Goal: Task Accomplishment & Management: Manage account settings

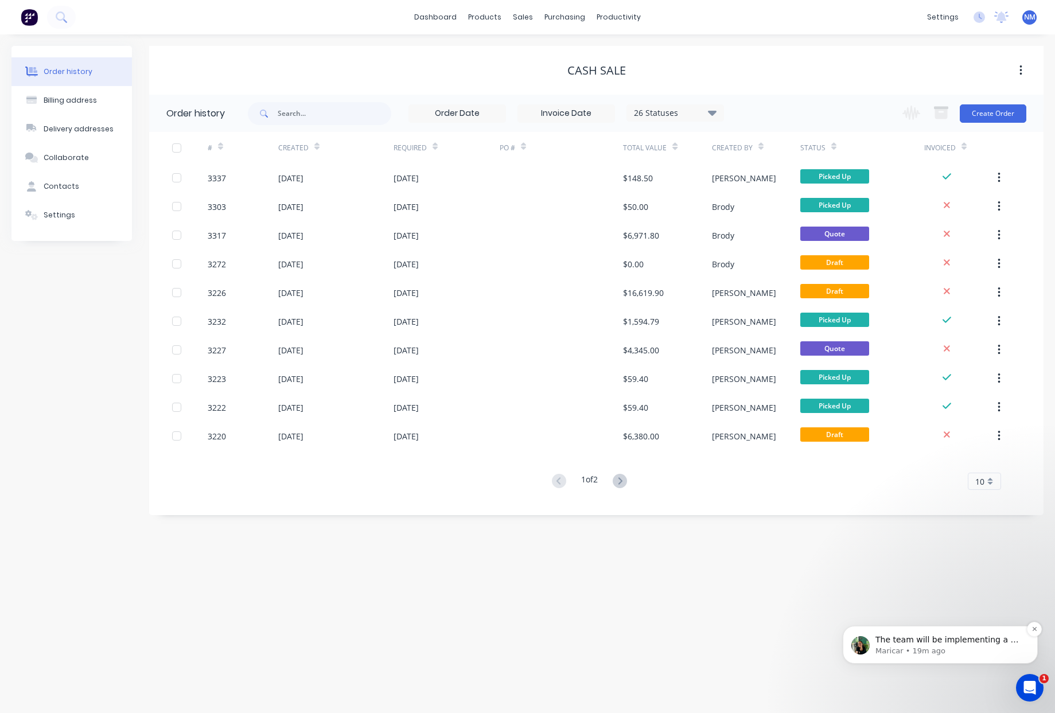
click at [954, 647] on p "Maricar • 19m ago" at bounding box center [950, 651] width 148 height 10
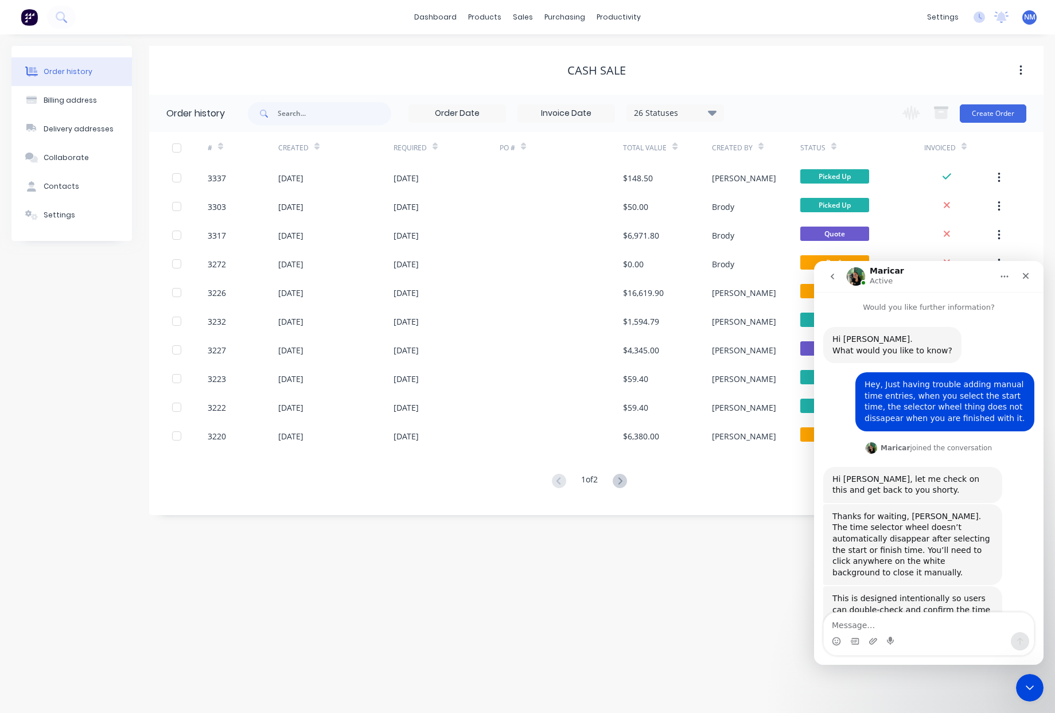
click at [666, 573] on div "Order history Billing address Delivery addresses Collaborate Contacts Settings …" at bounding box center [527, 373] width 1055 height 679
click at [1023, 279] on icon "Close" at bounding box center [1026, 275] width 9 height 9
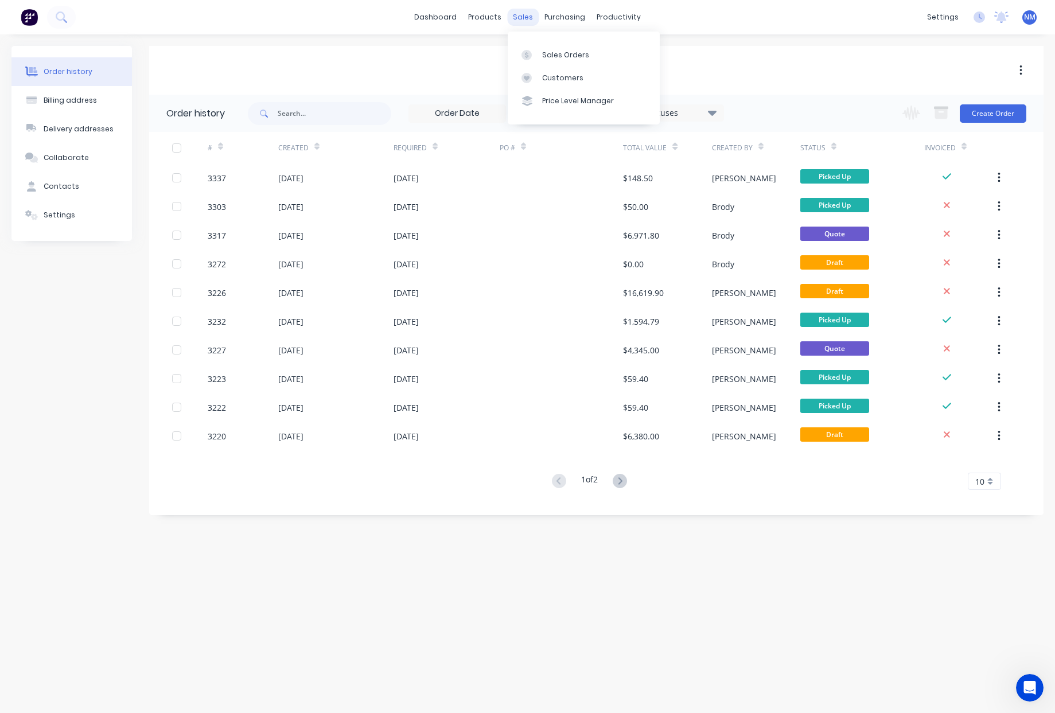
scroll to position [392, 0]
click at [542, 51] on div "Sales Orders" at bounding box center [565, 55] width 47 height 10
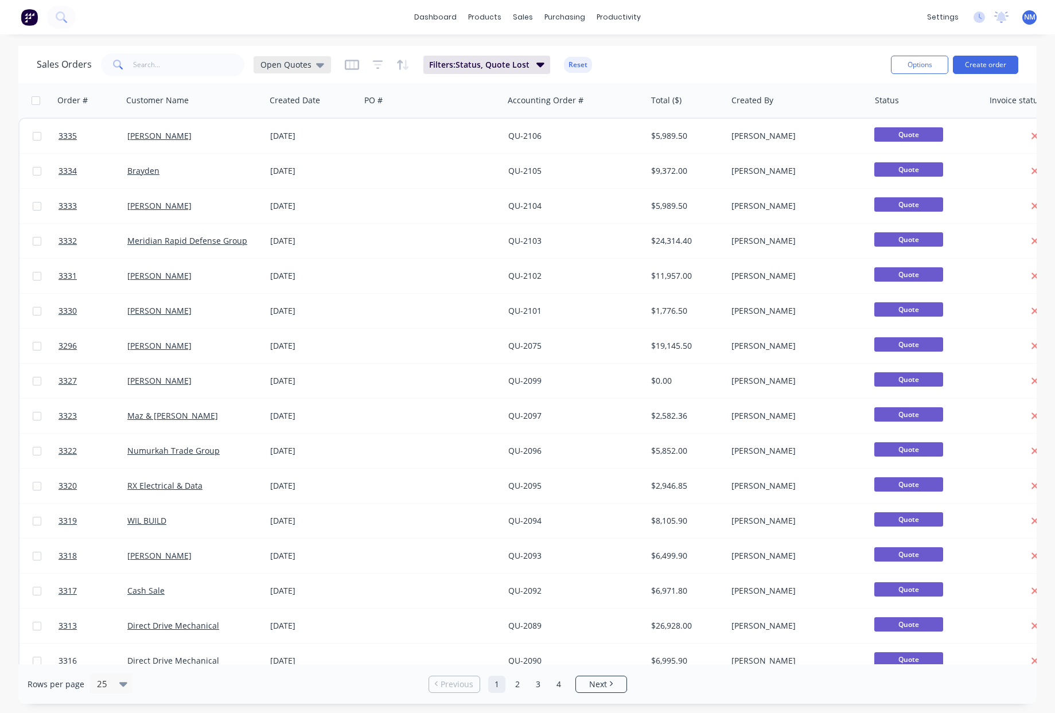
click at [276, 67] on span "Open Quotes" at bounding box center [286, 65] width 51 height 12
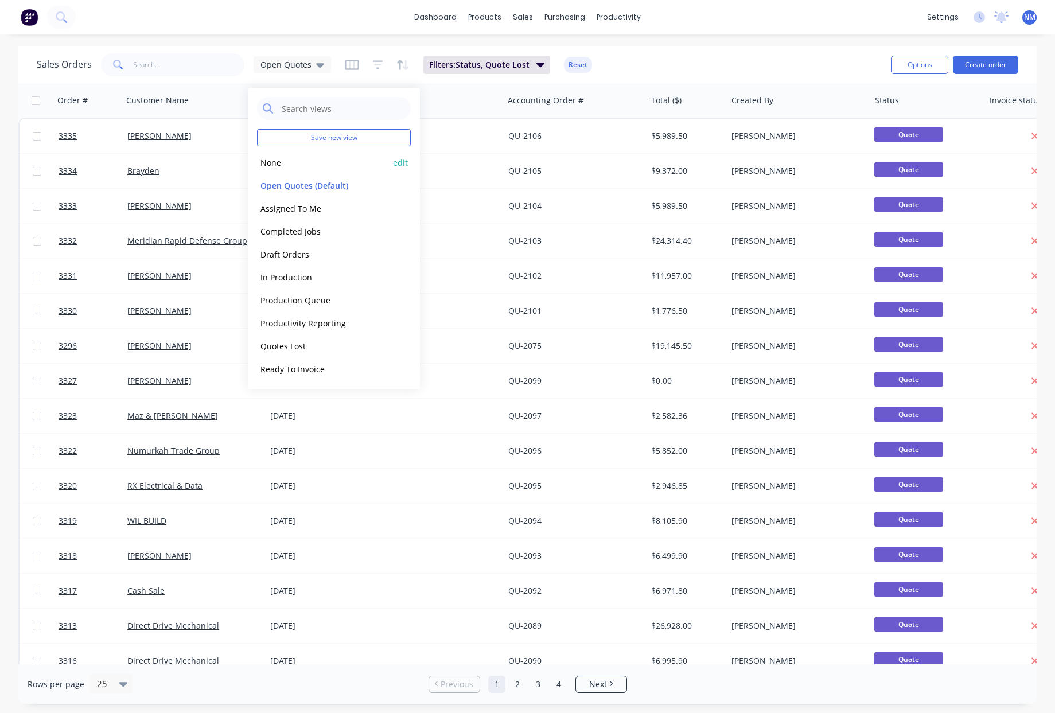
click at [284, 169] on div "None edit" at bounding box center [334, 162] width 154 height 23
click at [271, 164] on button "None" at bounding box center [322, 162] width 131 height 13
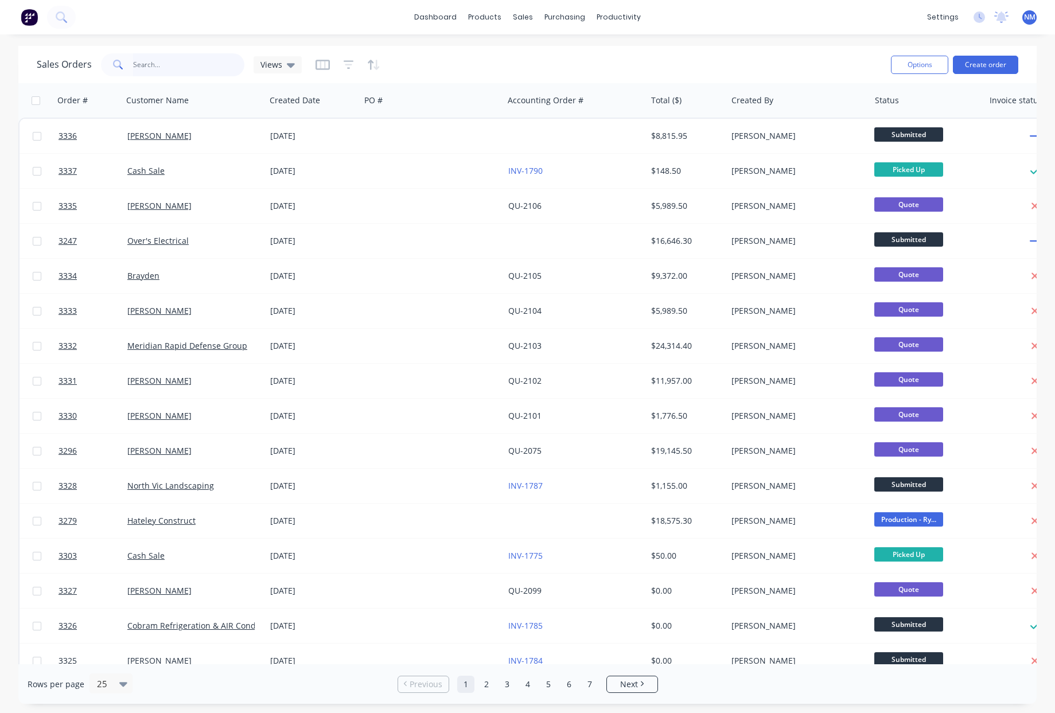
click at [172, 65] on input "text" at bounding box center [189, 64] width 112 height 23
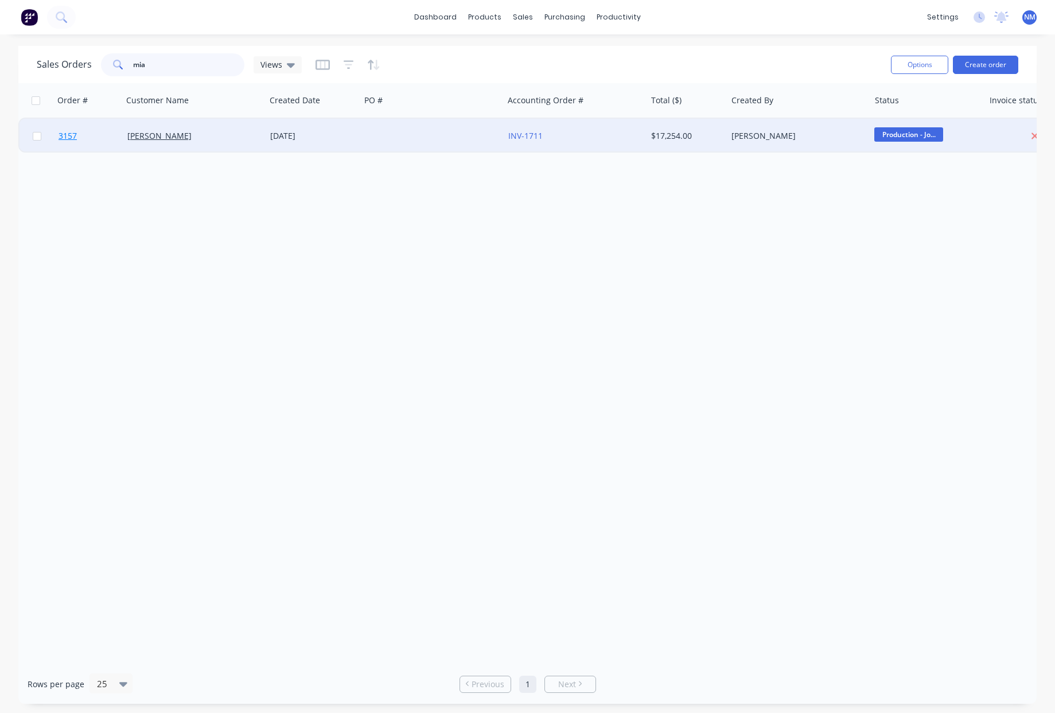
type input "mia"
click at [70, 136] on span "3157" at bounding box center [68, 135] width 18 height 11
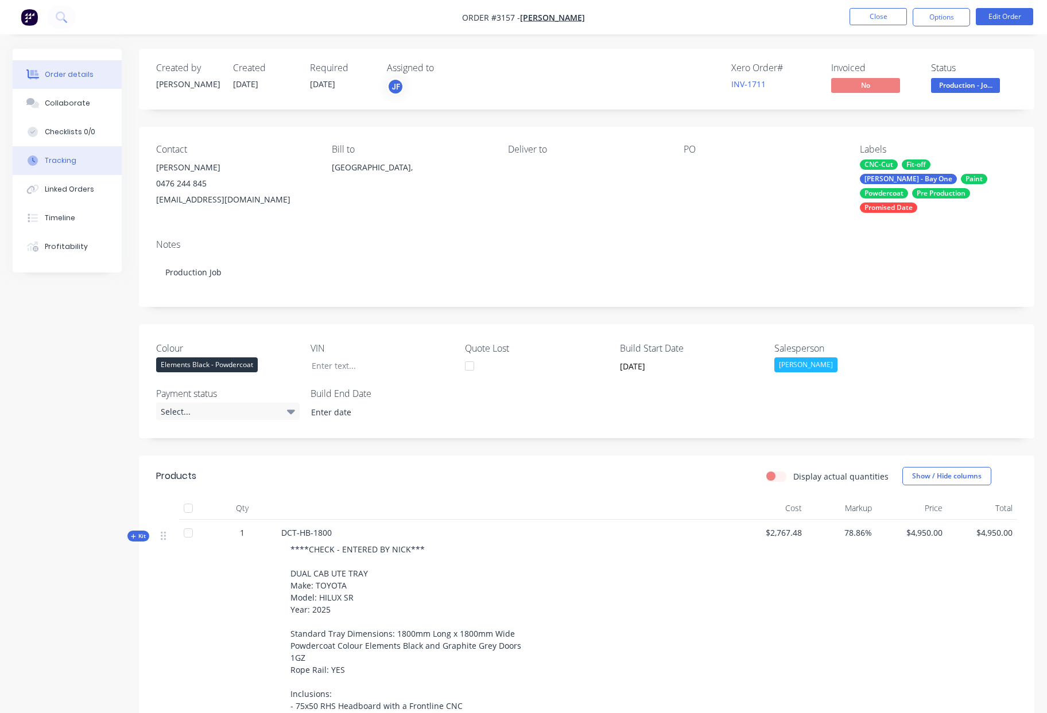
click at [87, 155] on button "Tracking" at bounding box center [67, 160] width 109 height 29
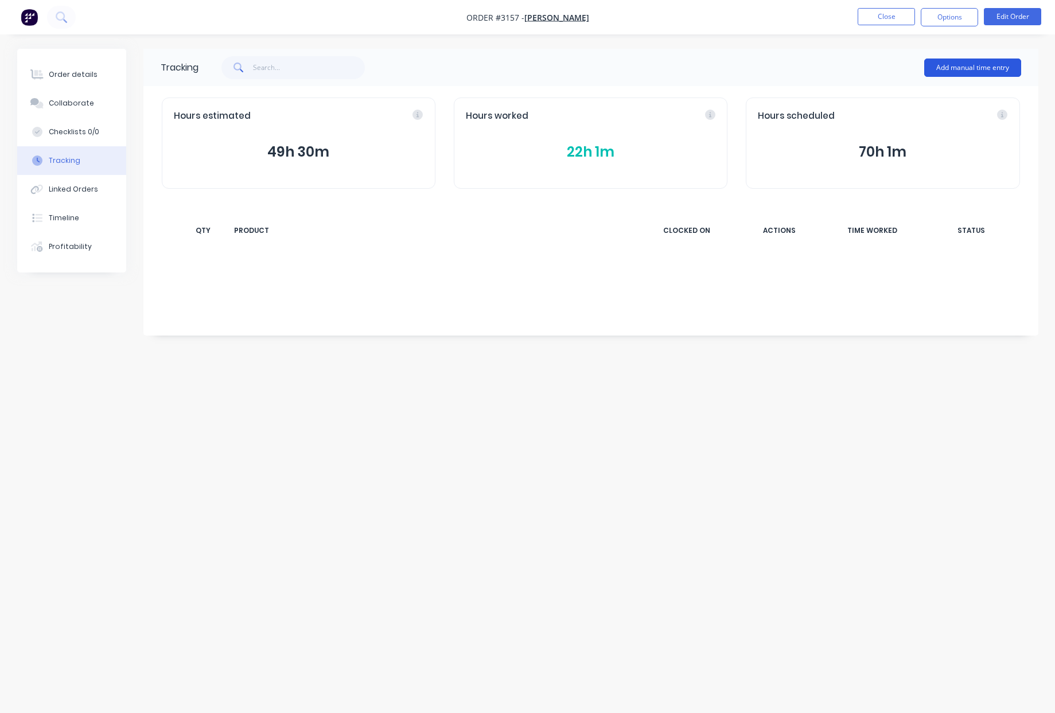
click at [972, 68] on button "Add manual time entry" at bounding box center [973, 68] width 97 height 18
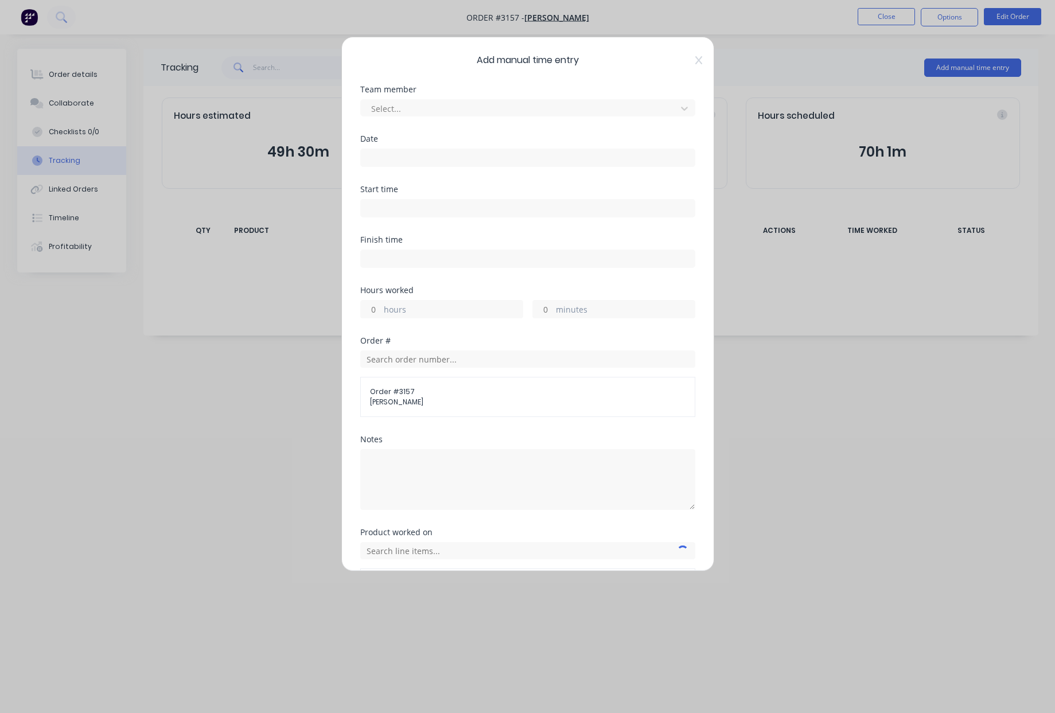
click at [521, 98] on div "Select..." at bounding box center [527, 106] width 335 height 20
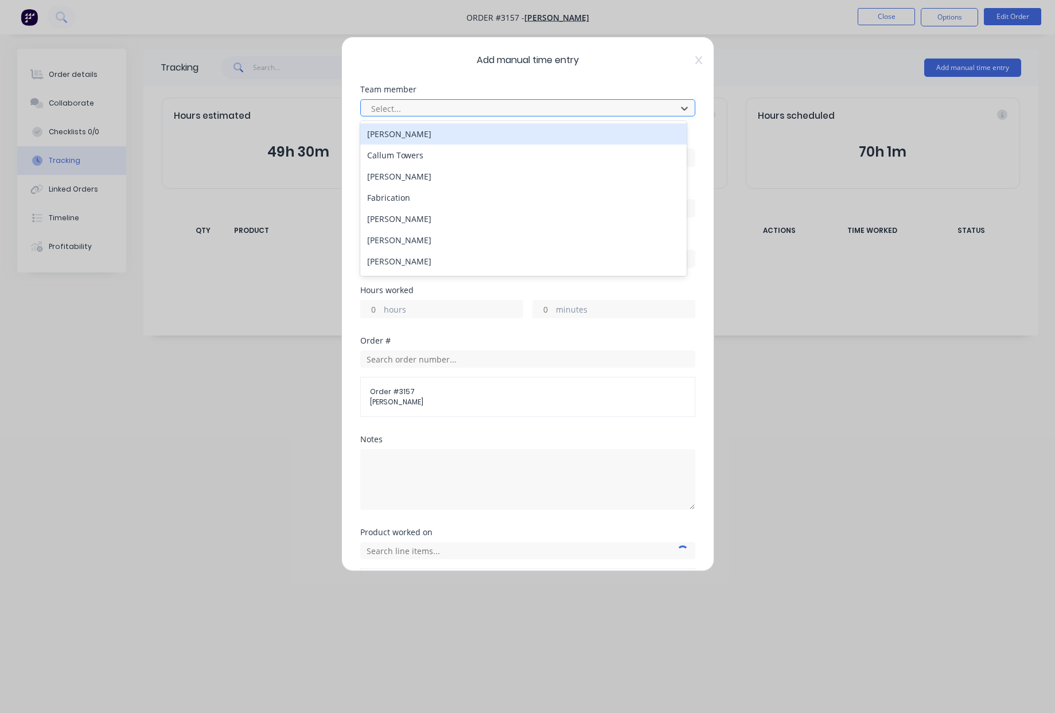
click at [518, 107] on div at bounding box center [520, 109] width 301 height 14
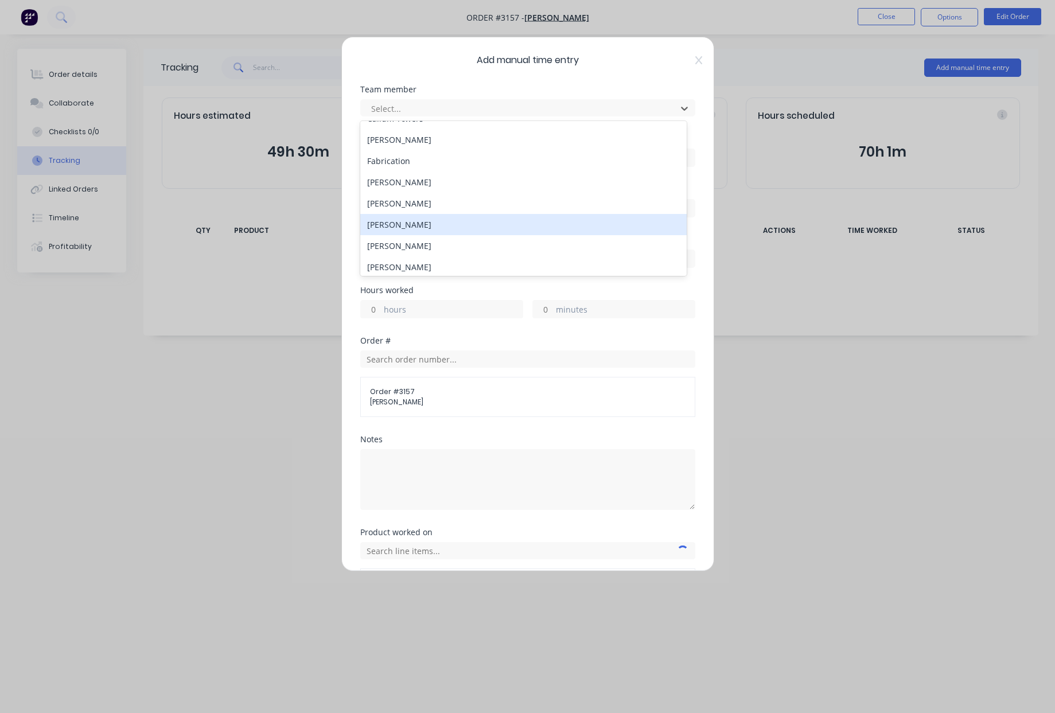
scroll to position [55, 0]
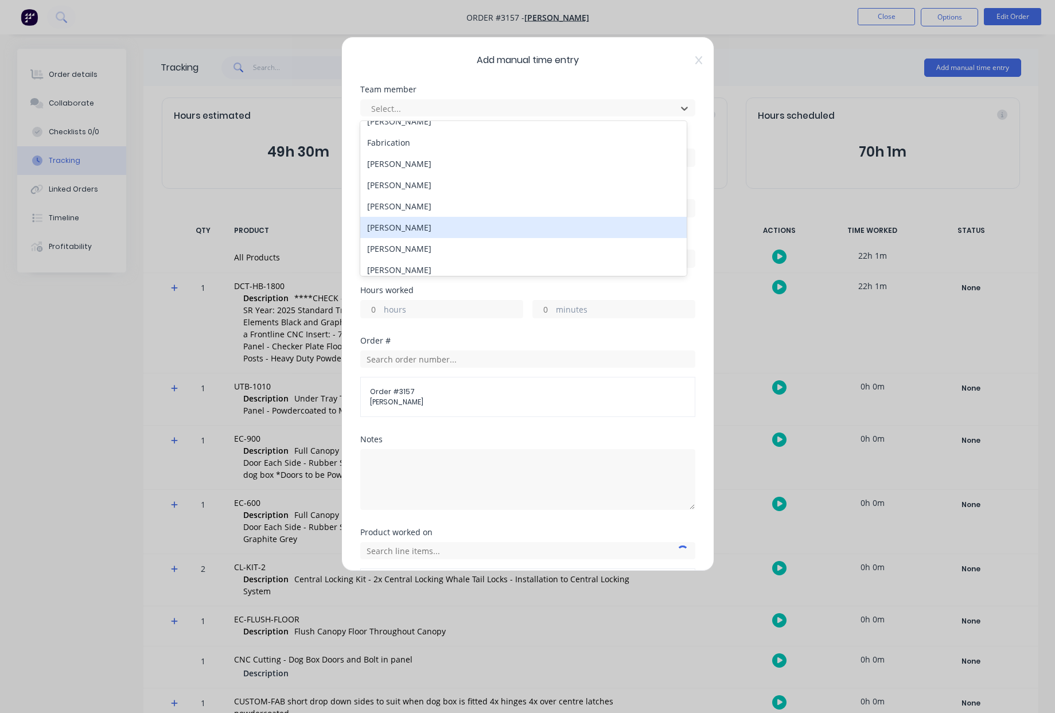
click at [419, 231] on div "John Fiore" at bounding box center [523, 227] width 327 height 21
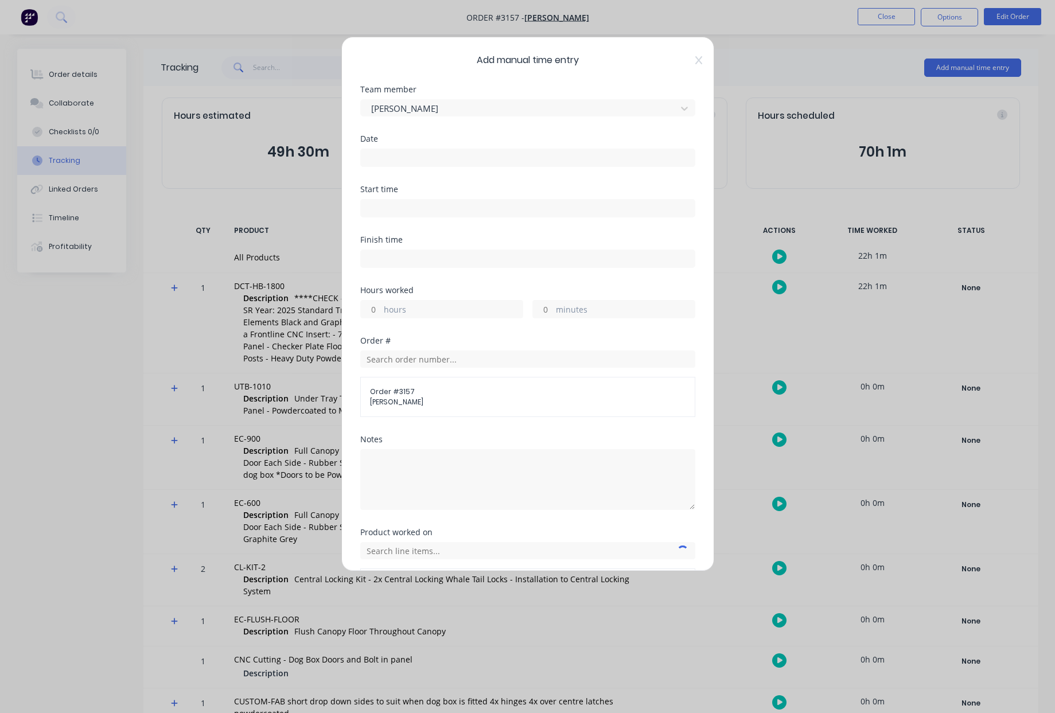
click at [413, 153] on input at bounding box center [528, 157] width 334 height 17
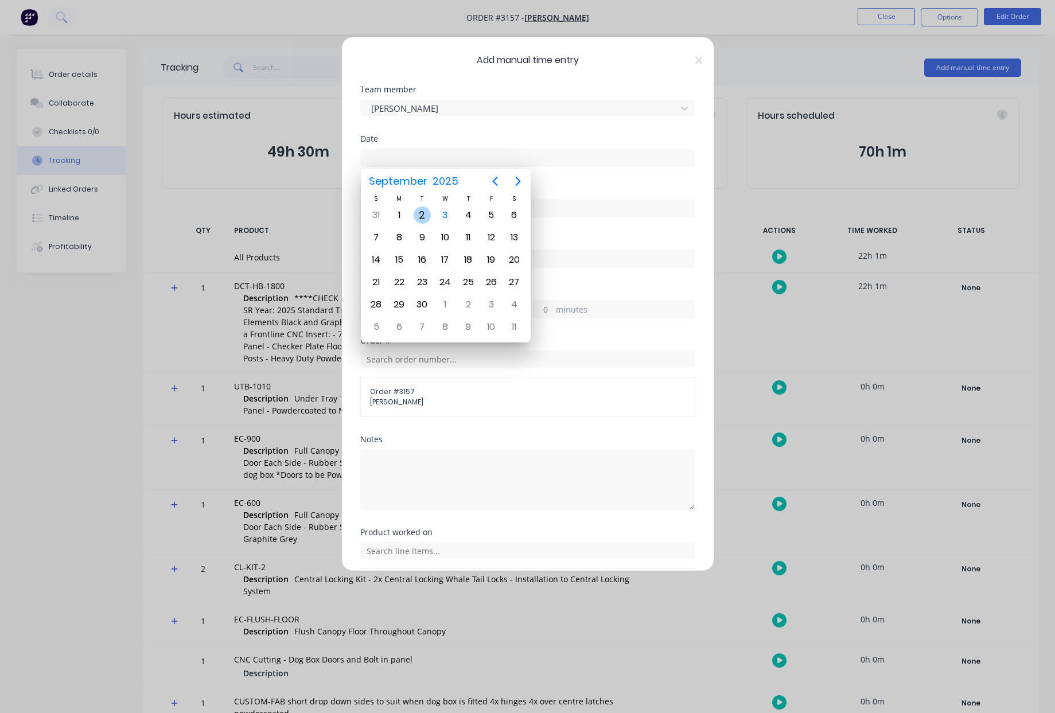
drag, startPoint x: 422, startPoint y: 214, endPoint x: 439, endPoint y: 216, distance: 17.3
click at [421, 215] on div "2" at bounding box center [422, 215] width 17 height 17
type input "02/09/2025"
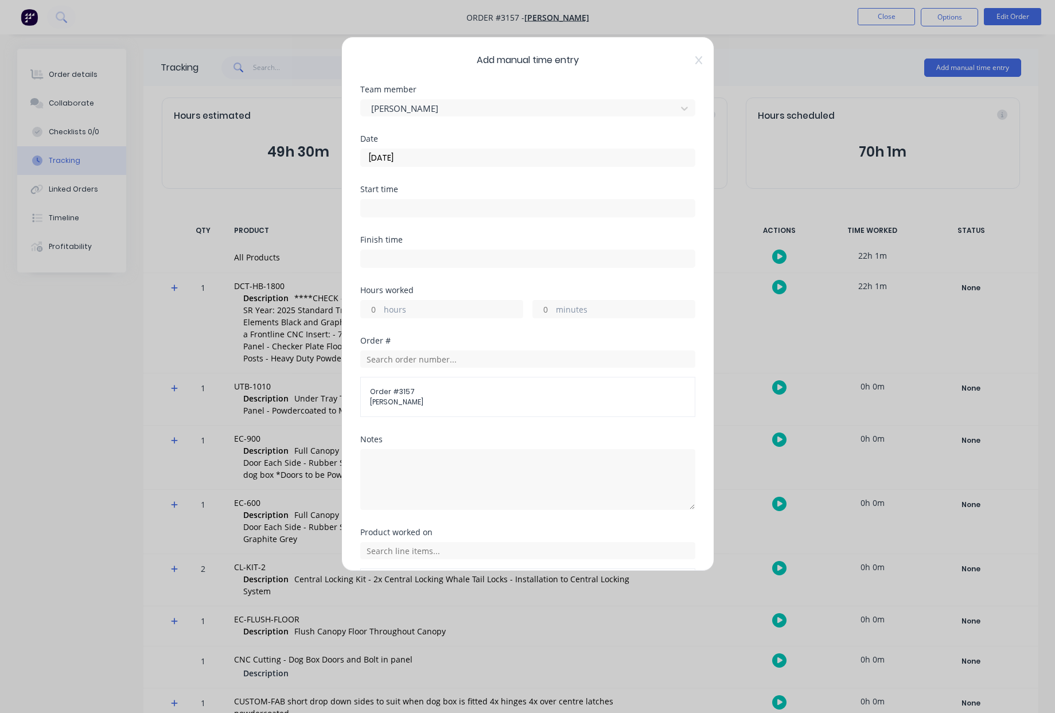
click at [565, 214] on input at bounding box center [528, 208] width 334 height 17
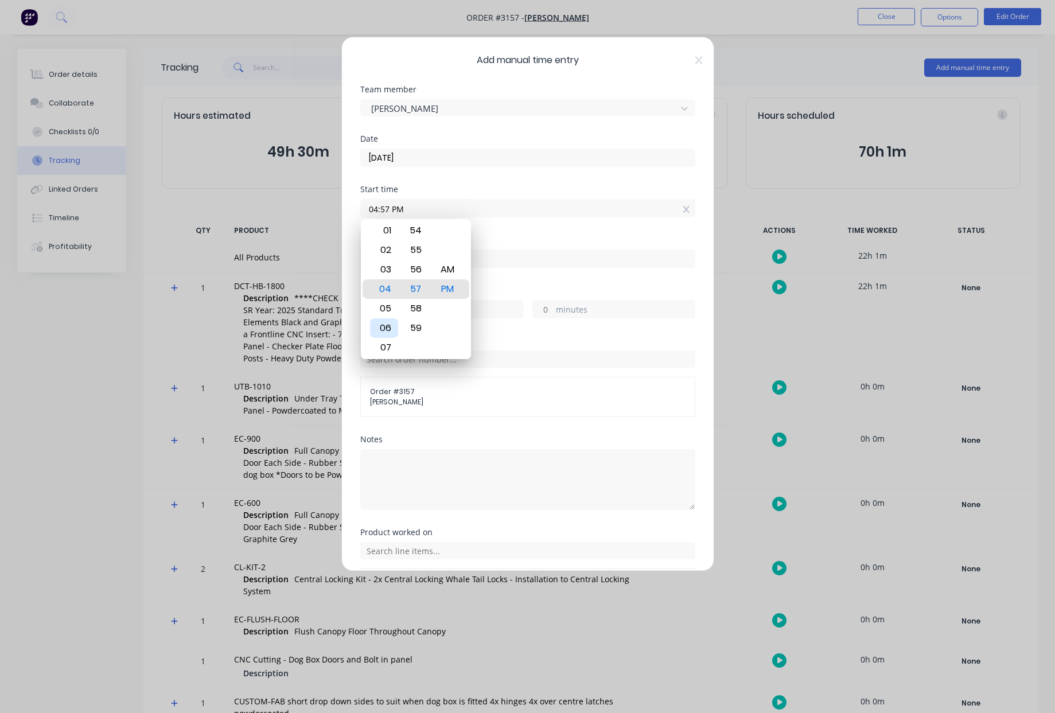
click at [392, 325] on div "06" at bounding box center [384, 329] width 28 height 20
type input "06:00 AM"
drag, startPoint x: 447, startPoint y: 289, endPoint x: 513, endPoint y: 281, distance: 65.9
click at [448, 289] on div "AM" at bounding box center [447, 290] width 28 height 20
click at [553, 268] on div "Finish time" at bounding box center [527, 261] width 335 height 51
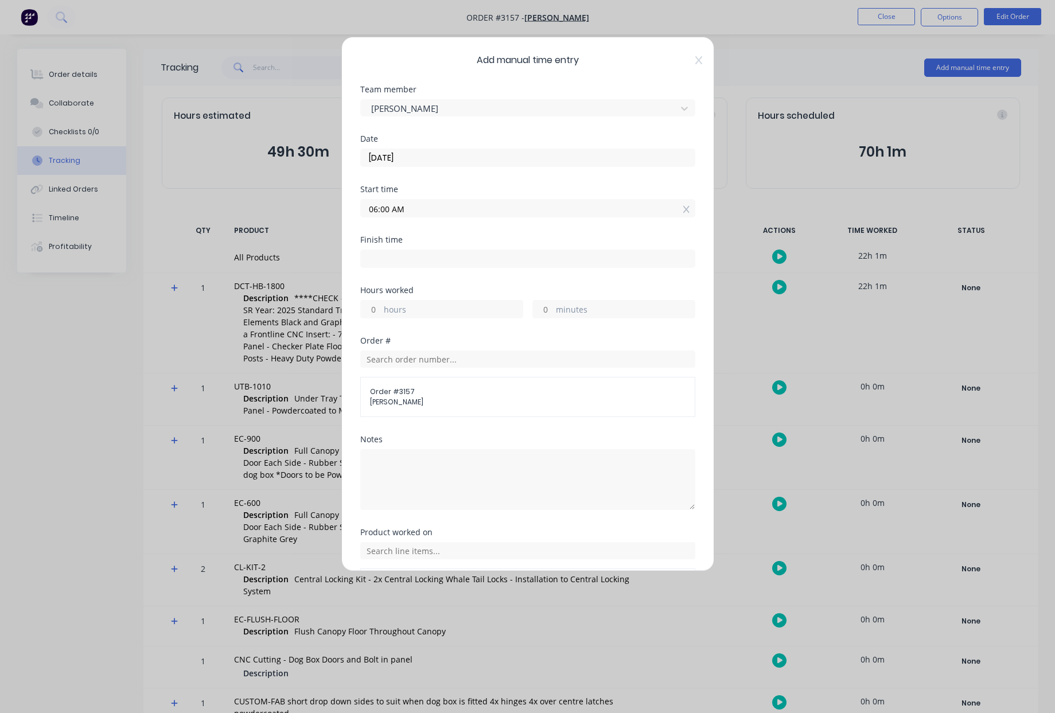
click at [396, 262] on input at bounding box center [528, 258] width 334 height 17
type input "01:57 PM"
type input "7"
type input "57"
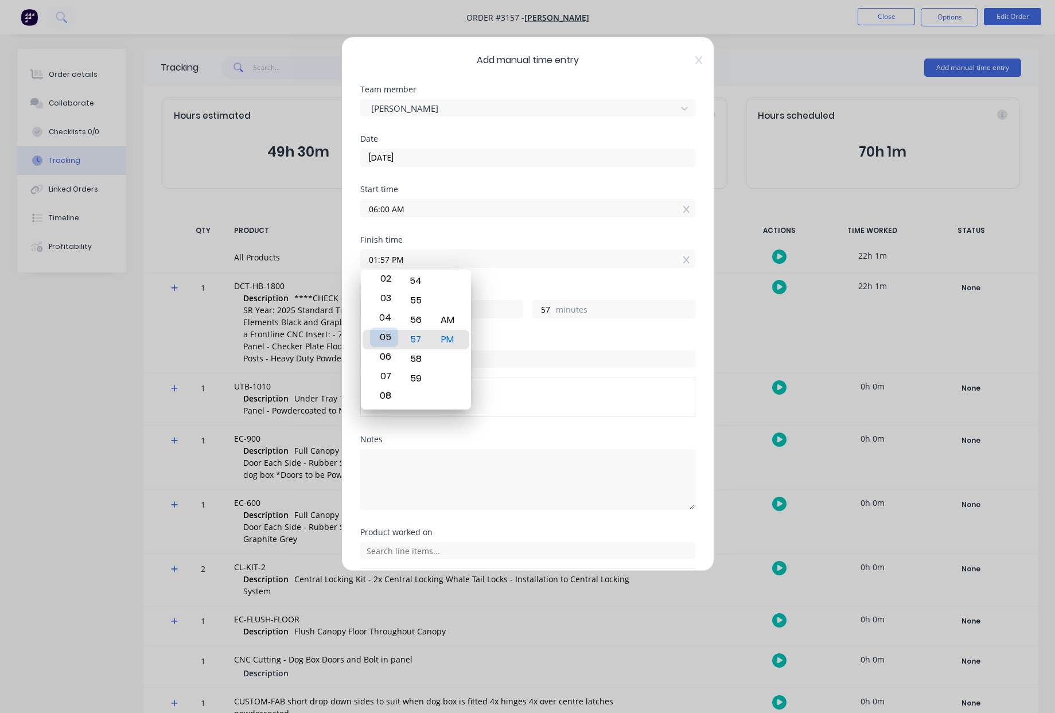
type input "05:57 PM"
type input "11"
type input "09:57 PM"
type input "15"
click at [393, 381] on div "11" at bounding box center [384, 379] width 28 height 20
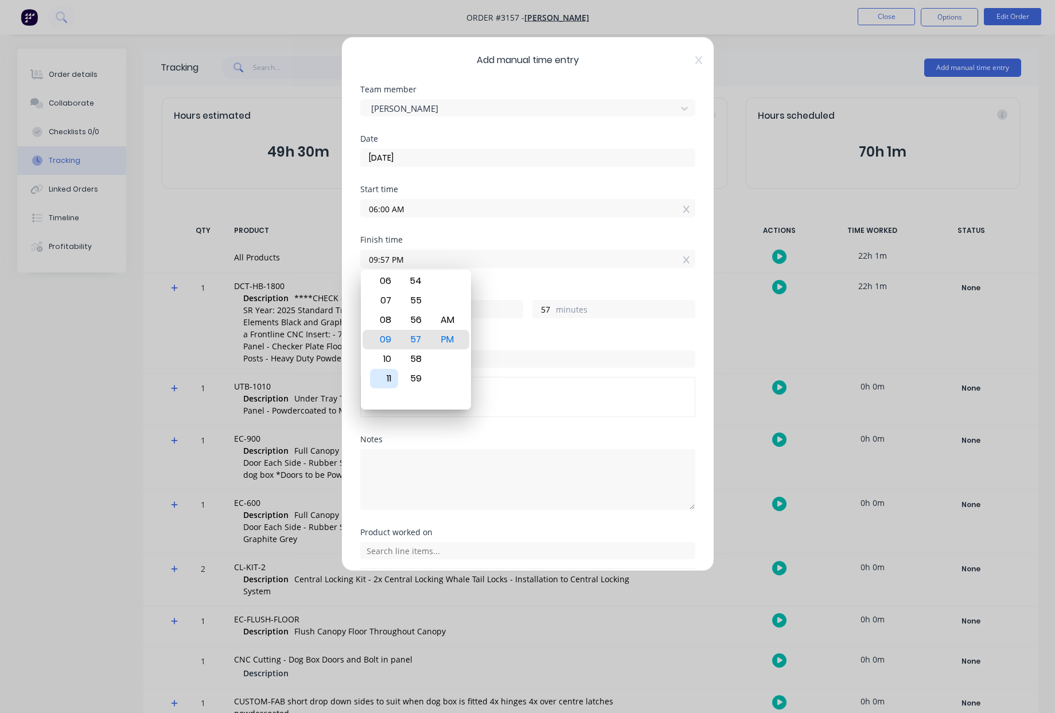
type input "11:57 PM"
type input "17"
type input "11:17 PM"
type input "17"
type input "11:00 PM"
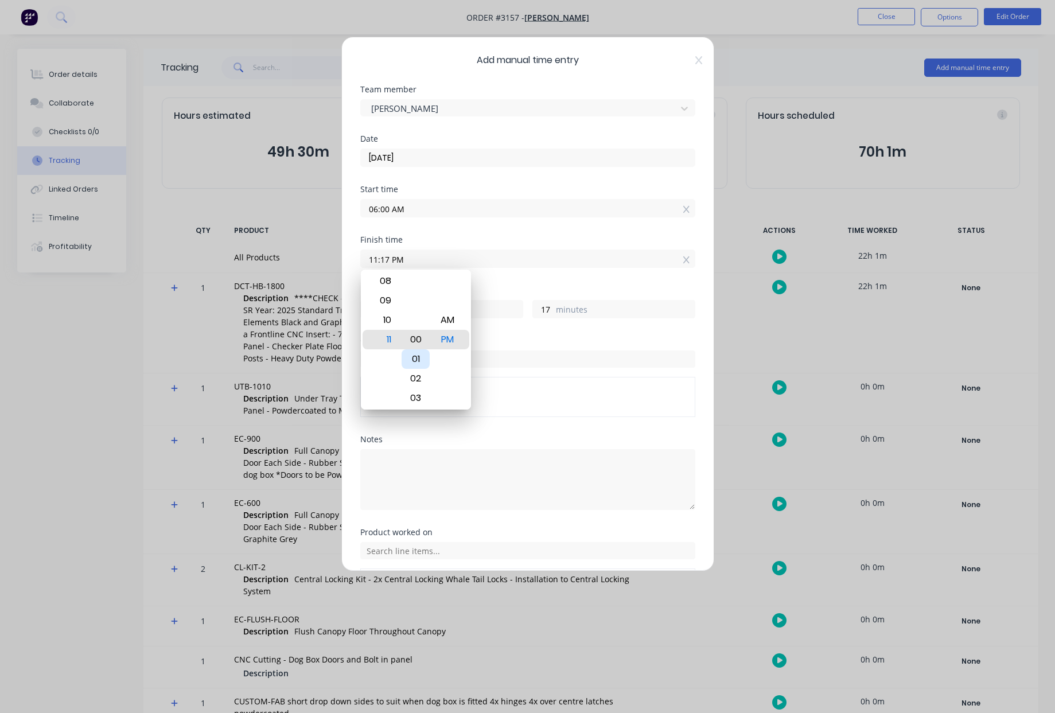
type input "0"
type input "11:00 AM"
type input "5"
click at [447, 339] on div "AM" at bounding box center [447, 340] width 28 height 20
click at [552, 286] on div "Hours worked" at bounding box center [527, 290] width 335 height 8
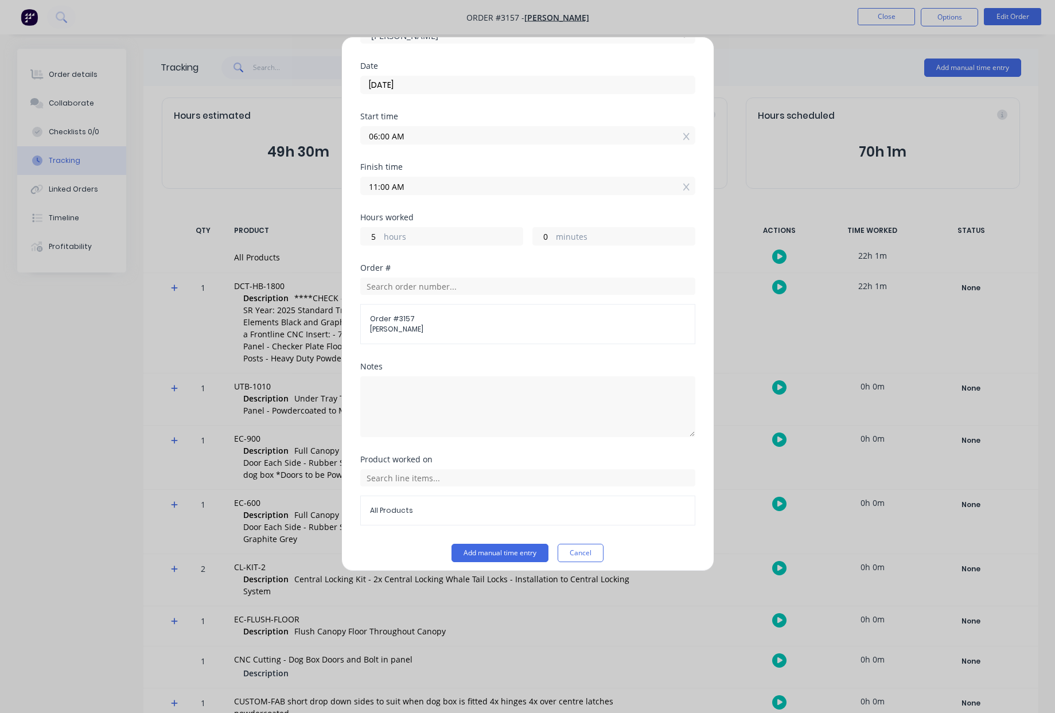
scroll to position [80, 0]
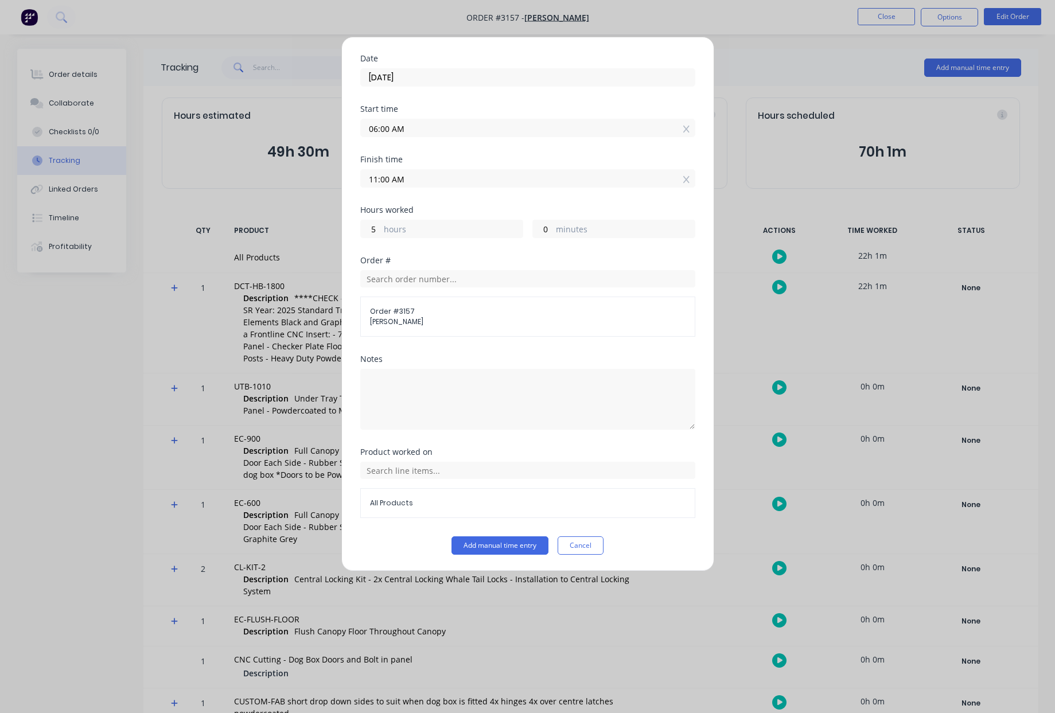
click at [422, 506] on span "All Products" at bounding box center [528, 503] width 316 height 10
click at [463, 469] on input "text" at bounding box center [527, 470] width 335 height 17
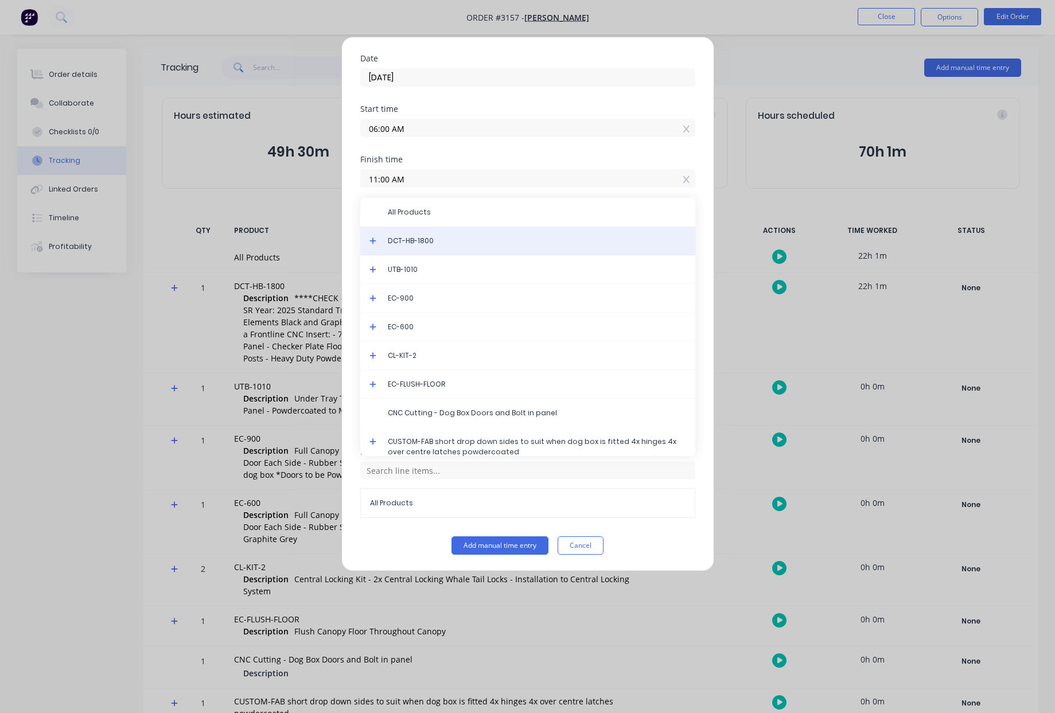
click at [432, 237] on span "DCT-HB-1800" at bounding box center [537, 241] width 298 height 10
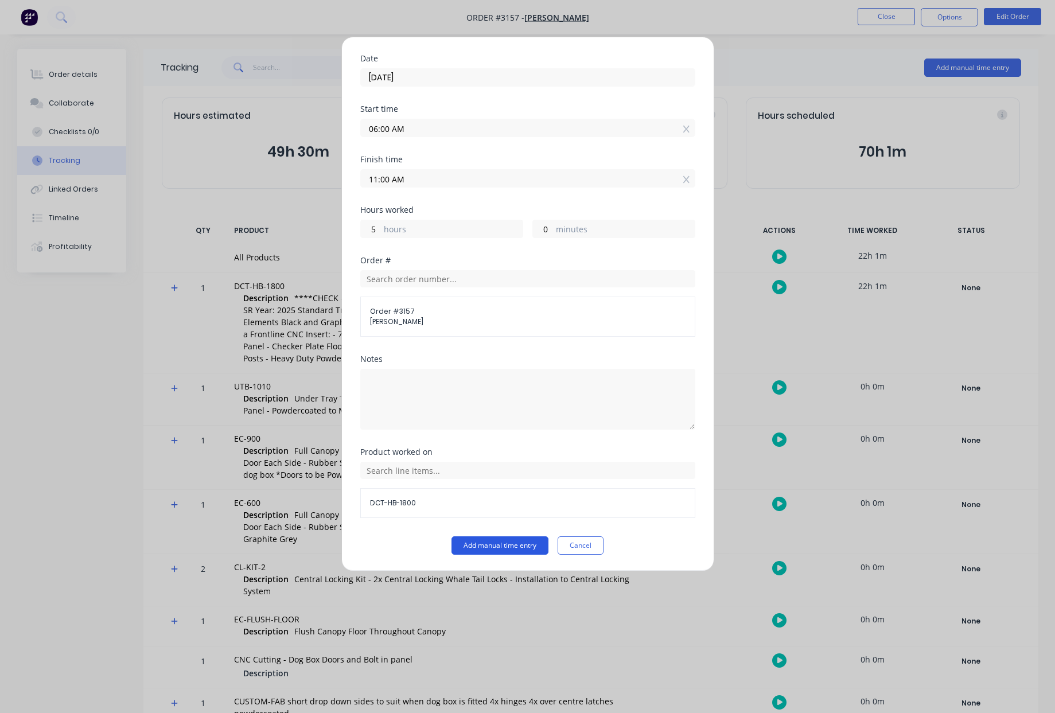
click at [483, 547] on button "Add manual time entry" at bounding box center [500, 546] width 97 height 18
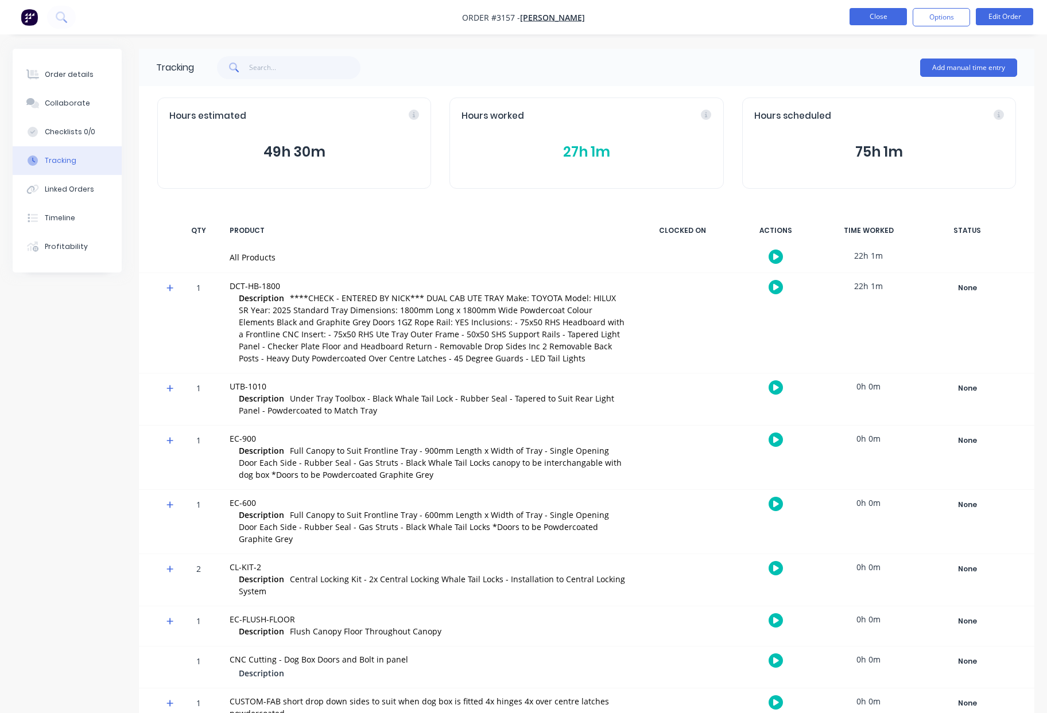
click at [870, 18] on button "Close" at bounding box center [877, 16] width 57 height 17
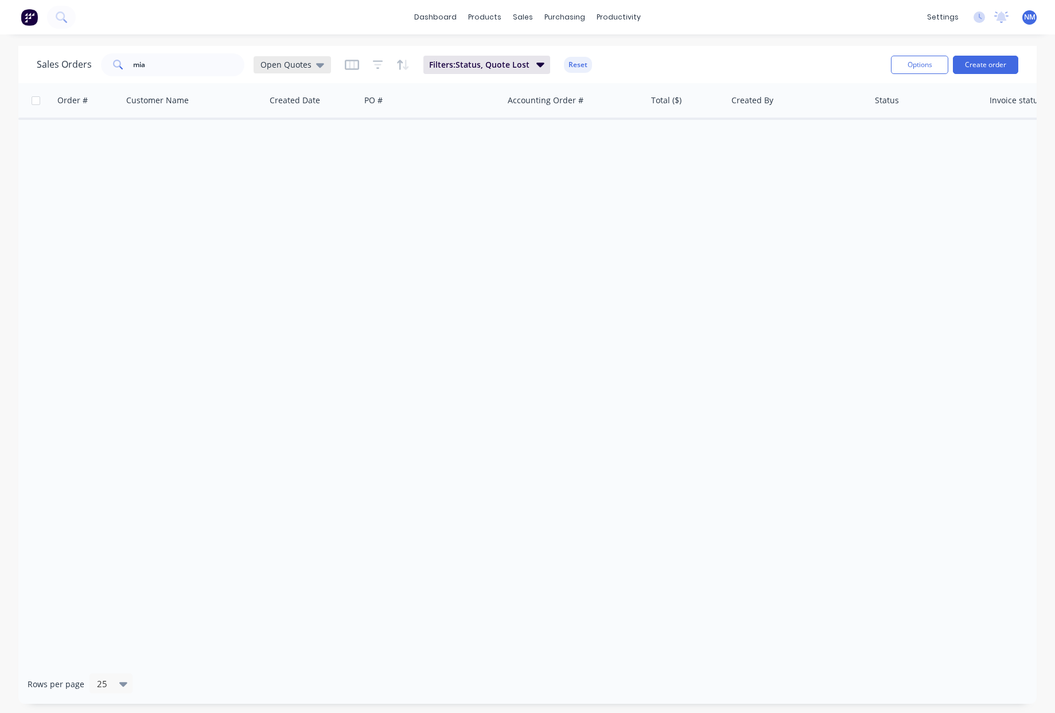
click at [316, 68] on icon at bounding box center [320, 65] width 8 height 13
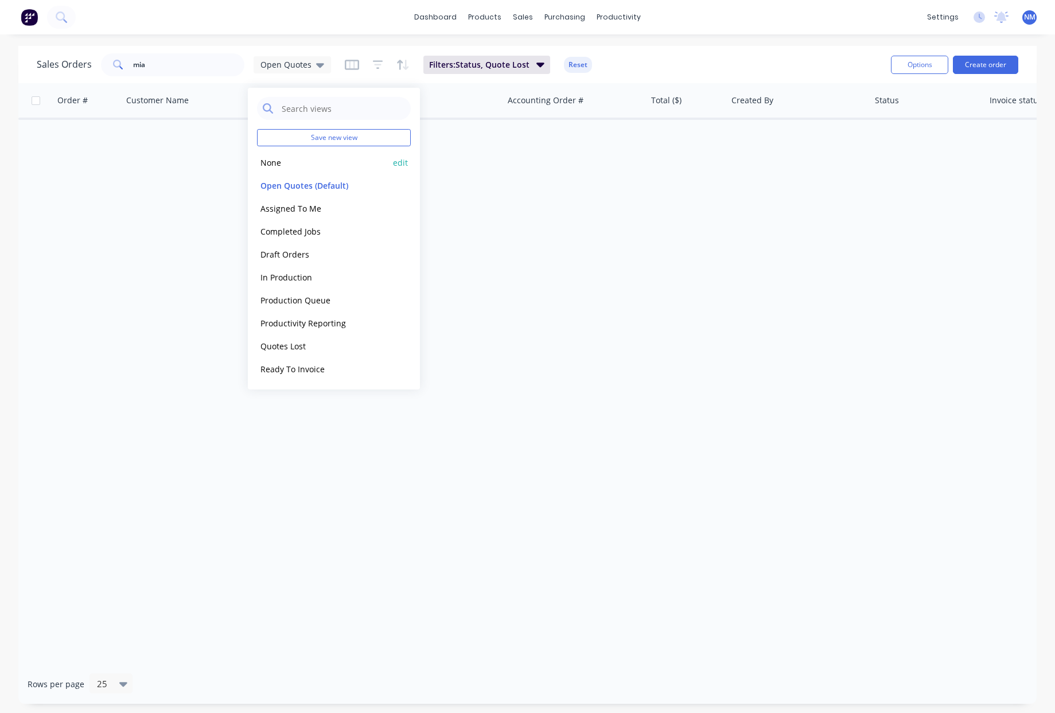
click at [294, 164] on button "None" at bounding box center [322, 162] width 131 height 13
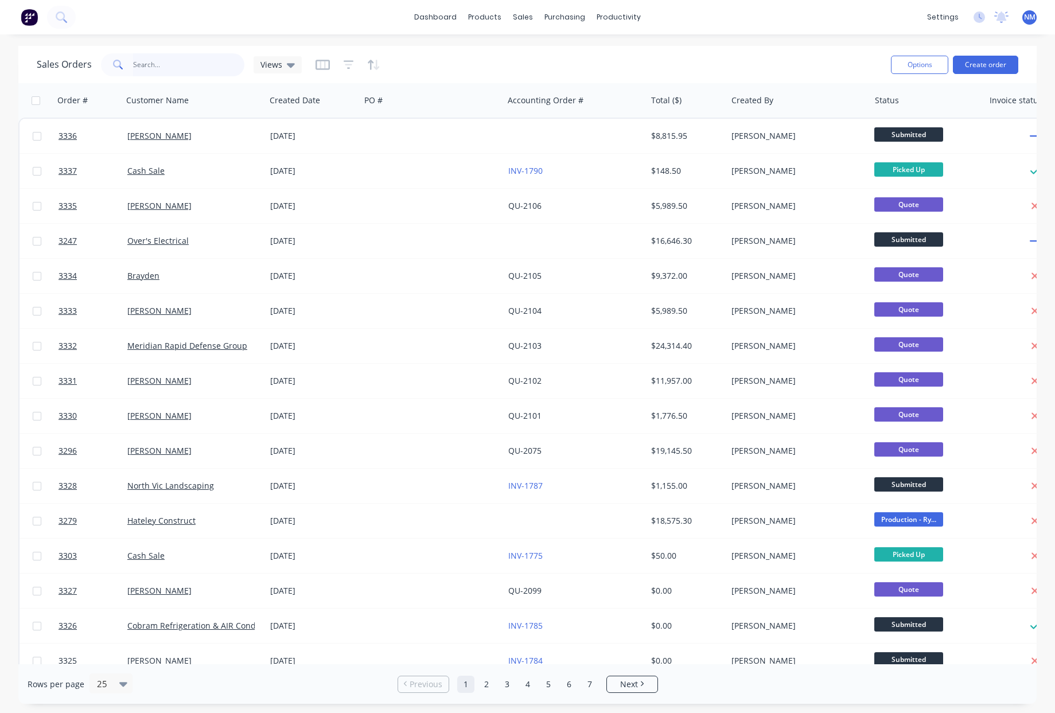
drag, startPoint x: 143, startPoint y: 60, endPoint x: 72, endPoint y: 60, distance: 71.2
click at [80, 60] on div "Sales Orders mia Views" at bounding box center [169, 64] width 265 height 23
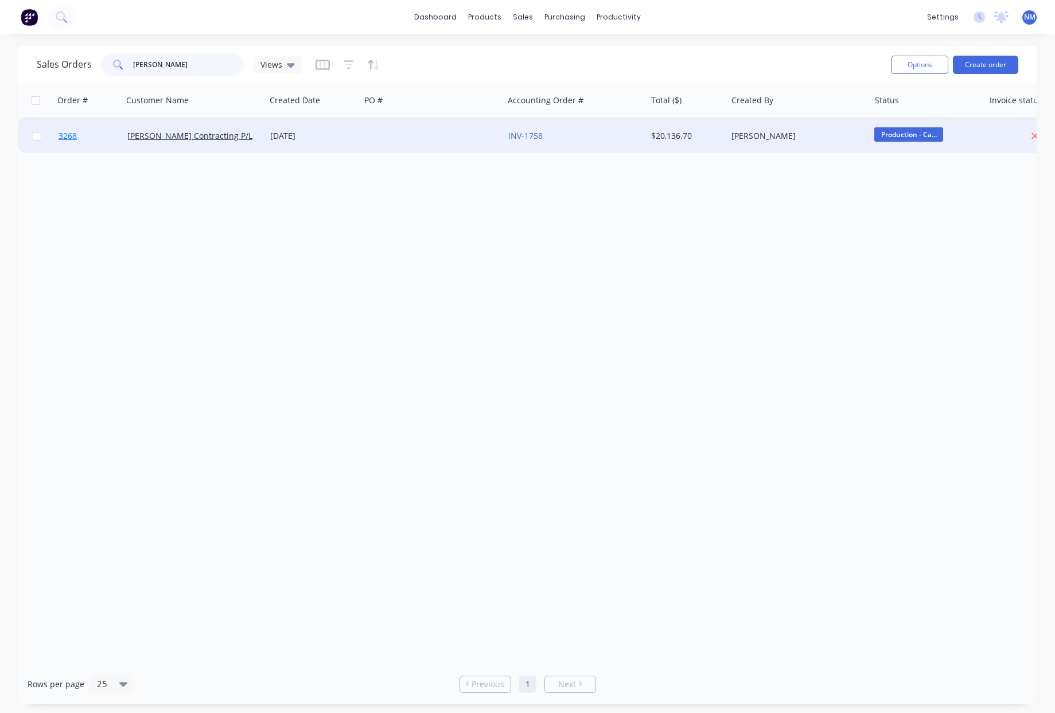
type input "mj park"
click at [70, 135] on span "3268" at bounding box center [68, 135] width 18 height 11
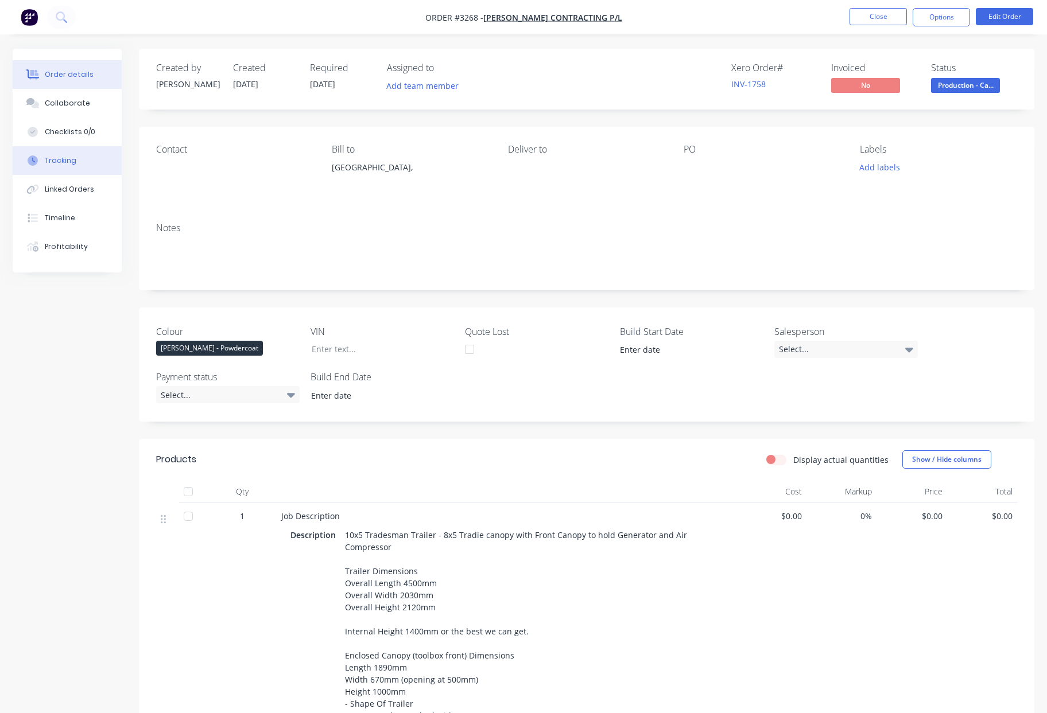
click at [59, 158] on div "Tracking" at bounding box center [61, 161] width 32 height 10
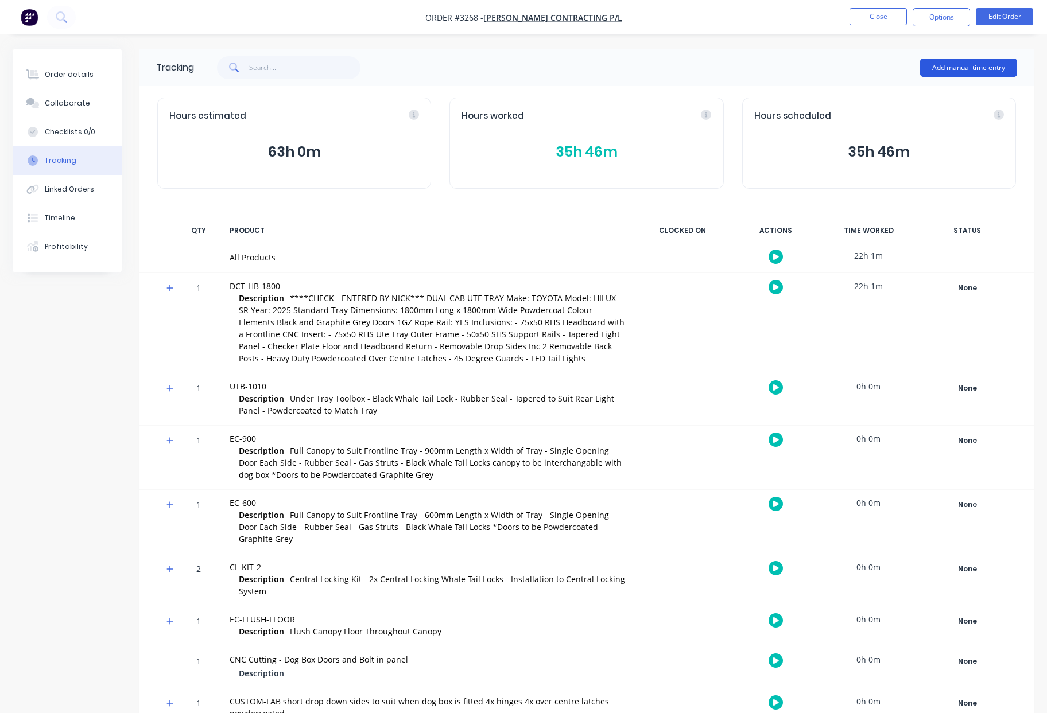
click at [989, 67] on button "Add manual time entry" at bounding box center [968, 68] width 97 height 18
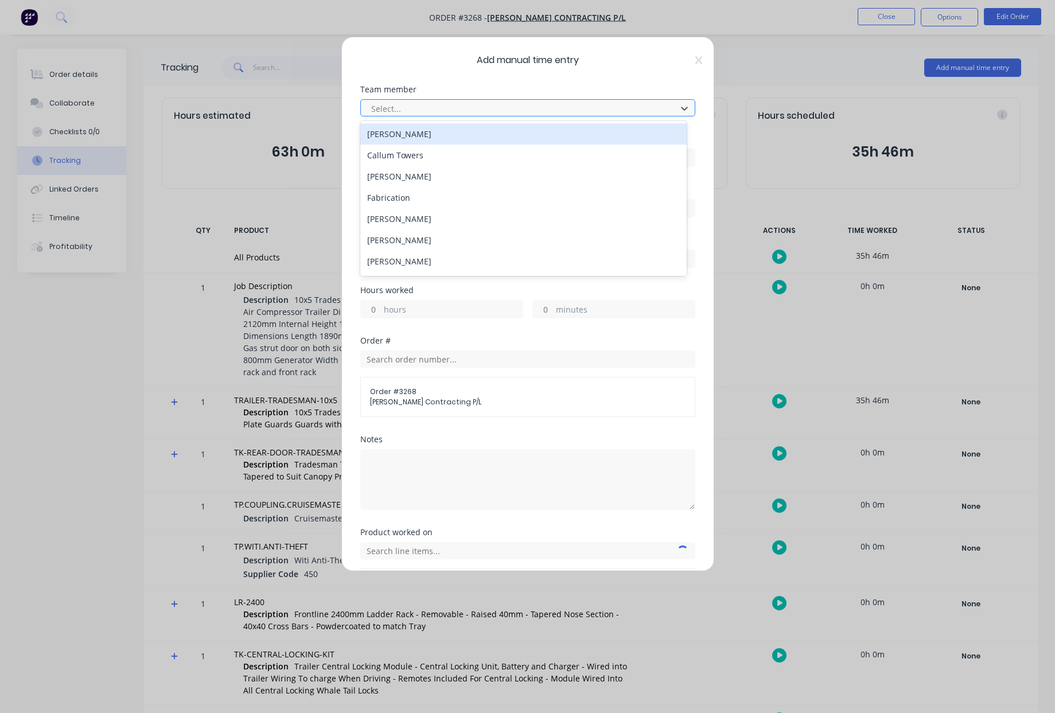
click at [597, 111] on div at bounding box center [520, 109] width 301 height 14
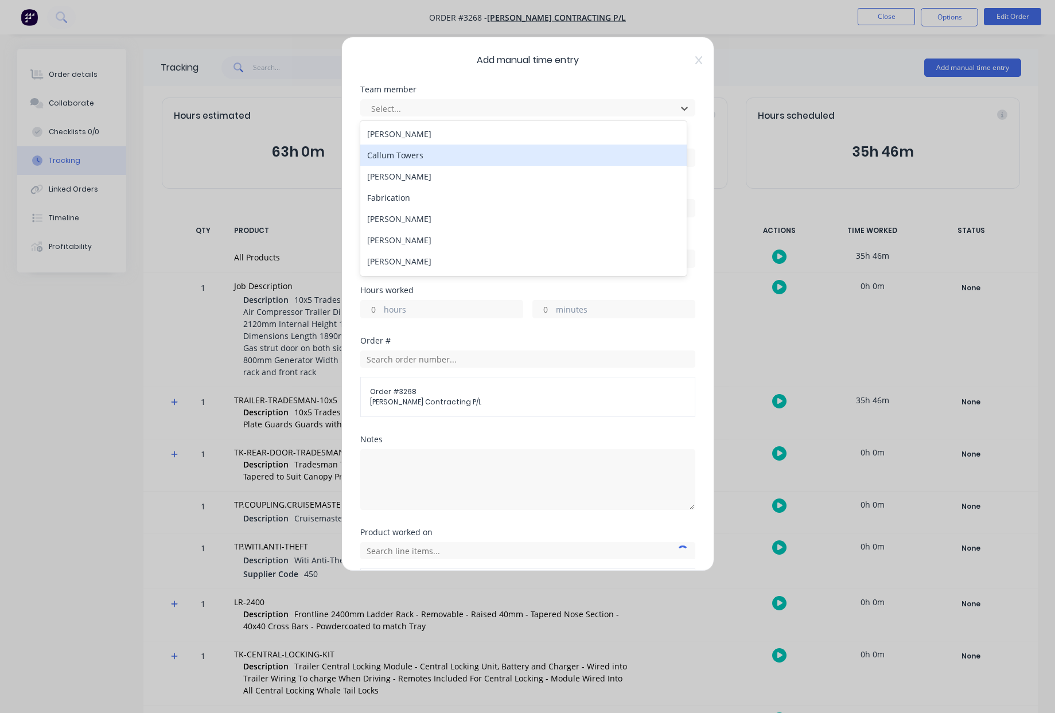
click at [457, 162] on div "Callum Towers" at bounding box center [523, 155] width 327 height 21
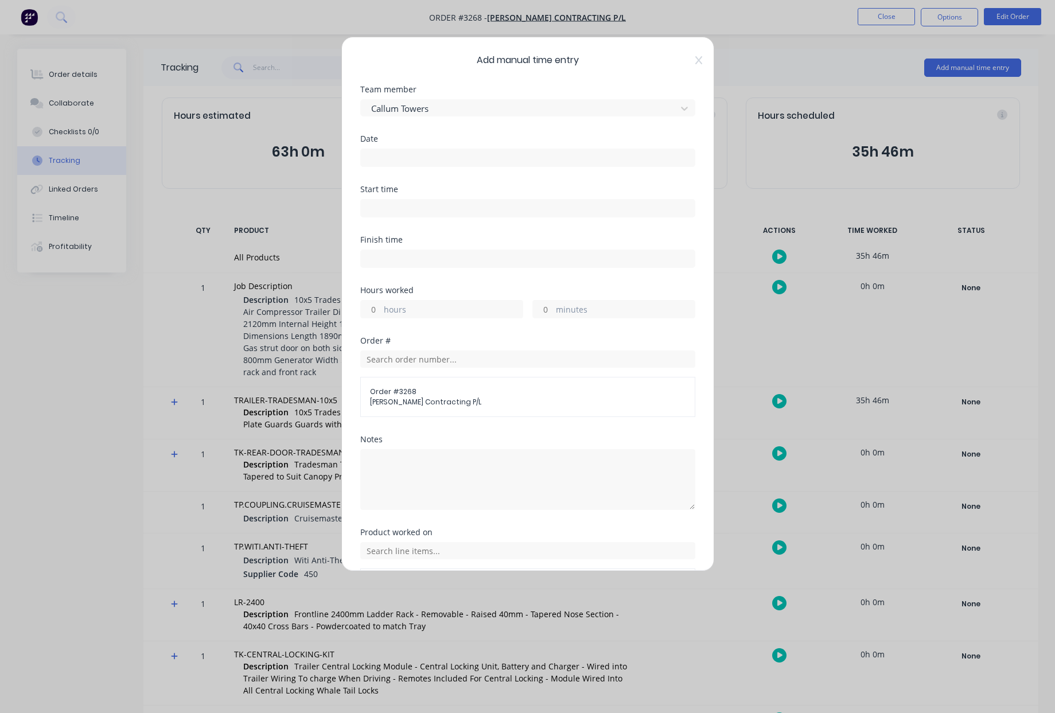
click at [437, 157] on input at bounding box center [528, 157] width 334 height 17
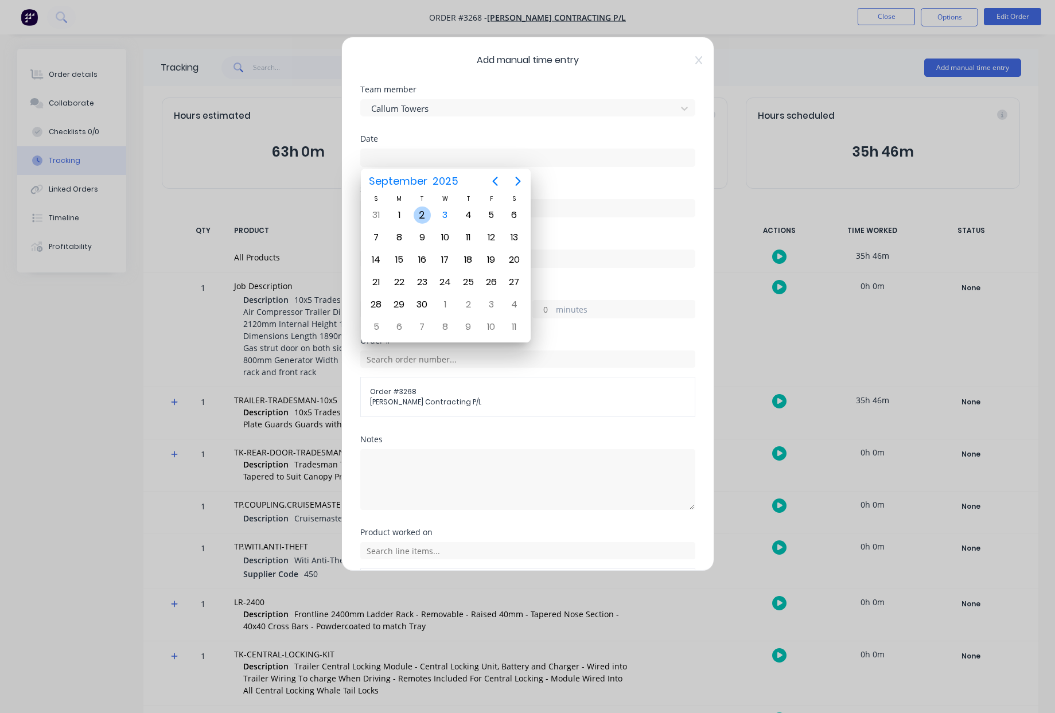
click at [423, 212] on div "2" at bounding box center [422, 215] width 17 height 17
type input "02/09/2025"
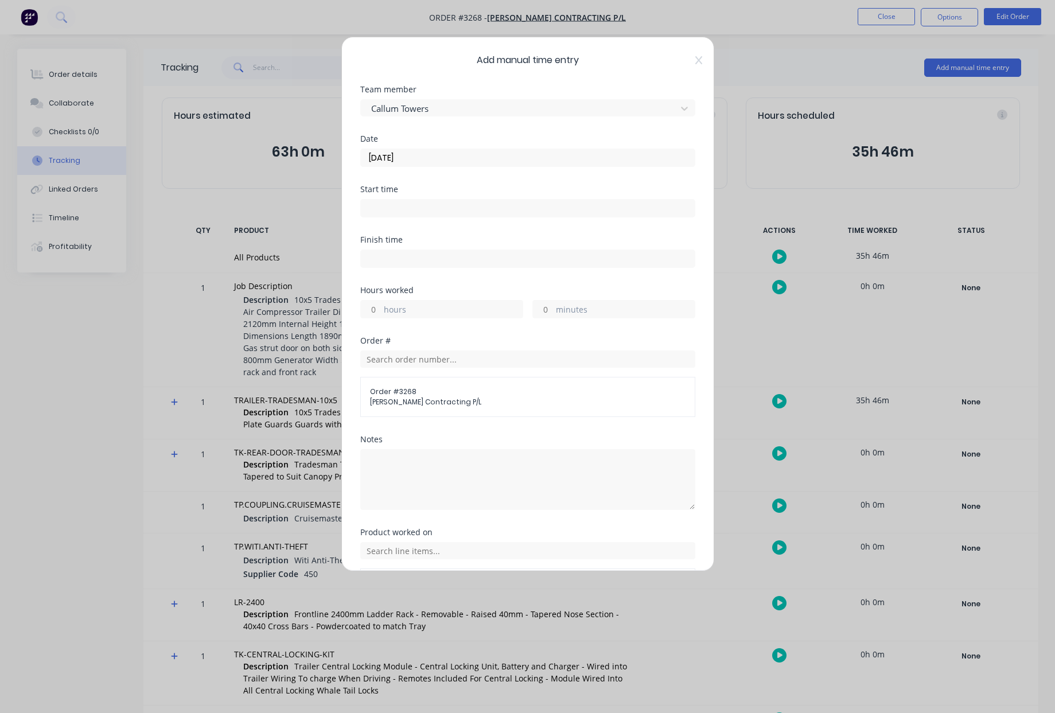
click at [531, 209] on input at bounding box center [528, 208] width 334 height 17
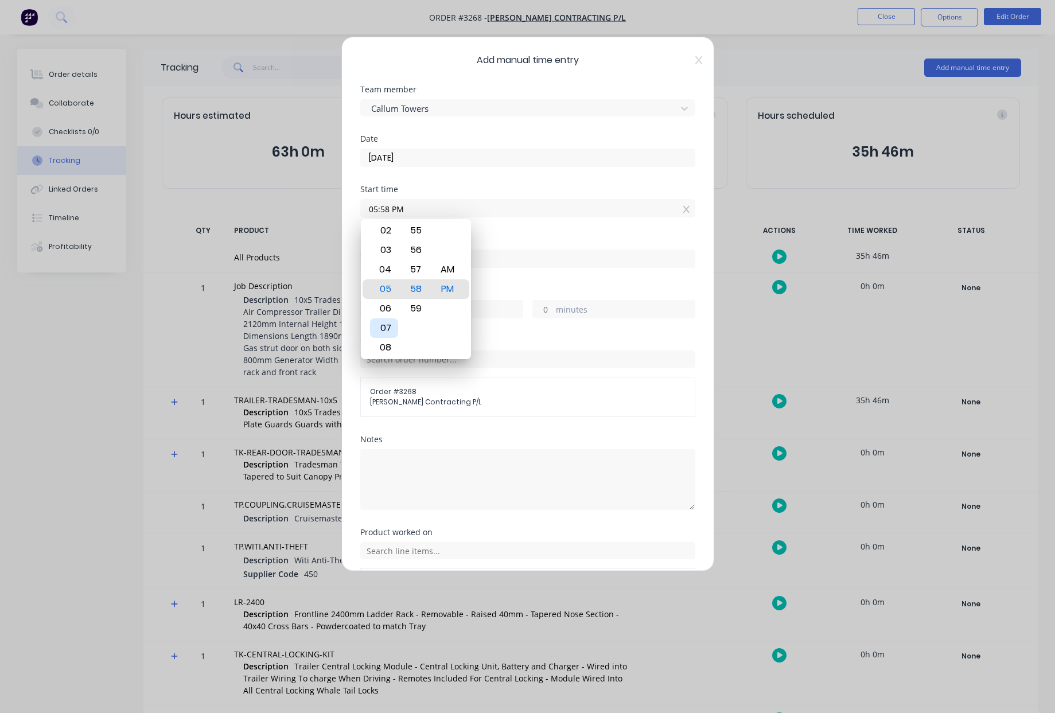
click at [385, 331] on div "07" at bounding box center [384, 329] width 28 height 20
type input "07:00 AM"
click at [452, 293] on div "AM" at bounding box center [447, 290] width 28 height 20
click at [540, 277] on div "Finish time" at bounding box center [527, 261] width 335 height 51
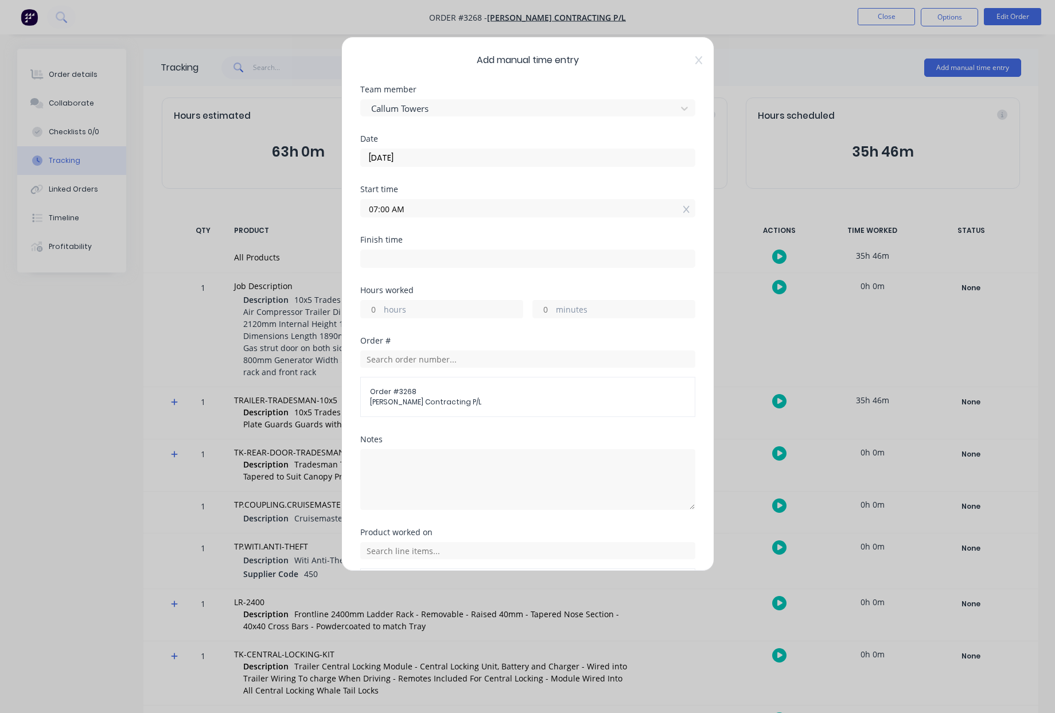
drag, startPoint x: 378, startPoint y: 312, endPoint x: 308, endPoint y: 309, distance: 69.5
click at [312, 308] on div "Add manual time entry Team member Callum Towers Date 02/09/2025 Start time 07:0…" at bounding box center [527, 356] width 1055 height 713
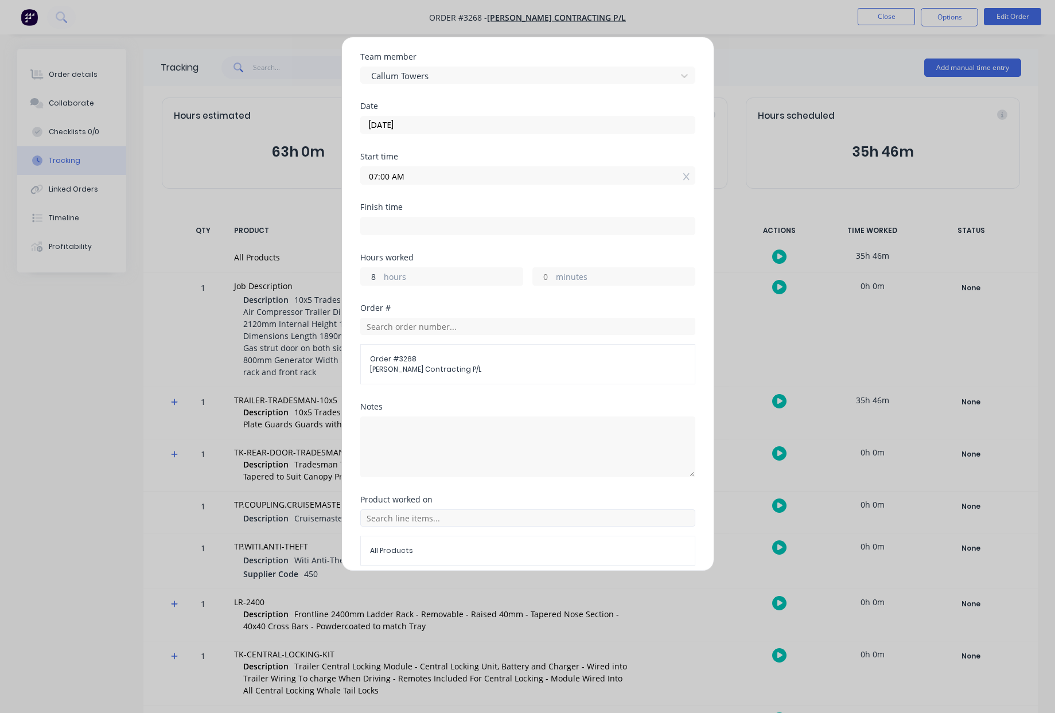
scroll to position [80, 0]
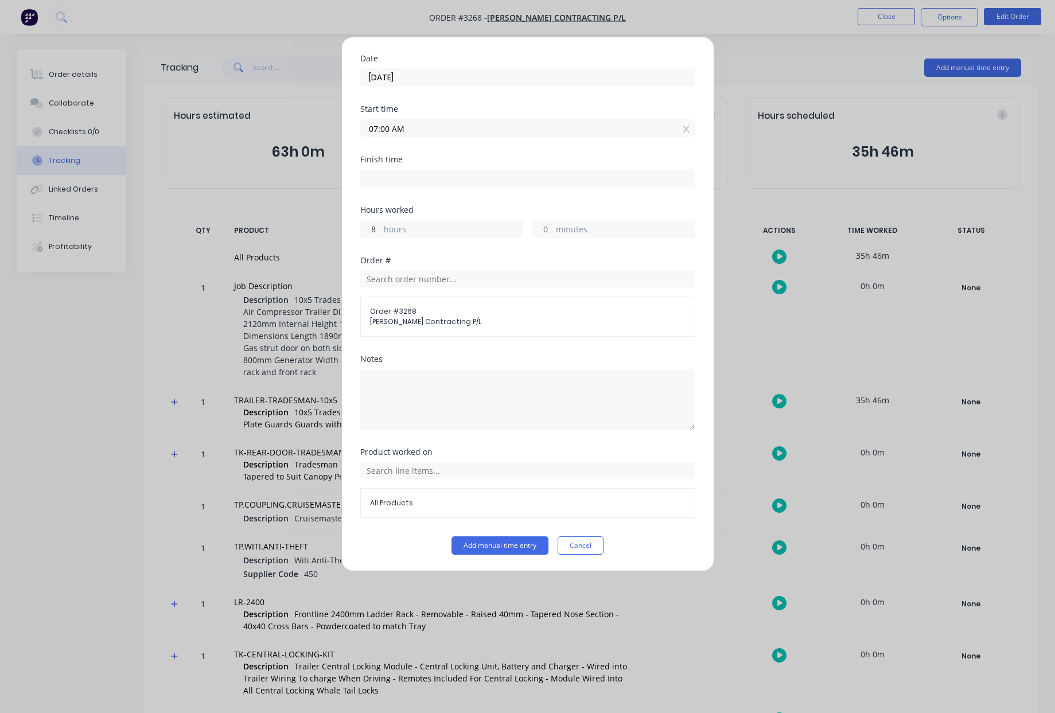
type input "8"
type input "03:00 PM"
click at [440, 507] on span "All Products" at bounding box center [528, 503] width 316 height 10
click at [445, 471] on input "text" at bounding box center [527, 470] width 335 height 17
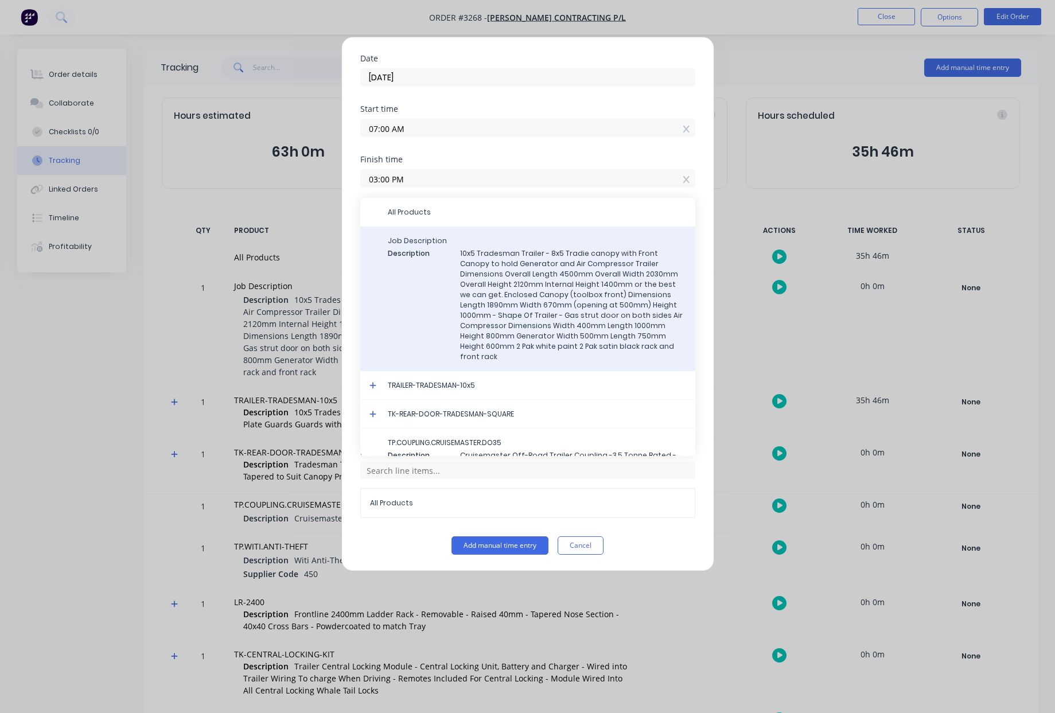
click at [449, 269] on span "Description" at bounding box center [419, 306] width 63 height 114
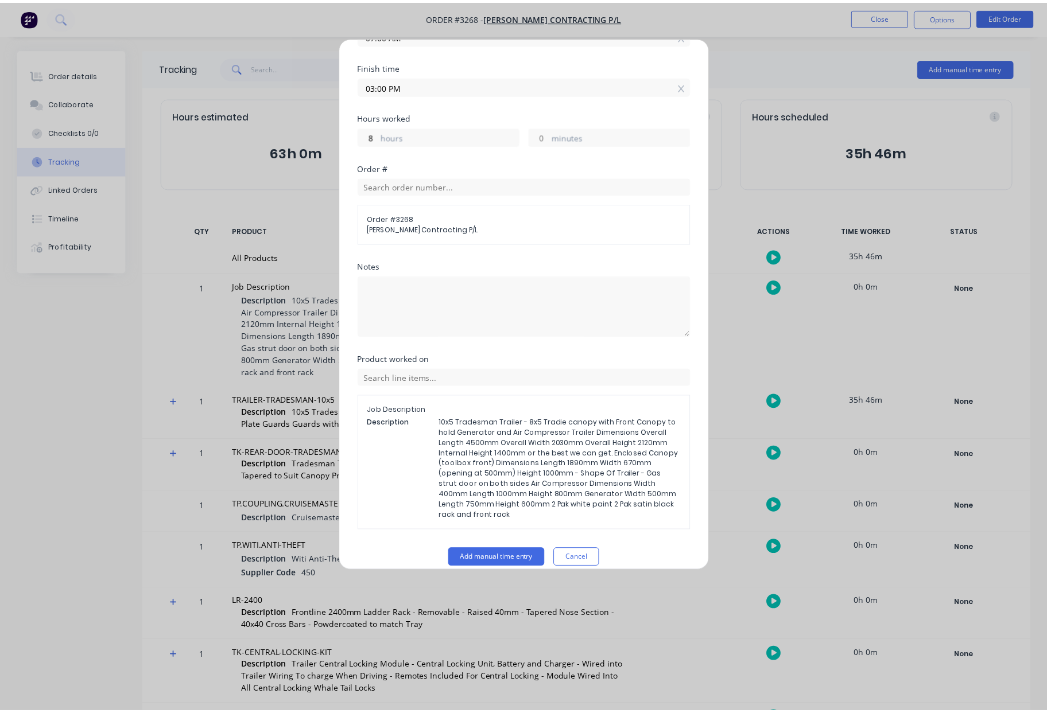
scroll to position [186, 0]
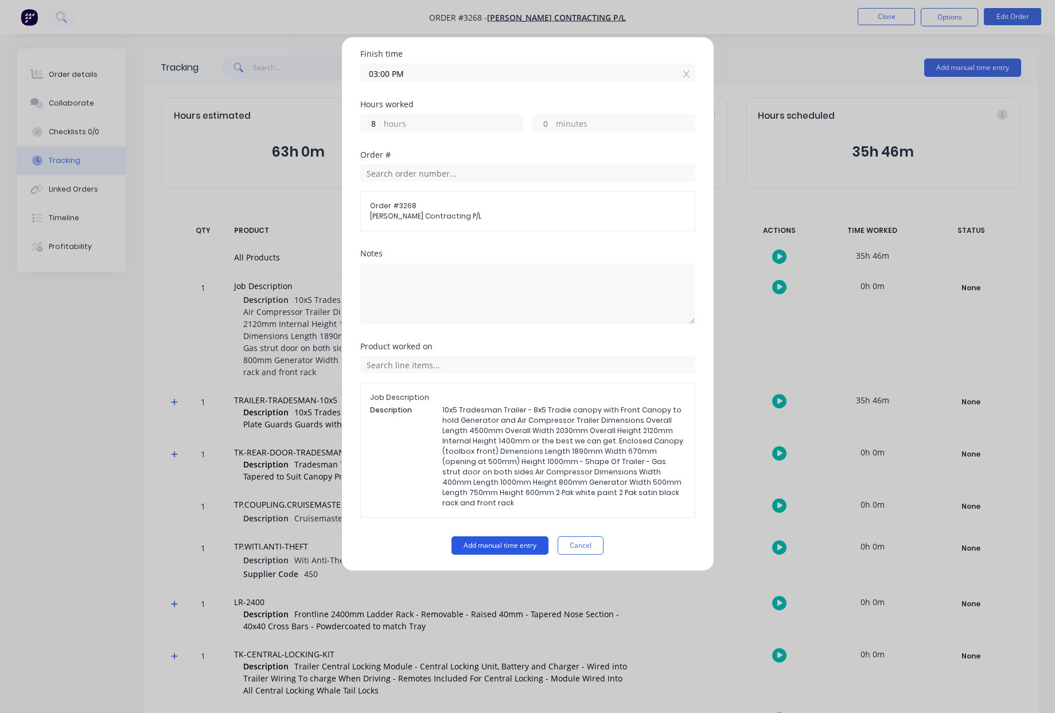
click at [504, 546] on button "Add manual time entry" at bounding box center [500, 546] width 97 height 18
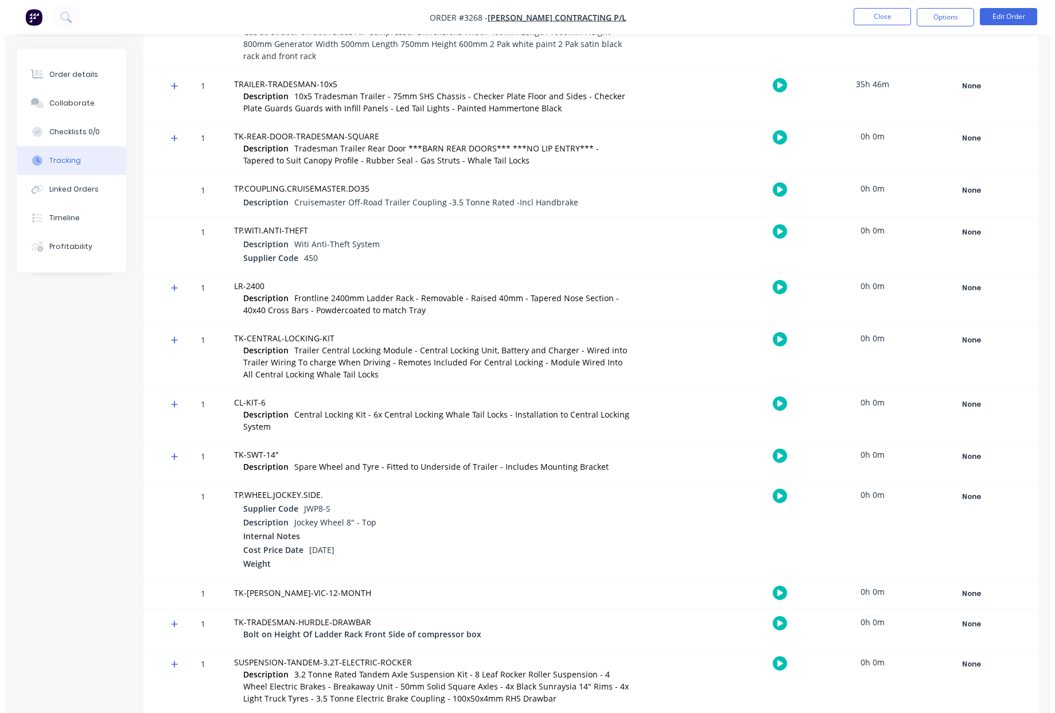
scroll to position [0, 0]
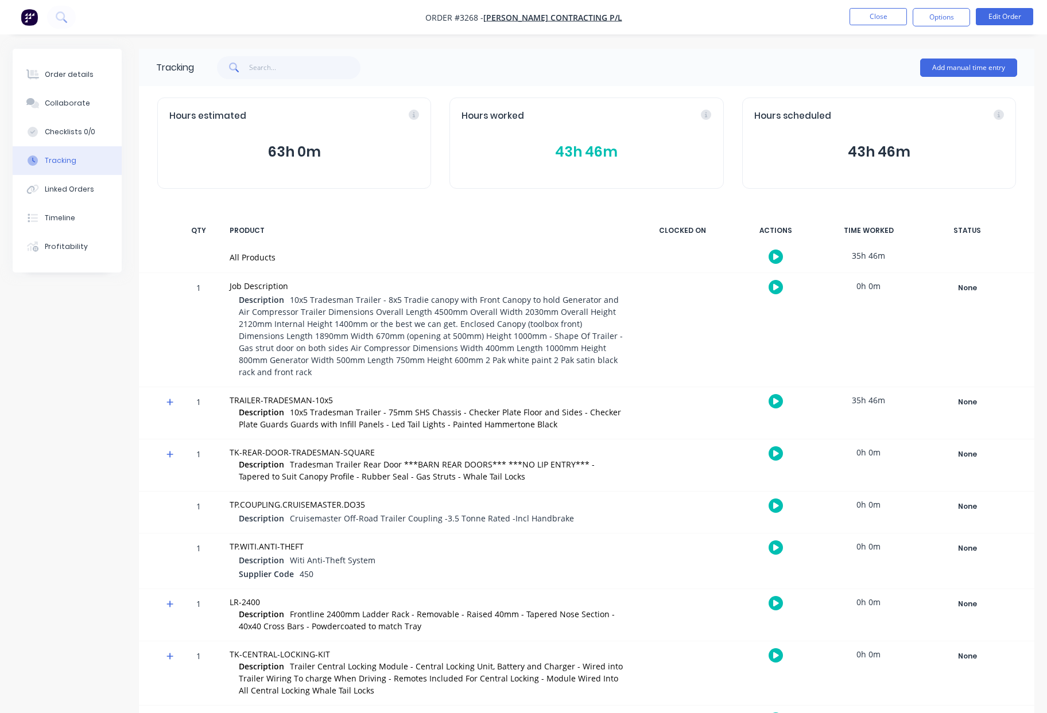
click at [613, 207] on div "Tracking Add manual time entry Hours estimated 63h 0m Hours worked 43h 46m Hour…" at bounding box center [586, 545] width 895 height 993
click at [597, 151] on button "43h 46m" at bounding box center [586, 152] width 250 height 22
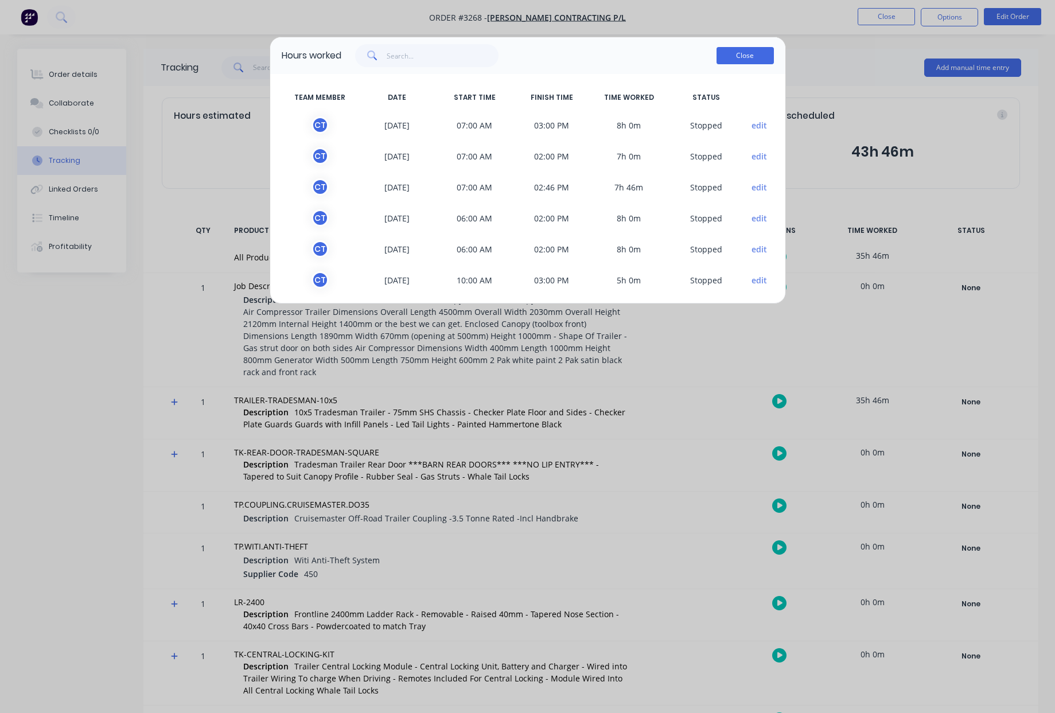
click at [752, 53] on button "Close" at bounding box center [745, 55] width 57 height 17
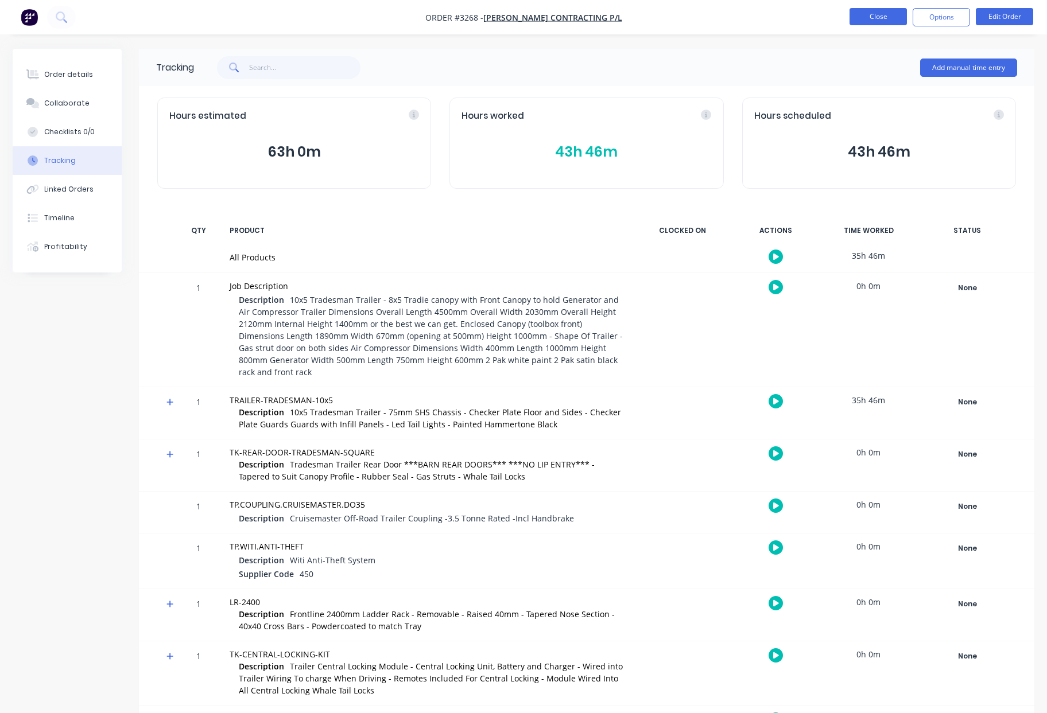
click at [874, 21] on button "Close" at bounding box center [877, 16] width 57 height 17
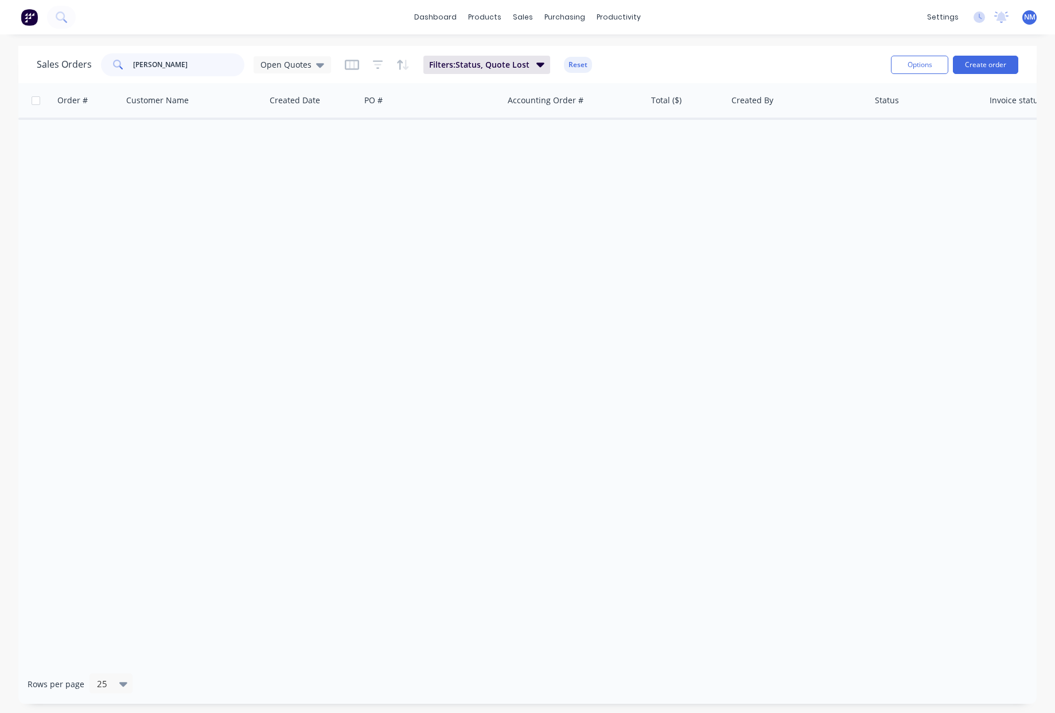
drag, startPoint x: 208, startPoint y: 67, endPoint x: 13, endPoint y: 59, distance: 194.7
click at [11, 59] on div "Sales Orders mj park Open Quotes Filters: Status, Quote Lost Reset Options Crea…" at bounding box center [527, 375] width 1055 height 658
click at [298, 67] on span "Open Quotes" at bounding box center [286, 65] width 51 height 12
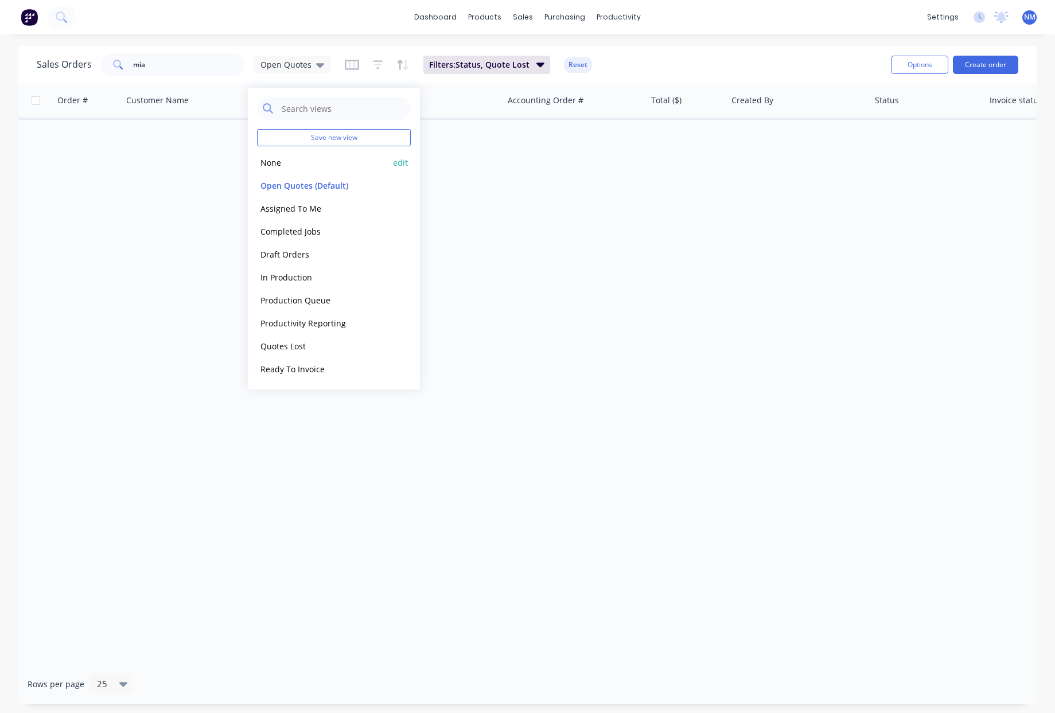
click at [284, 161] on button "None" at bounding box center [322, 162] width 131 height 13
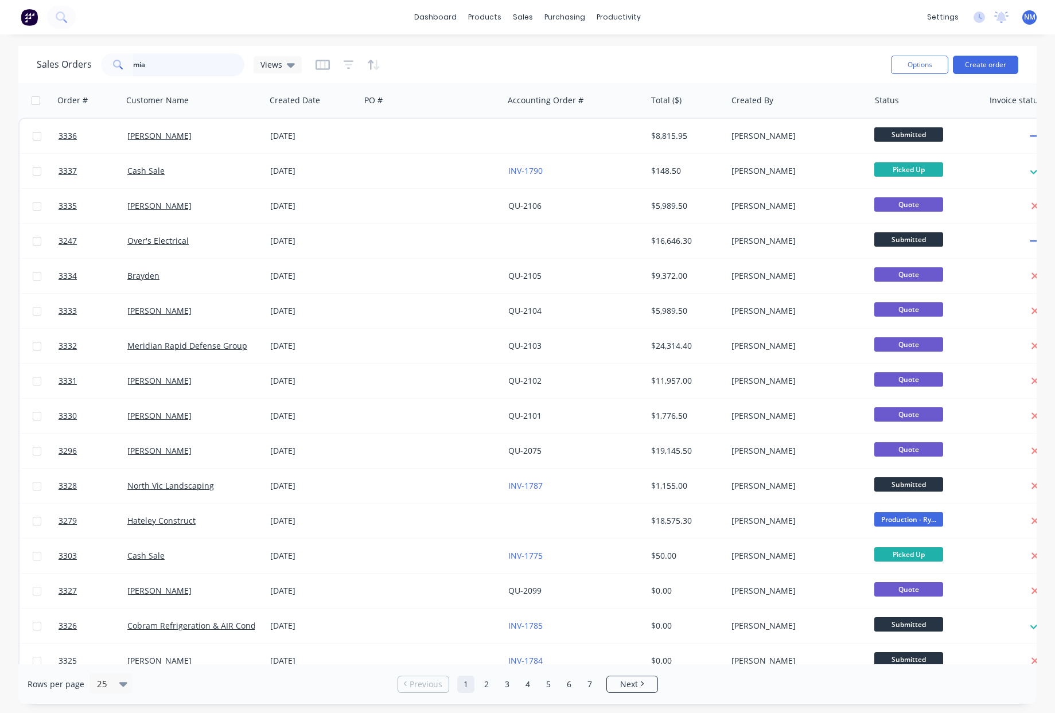
click at [177, 65] on input "mia" at bounding box center [189, 64] width 112 height 23
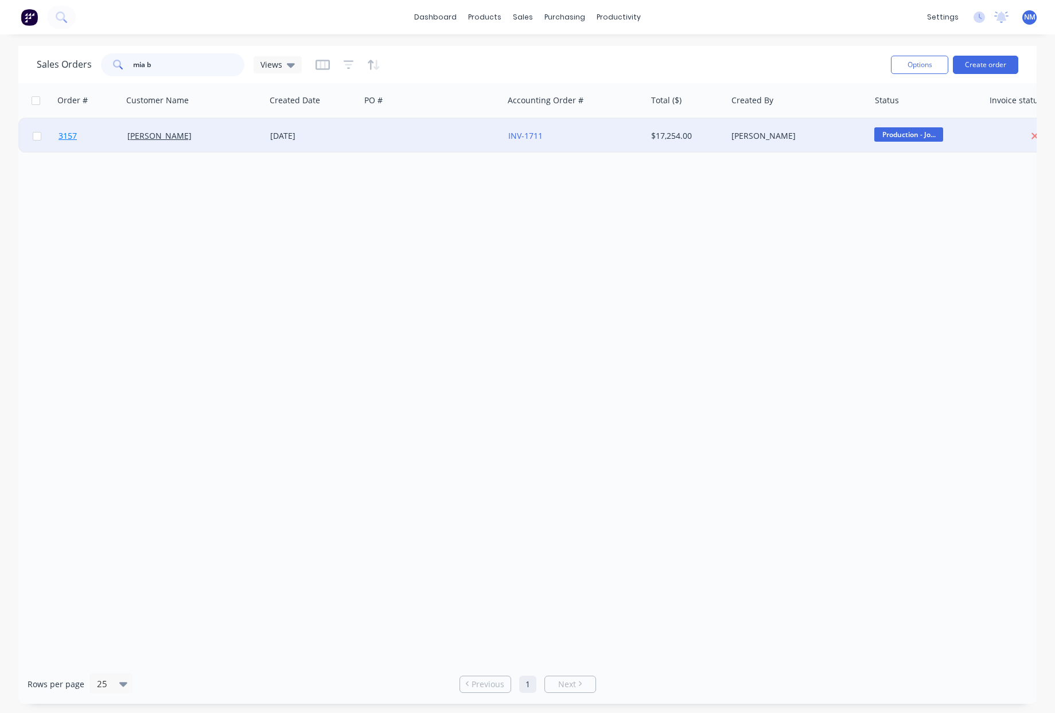
type input "mia b"
click at [65, 135] on span "3157" at bounding box center [68, 135] width 18 height 11
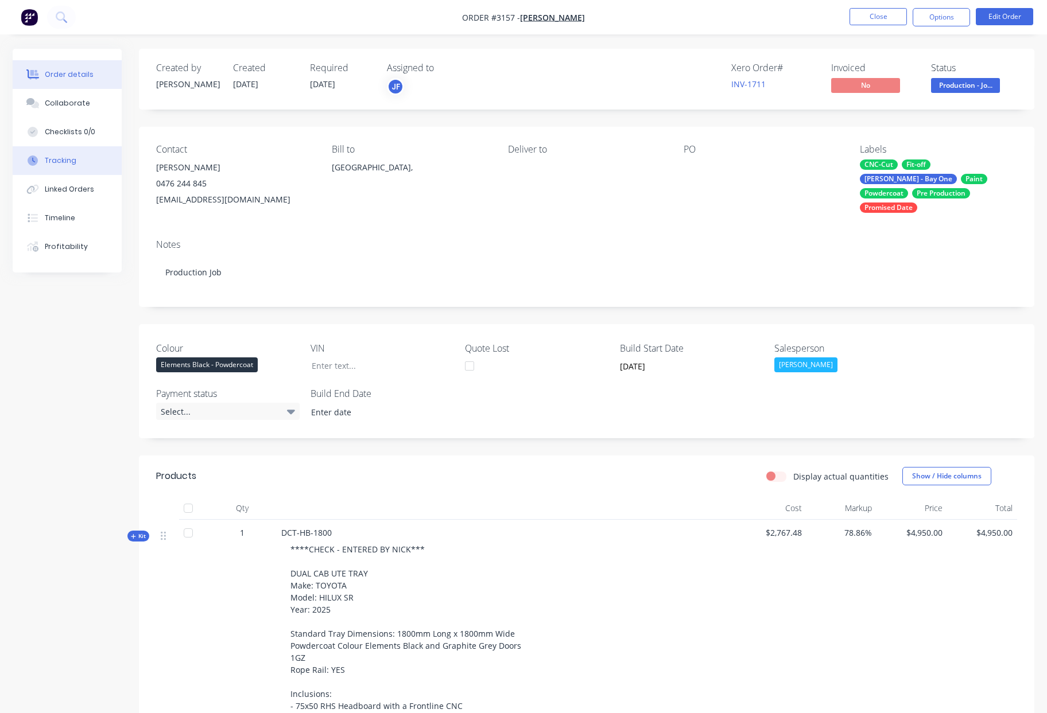
click at [56, 161] on div "Tracking" at bounding box center [61, 161] width 32 height 10
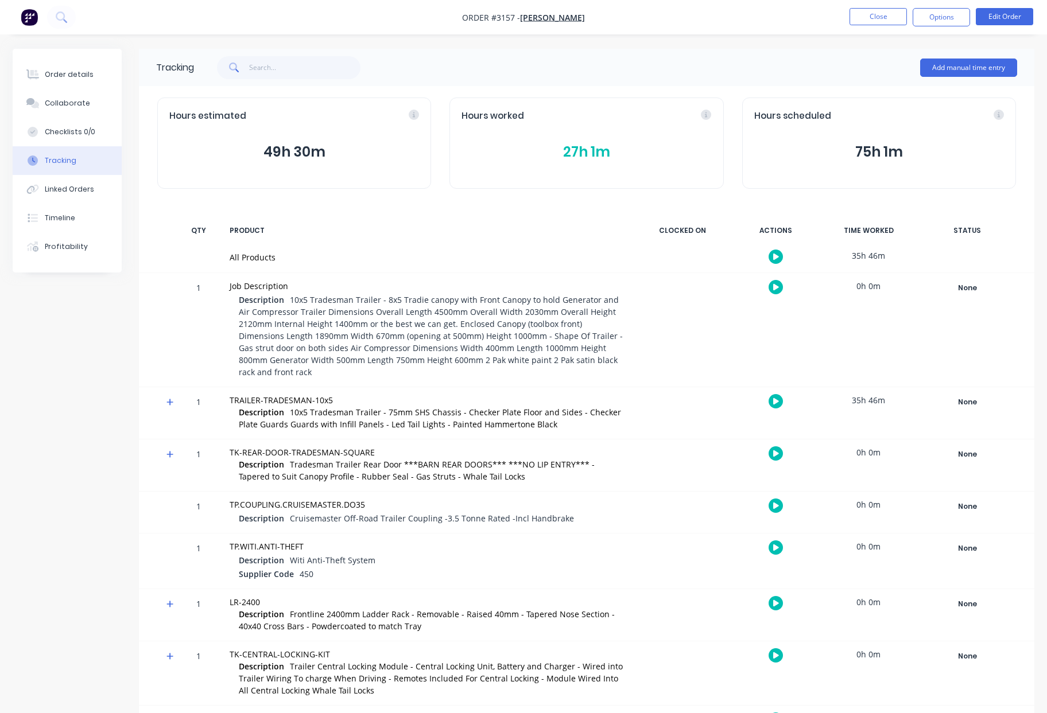
click at [588, 155] on button "27h 1m" at bounding box center [586, 152] width 250 height 22
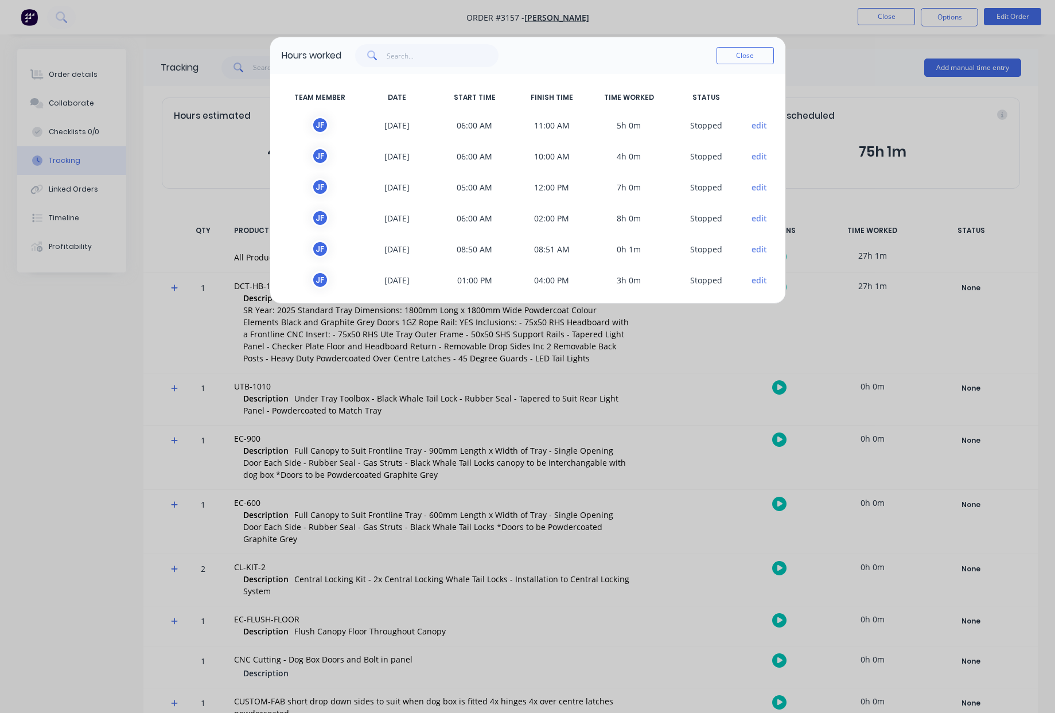
click at [752, 124] on button "edit" at bounding box center [759, 125] width 15 height 12
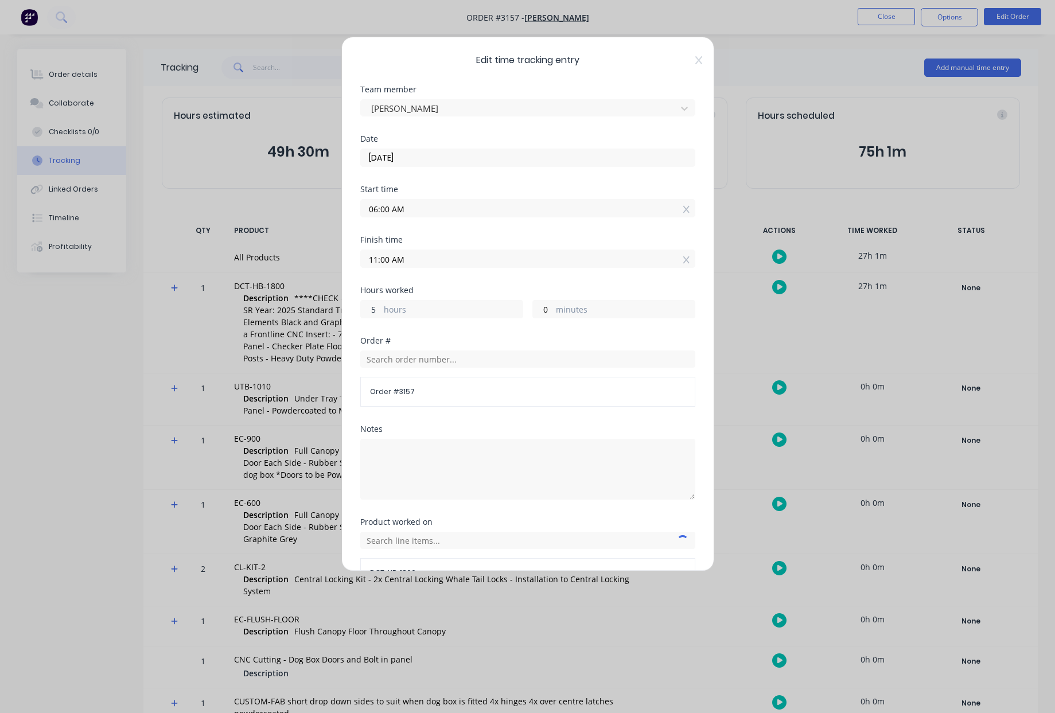
click at [372, 306] on input "5" at bounding box center [371, 309] width 20 height 17
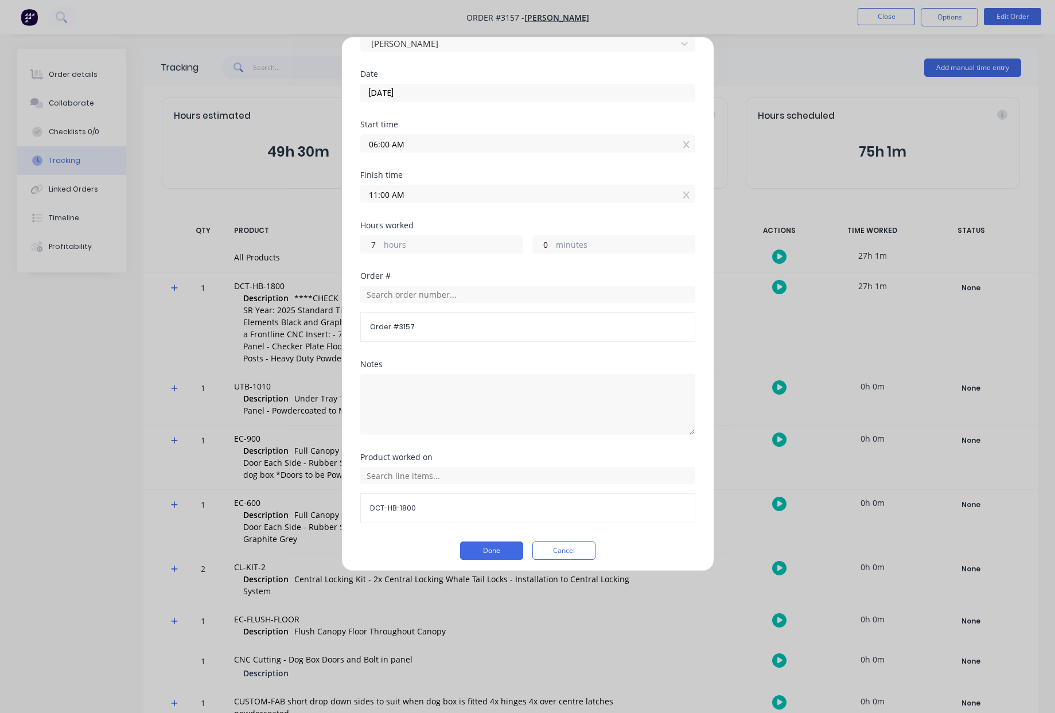
scroll to position [70, 0]
drag, startPoint x: 375, startPoint y: 242, endPoint x: 333, endPoint y: 240, distance: 42.5
click at [333, 240] on div "Edit time tracking entry Team member John Fiore Date 02/09/2025 Start time 06:0…" at bounding box center [527, 356] width 1055 height 713
type input "8"
type input "02:00 PM"
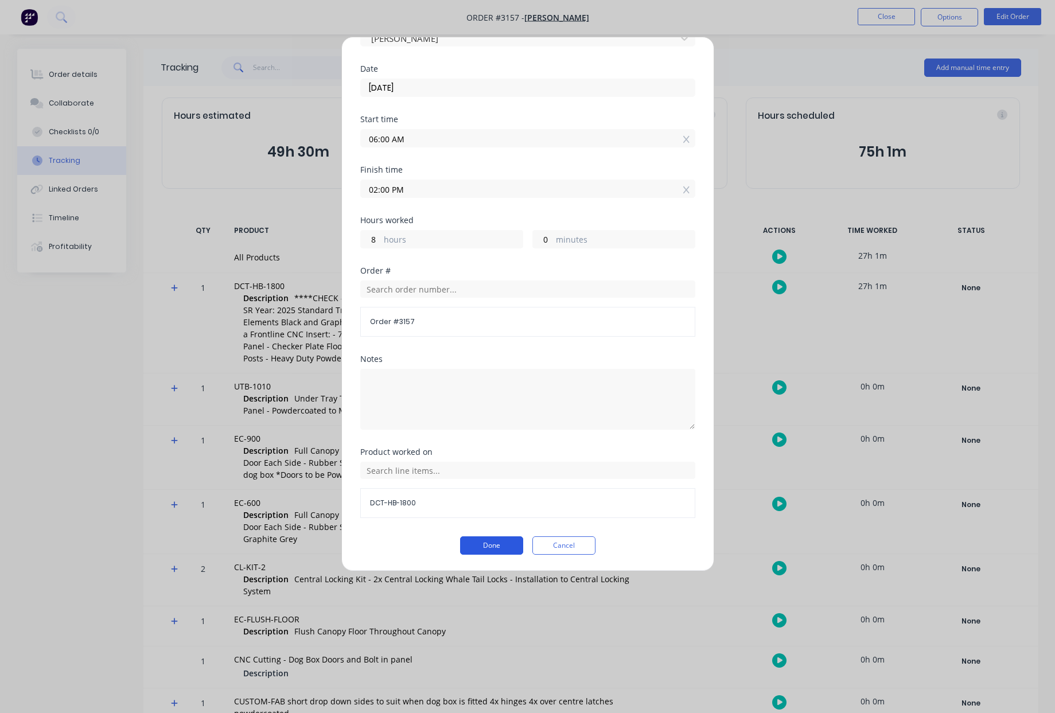
click at [489, 546] on button "Done" at bounding box center [491, 546] width 63 height 18
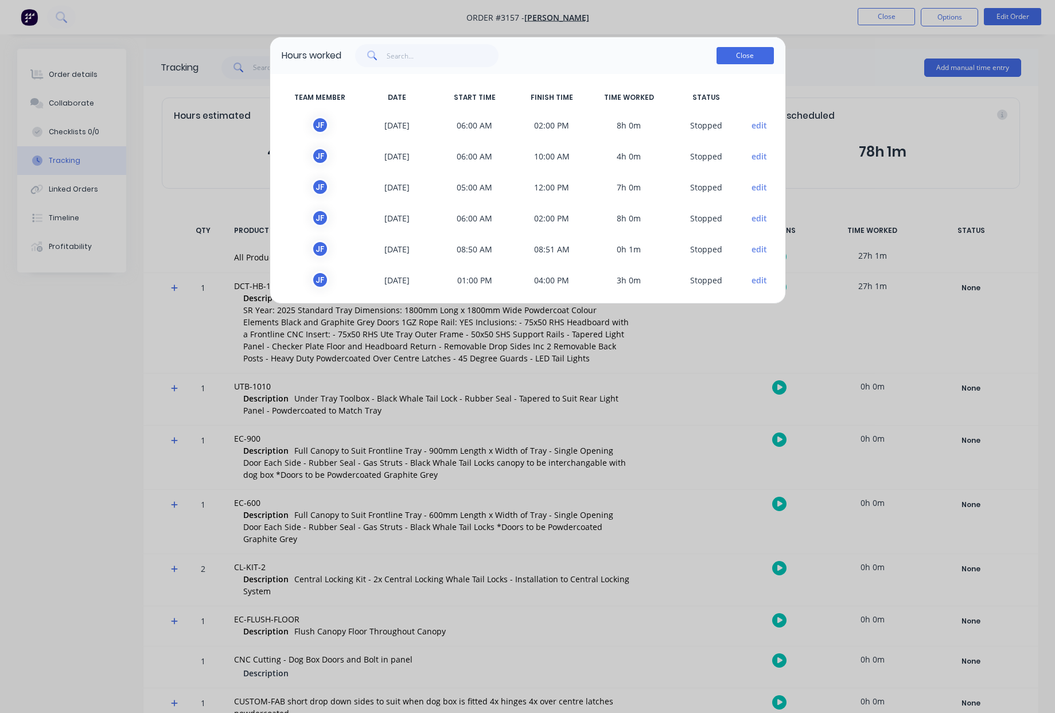
click at [744, 49] on button "Close" at bounding box center [745, 55] width 57 height 17
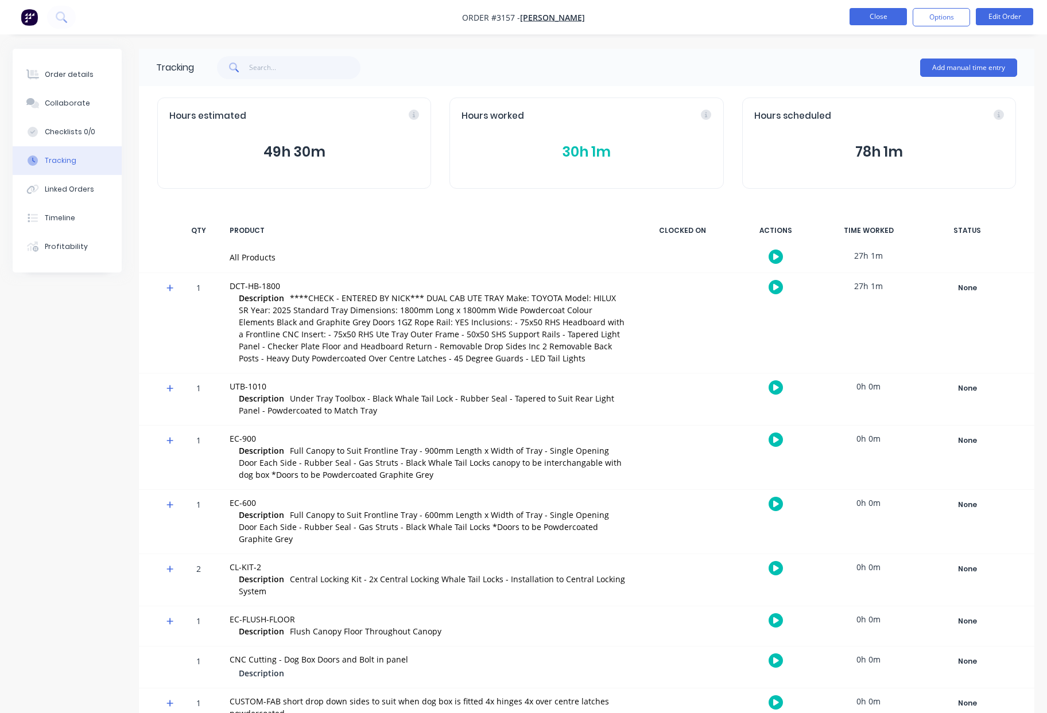
click at [882, 11] on button "Close" at bounding box center [877, 16] width 57 height 17
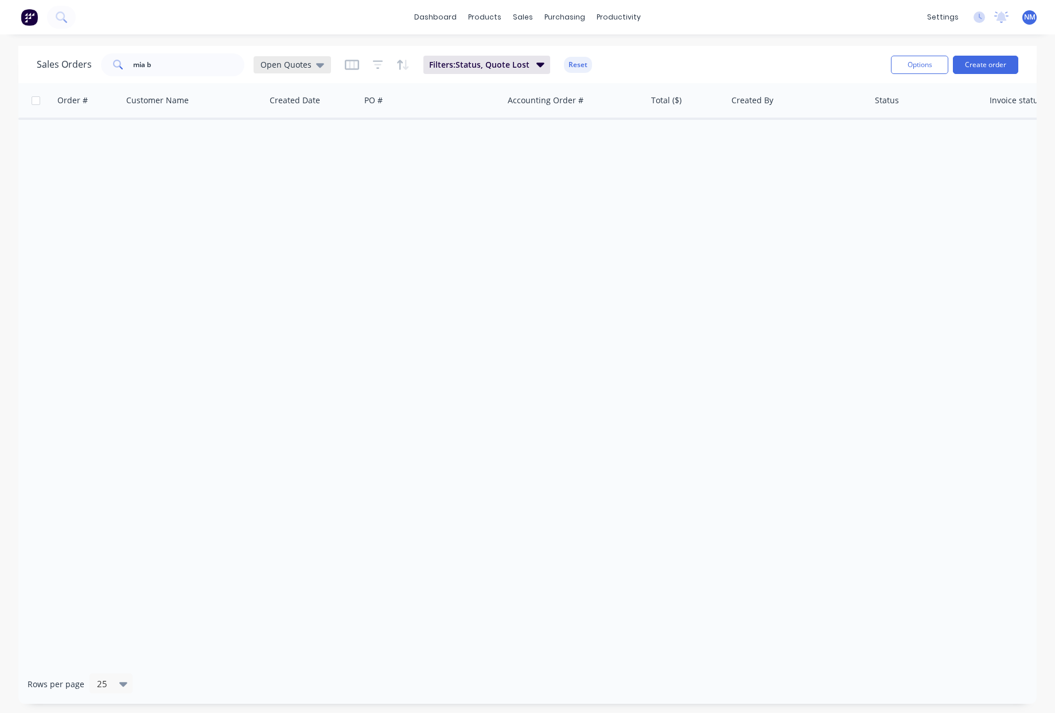
click at [290, 69] on div "Open Quotes" at bounding box center [292, 64] width 77 height 17
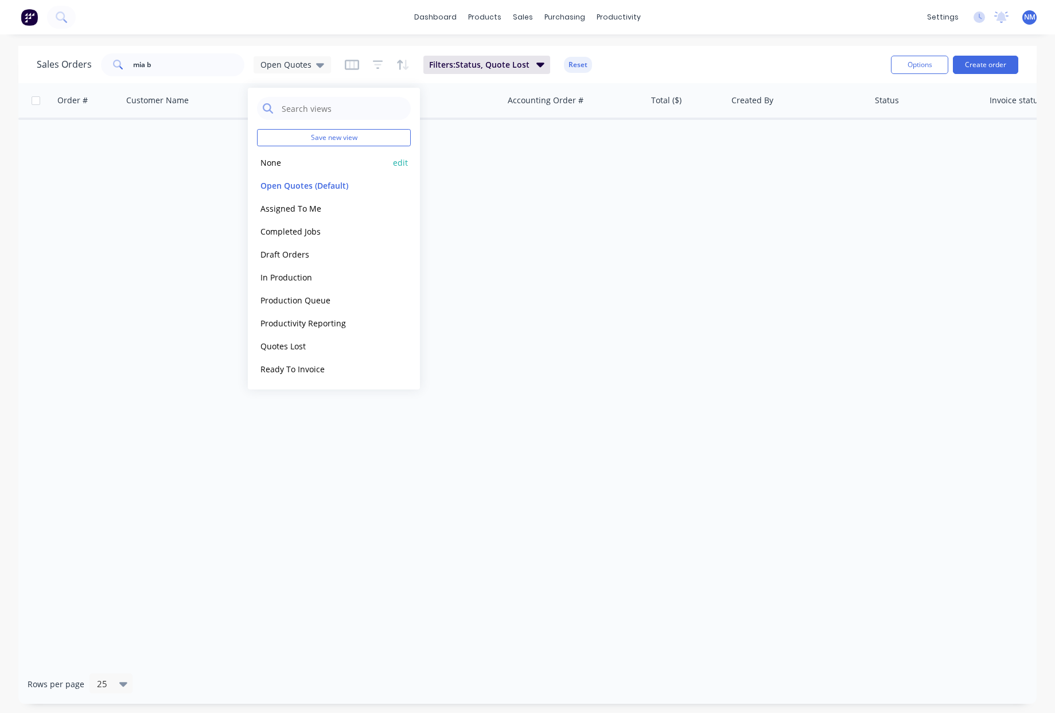
click at [282, 166] on button "None" at bounding box center [322, 162] width 131 height 13
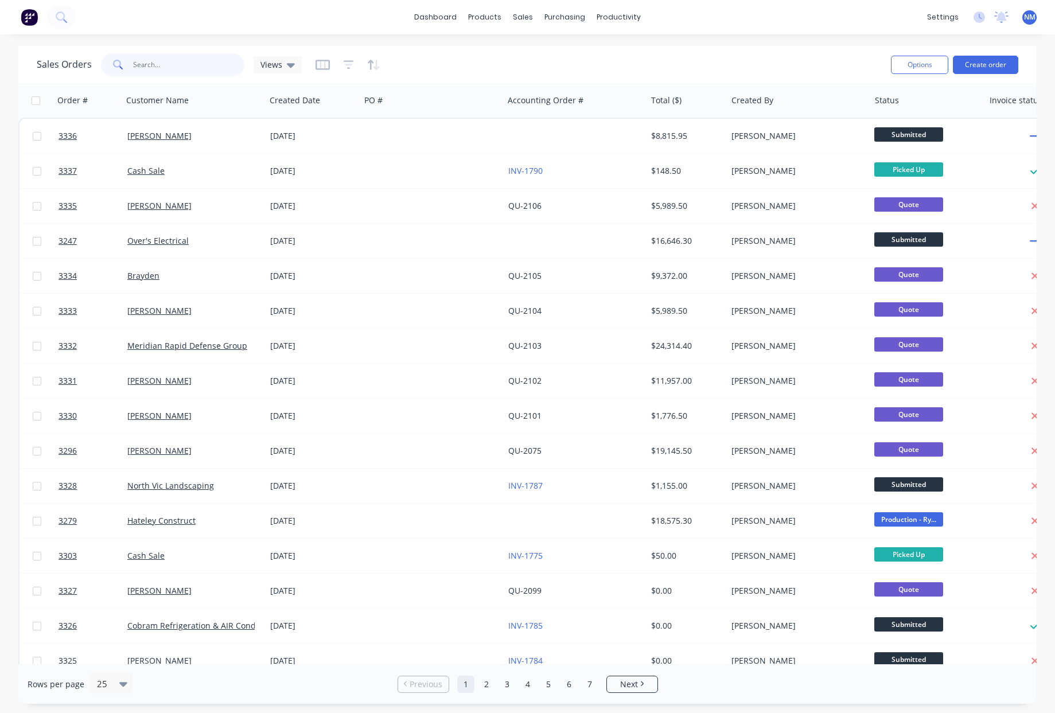
drag, startPoint x: 173, startPoint y: 65, endPoint x: -1, endPoint y: 49, distance: 174.6
click at [0, 49] on html "dashboard products sales purchasing productivity dashboard products Product Cat…" at bounding box center [527, 356] width 1055 height 713
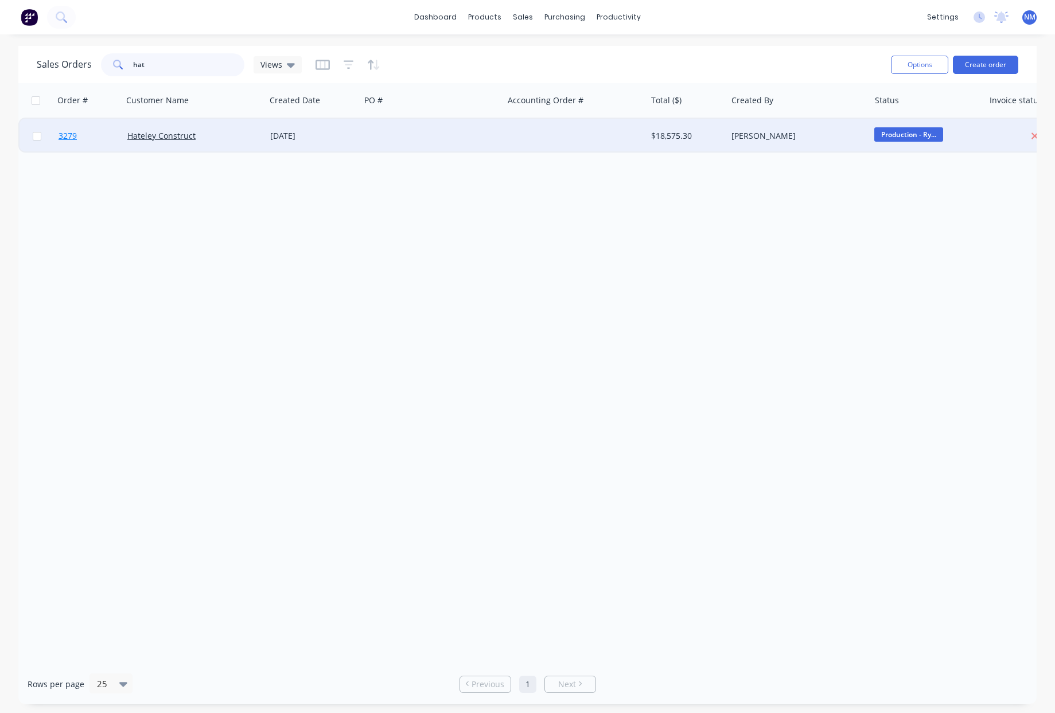
type input "hat"
click at [65, 138] on span "3279" at bounding box center [68, 135] width 18 height 11
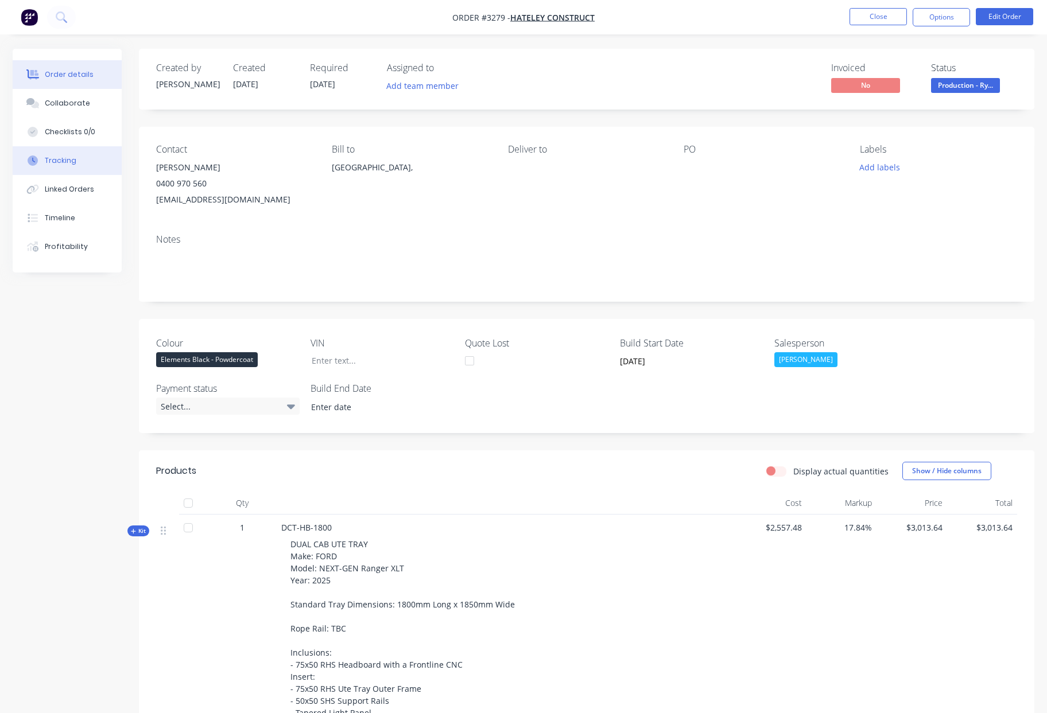
click at [89, 159] on button "Tracking" at bounding box center [67, 160] width 109 height 29
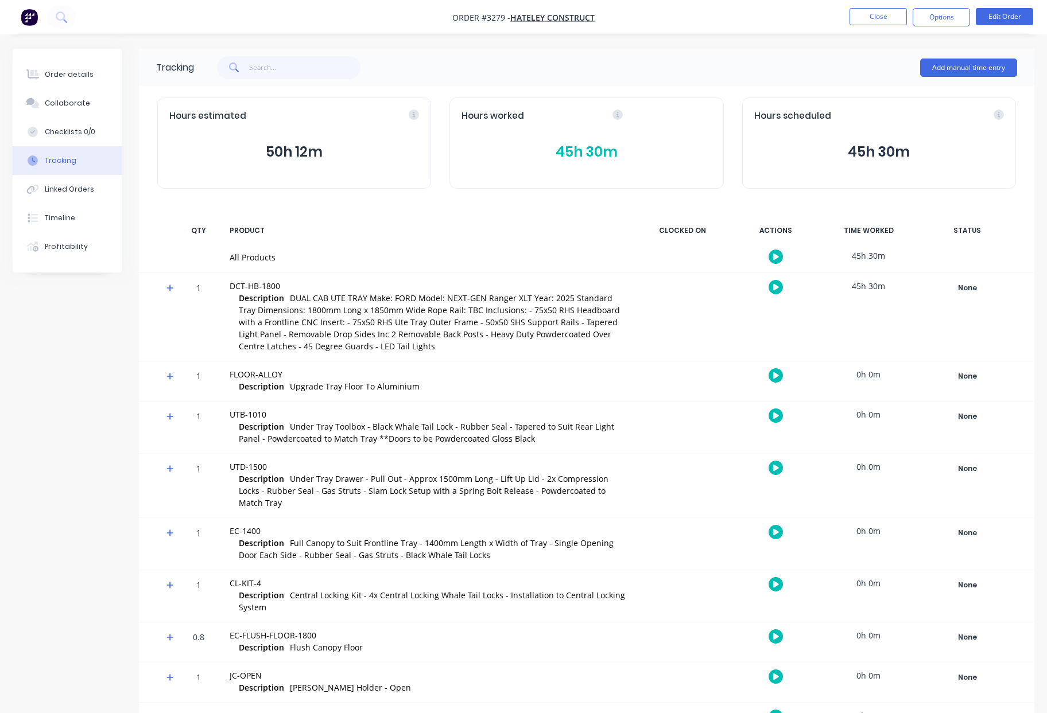
click at [776, 287] on icon "button" at bounding box center [776, 287] width 6 height 6
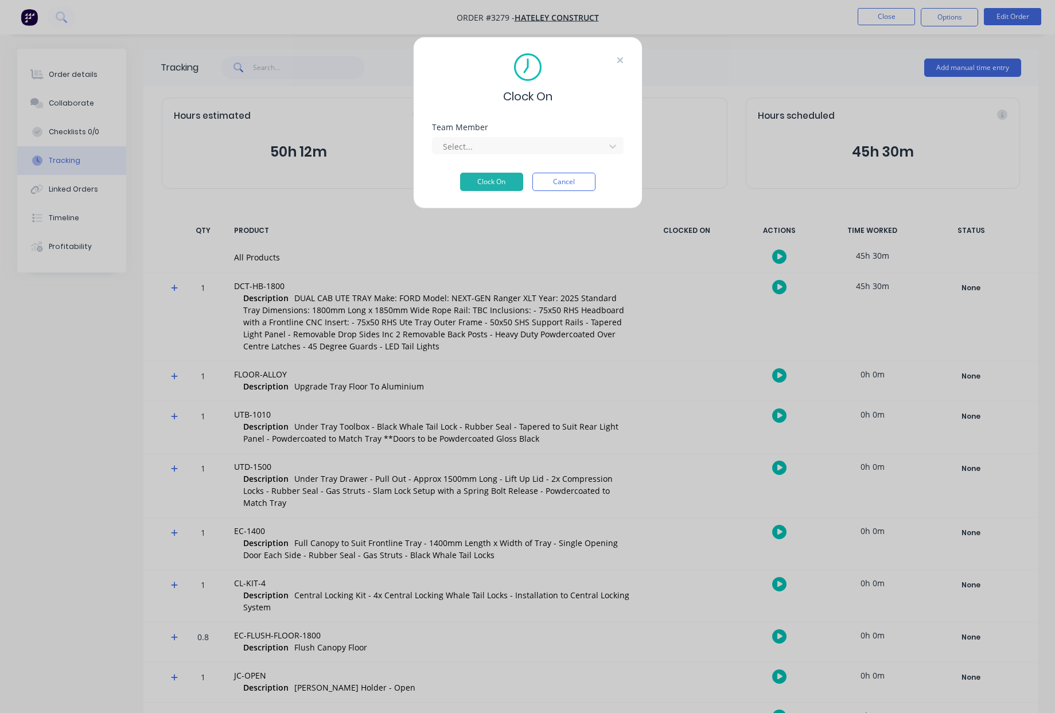
click at [619, 60] on icon at bounding box center [620, 60] width 6 height 6
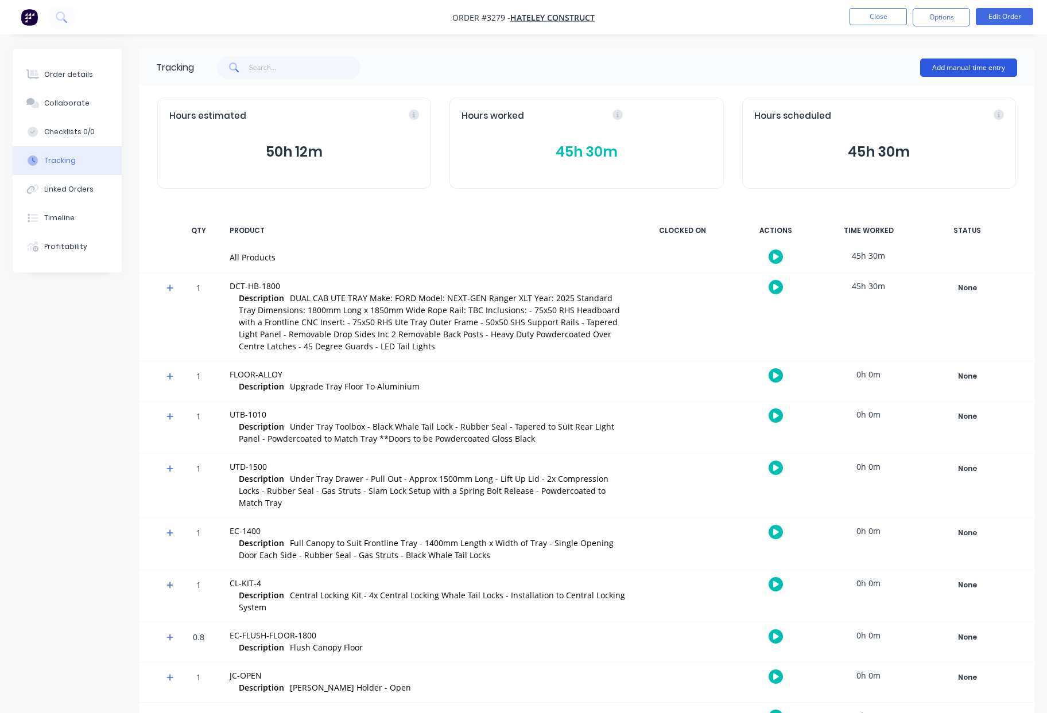
click at [964, 63] on button "Add manual time entry" at bounding box center [968, 68] width 97 height 18
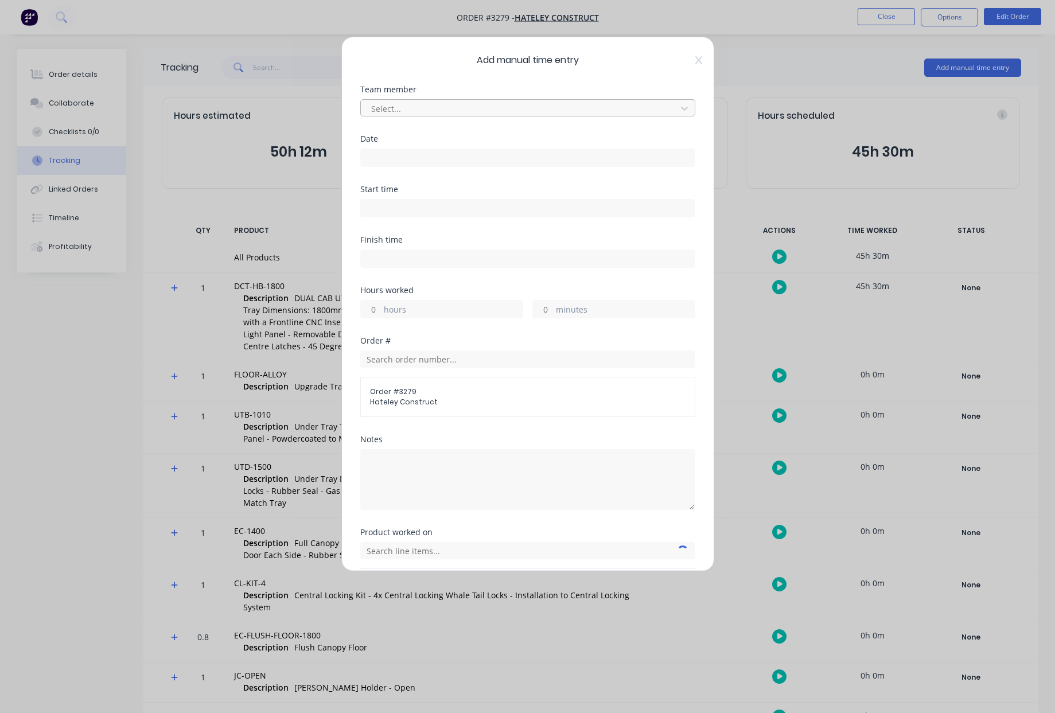
click at [494, 108] on div at bounding box center [520, 109] width 301 height 14
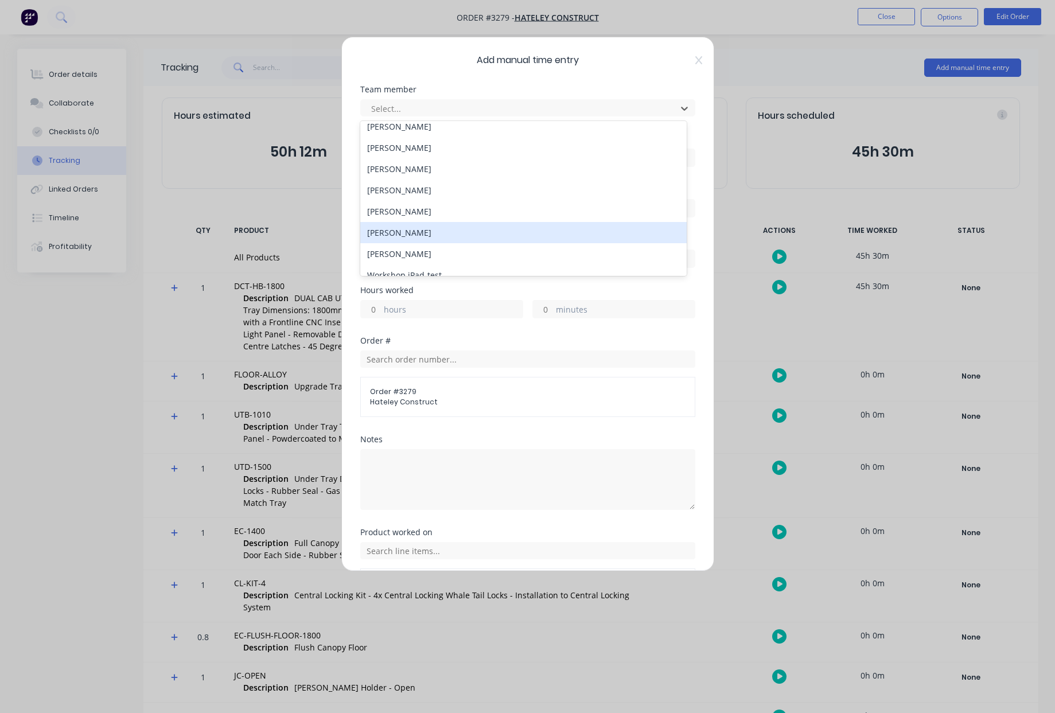
scroll to position [168, 0]
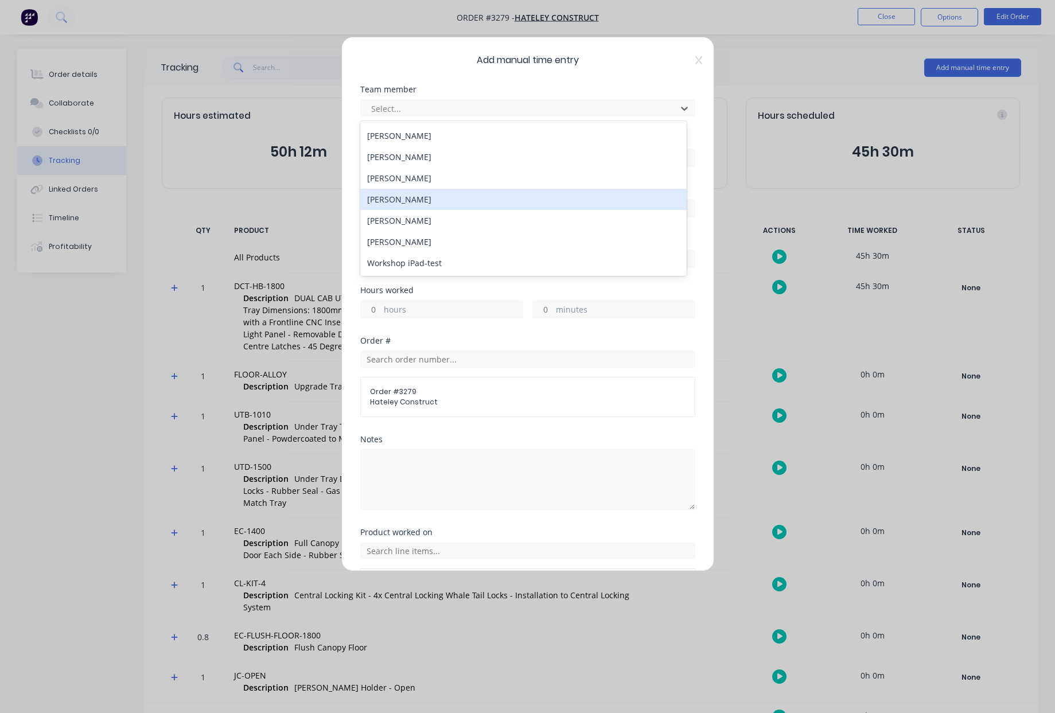
click at [415, 199] on div "Ryan Calley" at bounding box center [523, 199] width 327 height 21
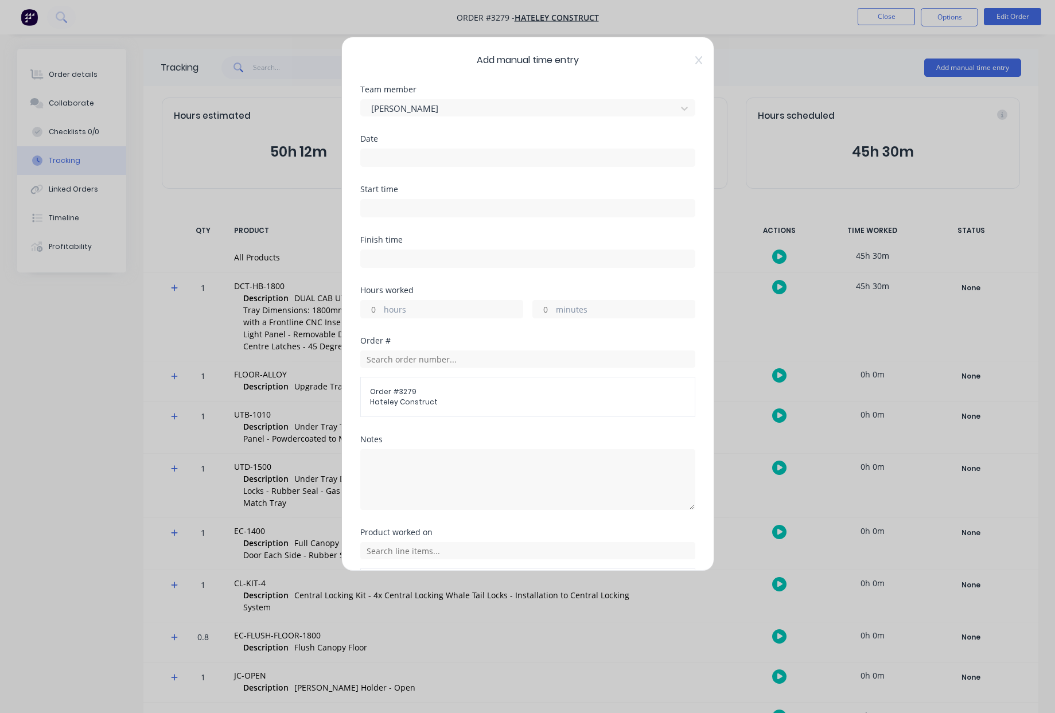
click at [414, 153] on input at bounding box center [528, 157] width 334 height 17
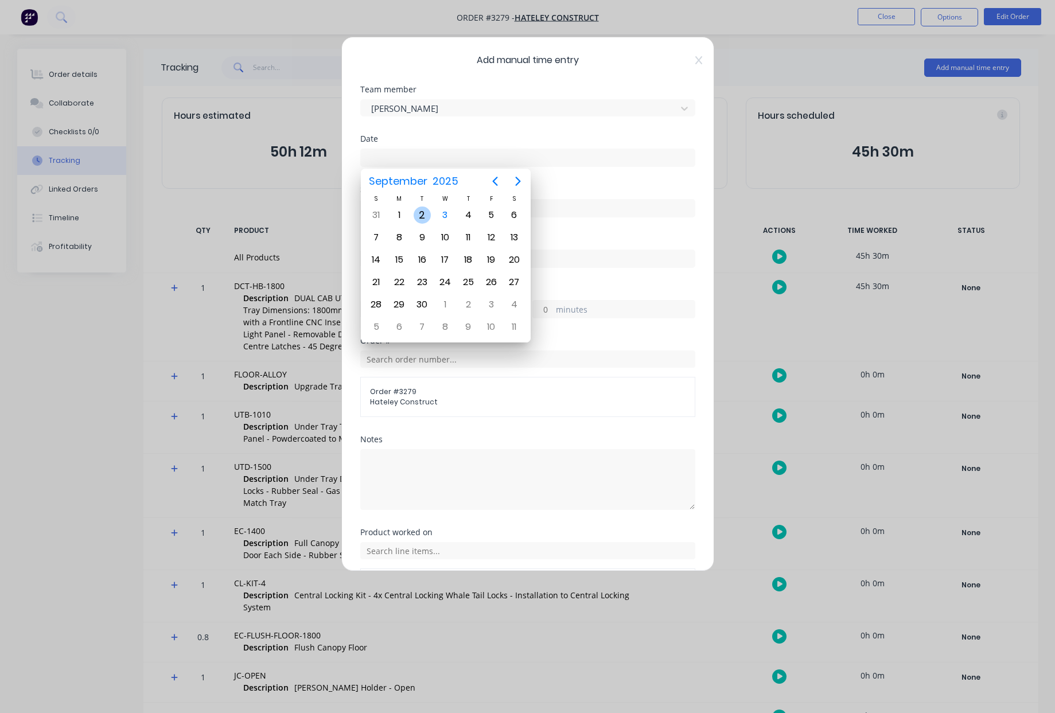
click at [428, 214] on div "2" at bounding box center [422, 215] width 17 height 17
type input "02/09/2025"
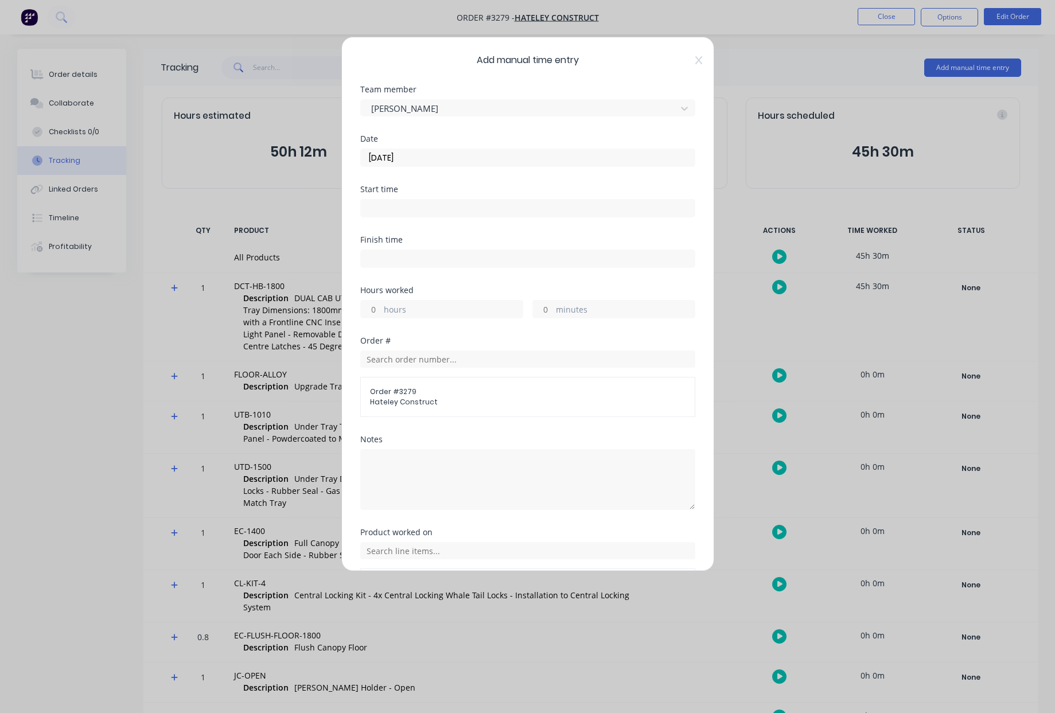
click at [539, 213] on input at bounding box center [528, 208] width 334 height 17
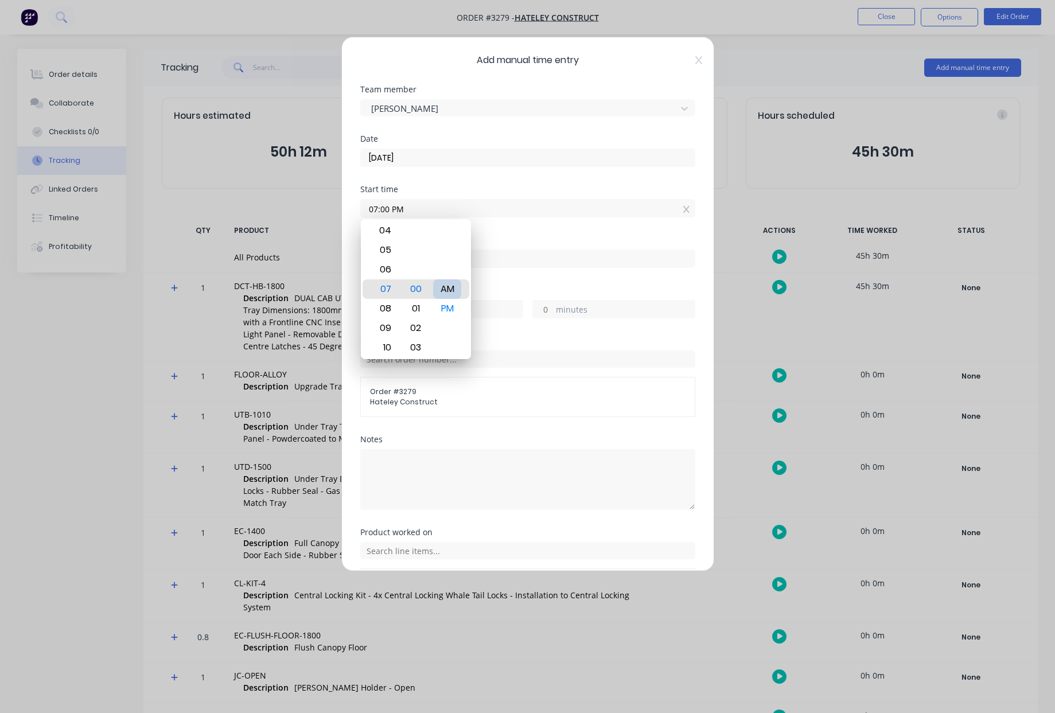
type input "07:00 AM"
click at [456, 292] on div "AM" at bounding box center [447, 290] width 28 height 20
click at [496, 263] on input at bounding box center [528, 258] width 334 height 17
type input "02:00 PM"
type input "7"
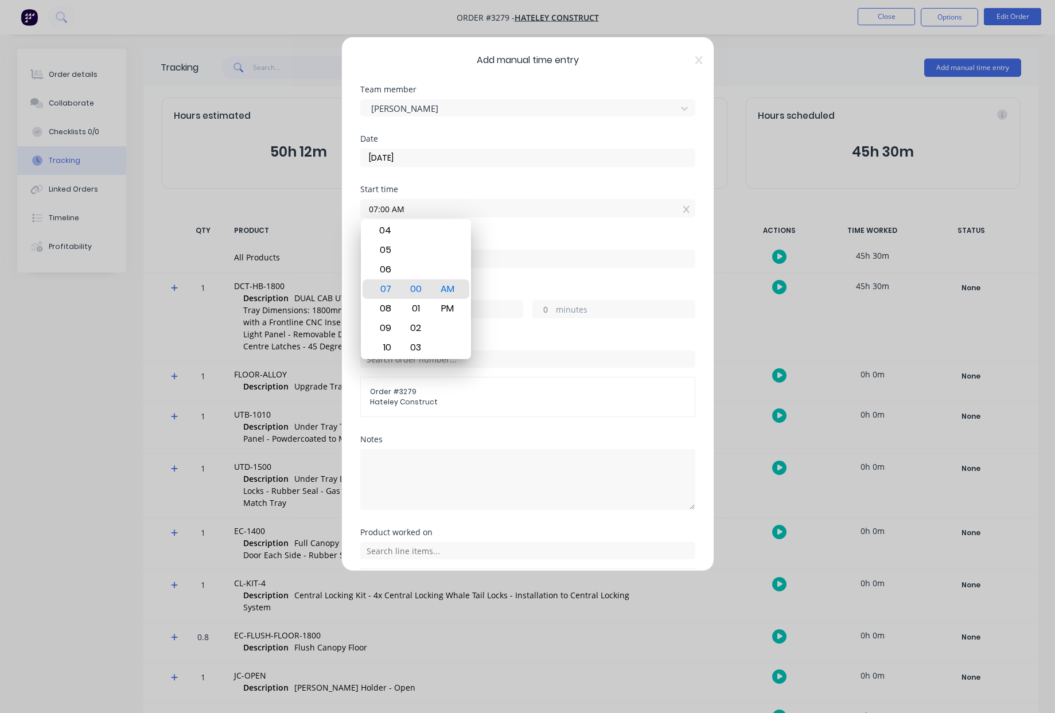
type input "0"
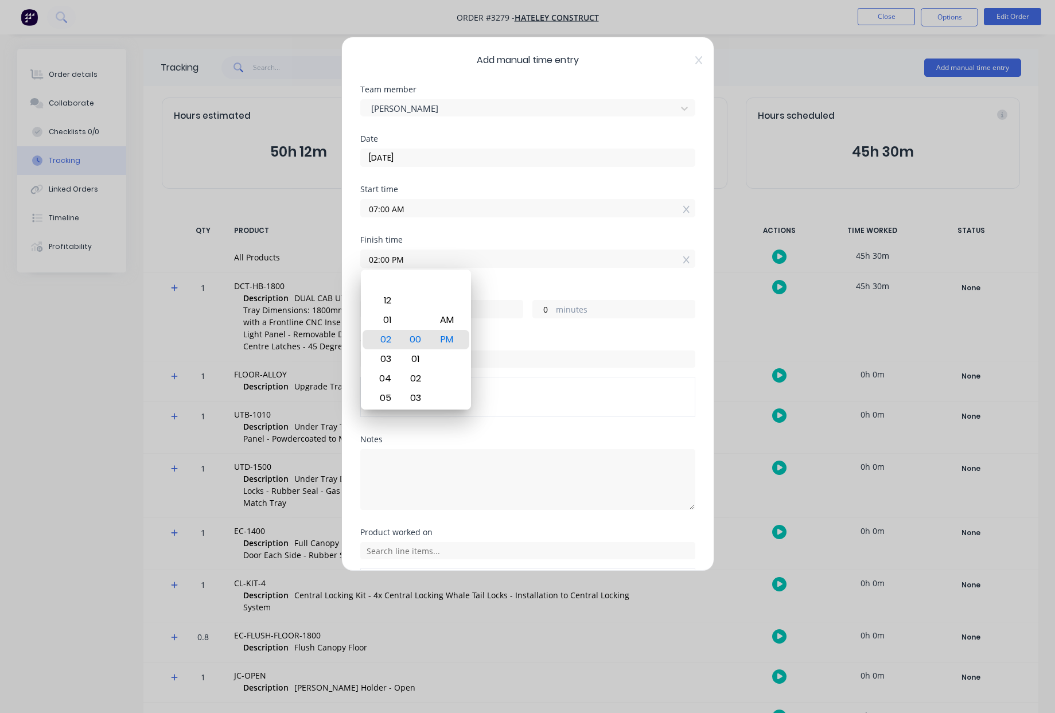
type input "02:00 AM"
type input "19"
type input "12:00 AM"
click at [517, 307] on label "hours" at bounding box center [453, 311] width 139 height 14
click at [381, 307] on input "17" at bounding box center [371, 309] width 20 height 17
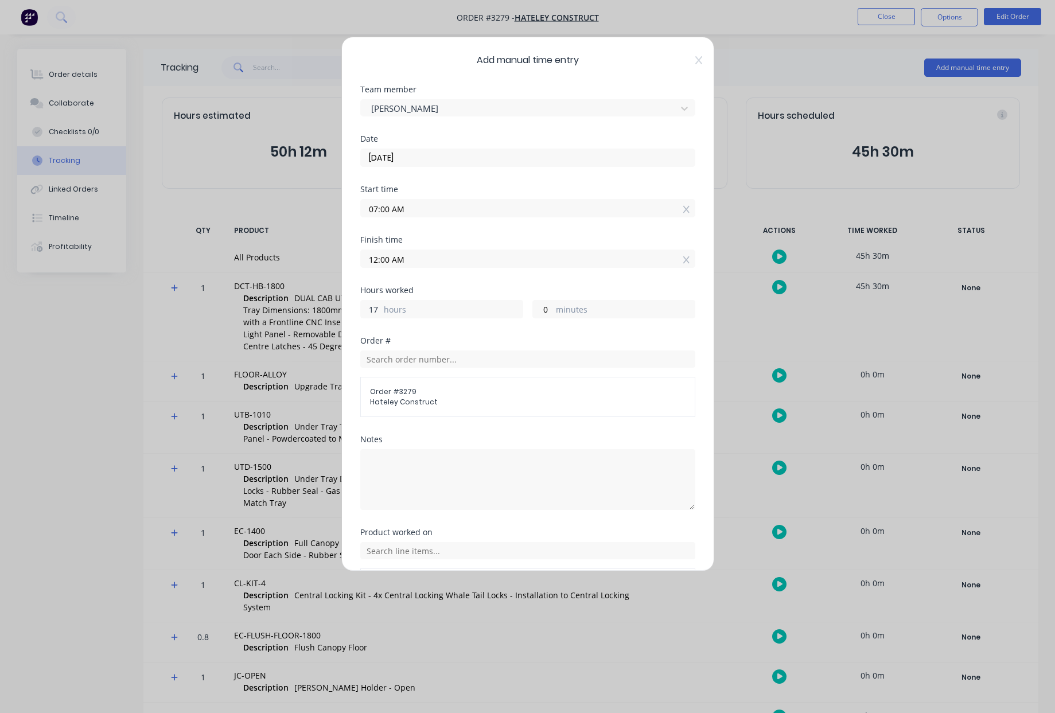
drag, startPoint x: 379, startPoint y: 309, endPoint x: 295, endPoint y: 306, distance: 83.8
click at [317, 306] on div "Add manual time entry Team member Ryan Calley Date 02/09/2025 Start time 07:00 …" at bounding box center [527, 356] width 1055 height 713
type input "8"
type input "03:00 PM"
click at [456, 279] on div "Finish time 03:00 PM" at bounding box center [527, 261] width 335 height 51
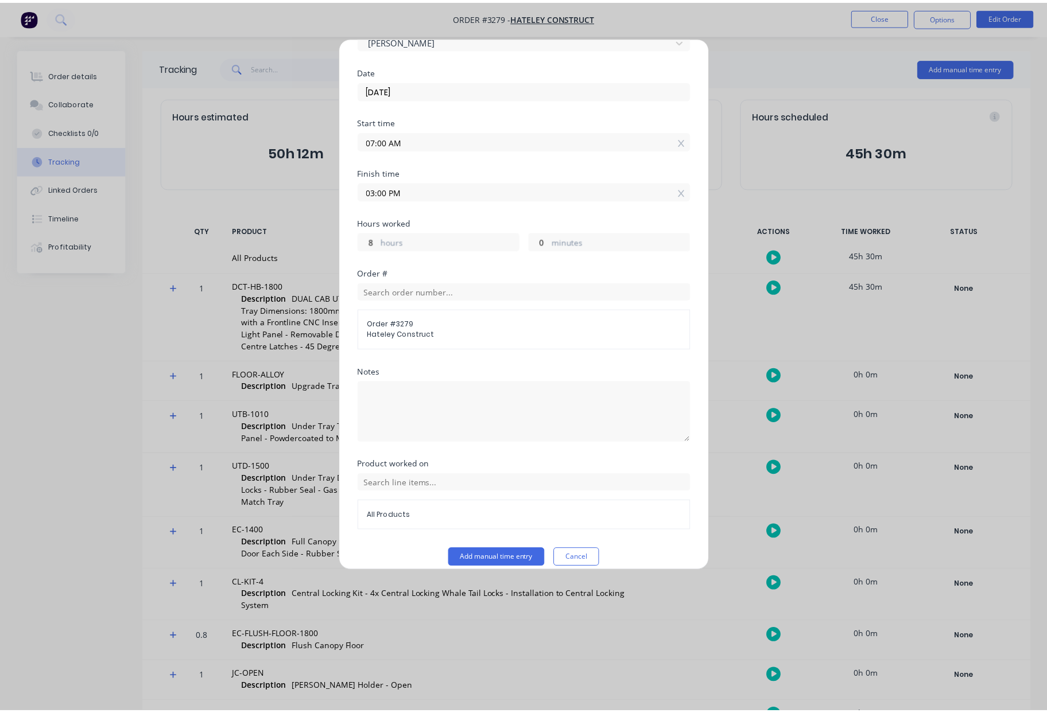
scroll to position [80, 0]
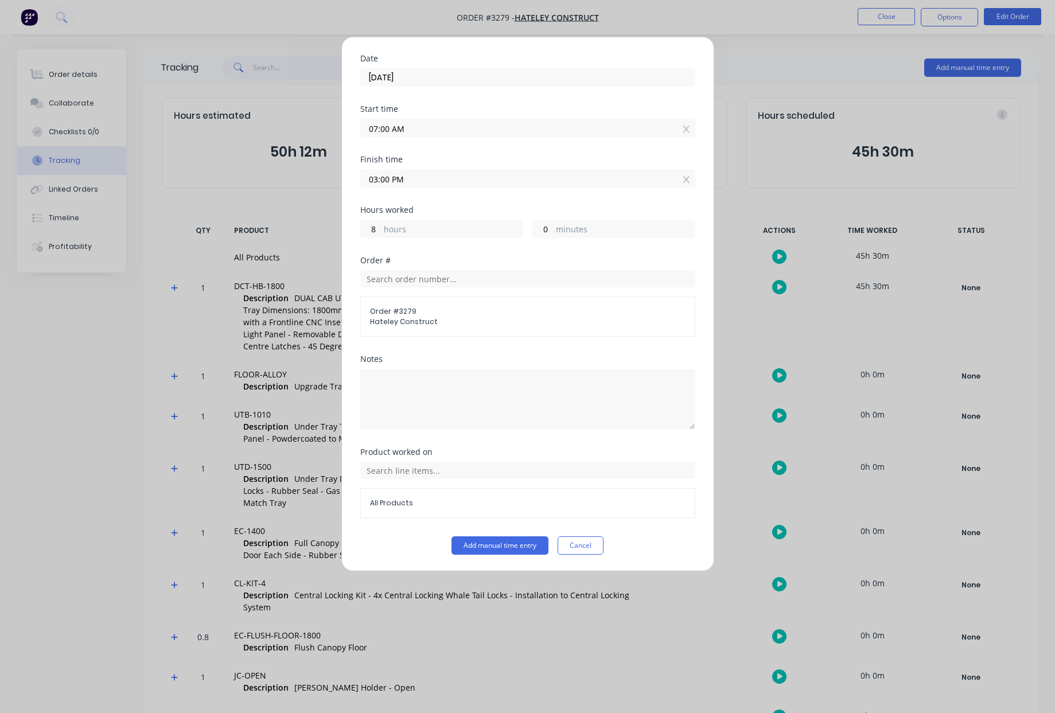
click at [464, 494] on div "All Products" at bounding box center [527, 503] width 335 height 30
click at [454, 473] on input "text" at bounding box center [527, 470] width 335 height 17
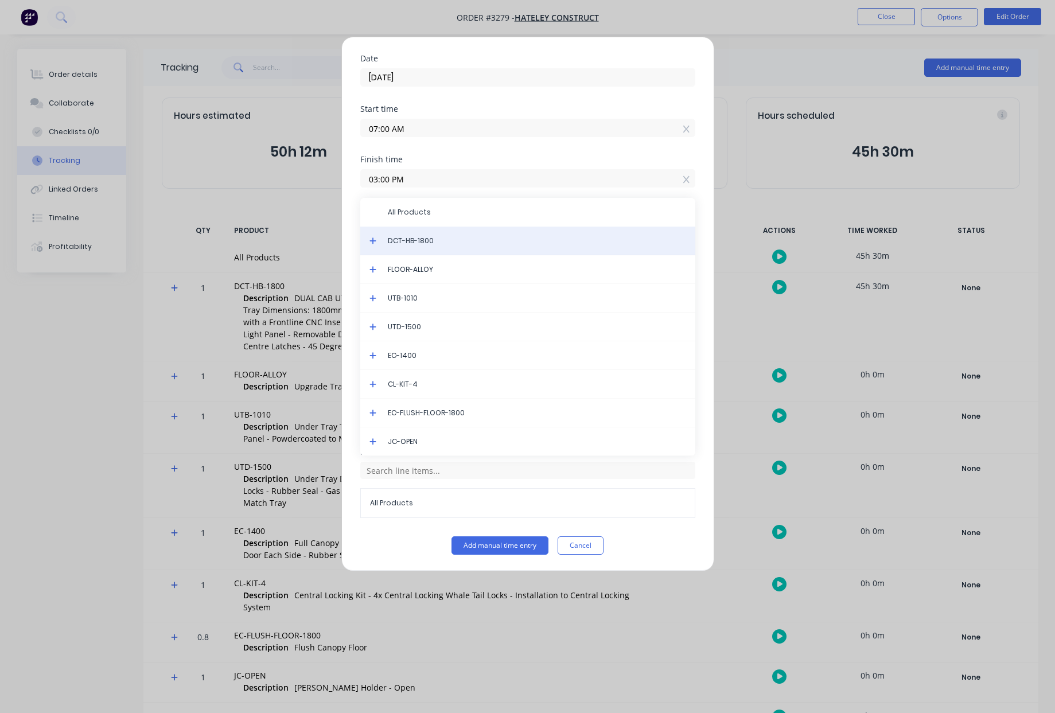
click at [432, 239] on span "DCT-HB-1800" at bounding box center [537, 241] width 298 height 10
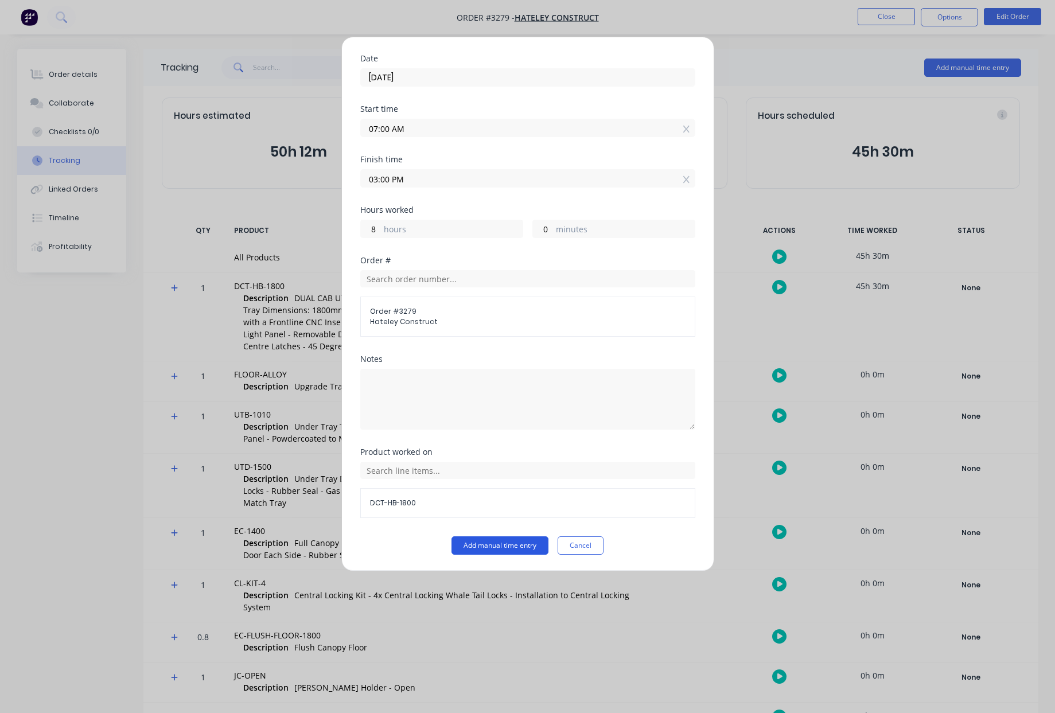
click at [502, 545] on button "Add manual time entry" at bounding box center [500, 546] width 97 height 18
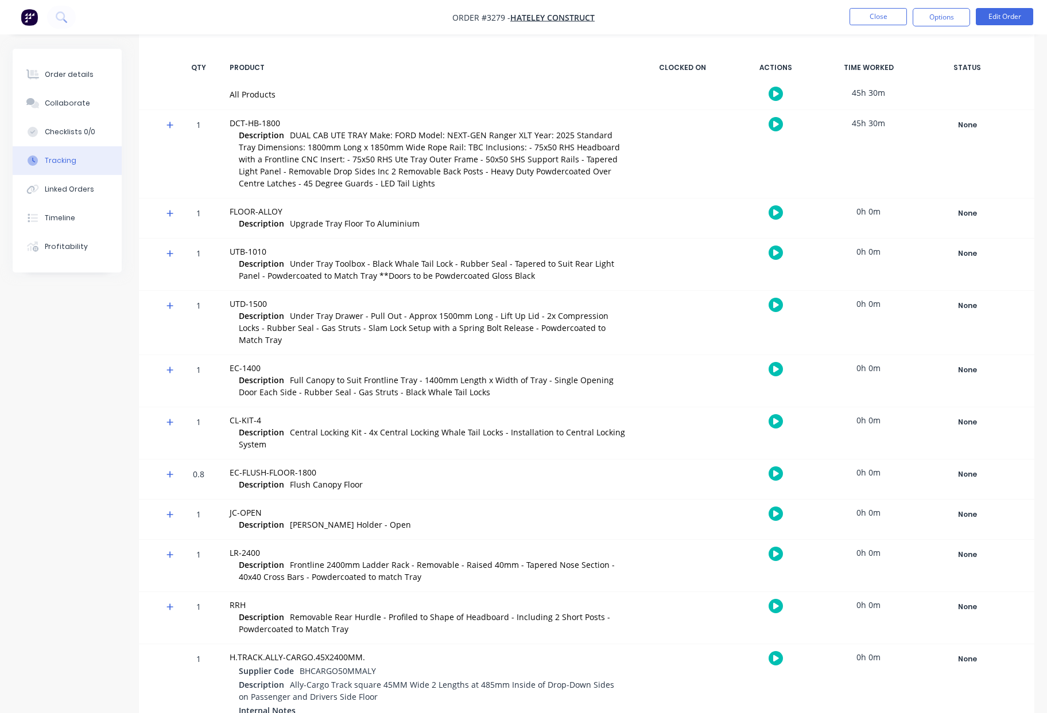
scroll to position [0, 0]
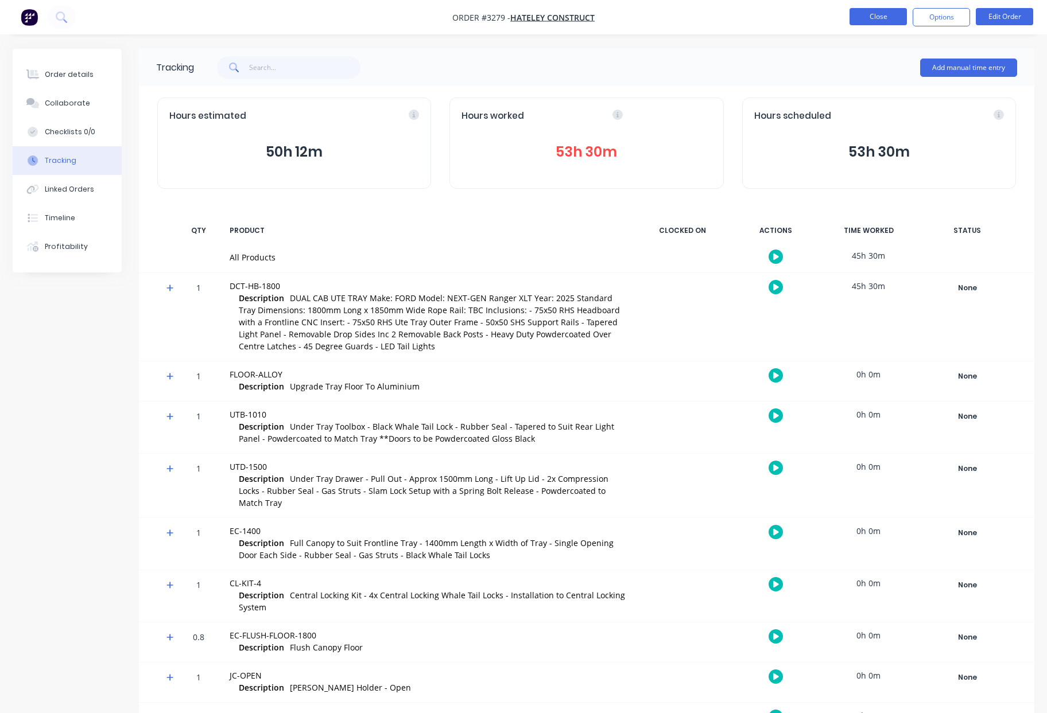
click at [882, 18] on button "Close" at bounding box center [877, 16] width 57 height 17
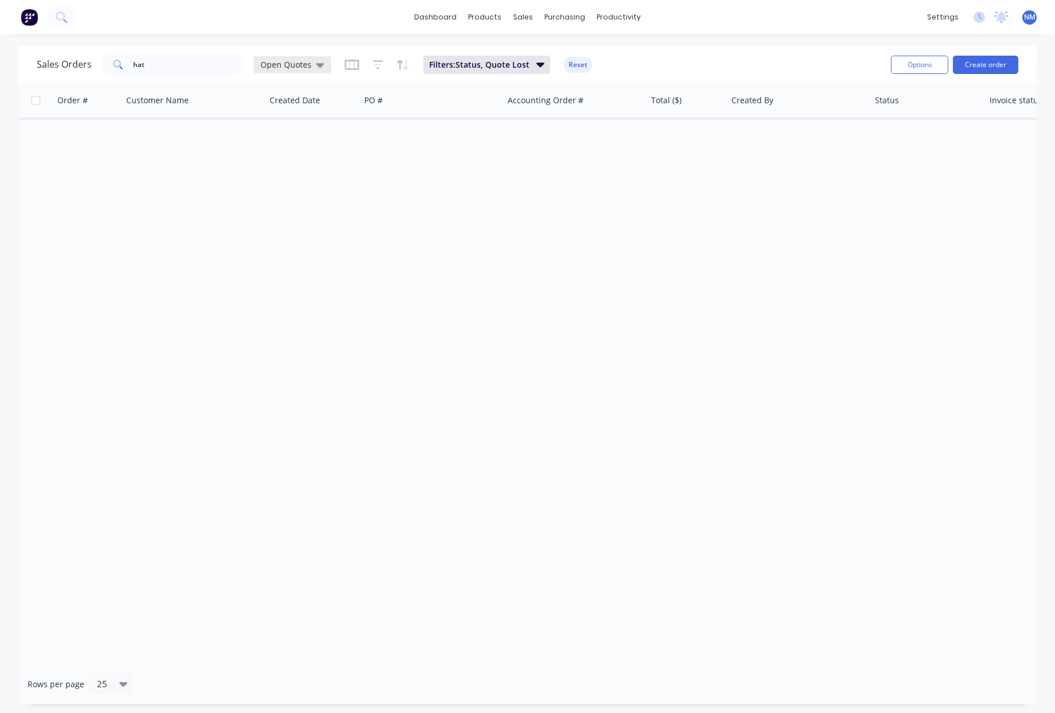
click at [306, 68] on span "Open Quotes" at bounding box center [286, 65] width 51 height 12
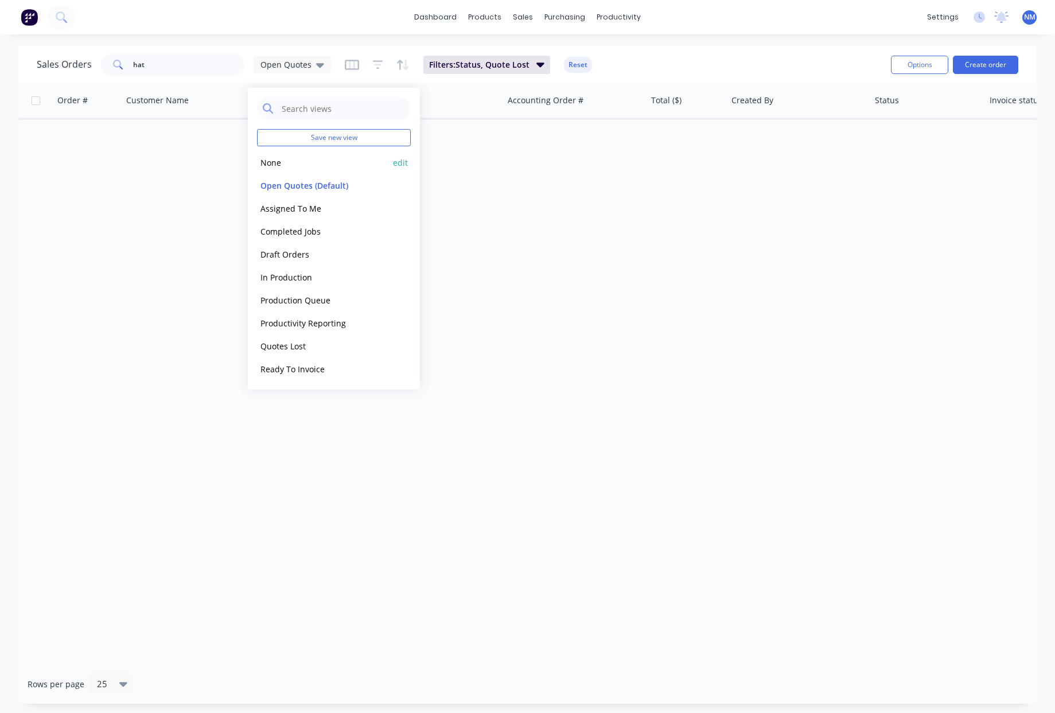
click at [306, 158] on button "None" at bounding box center [322, 162] width 131 height 13
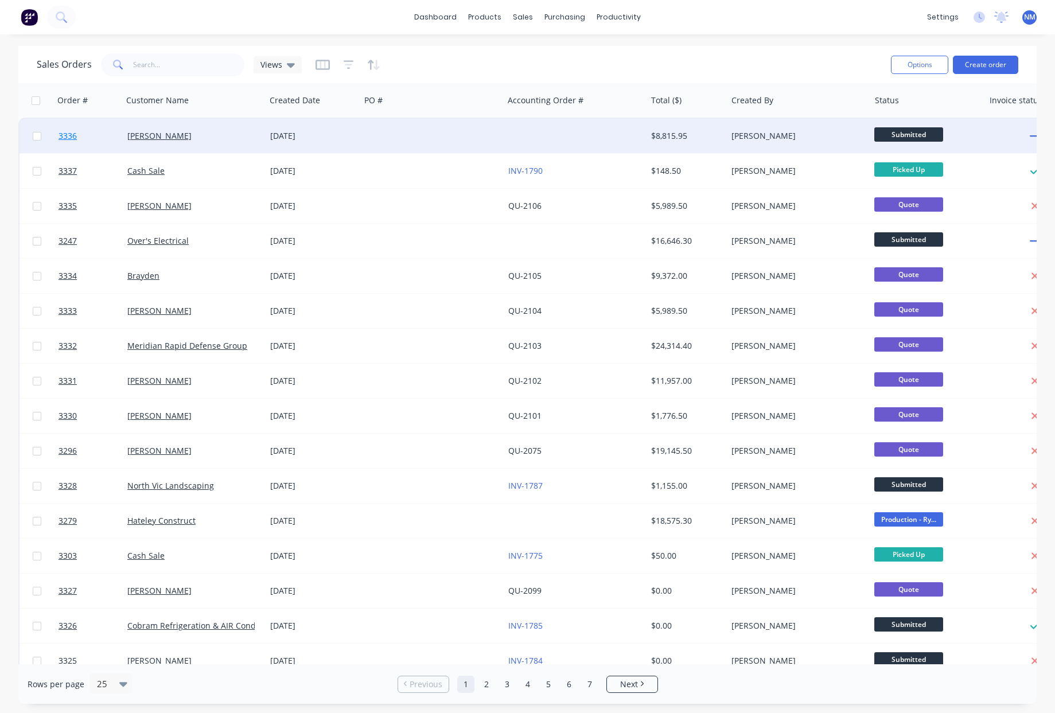
click at [65, 141] on span "3336" at bounding box center [68, 135] width 18 height 11
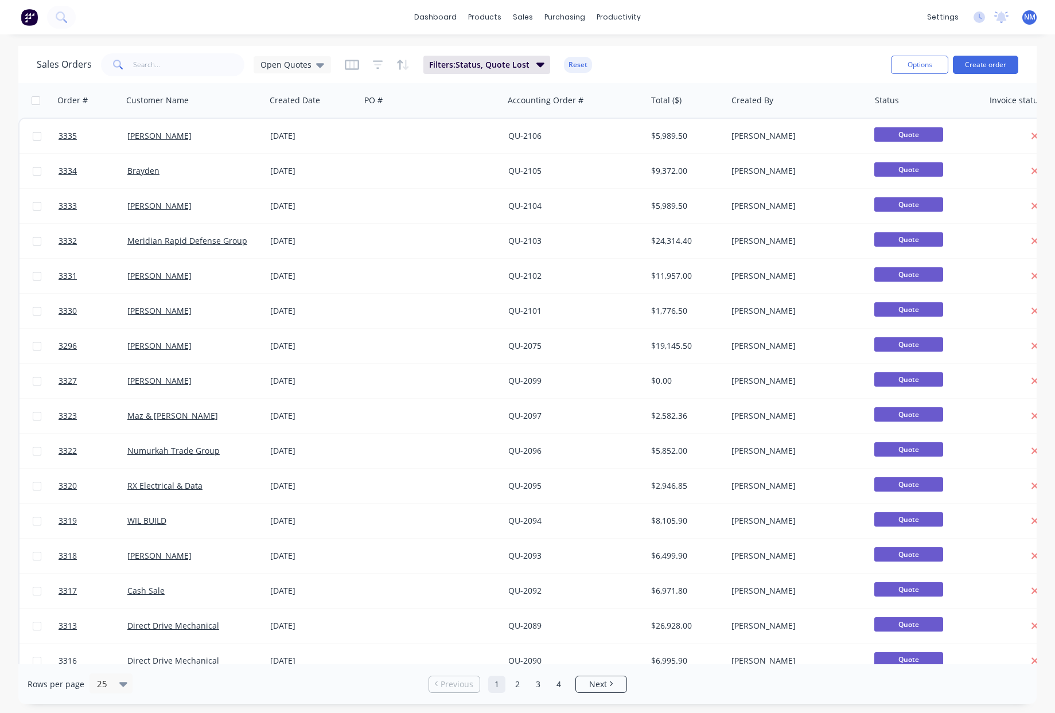
click at [294, 76] on div "Sales Orders Open Quotes Filters: Status, Quote Lost Reset" at bounding box center [459, 65] width 845 height 28
click at [297, 71] on div "Open Quotes" at bounding box center [292, 64] width 77 height 17
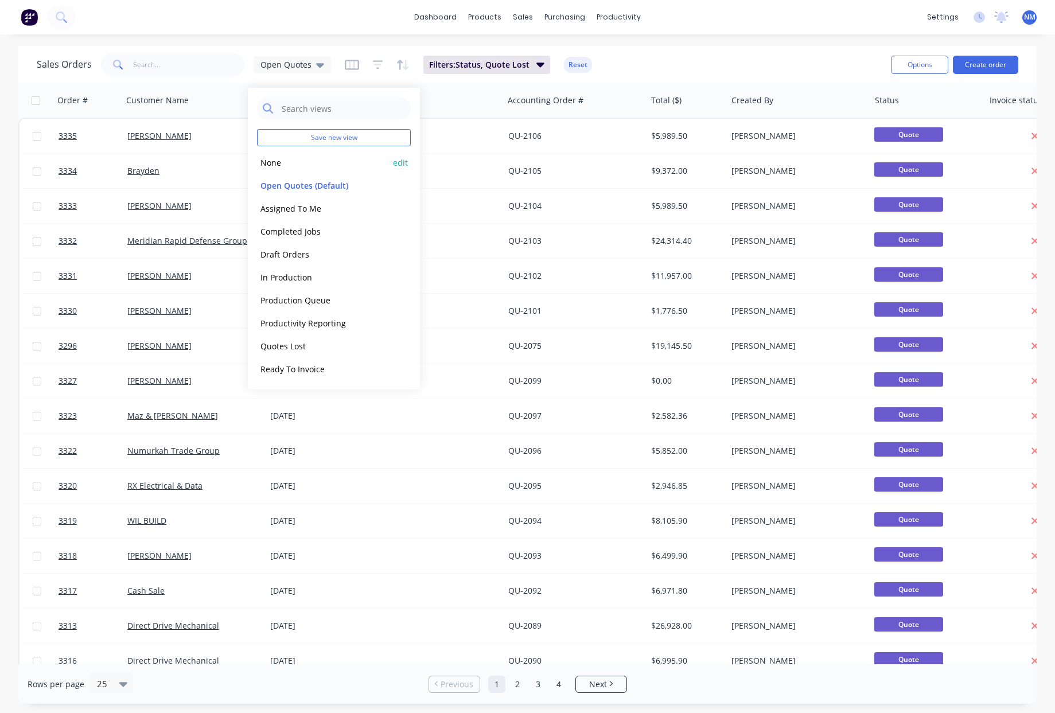
click at [297, 161] on button "None" at bounding box center [322, 162] width 131 height 13
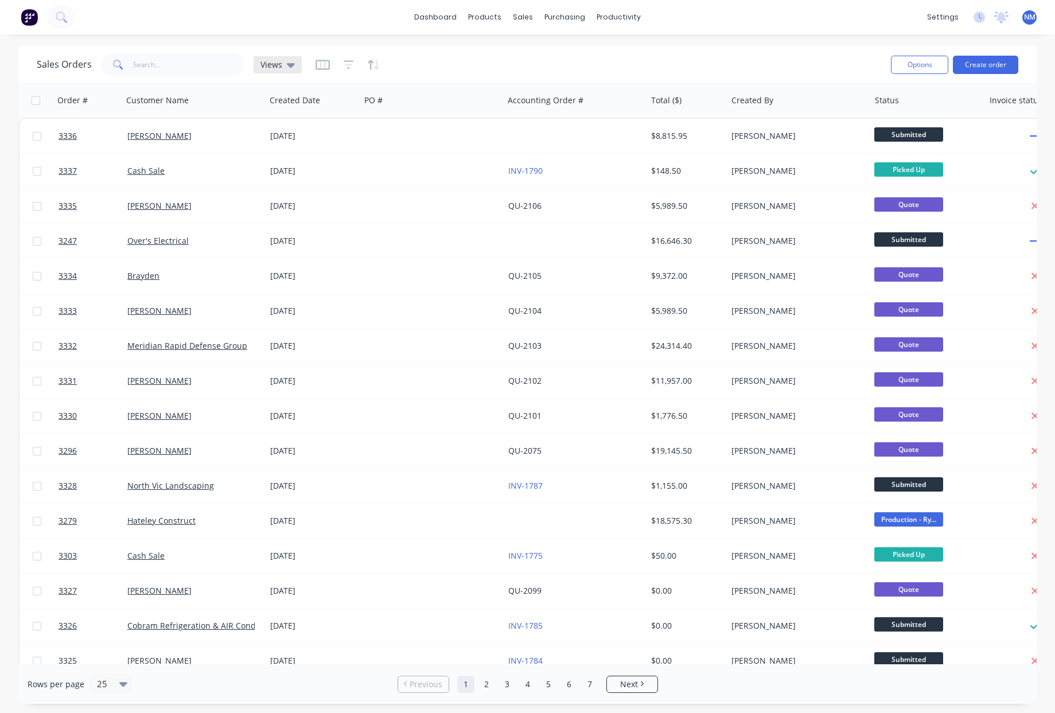
click at [288, 65] on icon at bounding box center [291, 65] width 8 height 5
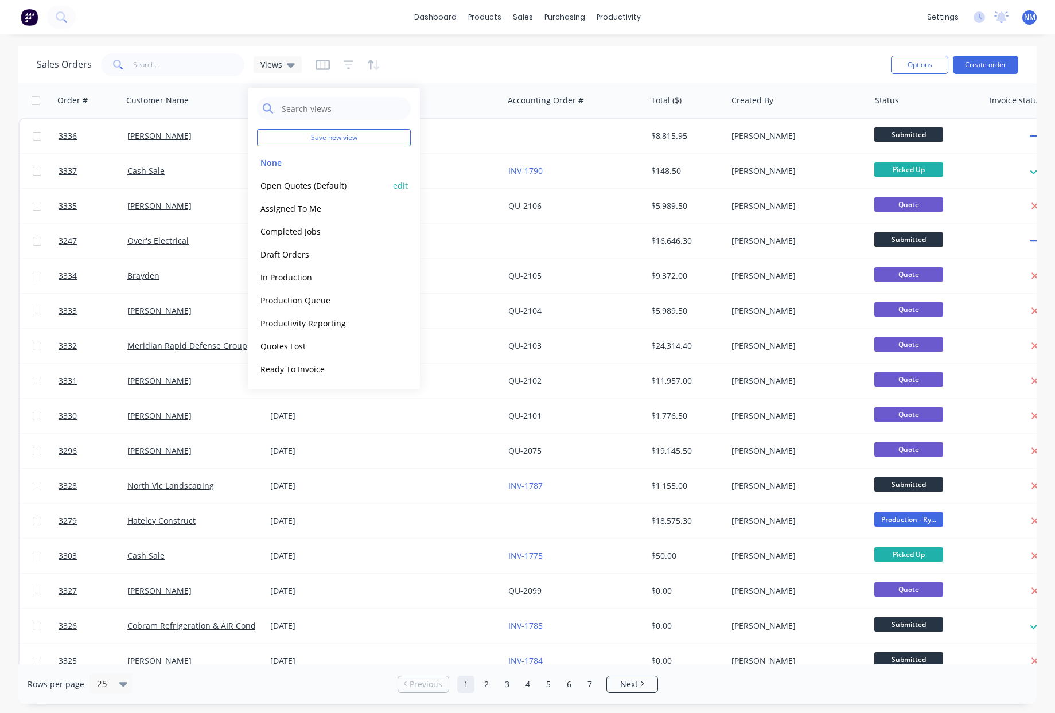
click at [329, 187] on button "Open Quotes (Default)" at bounding box center [322, 185] width 131 height 13
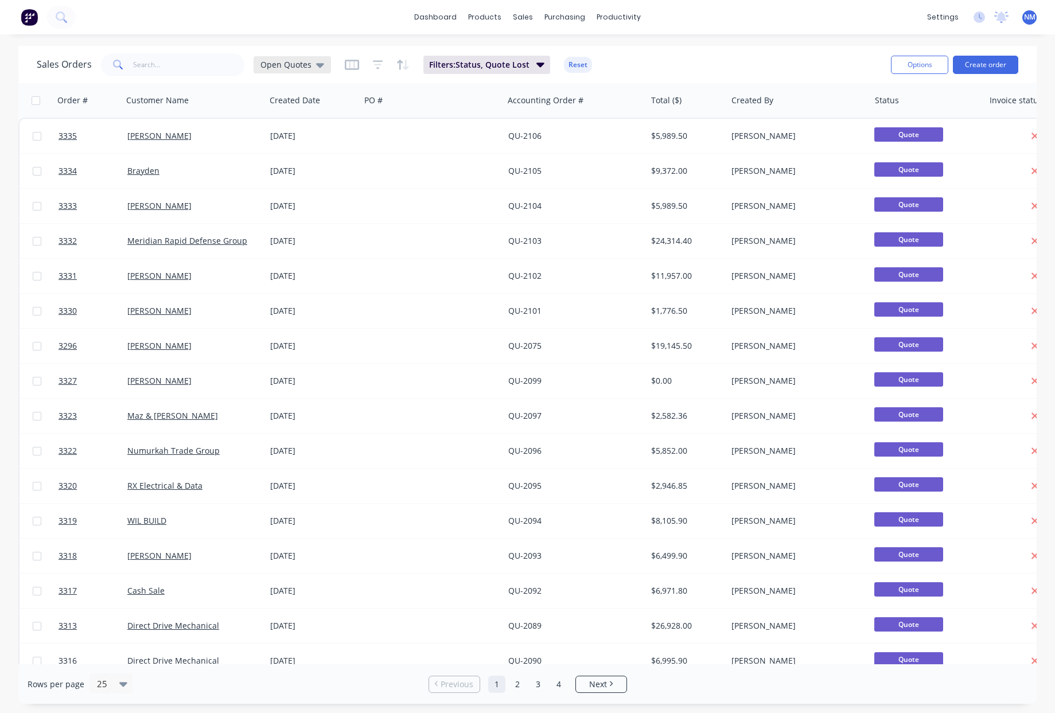
click at [286, 67] on span "Open Quotes" at bounding box center [286, 65] width 51 height 12
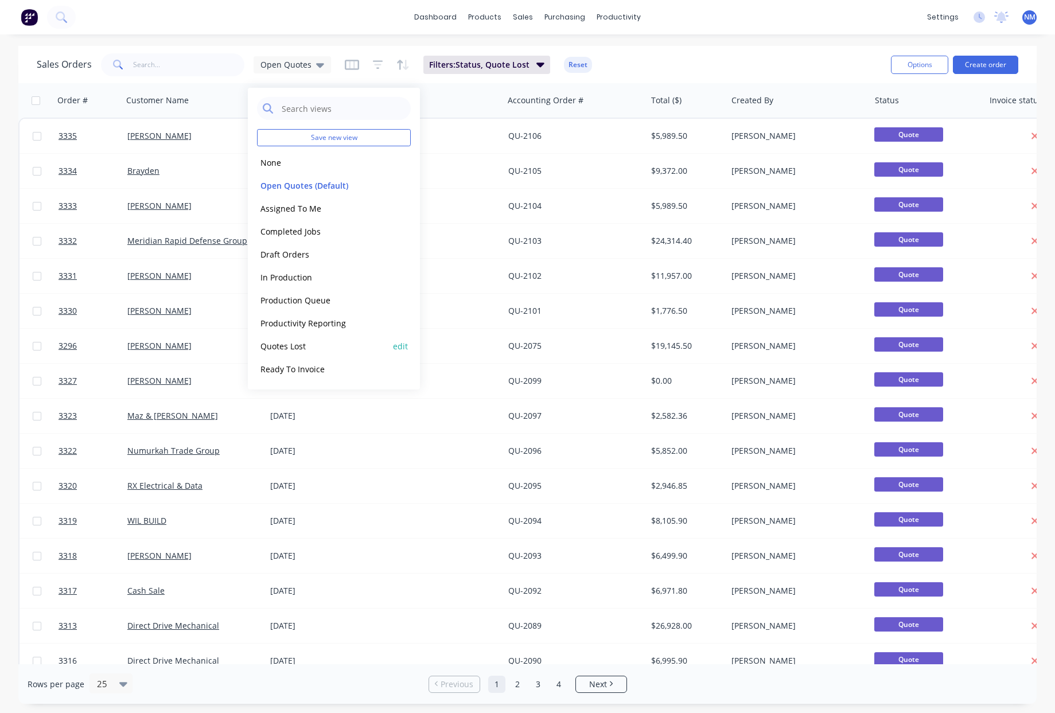
click at [304, 346] on button "Quotes Lost" at bounding box center [322, 346] width 131 height 13
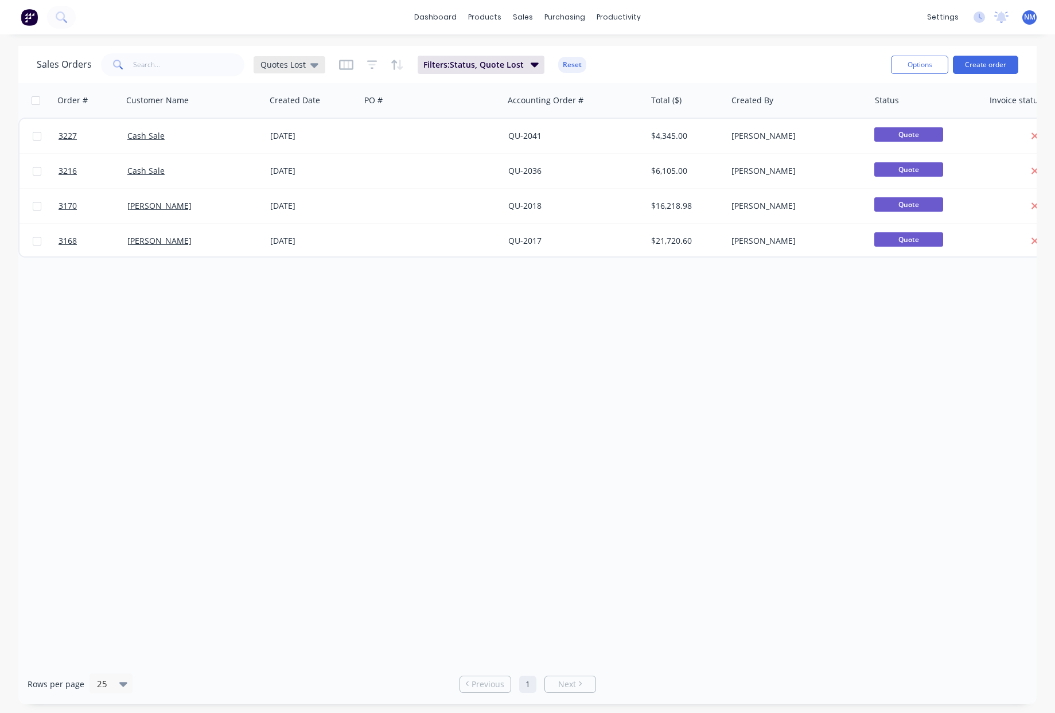
click at [312, 69] on icon at bounding box center [314, 65] width 8 height 13
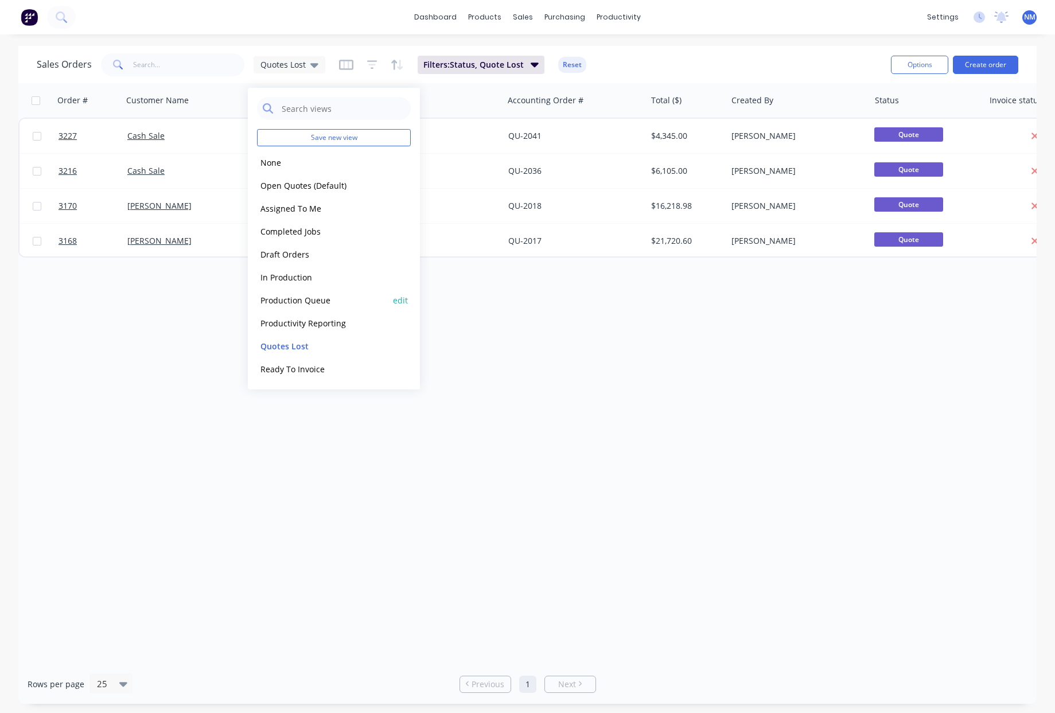
click at [317, 304] on button "Production Queue" at bounding box center [322, 300] width 131 height 13
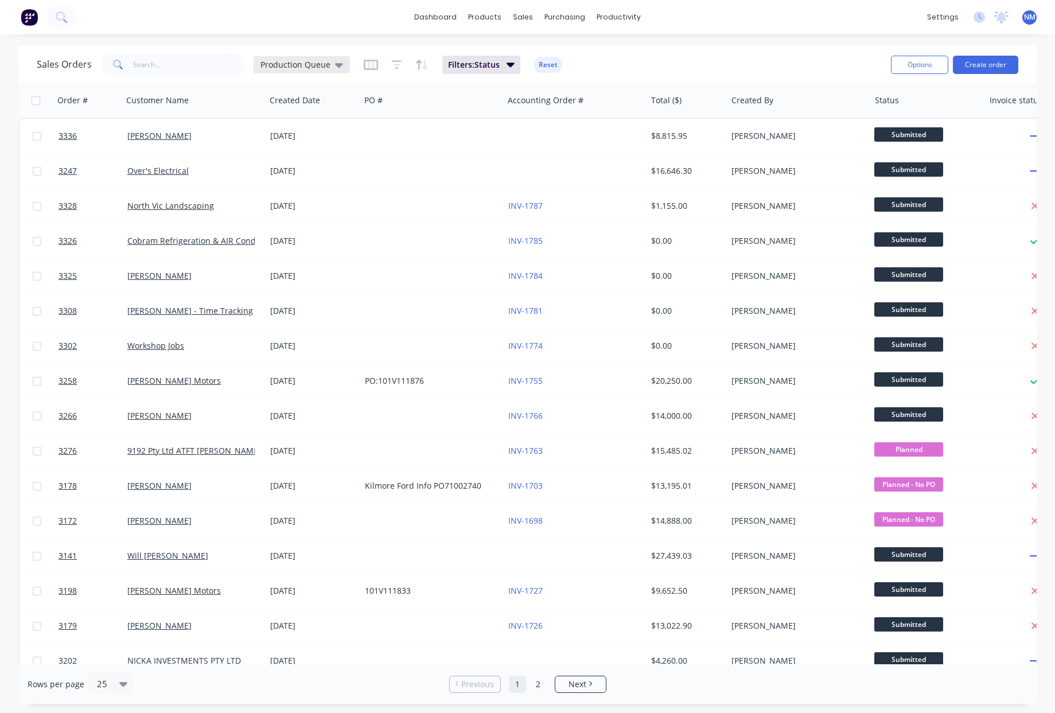
click at [312, 68] on span "Production Queue" at bounding box center [296, 65] width 70 height 12
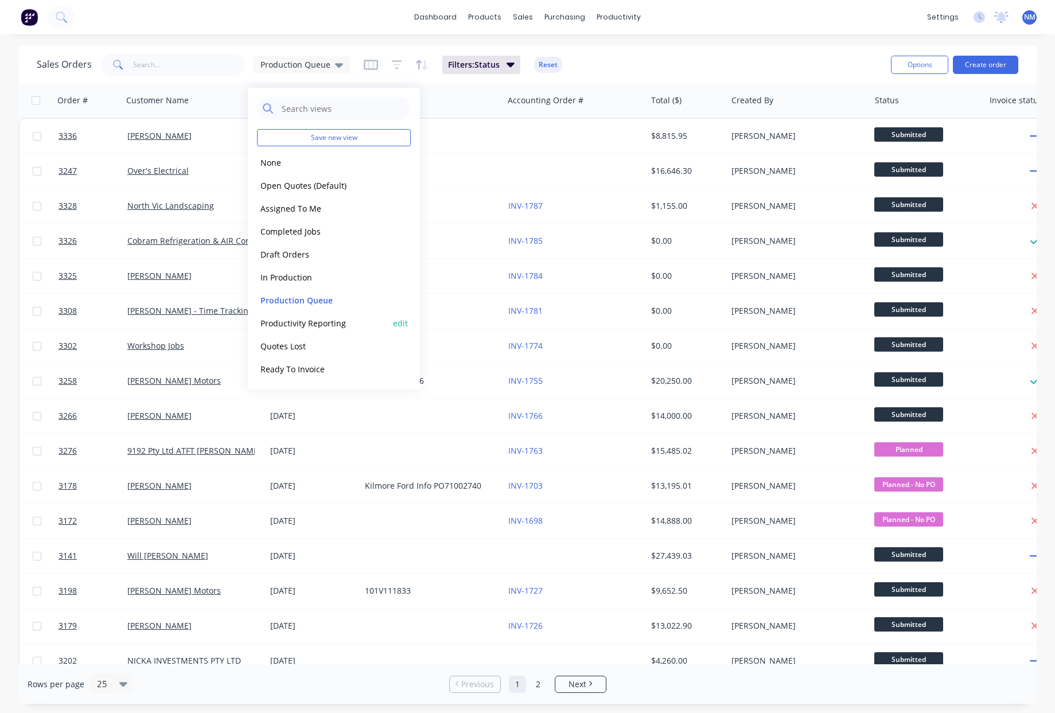
click at [333, 324] on button "Productivity Reporting" at bounding box center [322, 323] width 131 height 13
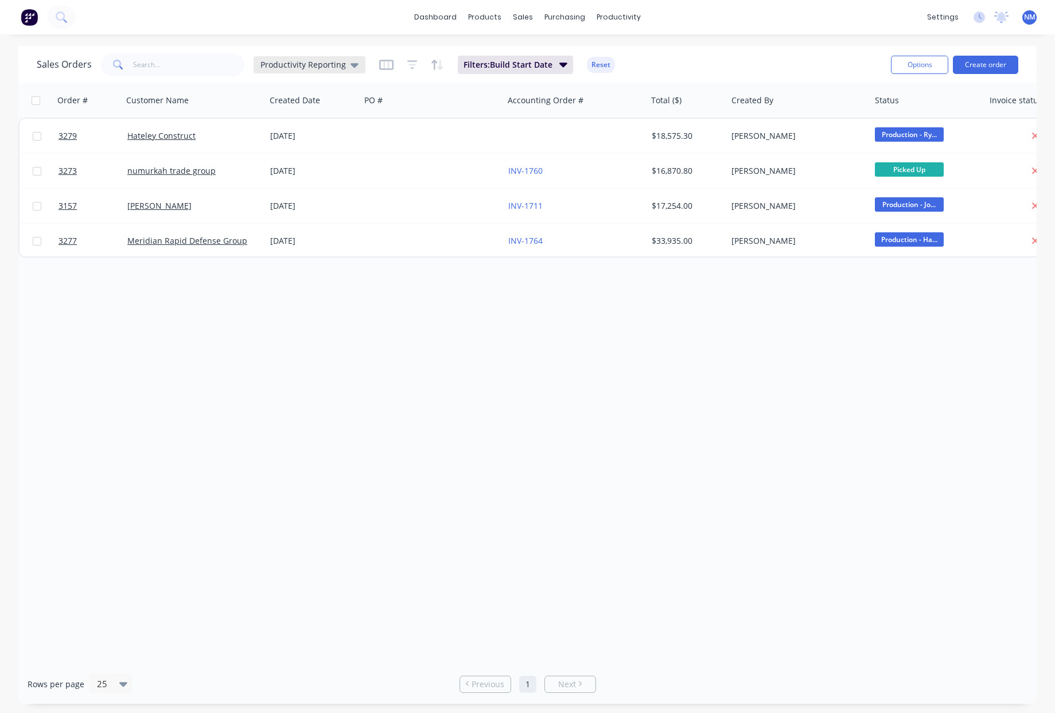
click at [300, 67] on span "Productivity Reporting" at bounding box center [304, 65] width 86 height 12
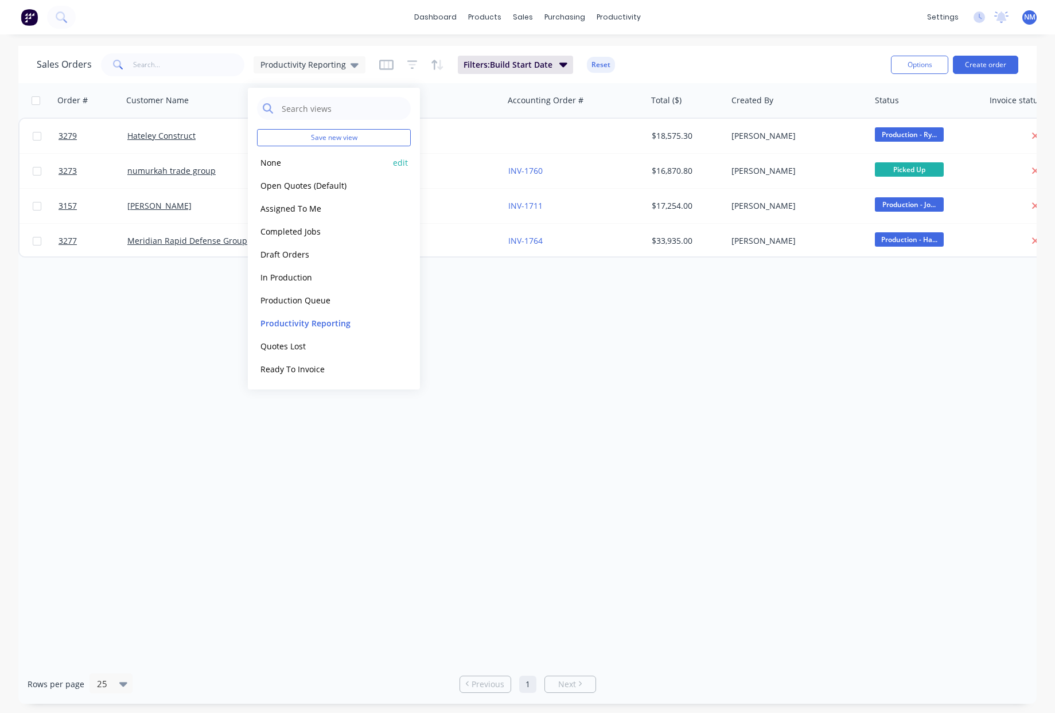
click at [298, 168] on button "None" at bounding box center [322, 162] width 131 height 13
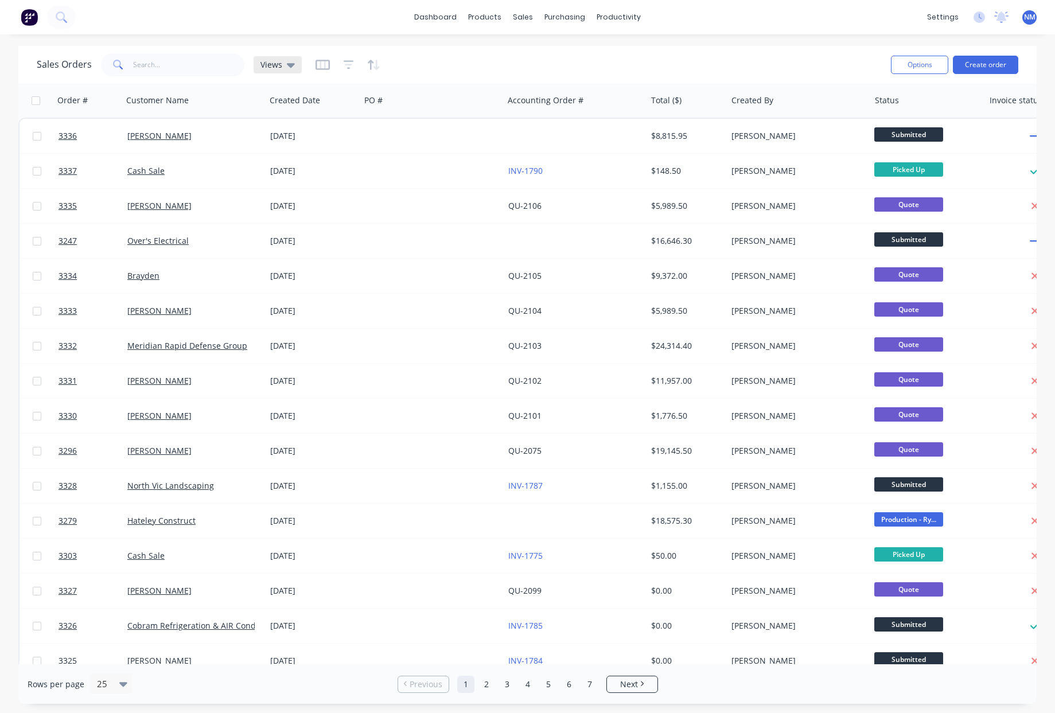
click at [291, 69] on div "Views" at bounding box center [278, 64] width 48 height 17
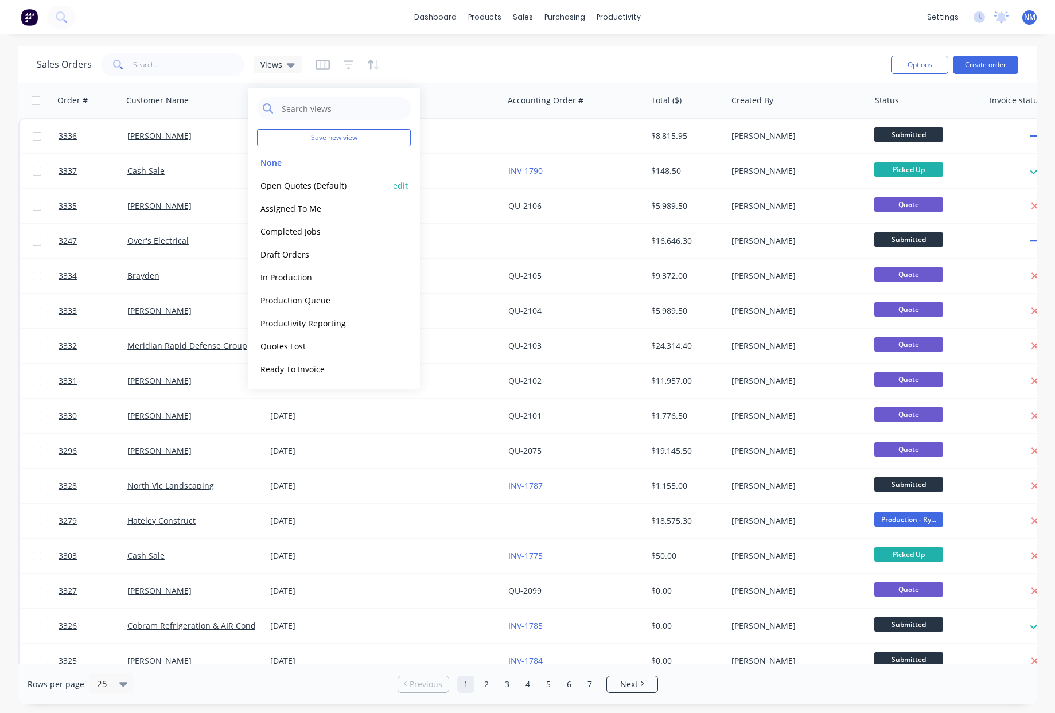
click at [316, 191] on button "Open Quotes (Default)" at bounding box center [322, 185] width 131 height 13
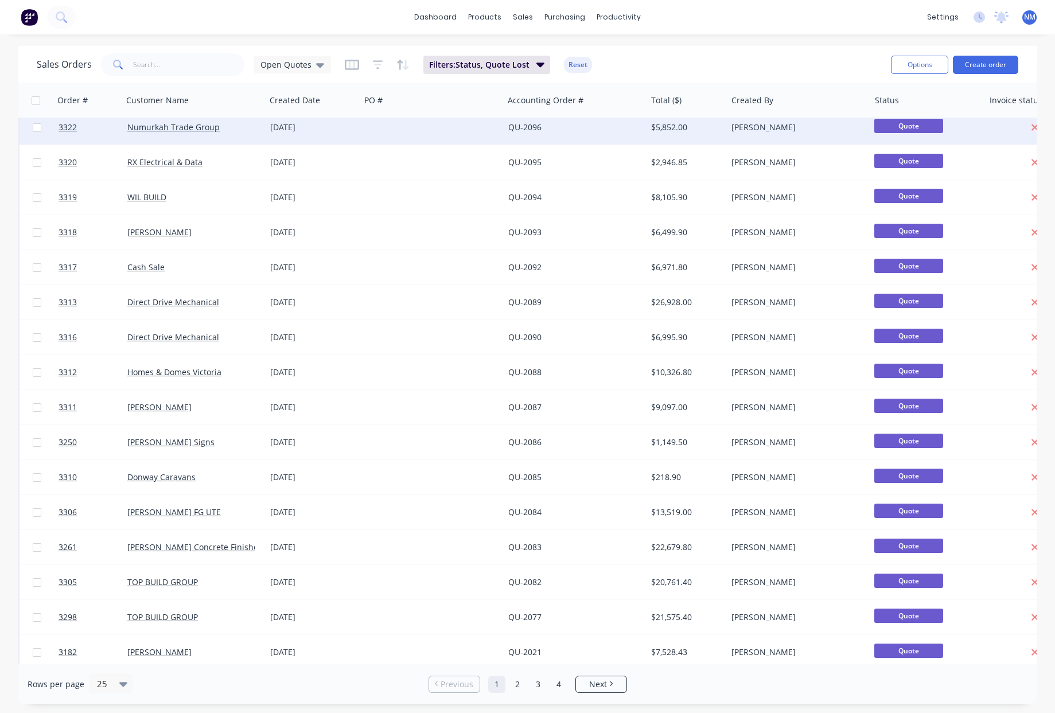
scroll to position [334, 0]
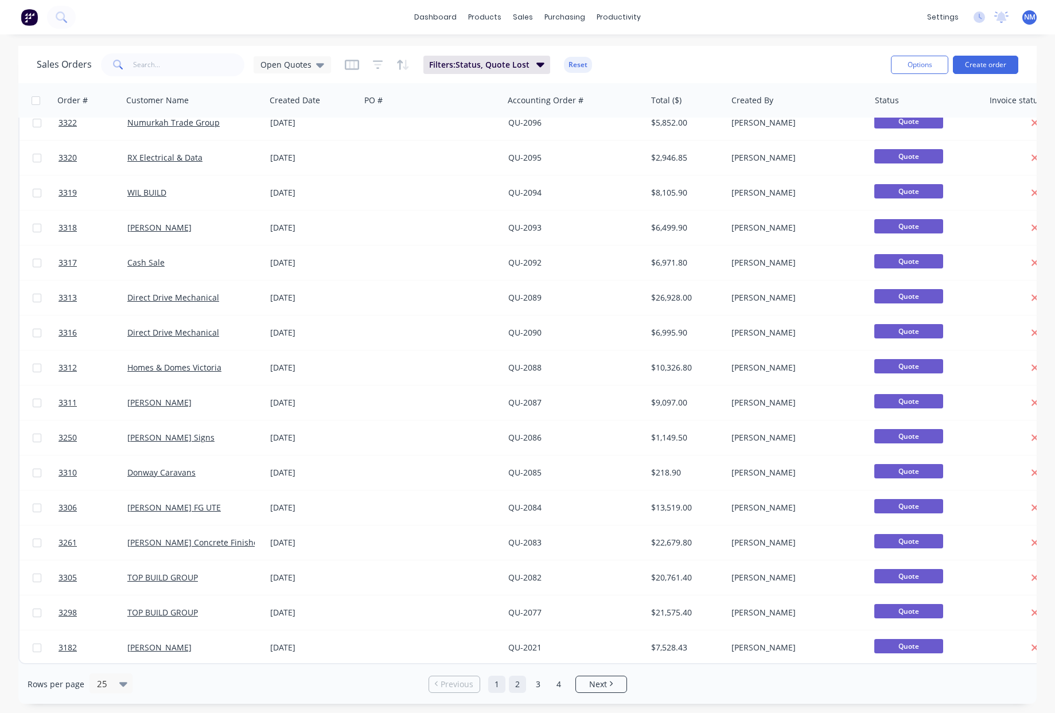
click at [517, 685] on link "2" at bounding box center [517, 684] width 17 height 17
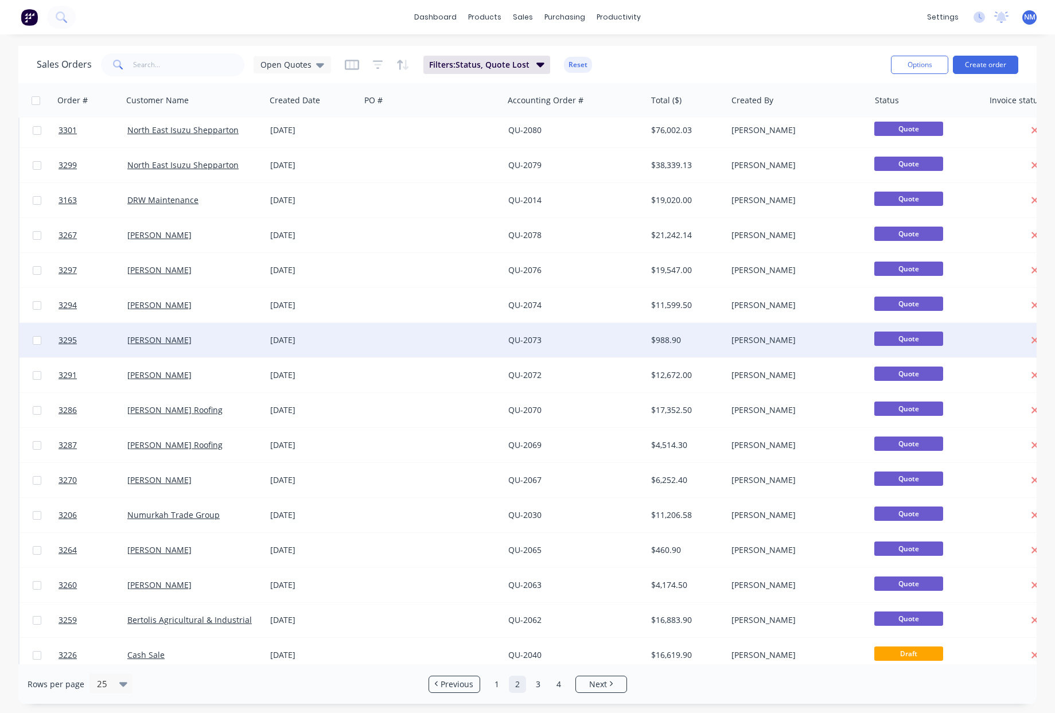
scroll to position [0, 0]
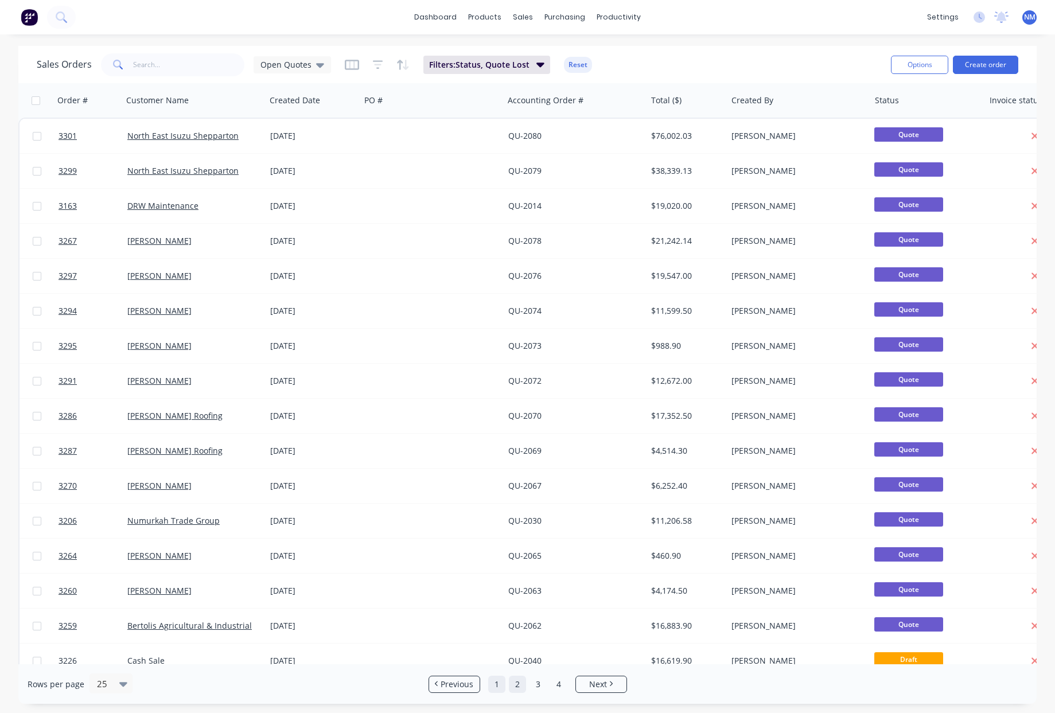
click at [499, 690] on link "1" at bounding box center [496, 684] width 17 height 17
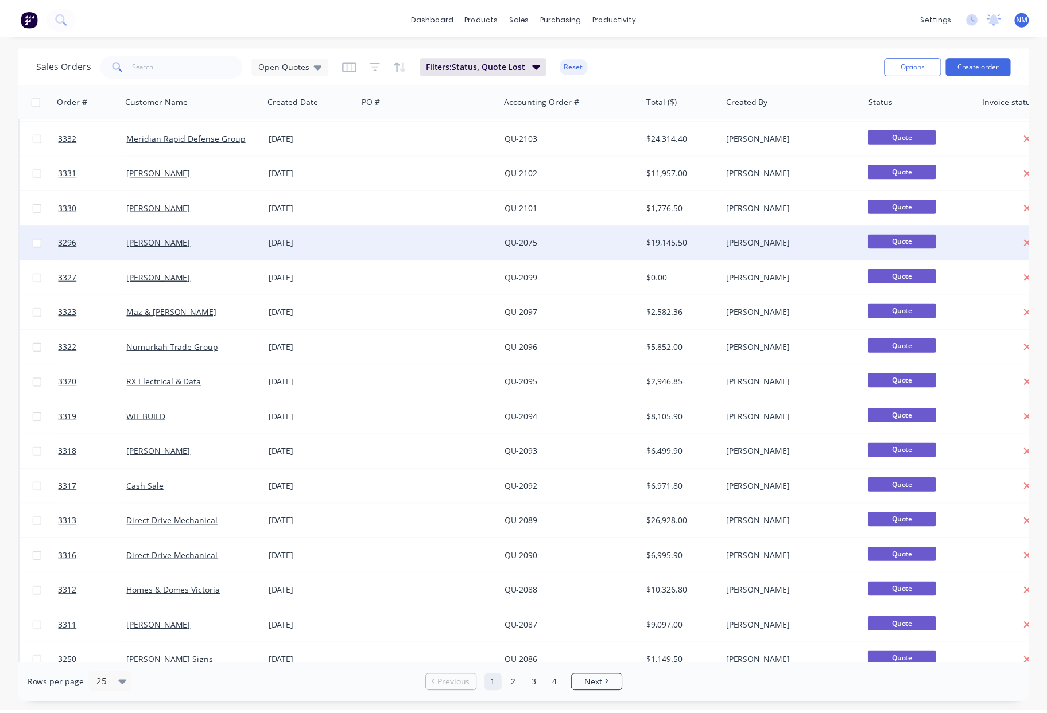
scroll to position [184, 0]
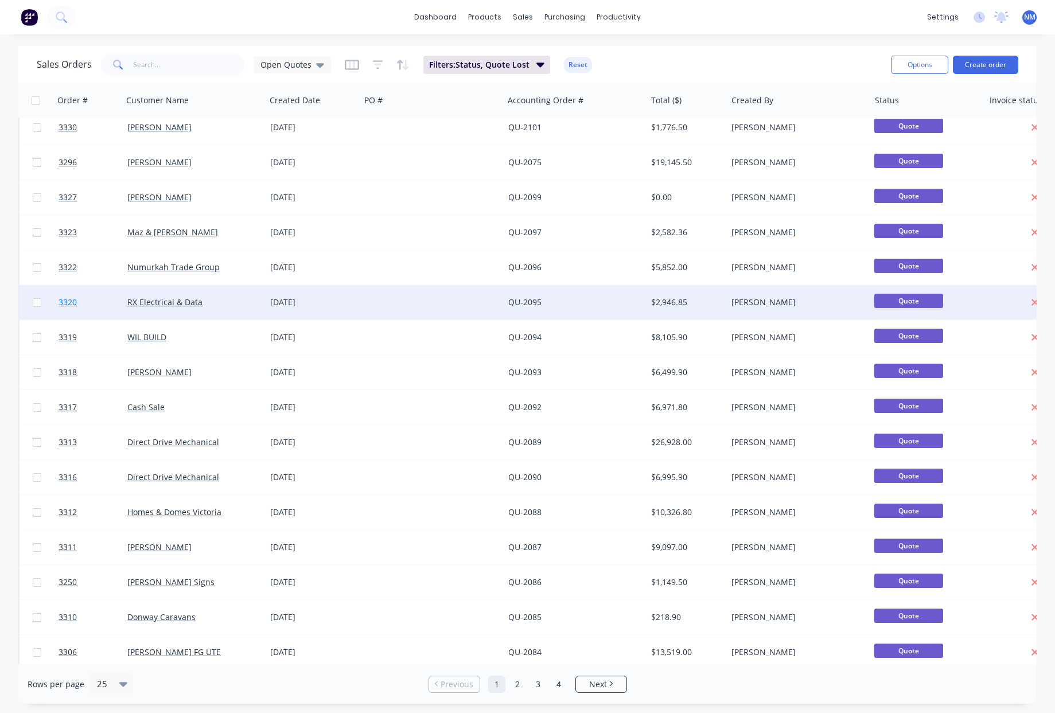
click at [65, 305] on span "3320" at bounding box center [68, 302] width 18 height 11
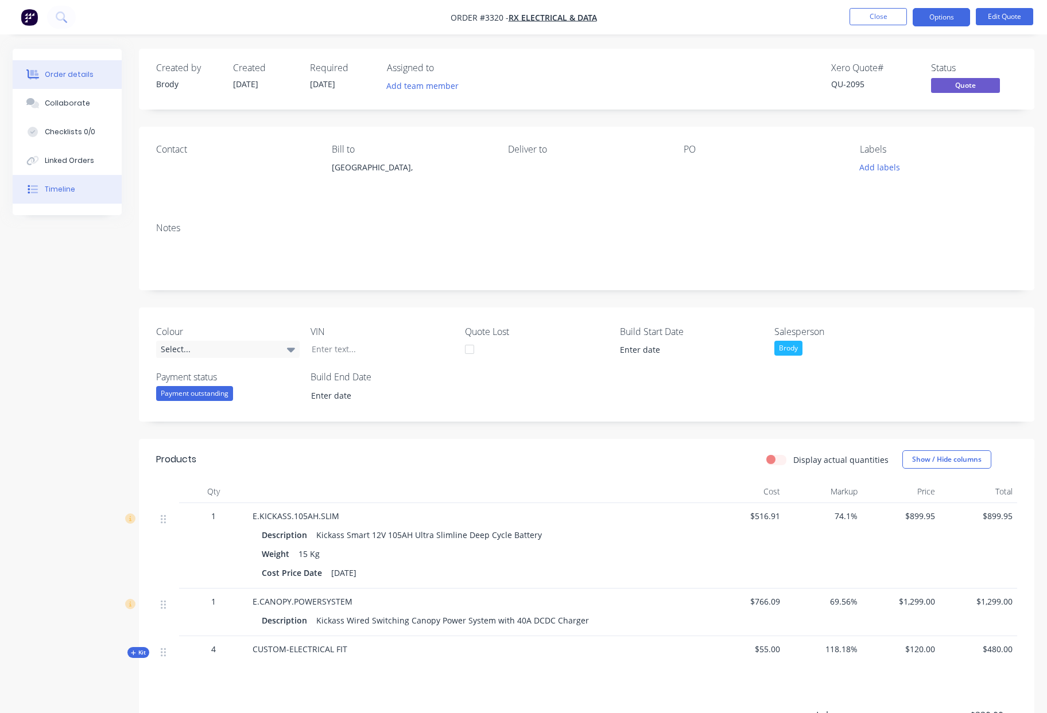
click at [82, 193] on button "Timeline" at bounding box center [67, 189] width 109 height 29
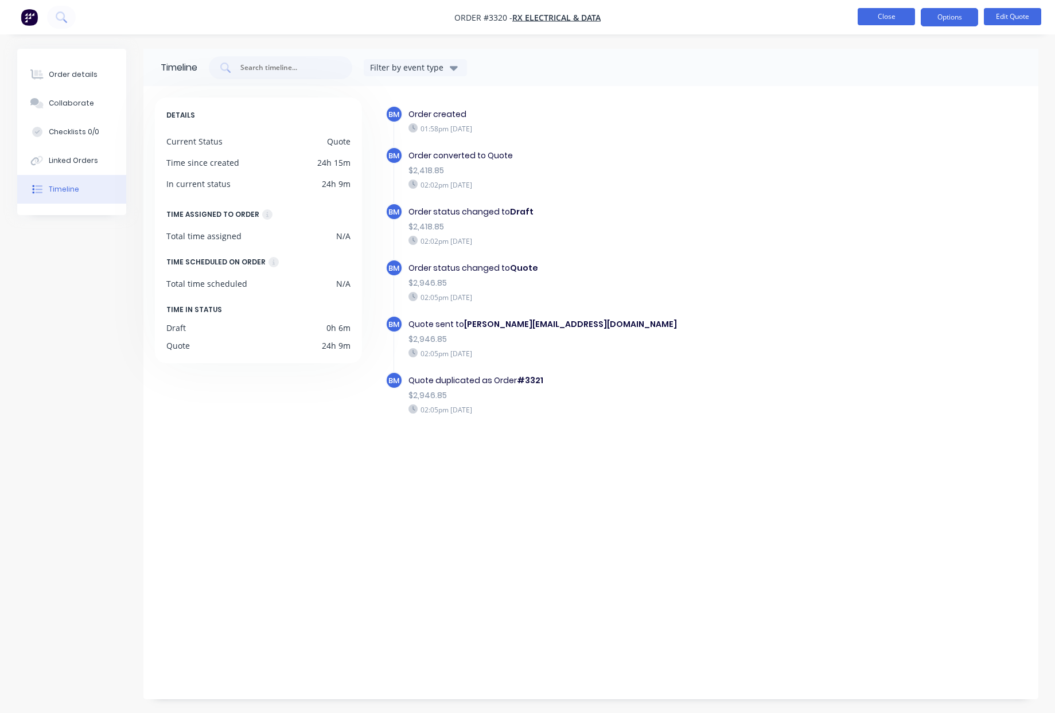
click at [879, 13] on button "Close" at bounding box center [886, 16] width 57 height 17
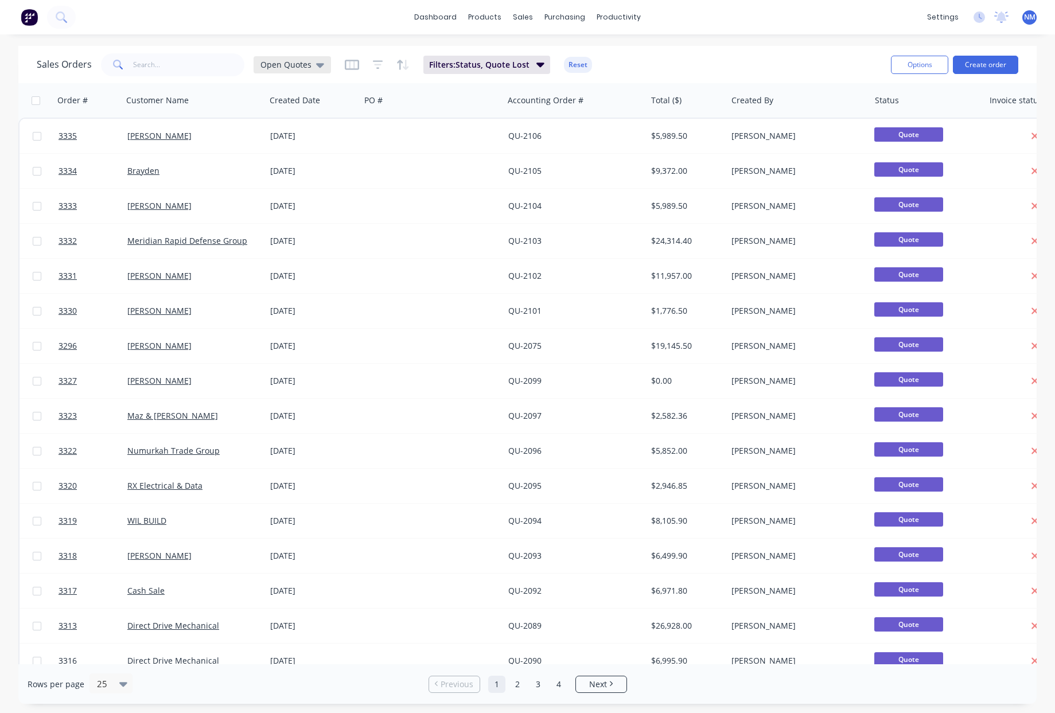
click at [302, 68] on span "Open Quotes" at bounding box center [286, 65] width 51 height 12
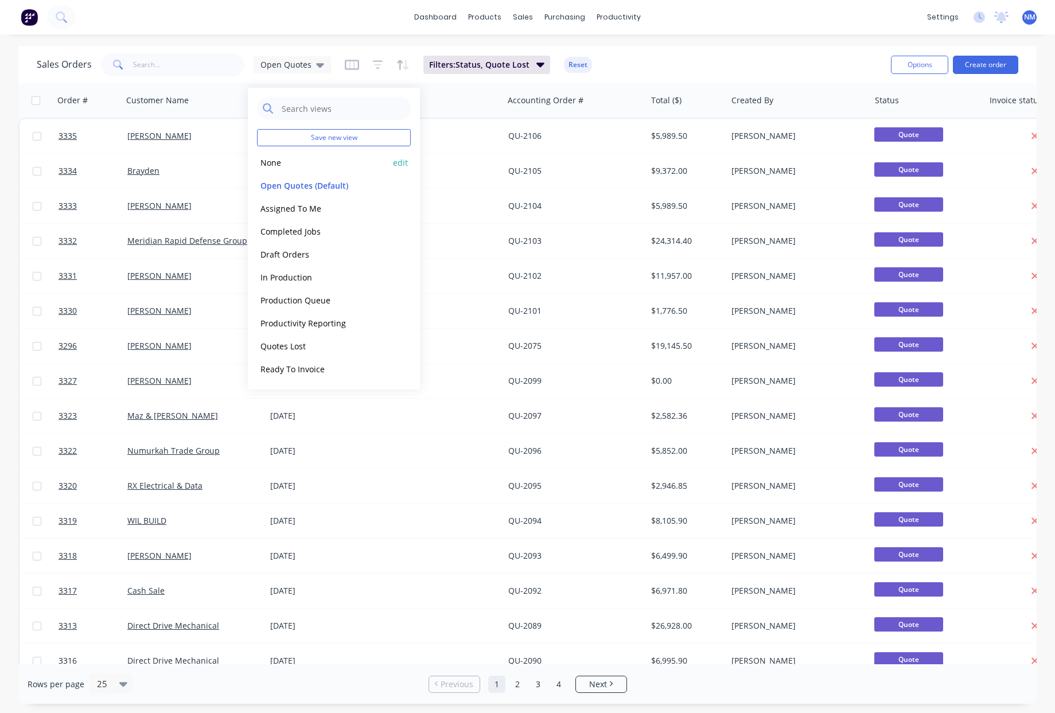
click at [277, 163] on button "None" at bounding box center [322, 162] width 131 height 13
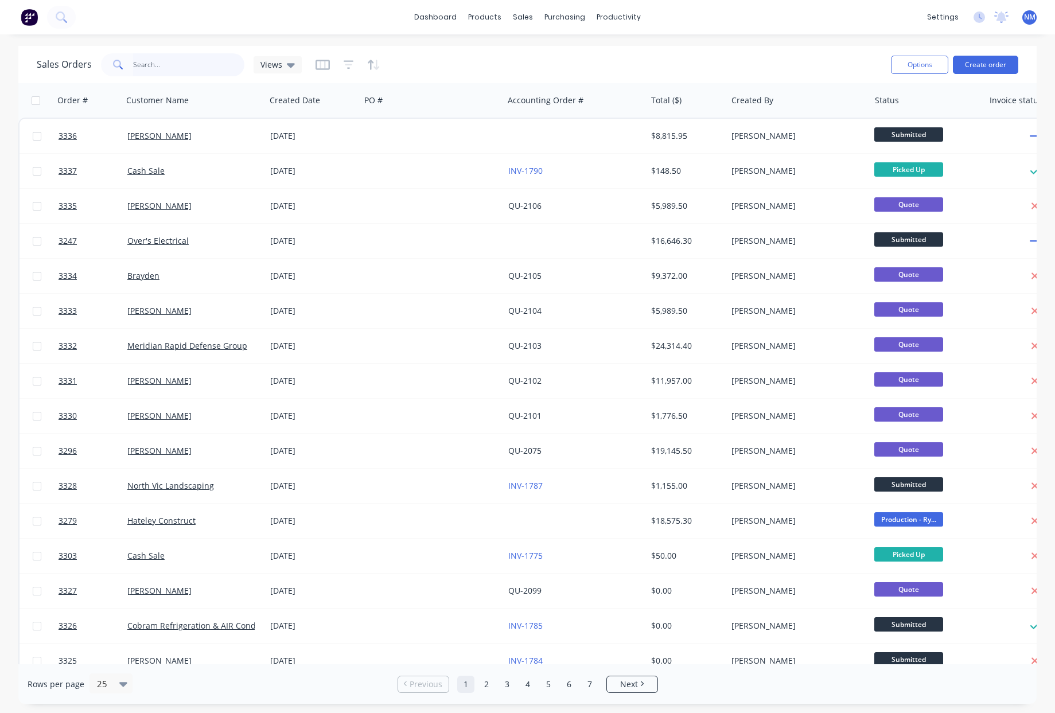
click at [168, 64] on input "text" at bounding box center [189, 64] width 112 height 23
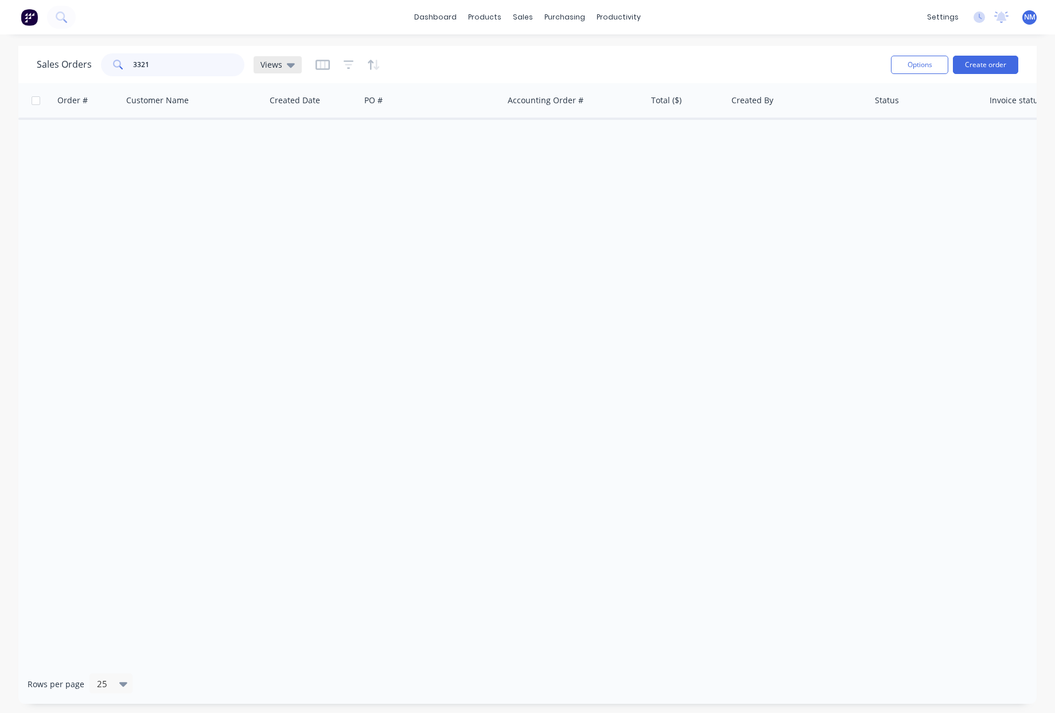
type input "3321"
click at [279, 71] on div "Views" at bounding box center [278, 64] width 48 height 17
click at [938, 68] on button "Options" at bounding box center [919, 65] width 57 height 18
click at [813, 64] on div "Sales Orders 3321 Views" at bounding box center [459, 65] width 845 height 28
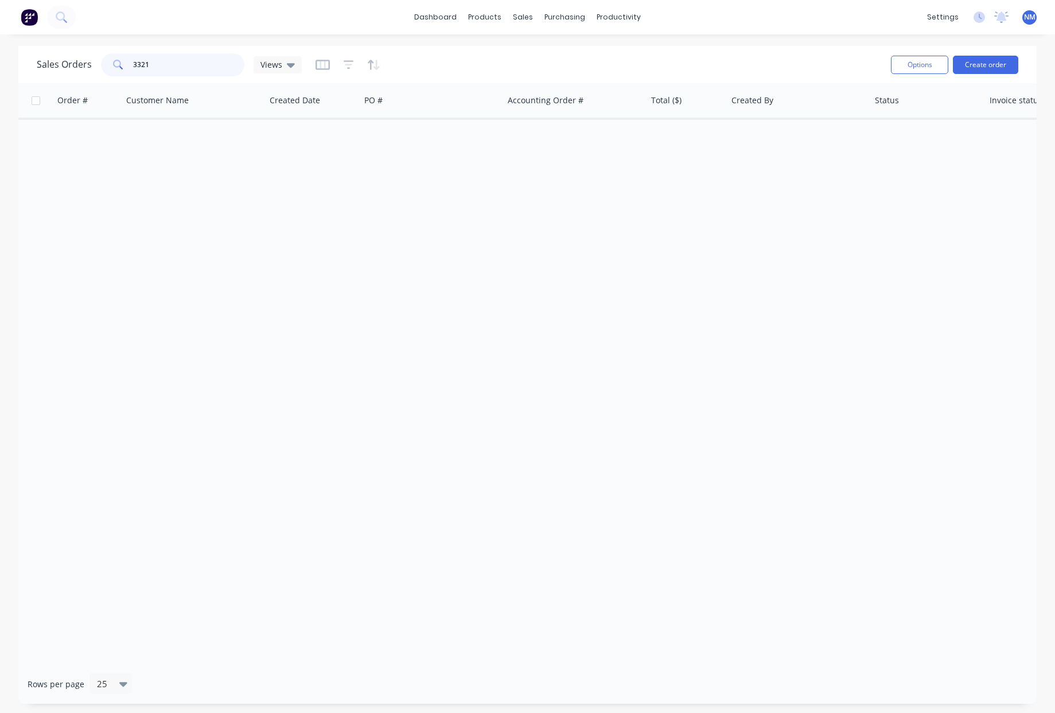
drag, startPoint x: 192, startPoint y: 67, endPoint x: 16, endPoint y: 58, distance: 176.4
click at [18, 59] on div "Sales Orders 3321 Views Options Create order" at bounding box center [527, 64] width 1019 height 37
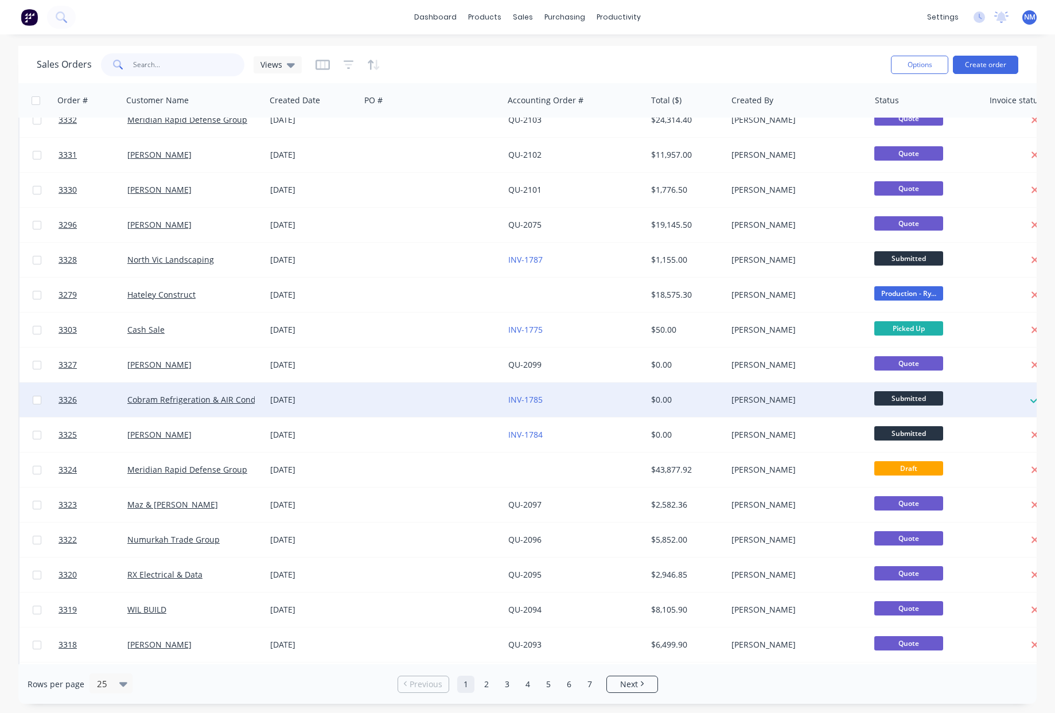
scroll to position [334, 0]
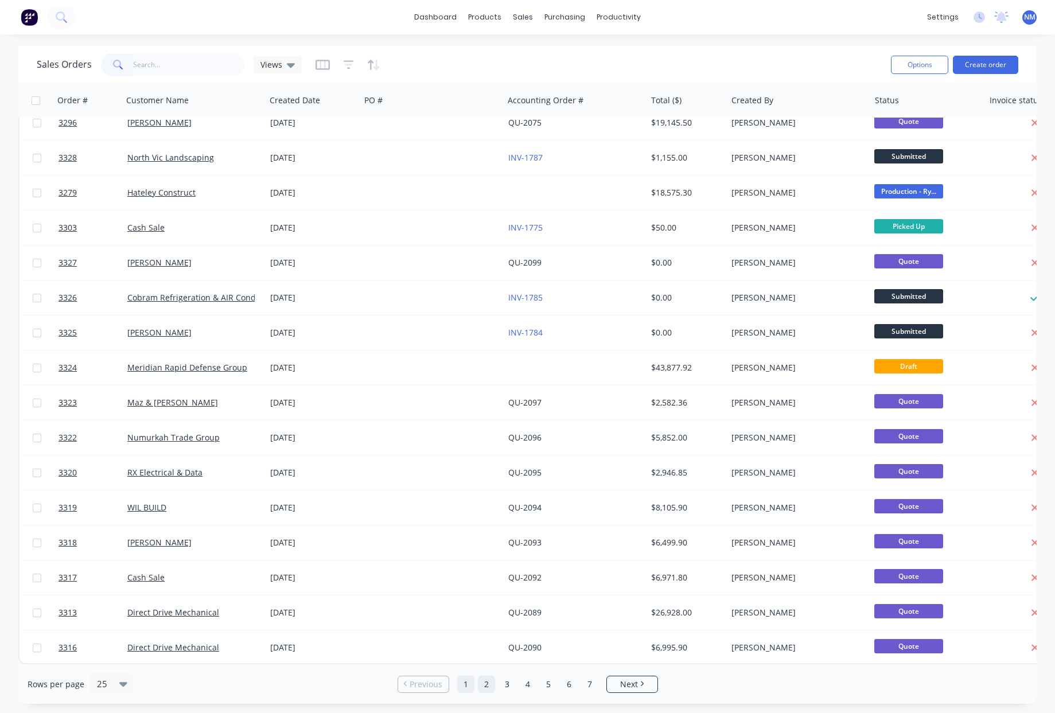
click at [486, 687] on link "2" at bounding box center [486, 684] width 17 height 17
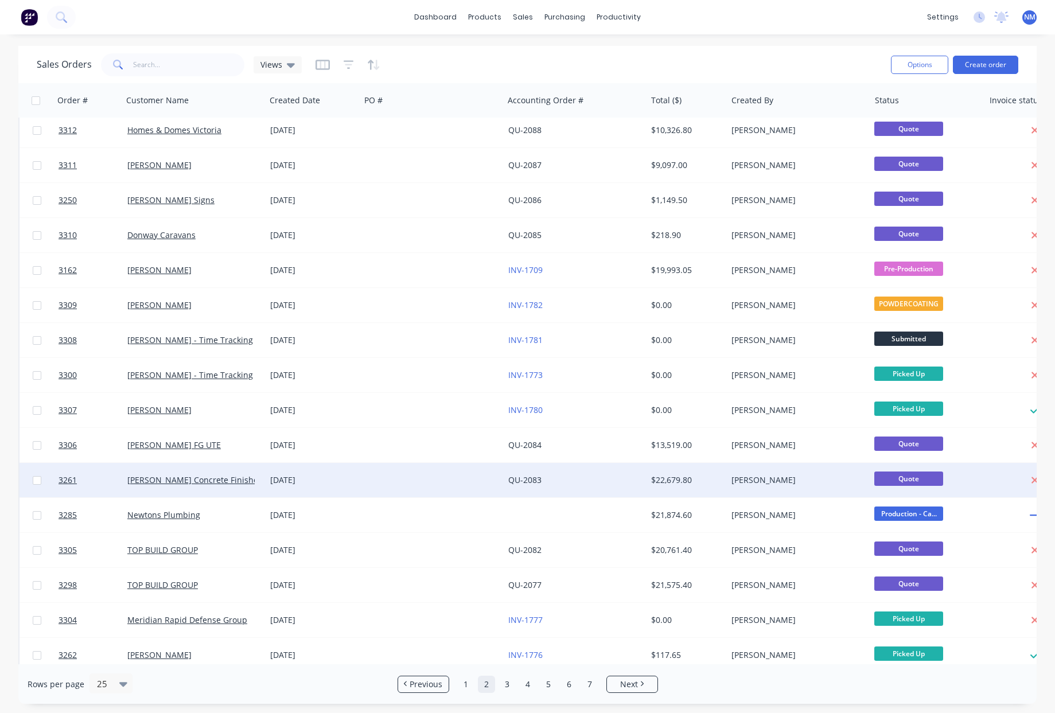
scroll to position [0, 0]
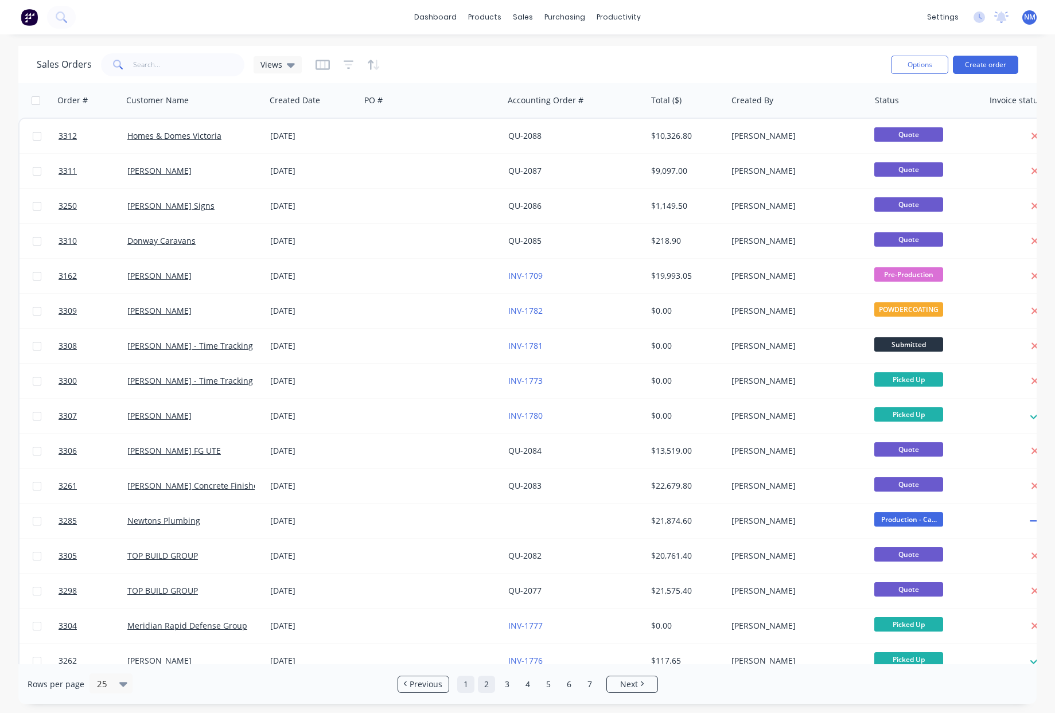
click at [468, 687] on link "1" at bounding box center [465, 684] width 17 height 17
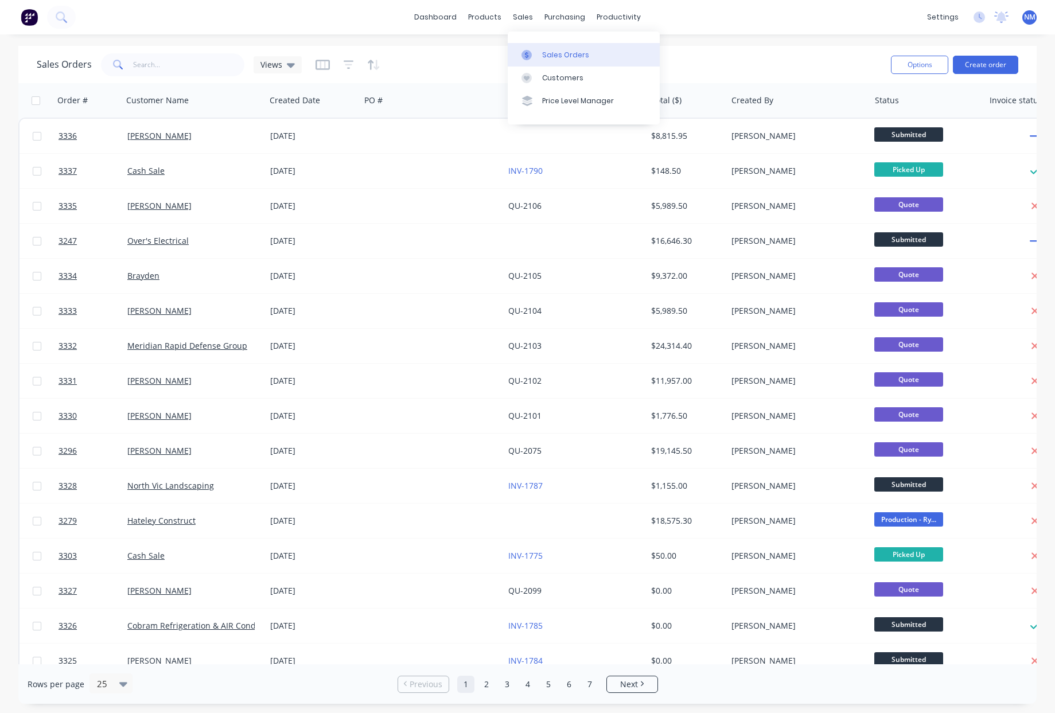
click at [552, 55] on div "Sales Orders" at bounding box center [565, 55] width 47 height 10
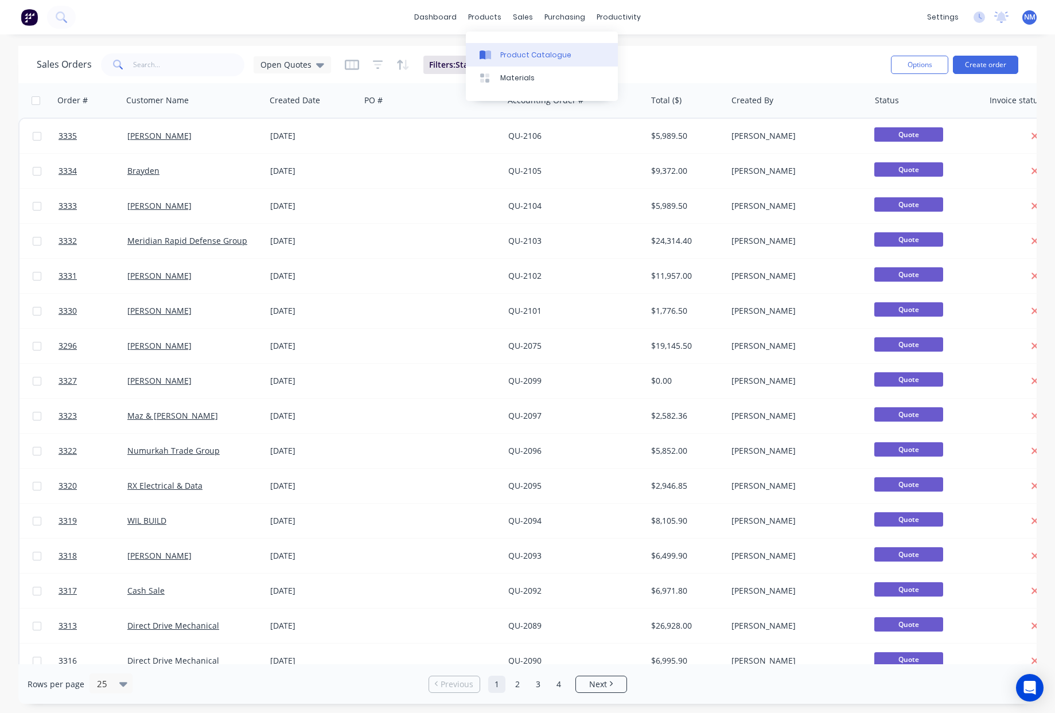
click at [516, 55] on div "Product Catalogue" at bounding box center [535, 55] width 71 height 10
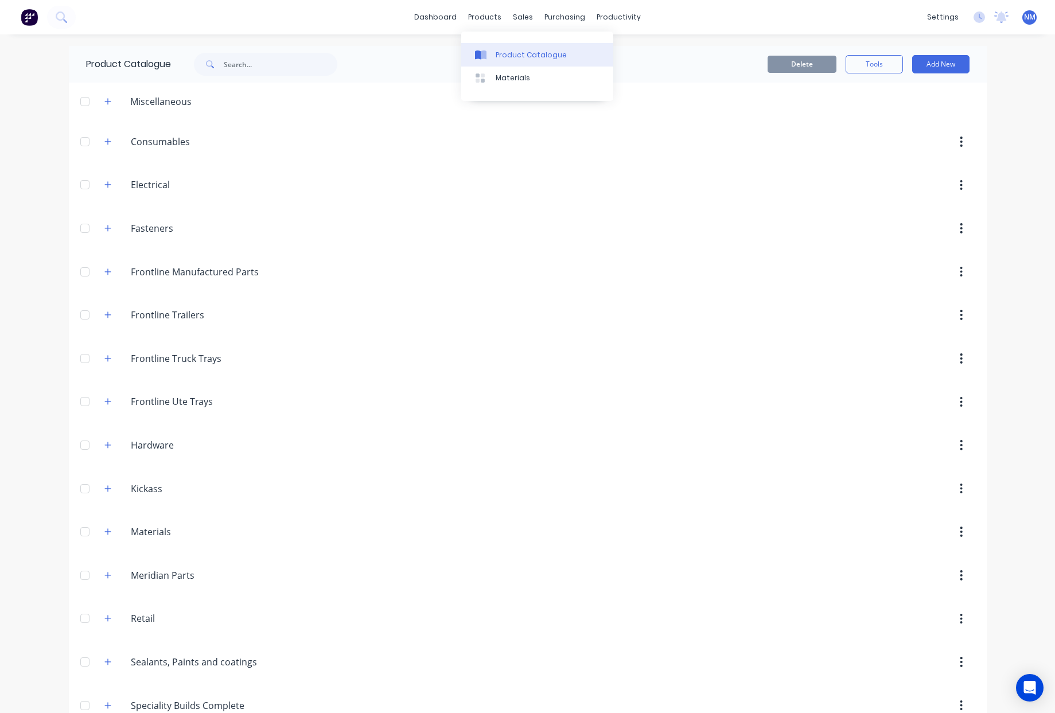
click at [505, 59] on div "Product Catalogue" at bounding box center [531, 55] width 71 height 10
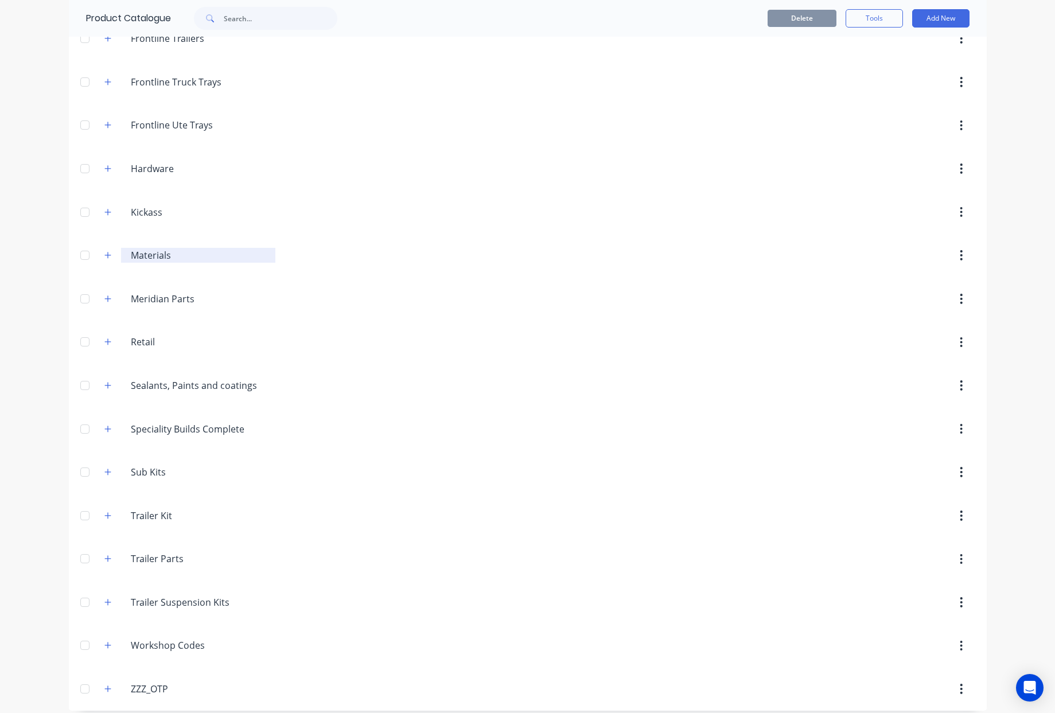
scroll to position [286, 0]
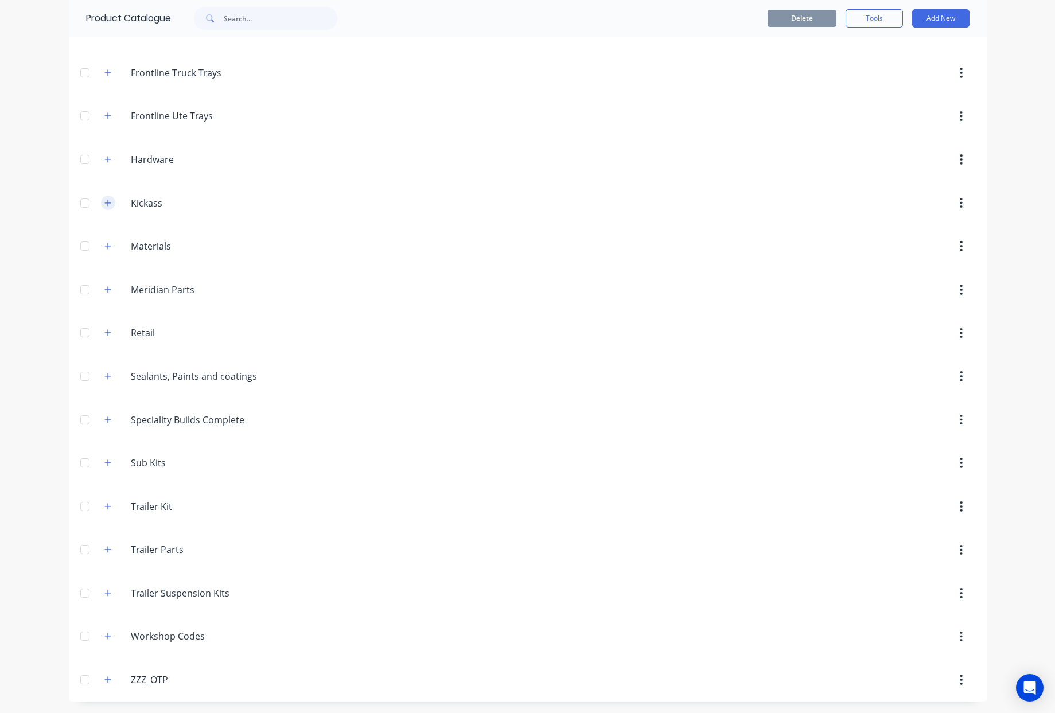
click at [104, 201] on icon "button" at bounding box center [107, 203] width 7 height 8
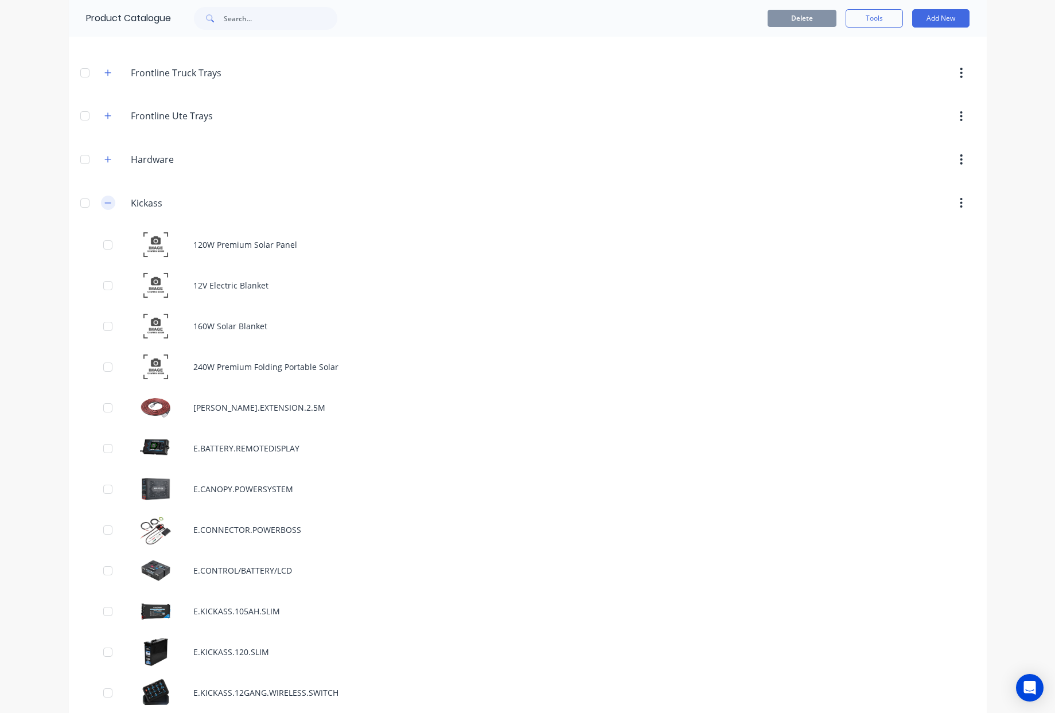
click at [104, 201] on icon "button" at bounding box center [107, 203] width 7 height 8
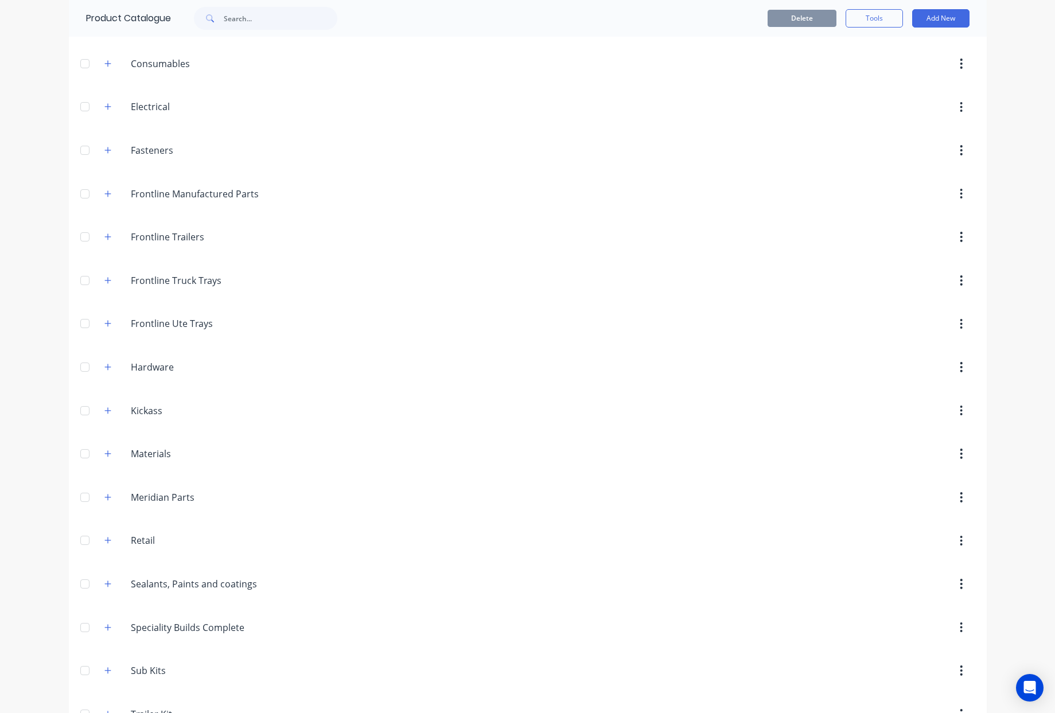
scroll to position [0, 0]
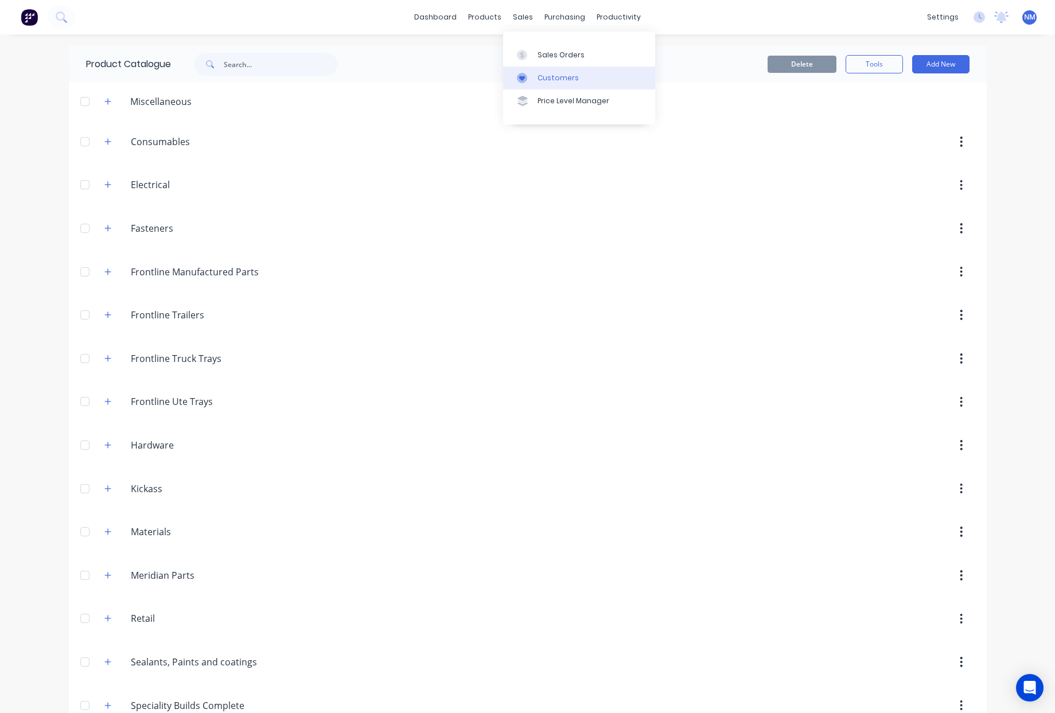
click at [567, 82] on div "Customers" at bounding box center [558, 78] width 41 height 10
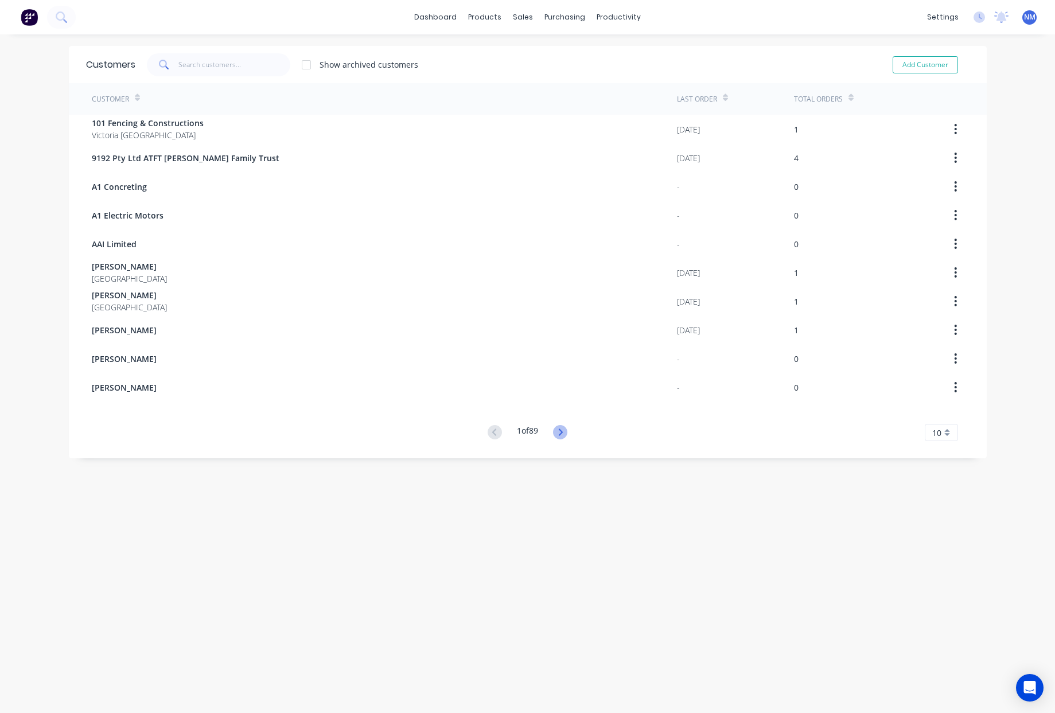
click at [557, 433] on icon at bounding box center [560, 432] width 14 height 14
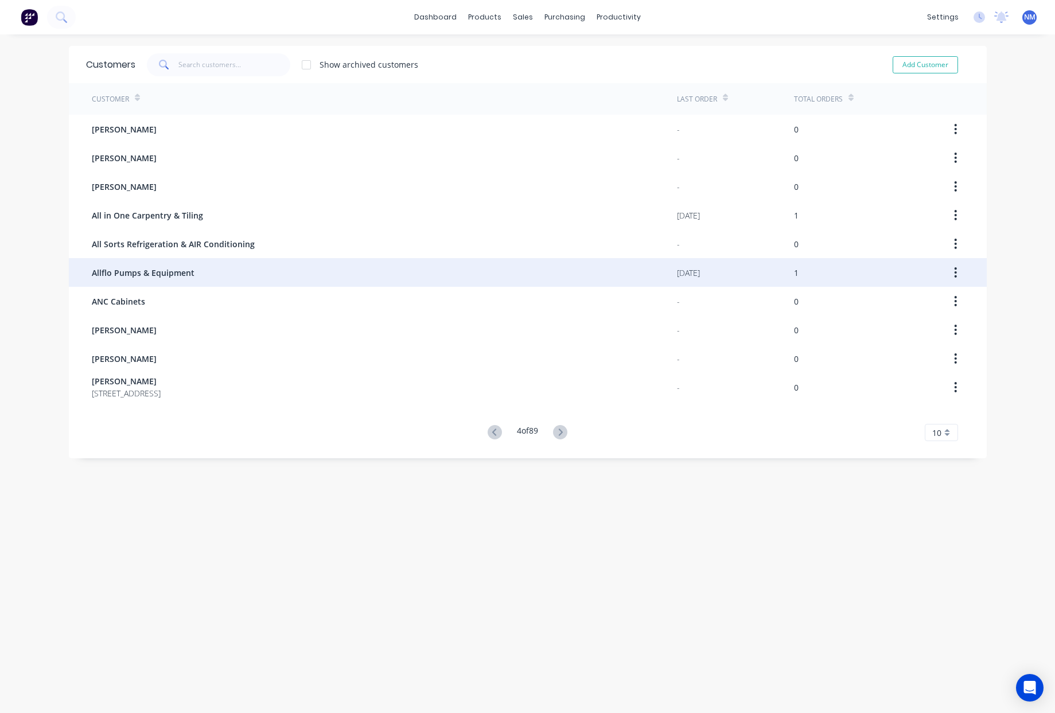
click at [206, 271] on div "Allflo Pumps & Equipment" at bounding box center [384, 272] width 585 height 29
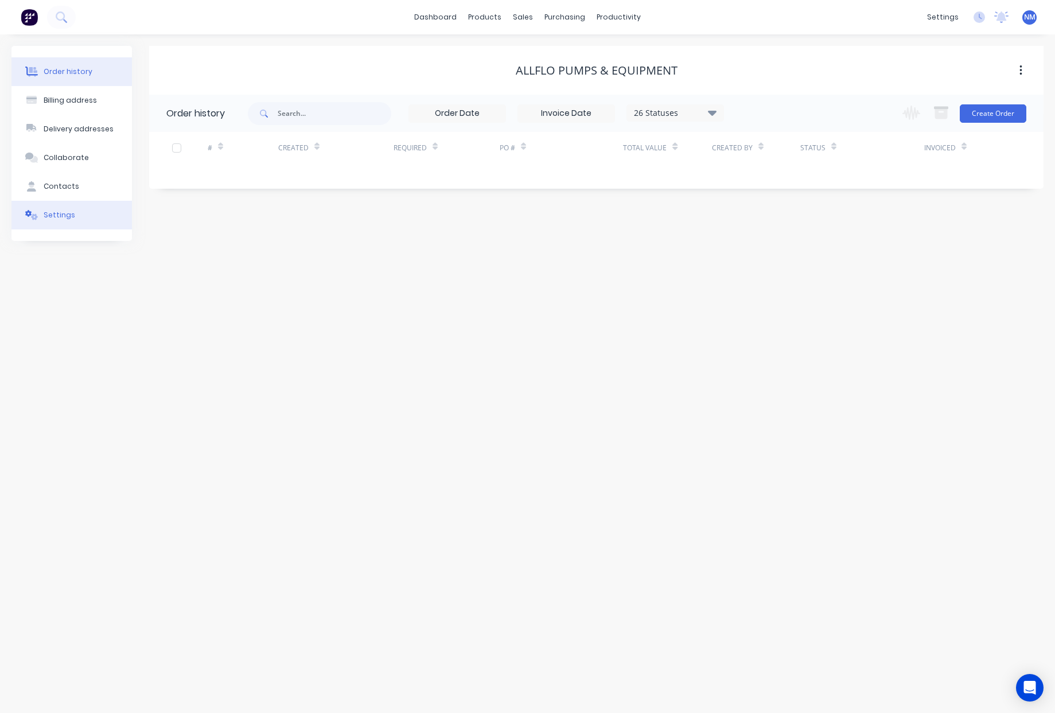
click at [82, 213] on button "Settings" at bounding box center [71, 215] width 121 height 29
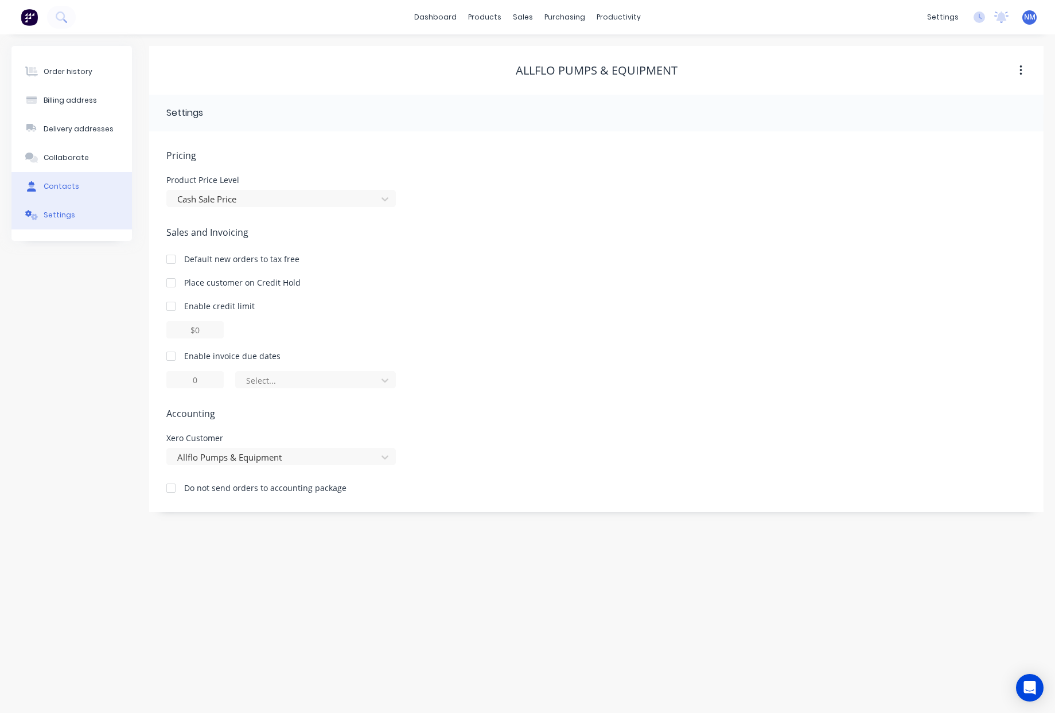
click at [71, 193] on button "Contacts" at bounding box center [71, 186] width 121 height 29
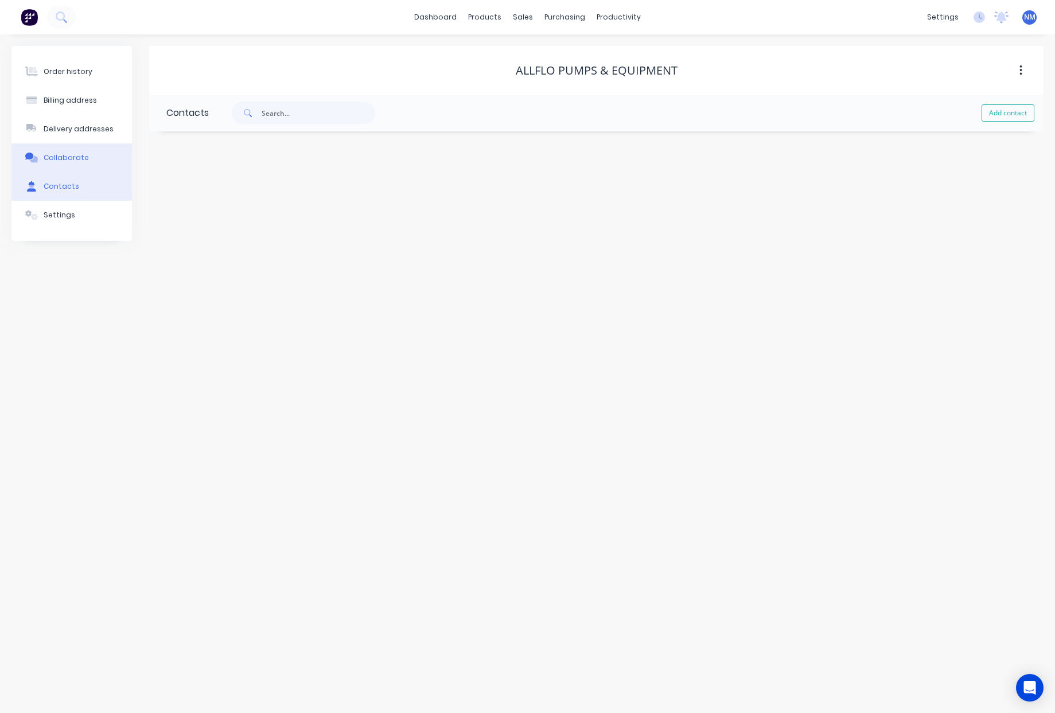
click at [80, 163] on button "Collaborate" at bounding box center [71, 157] width 121 height 29
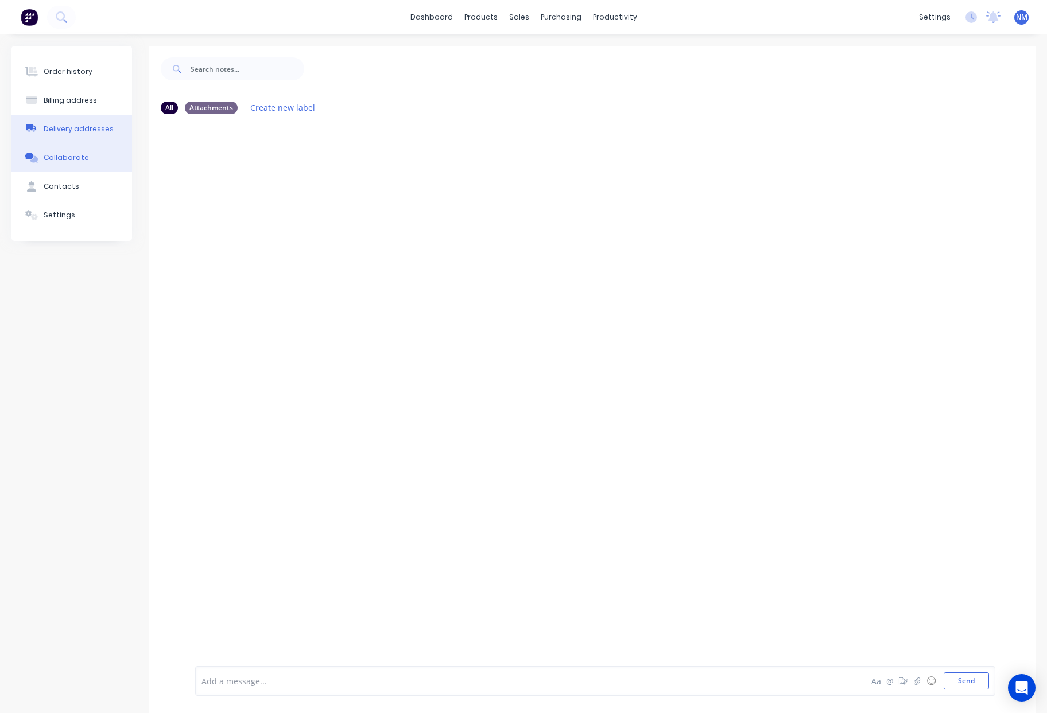
click at [95, 130] on div "Delivery addresses" at bounding box center [79, 129] width 70 height 10
select select "AU"
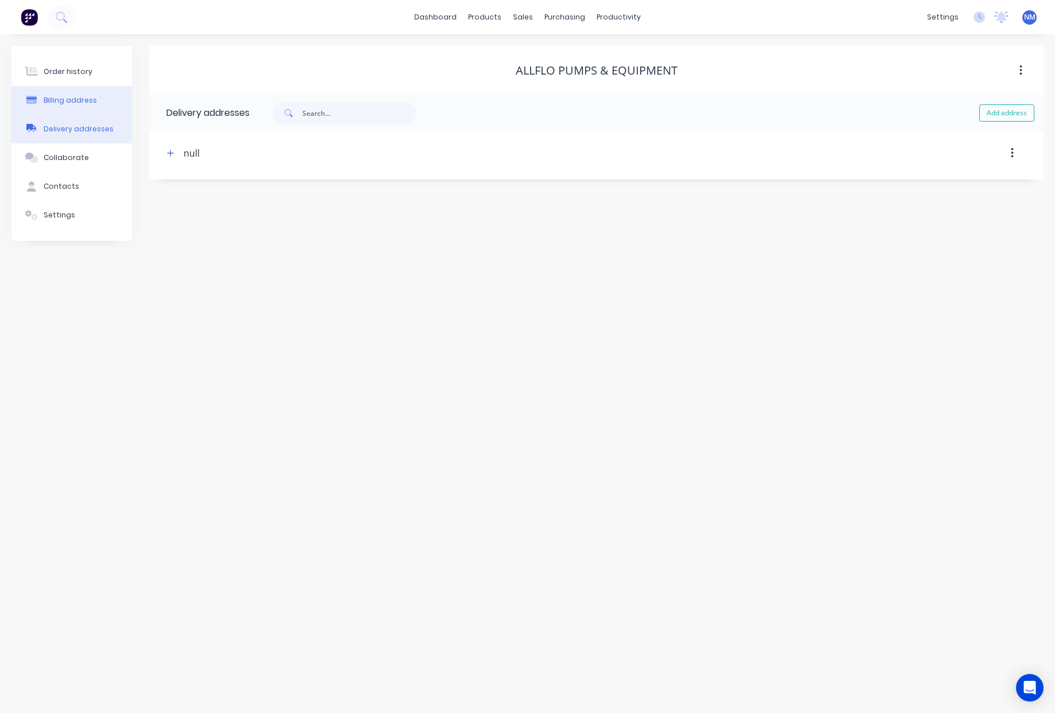
click at [94, 94] on button "Billing address" at bounding box center [71, 100] width 121 height 29
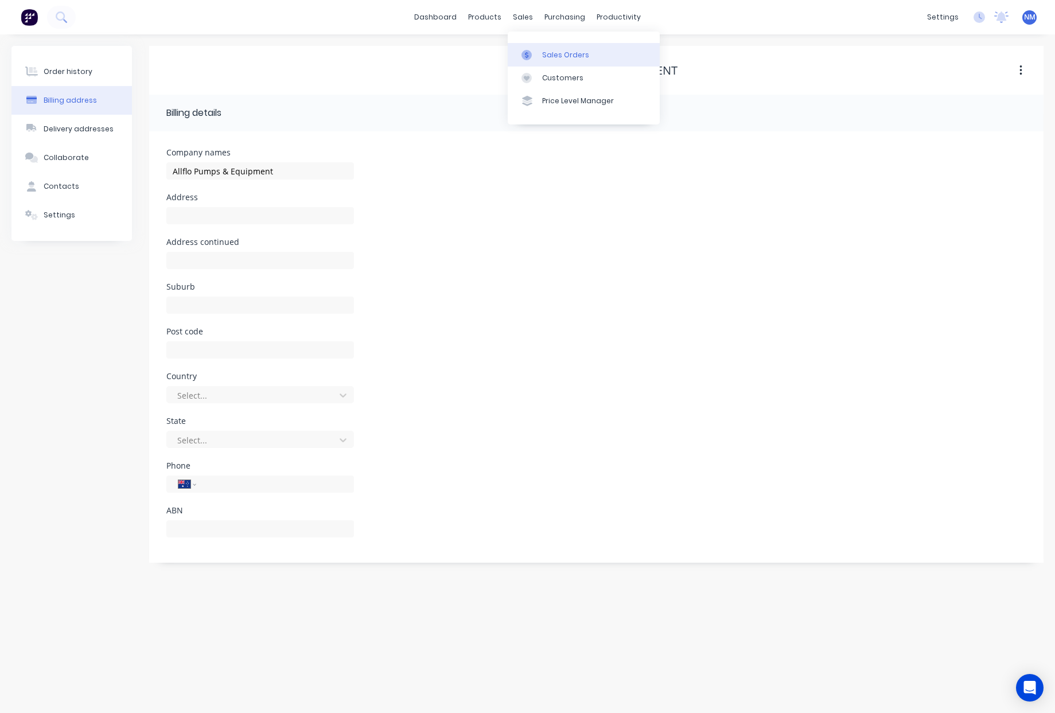
click at [545, 51] on div "Sales Orders" at bounding box center [565, 55] width 47 height 10
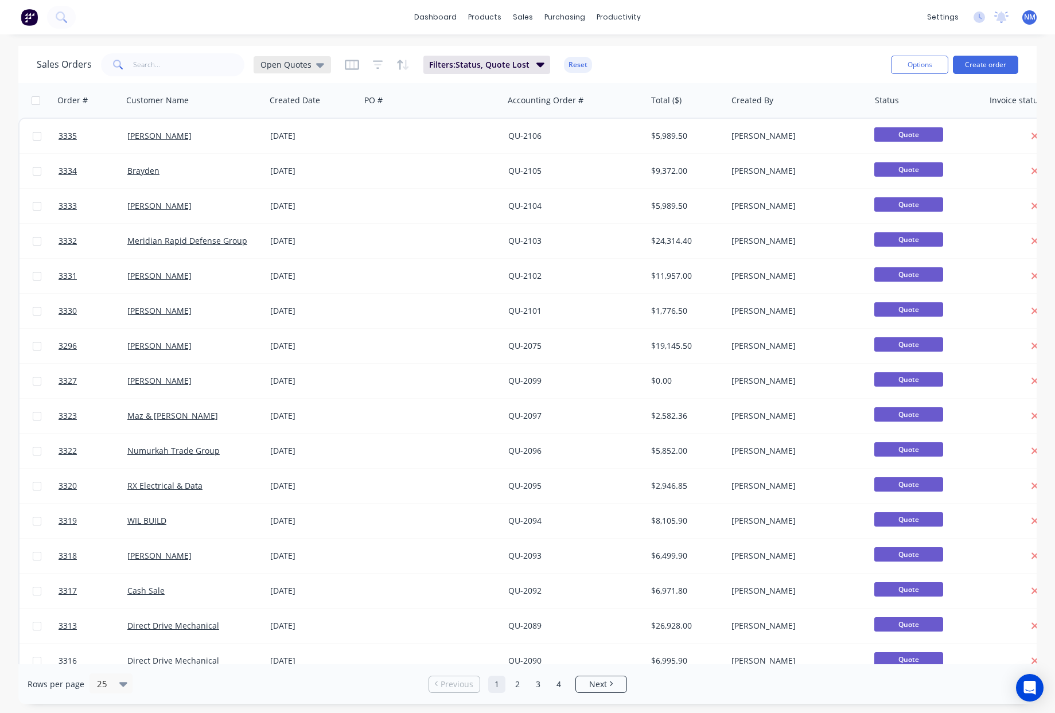
click at [298, 68] on span "Open Quotes" at bounding box center [286, 65] width 51 height 12
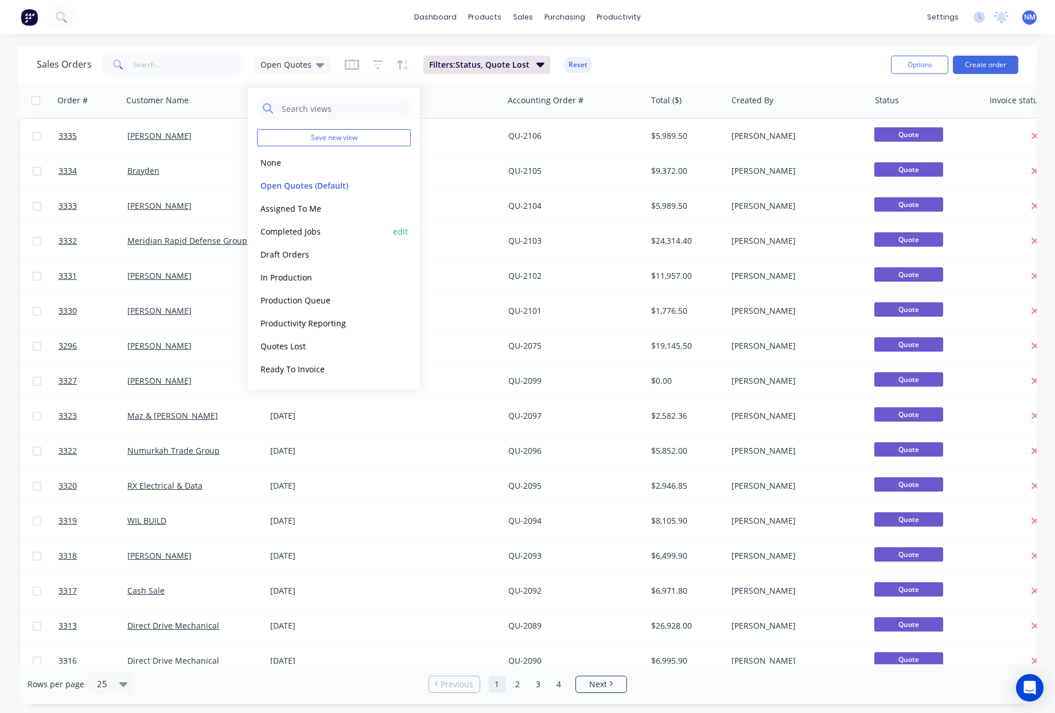
click at [328, 240] on div "Completed Jobs edit" at bounding box center [334, 231] width 154 height 23
click at [316, 234] on button "Completed Jobs" at bounding box center [322, 231] width 131 height 13
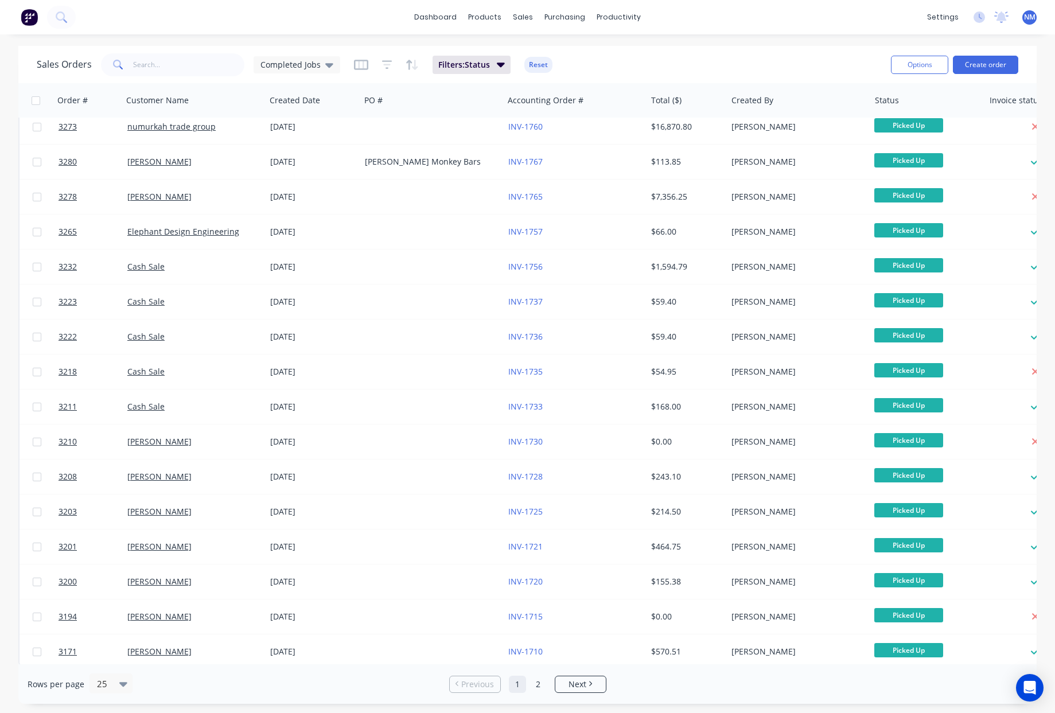
scroll to position [334, 0]
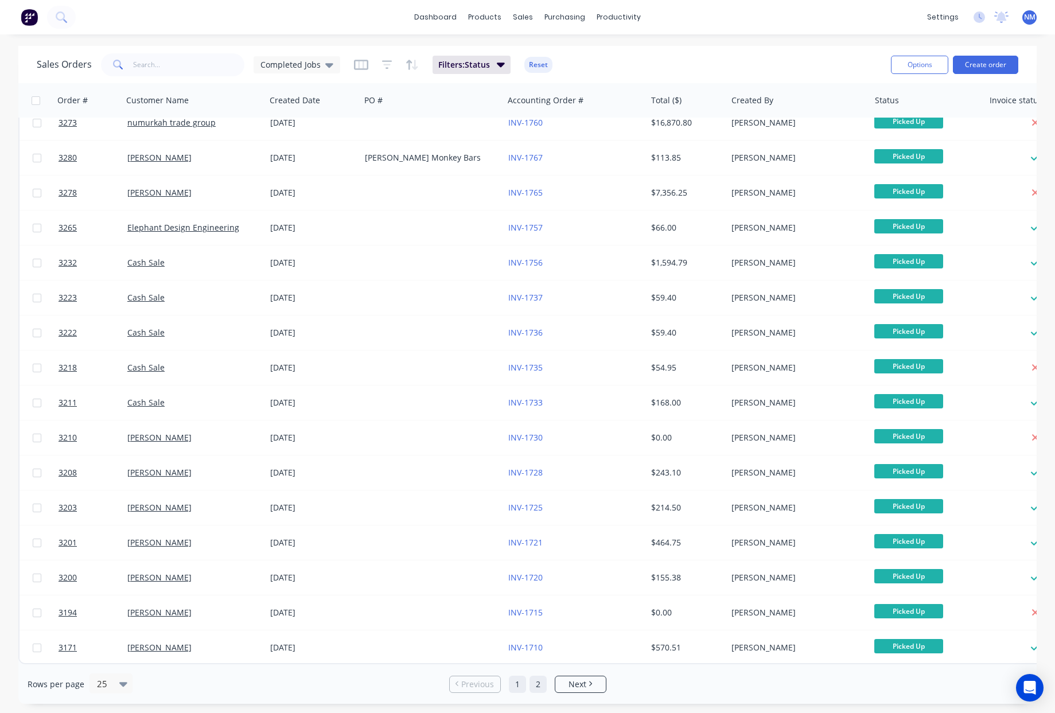
click at [537, 686] on link "2" at bounding box center [538, 684] width 17 height 17
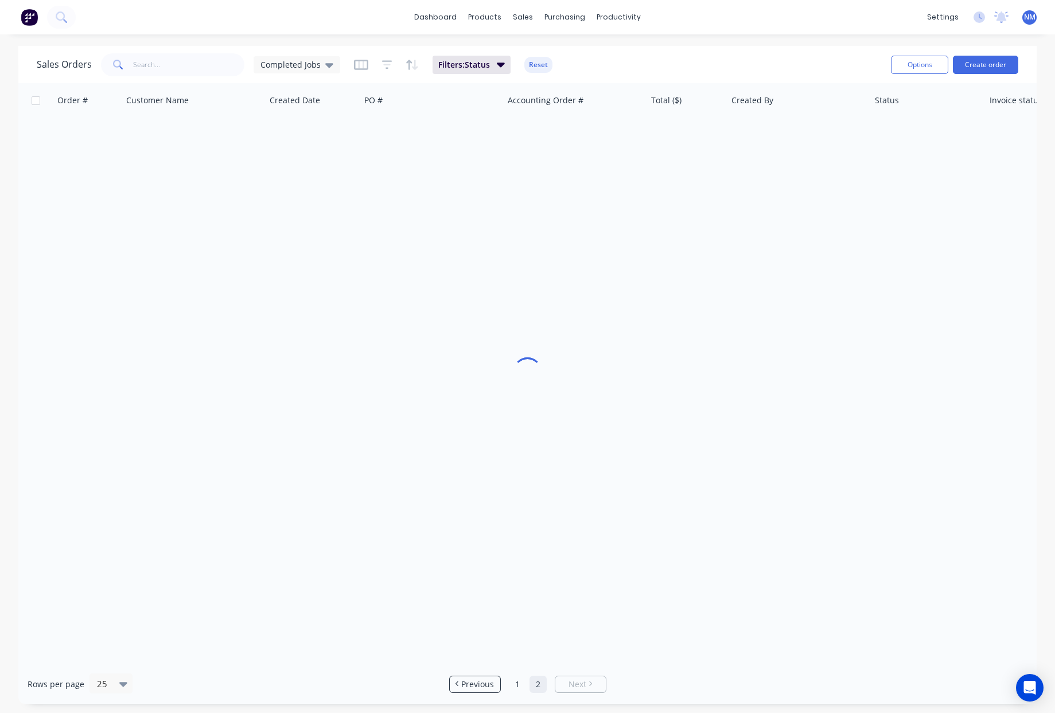
scroll to position [0, 0]
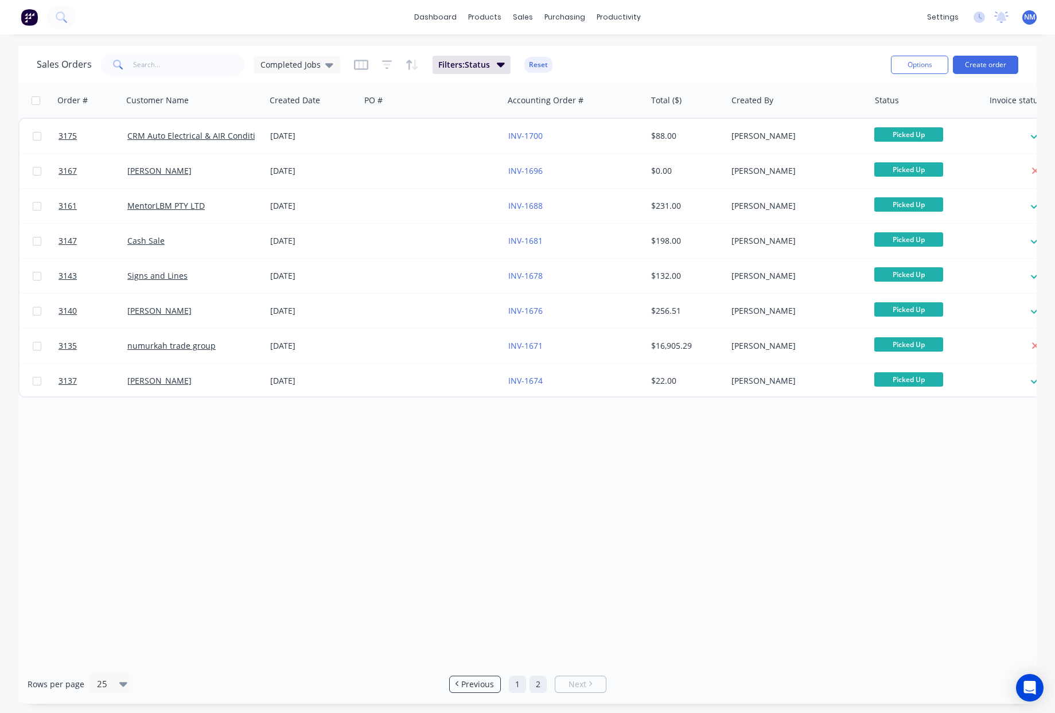
click at [519, 691] on link "1" at bounding box center [517, 684] width 17 height 17
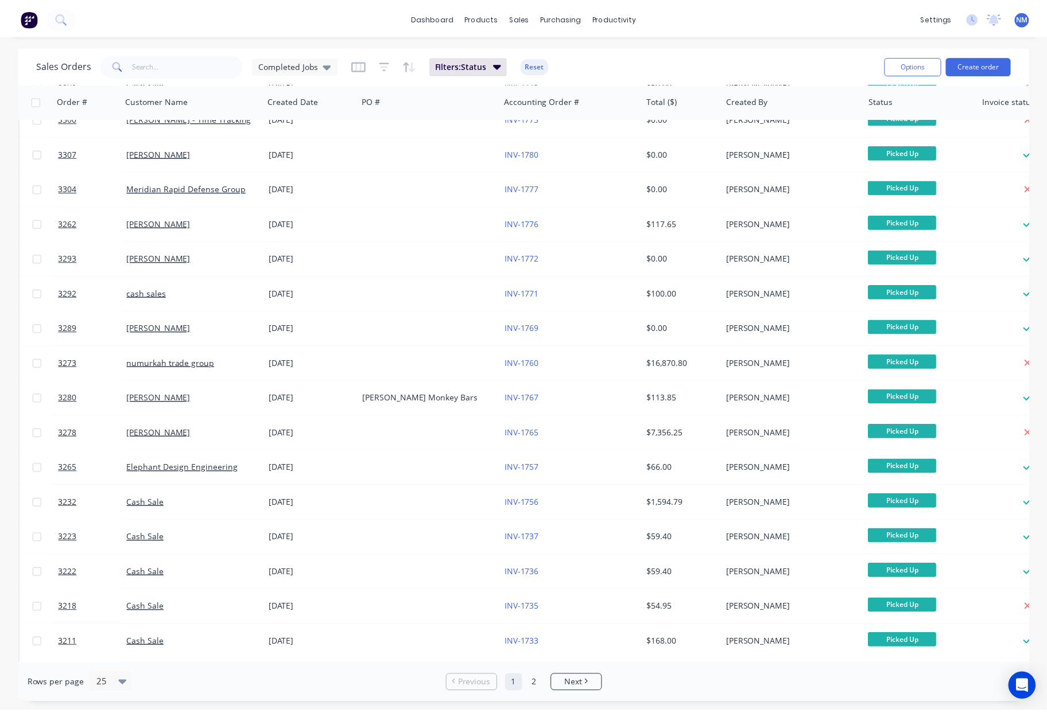
scroll to position [126, 0]
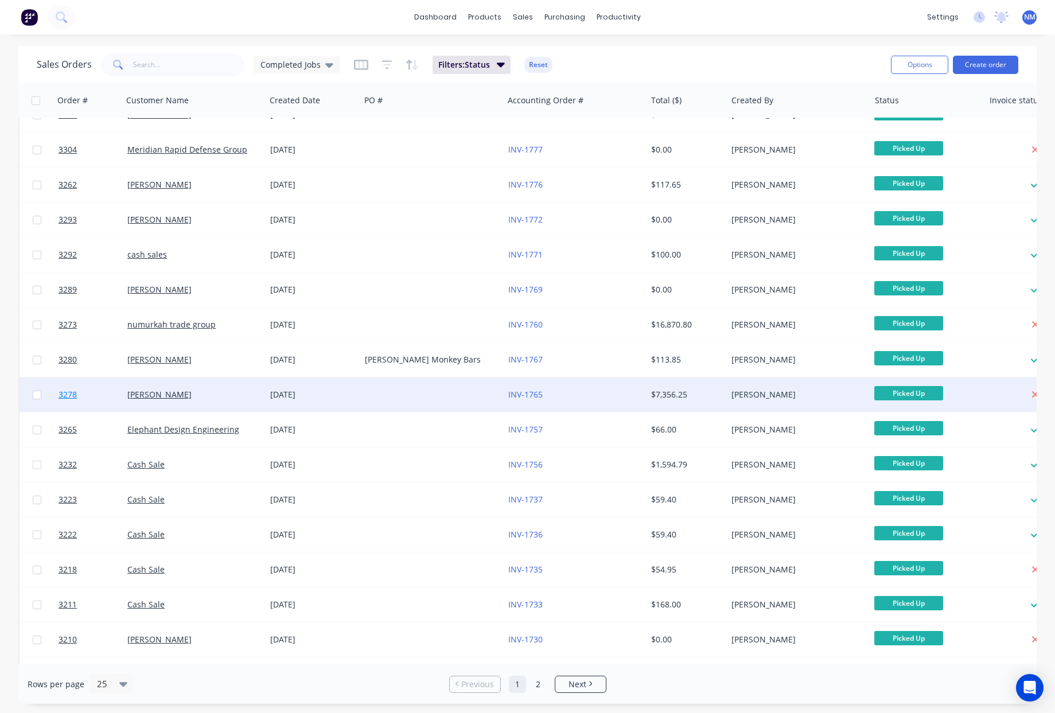
click at [68, 394] on span "3278" at bounding box center [68, 394] width 18 height 11
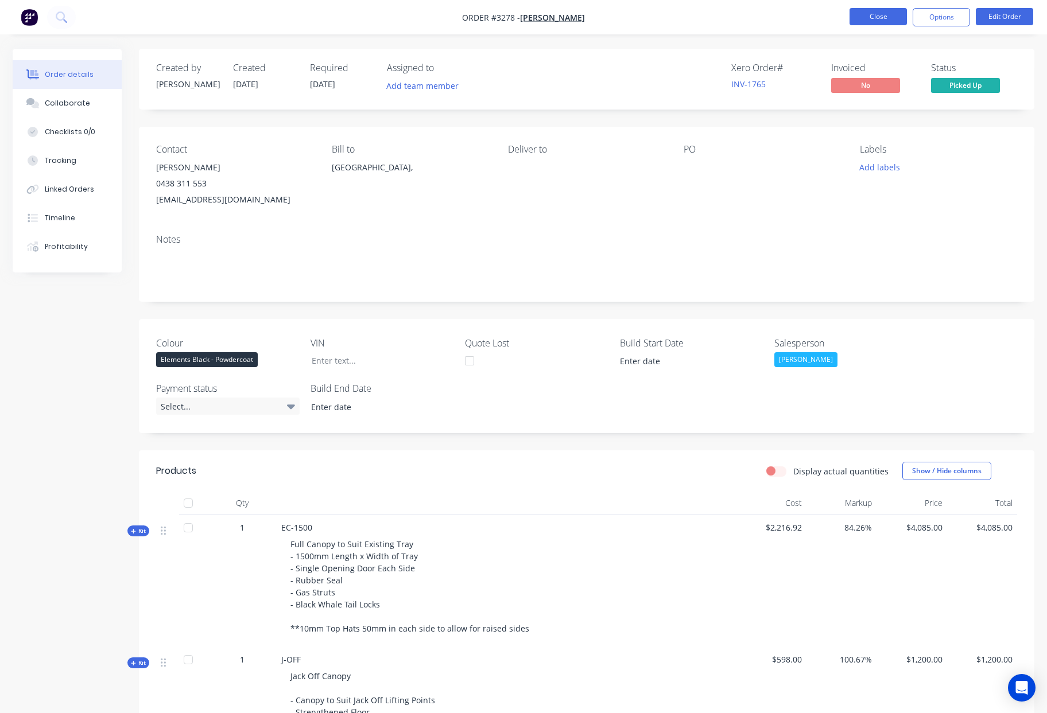
click at [876, 14] on button "Close" at bounding box center [877, 16] width 57 height 17
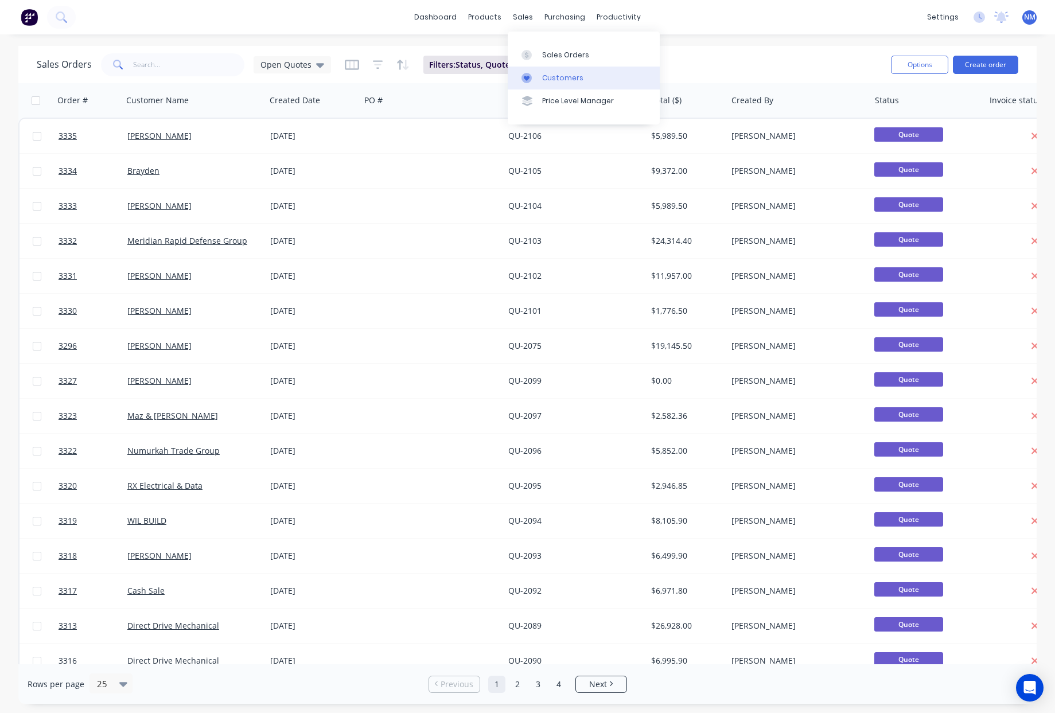
click at [564, 75] on div "Customers" at bounding box center [562, 78] width 41 height 10
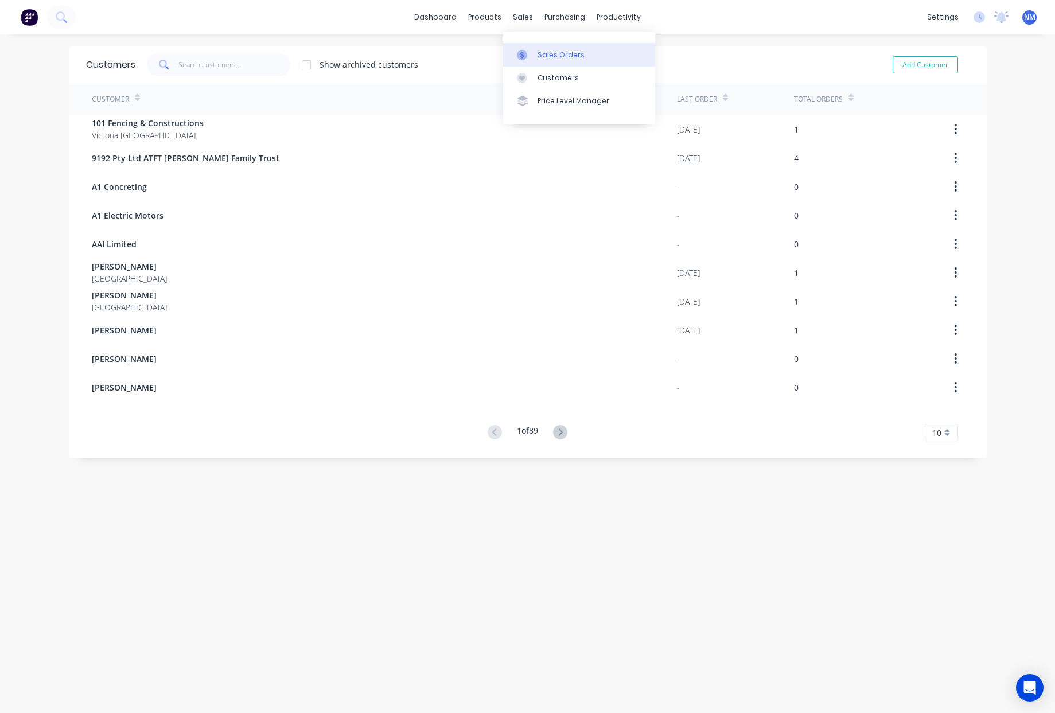
click at [538, 48] on link "Sales Orders" at bounding box center [579, 54] width 152 height 23
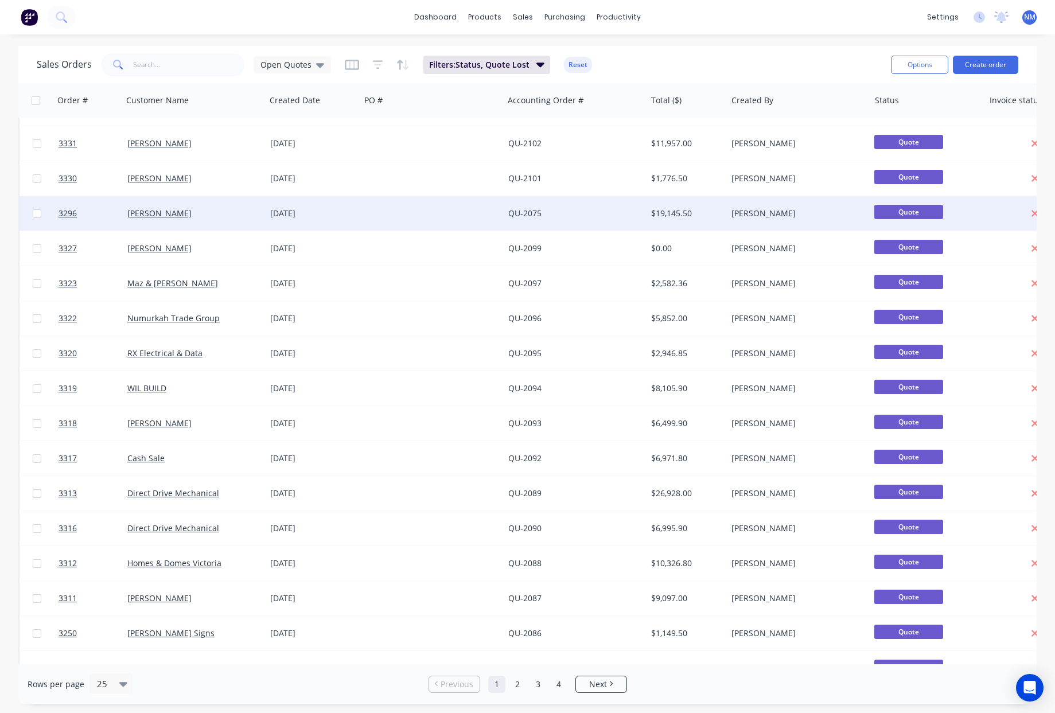
scroll to position [334, 0]
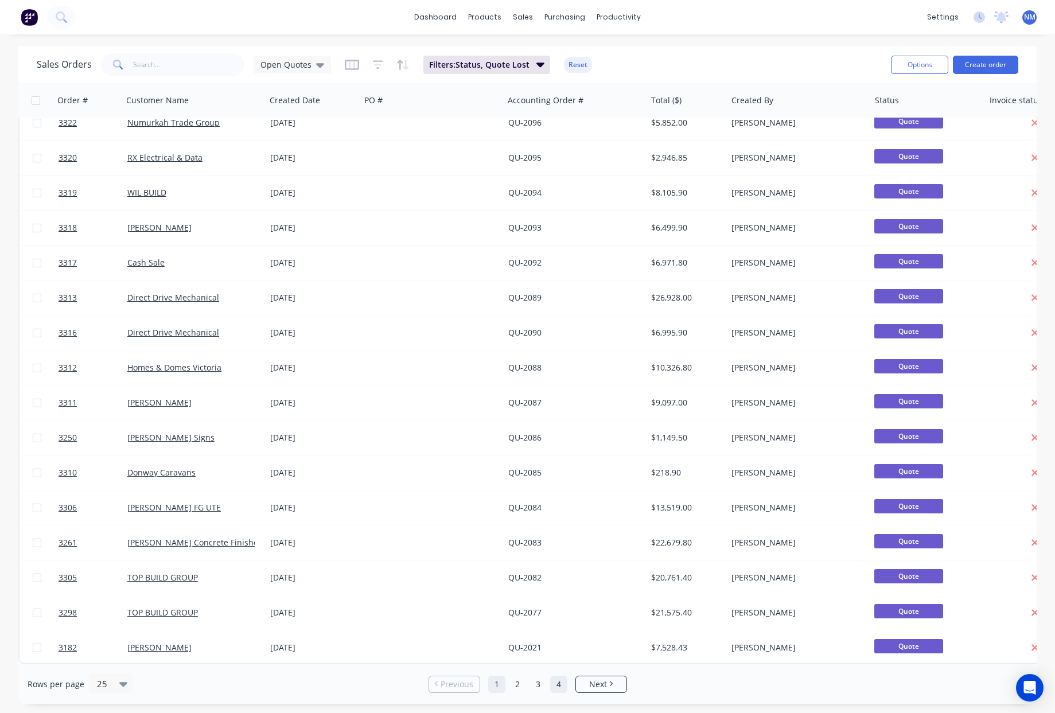
click at [553, 686] on link "4" at bounding box center [558, 684] width 17 height 17
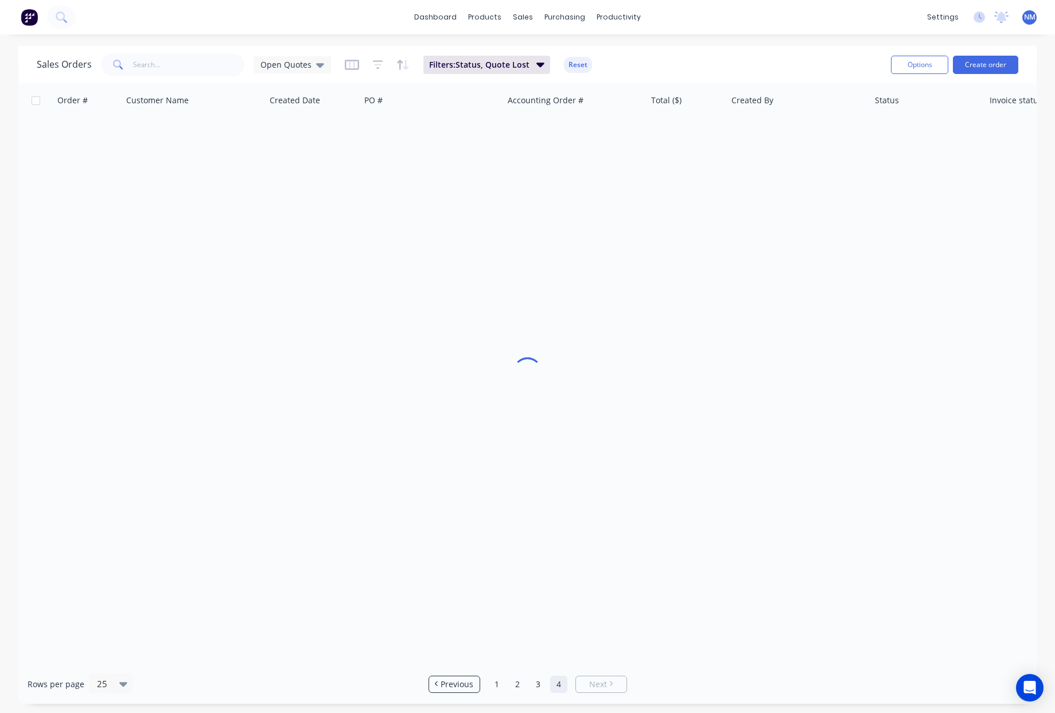
scroll to position [0, 0]
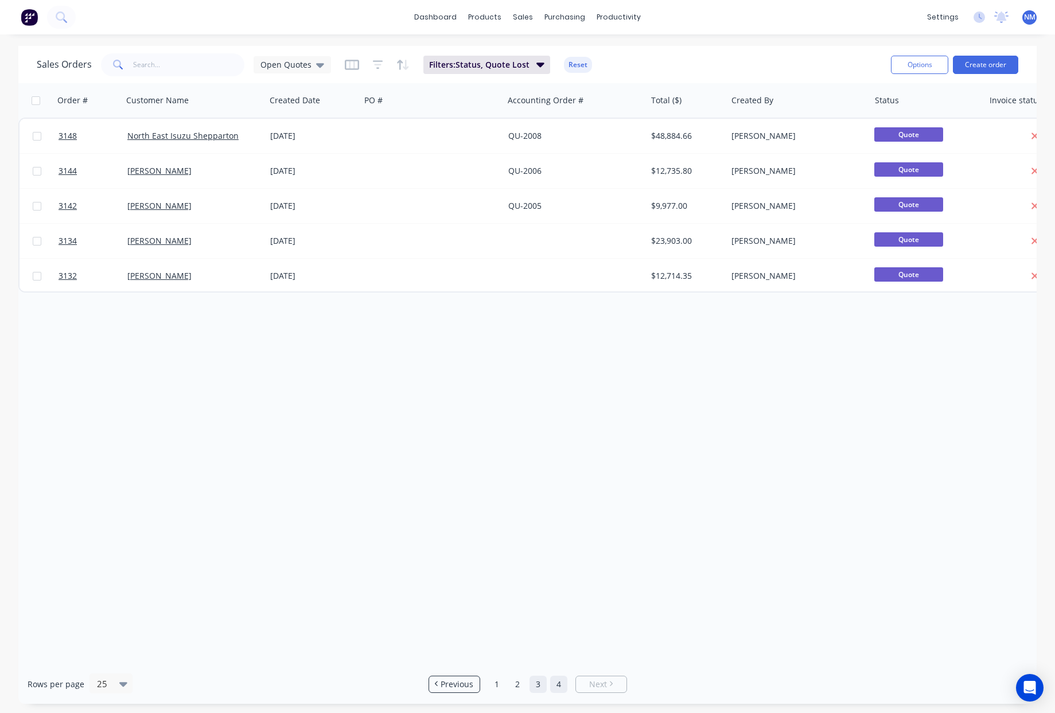
click at [537, 687] on link "3" at bounding box center [538, 684] width 17 height 17
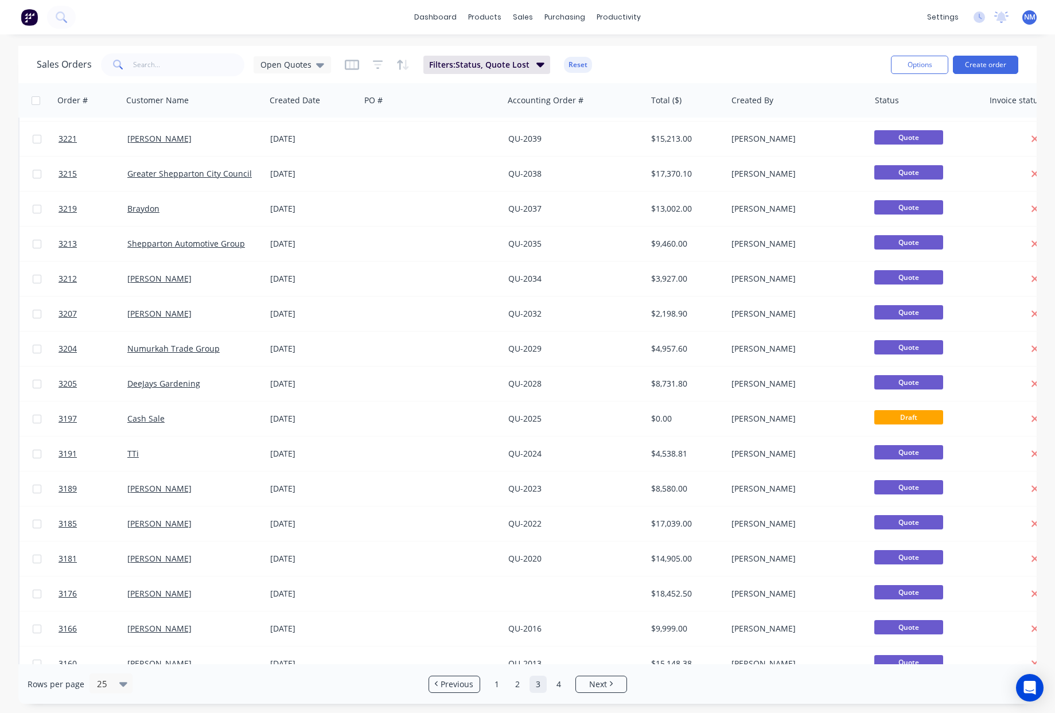
scroll to position [334, 0]
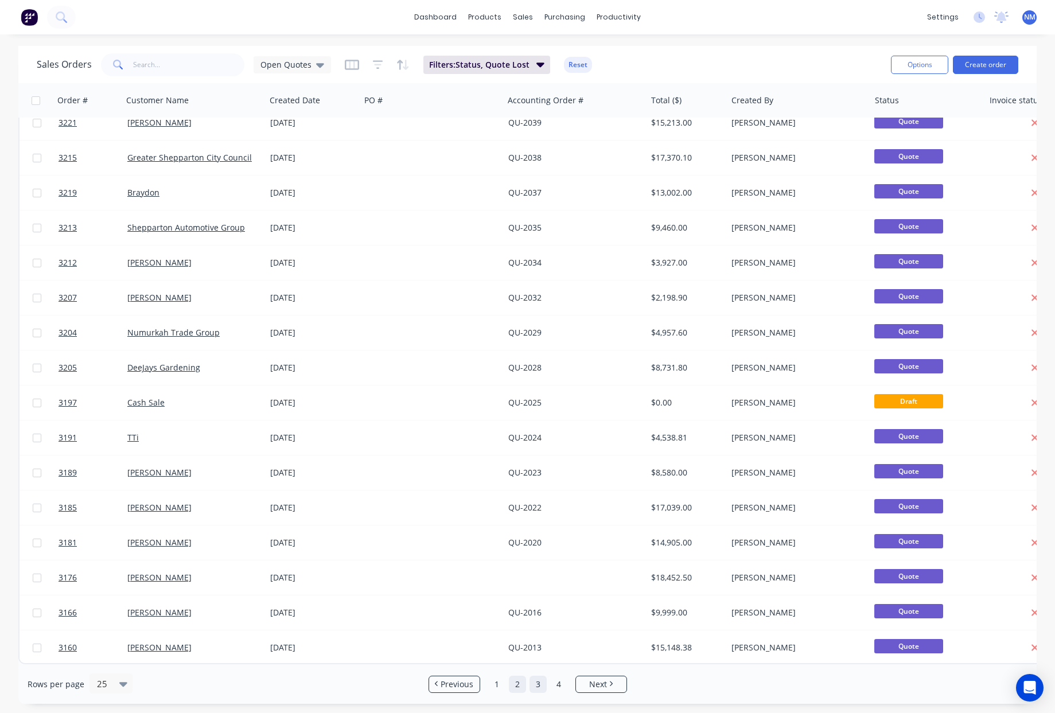
click at [522, 689] on link "2" at bounding box center [517, 684] width 17 height 17
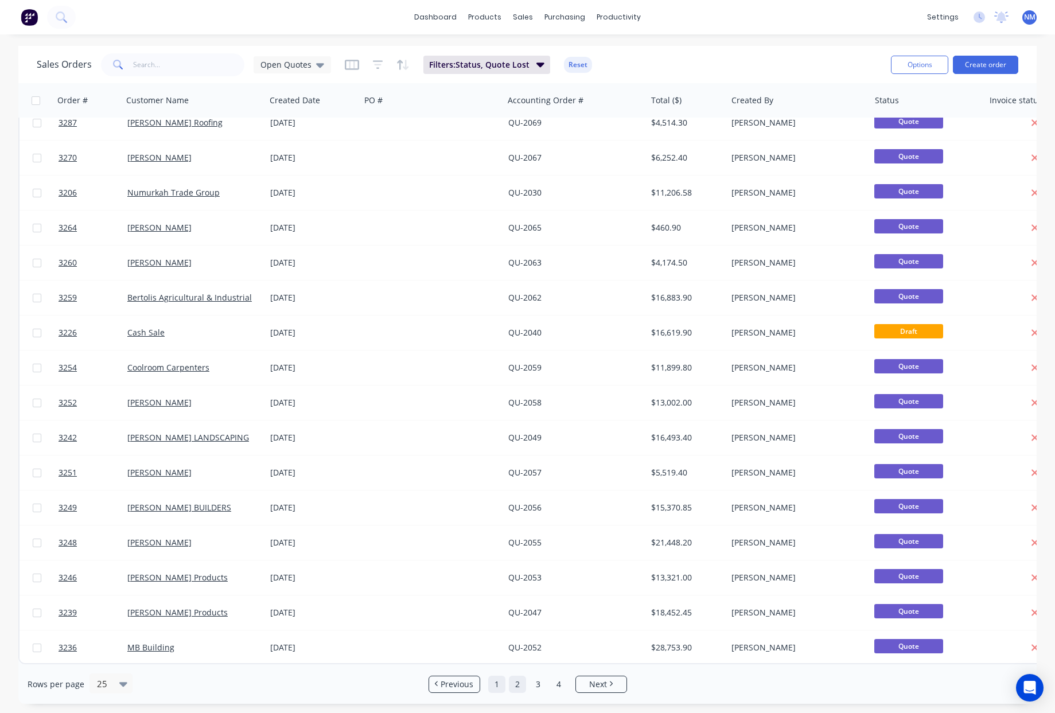
click at [498, 684] on link "1" at bounding box center [496, 684] width 17 height 17
click at [510, 687] on link "2" at bounding box center [517, 684] width 17 height 17
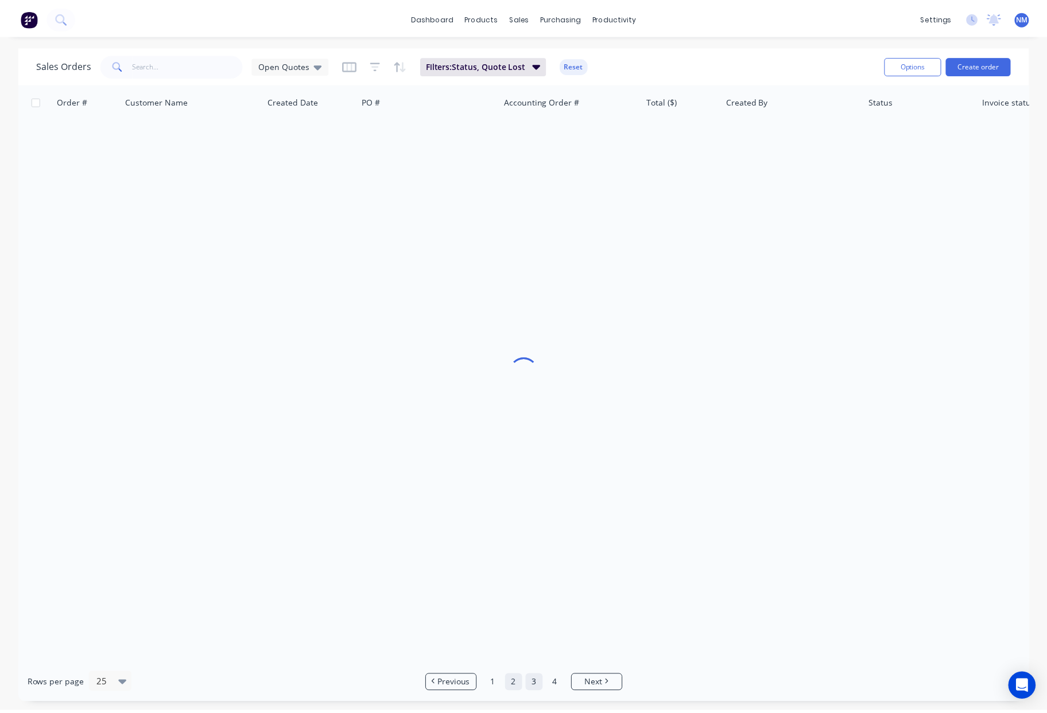
scroll to position [0, 0]
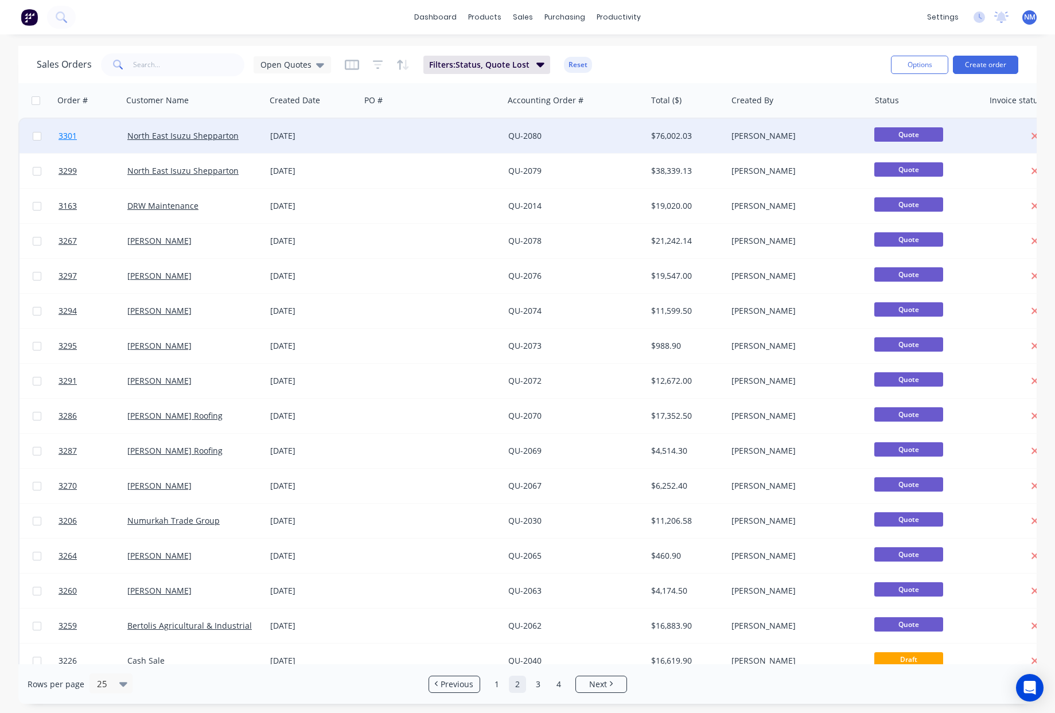
click at [63, 137] on span "3301" at bounding box center [68, 135] width 18 height 11
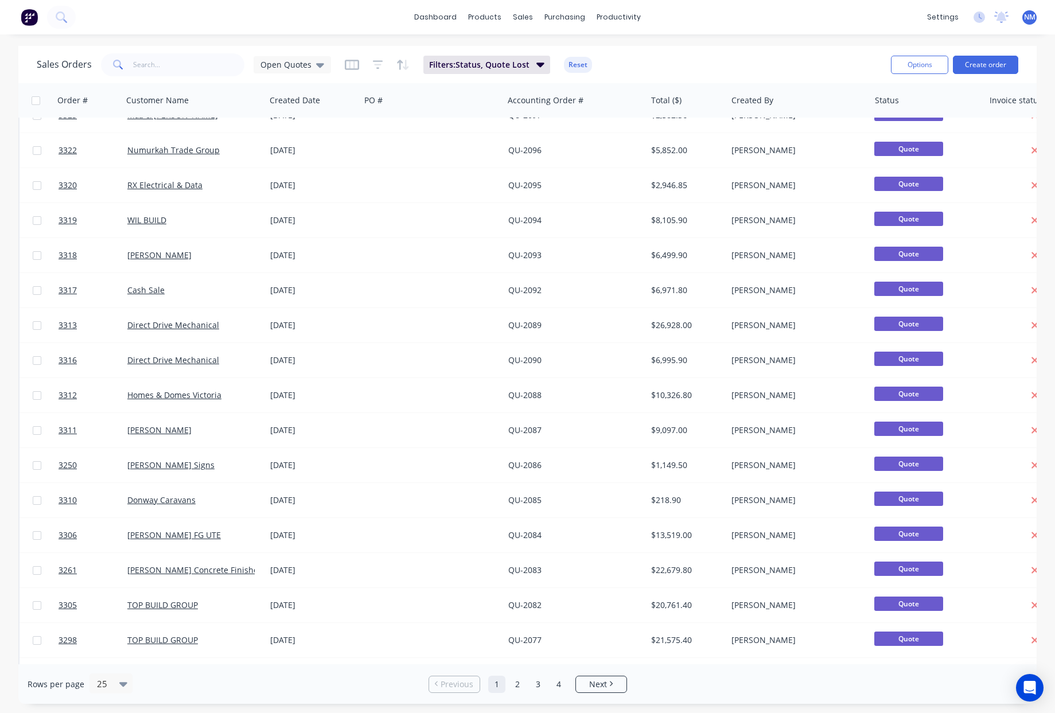
scroll to position [334, 0]
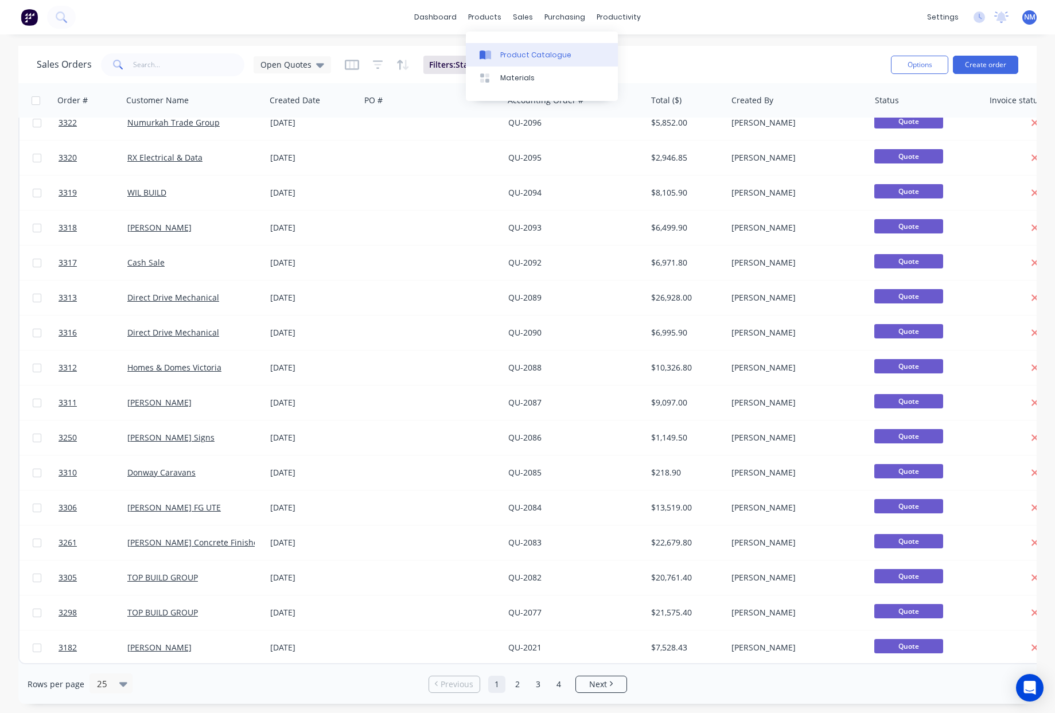
click at [524, 61] on link "Product Catalogue" at bounding box center [542, 54] width 152 height 23
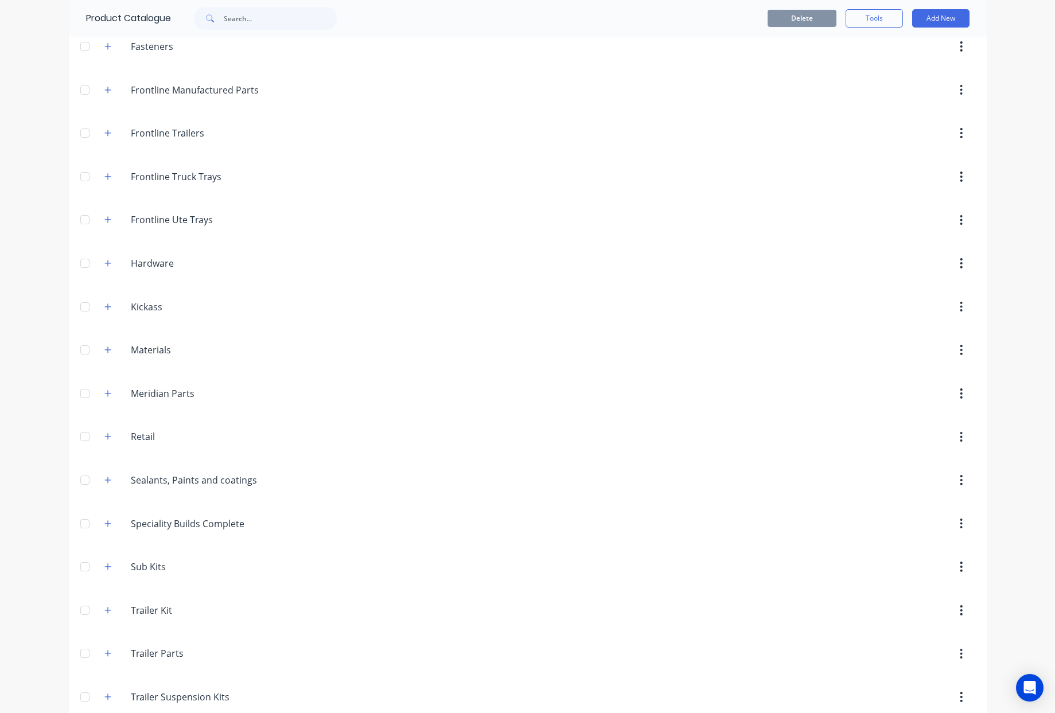
scroll to position [213, 0]
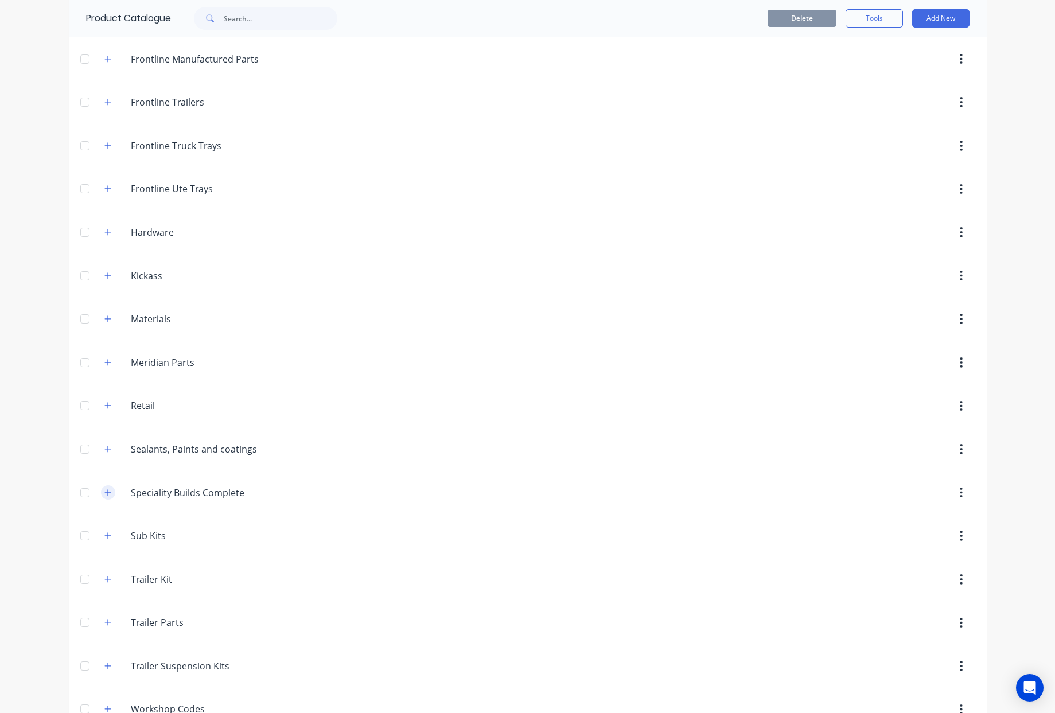
click at [107, 494] on icon "button" at bounding box center [107, 493] width 7 height 8
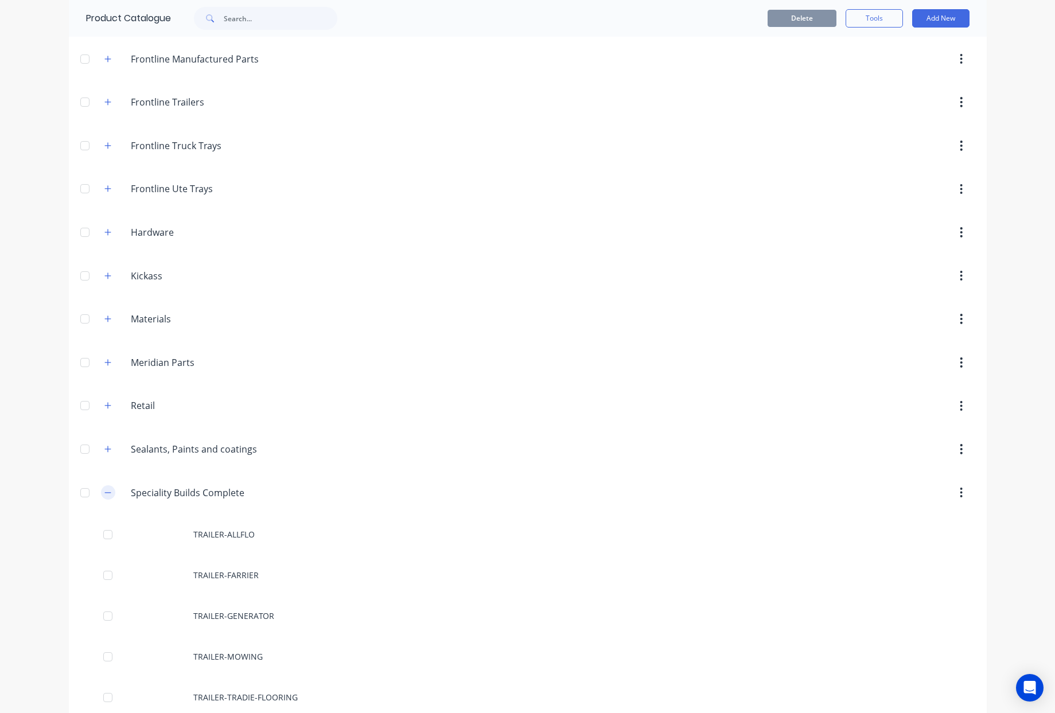
click at [107, 494] on icon "button" at bounding box center [107, 493] width 7 height 8
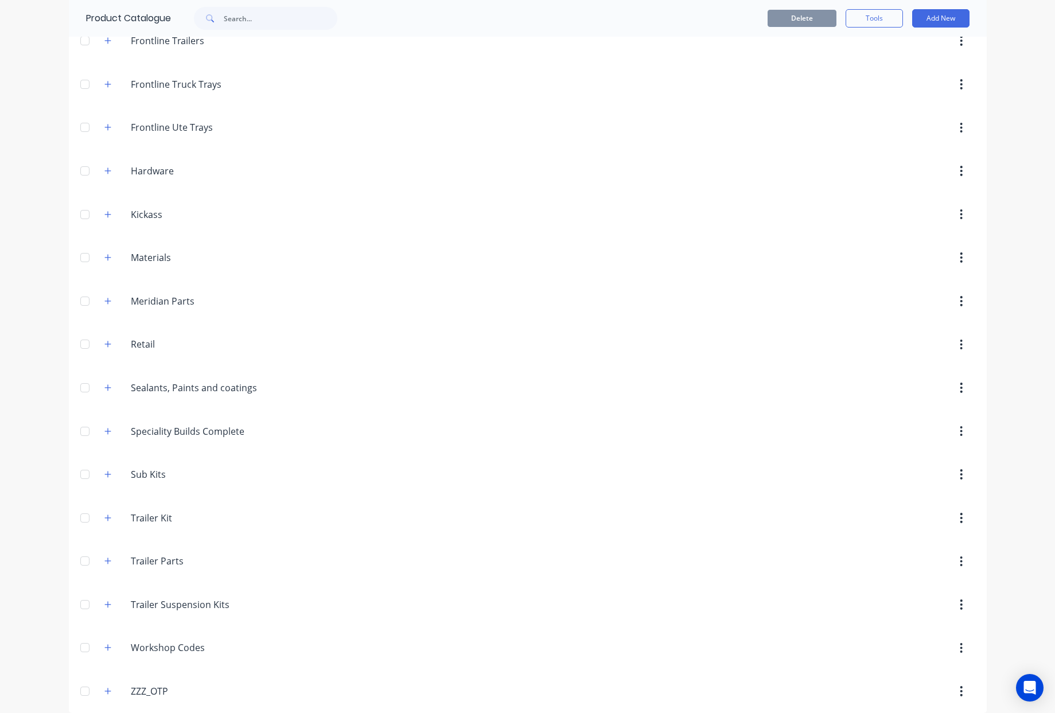
scroll to position [286, 0]
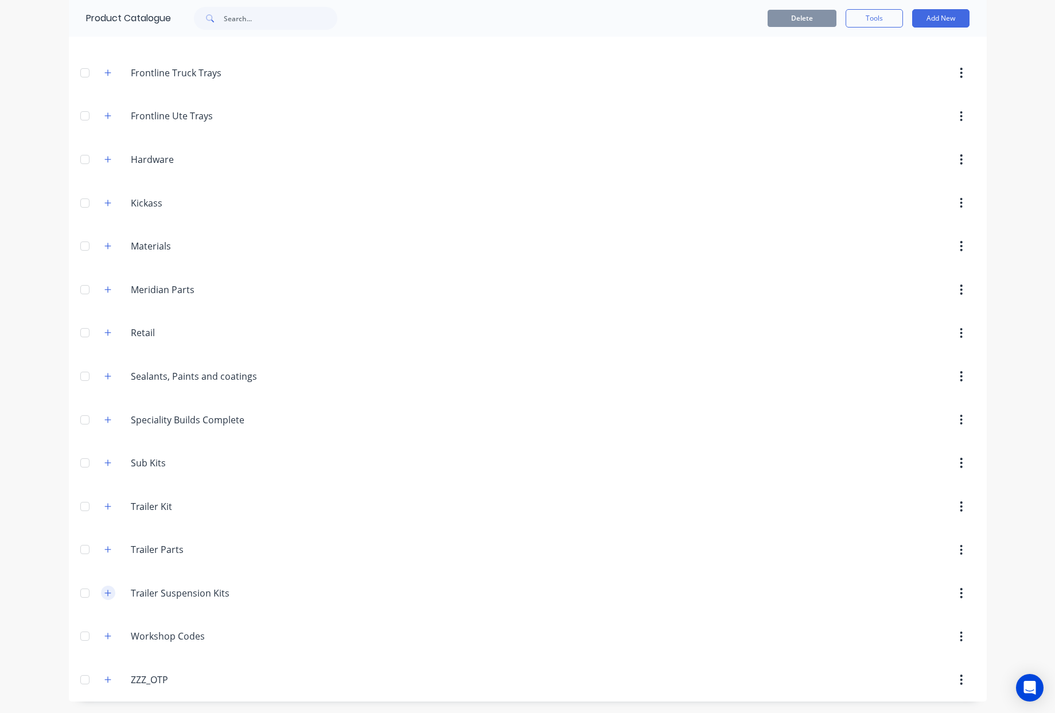
click at [101, 593] on button "button" at bounding box center [108, 593] width 14 height 14
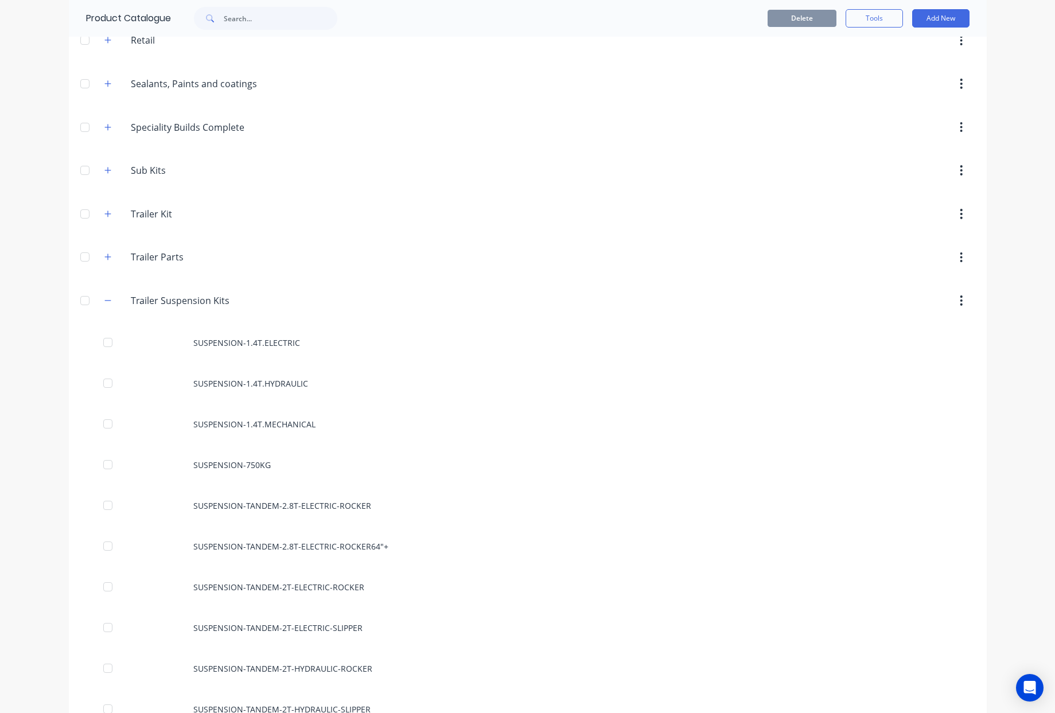
scroll to position [573, 0]
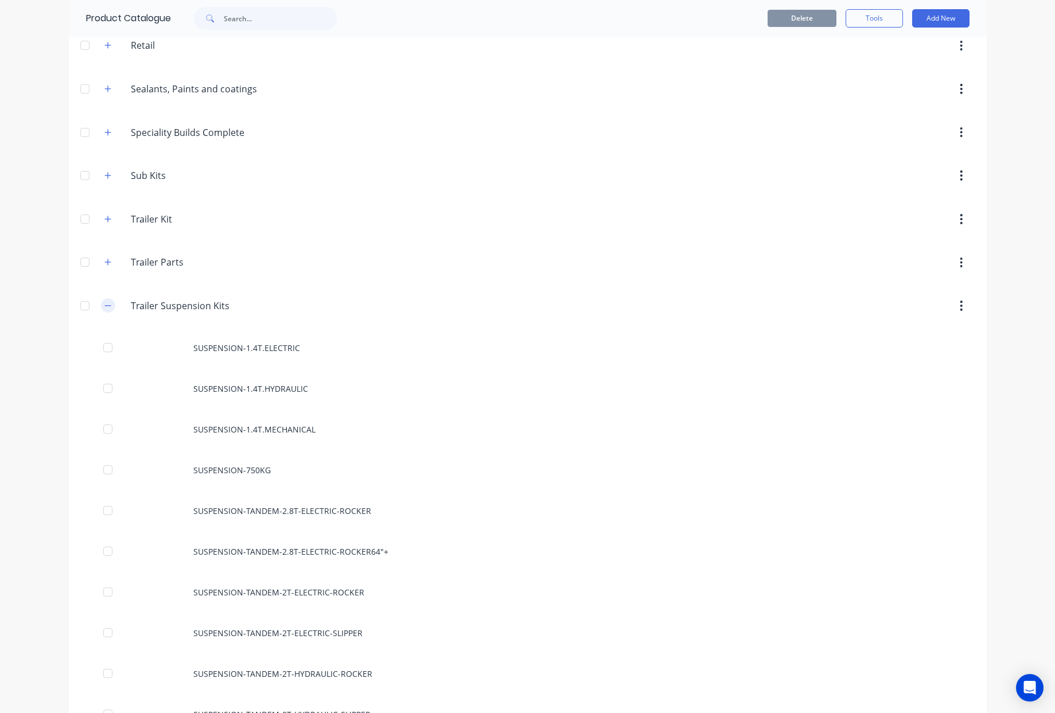
click at [104, 302] on icon "button" at bounding box center [107, 306] width 7 height 8
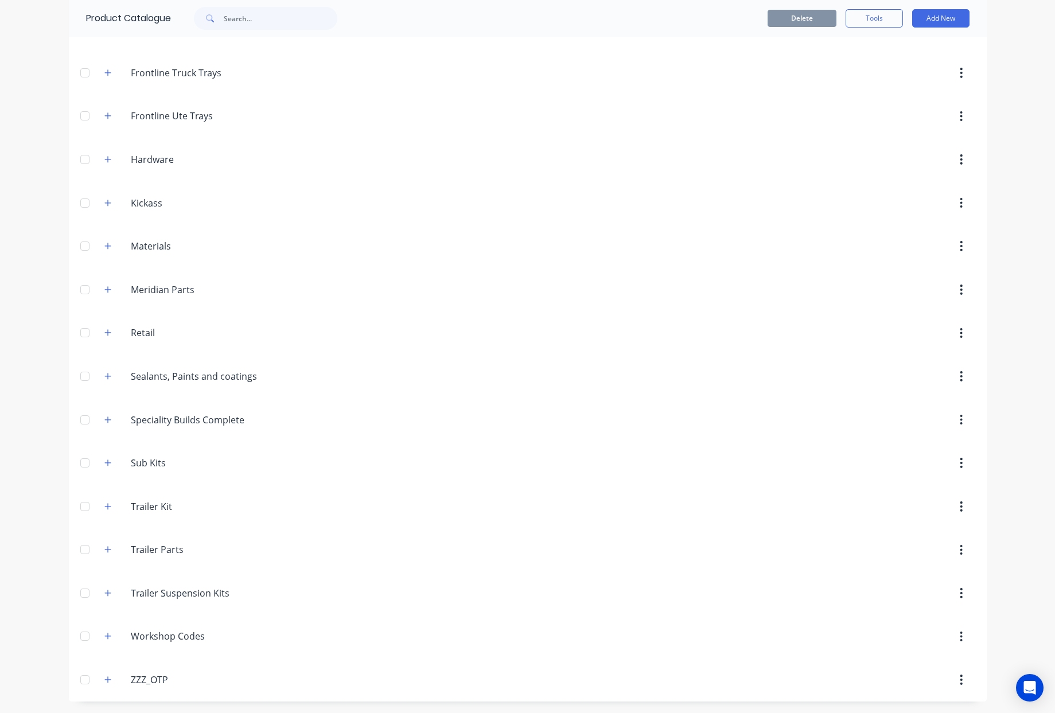
scroll to position [0, 0]
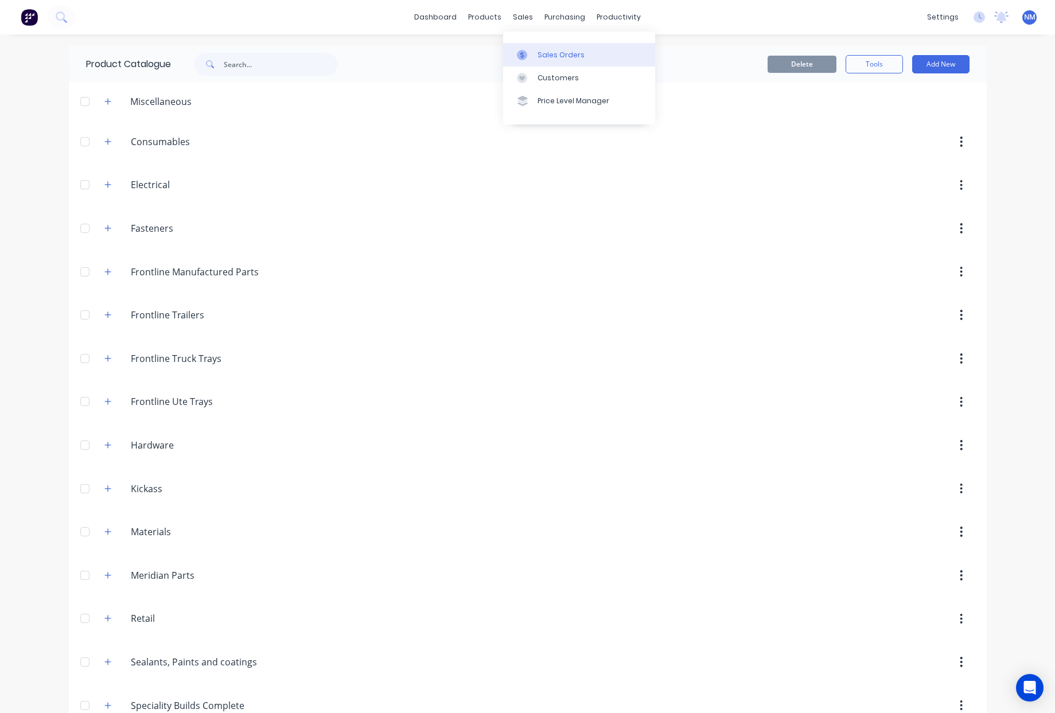
click at [553, 50] on div "Sales Orders" at bounding box center [561, 55] width 47 height 10
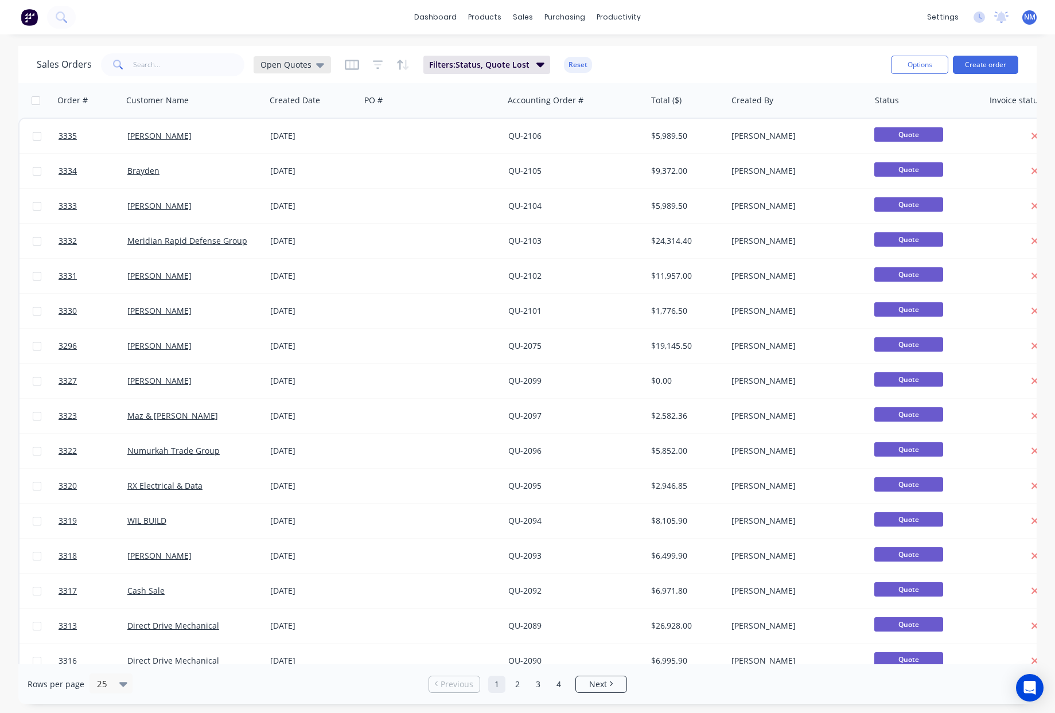
click at [278, 63] on span "Open Quotes" at bounding box center [286, 65] width 51 height 12
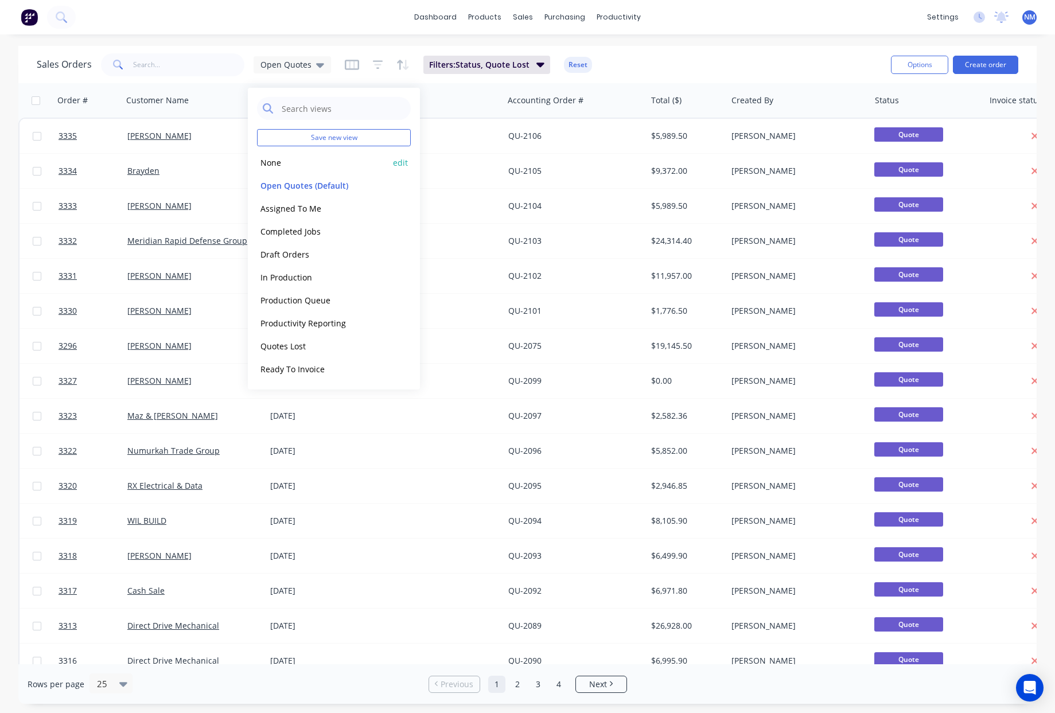
click at [286, 162] on button "None" at bounding box center [322, 162] width 131 height 13
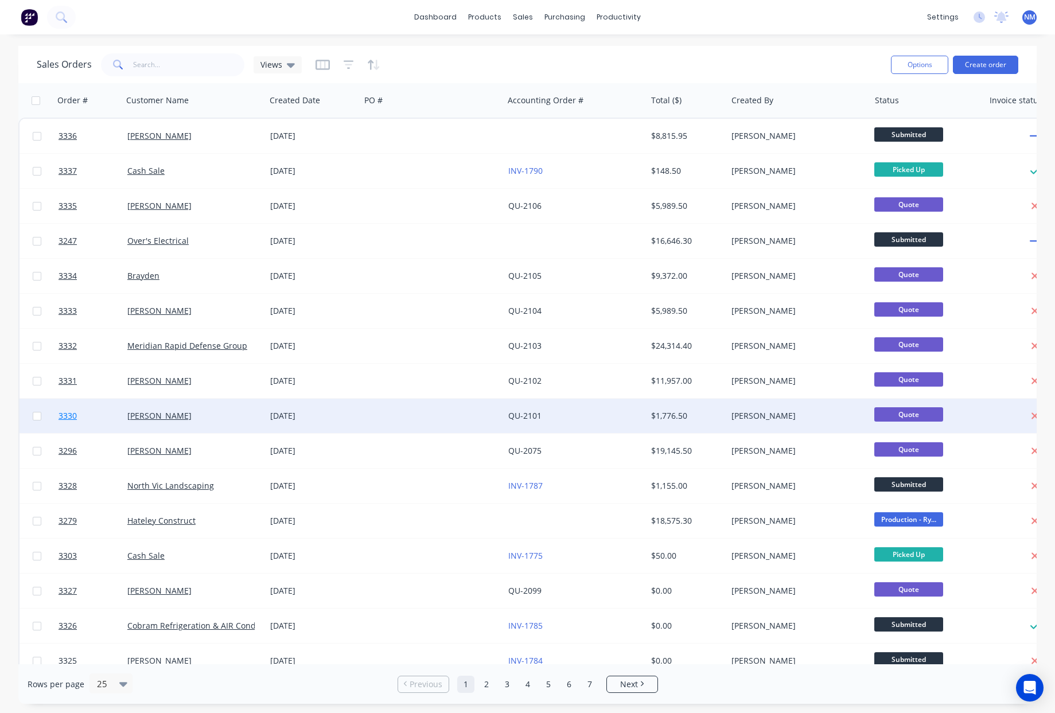
click at [73, 411] on span "3330" at bounding box center [68, 415] width 18 height 11
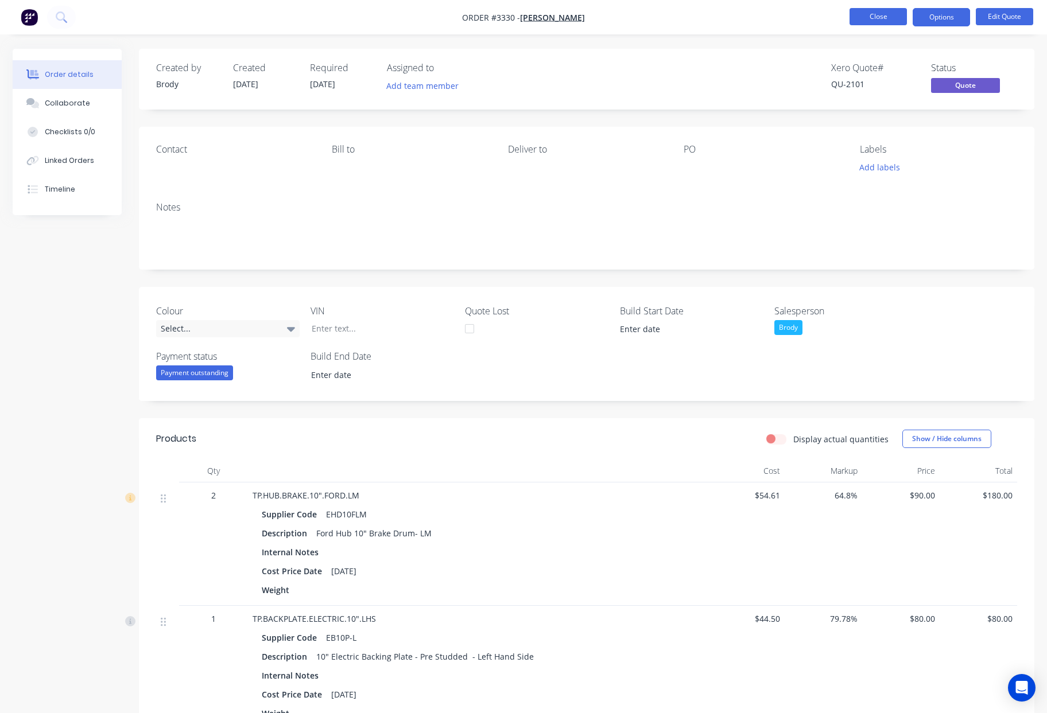
click at [884, 16] on button "Close" at bounding box center [877, 16] width 57 height 17
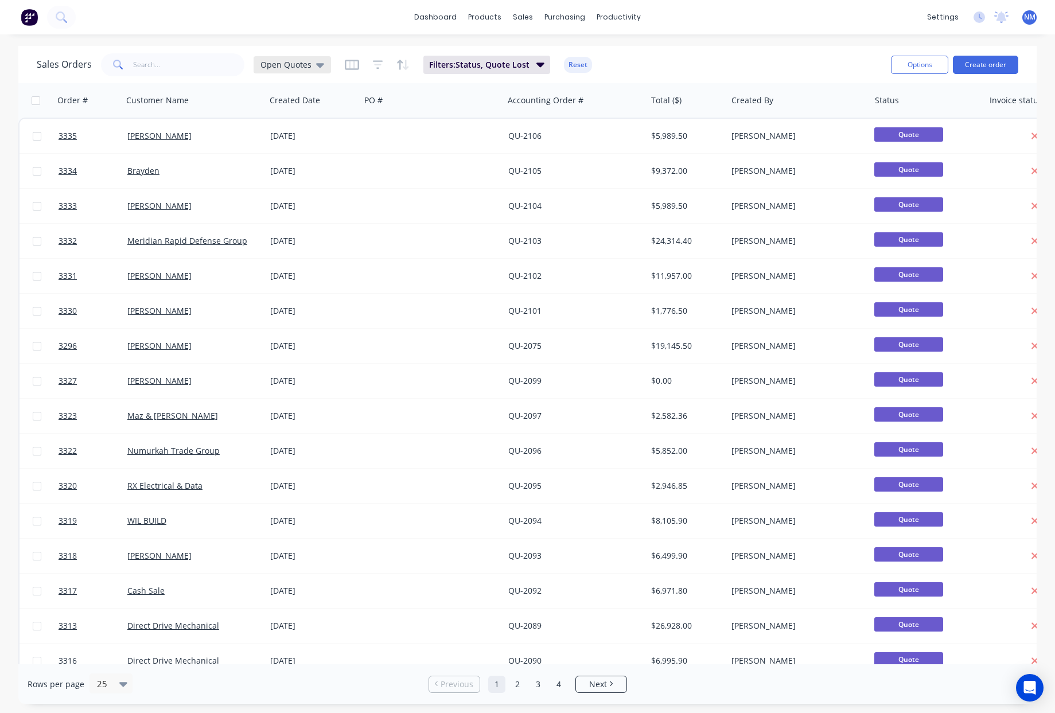
click at [306, 65] on span "Open Quotes" at bounding box center [286, 65] width 51 height 12
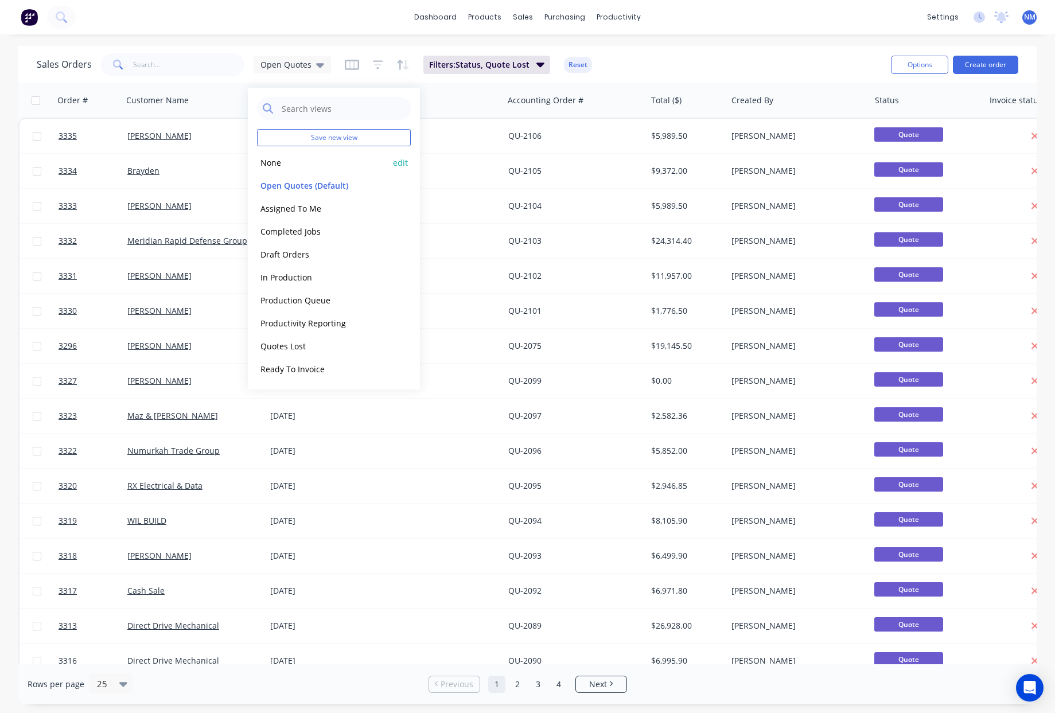
click at [296, 164] on button "None" at bounding box center [322, 162] width 131 height 13
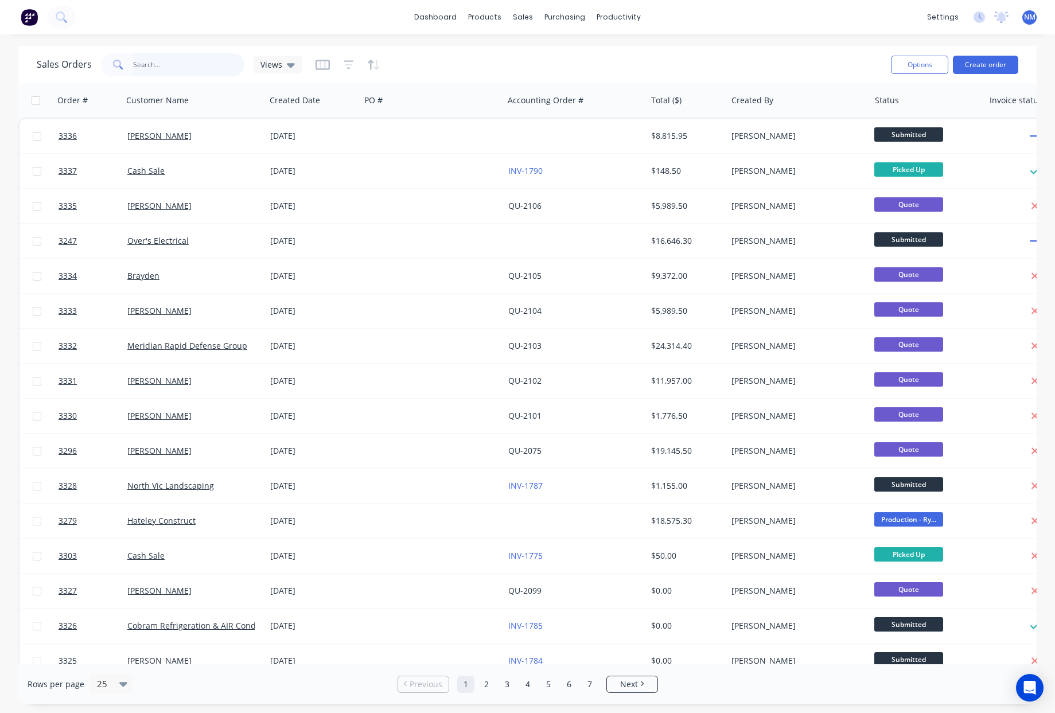
click at [187, 69] on input "text" at bounding box center [189, 64] width 112 height 23
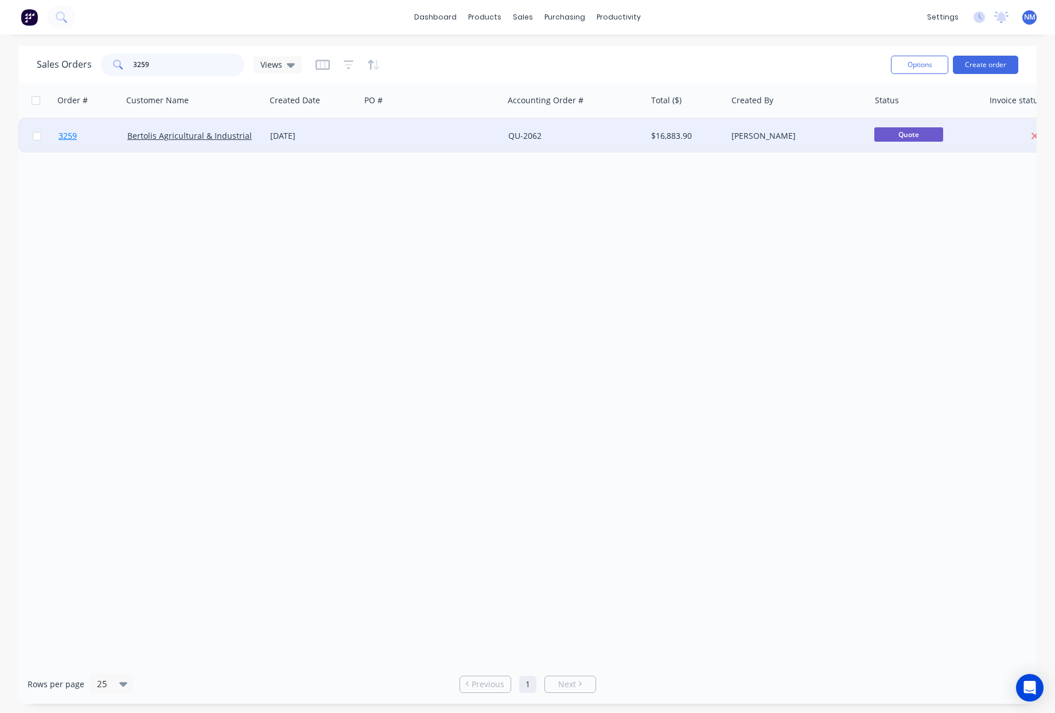
type input "3259"
click at [72, 132] on span "3259" at bounding box center [68, 135] width 18 height 11
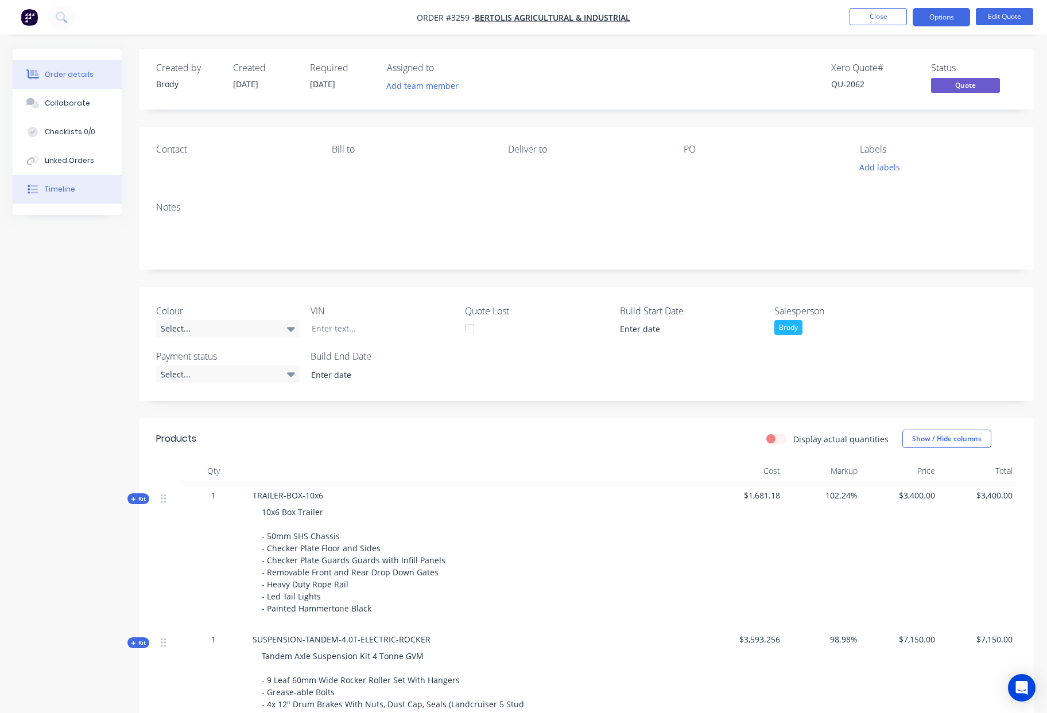
click at [71, 192] on div "Timeline" at bounding box center [60, 189] width 30 height 10
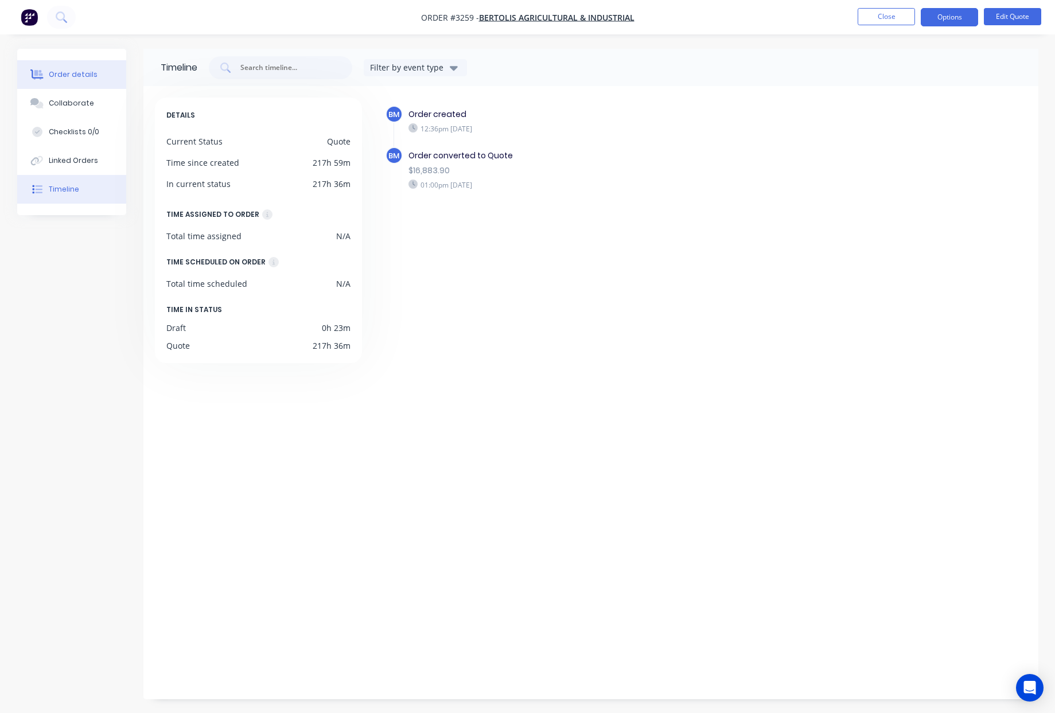
click at [83, 77] on div "Order details" at bounding box center [73, 74] width 49 height 10
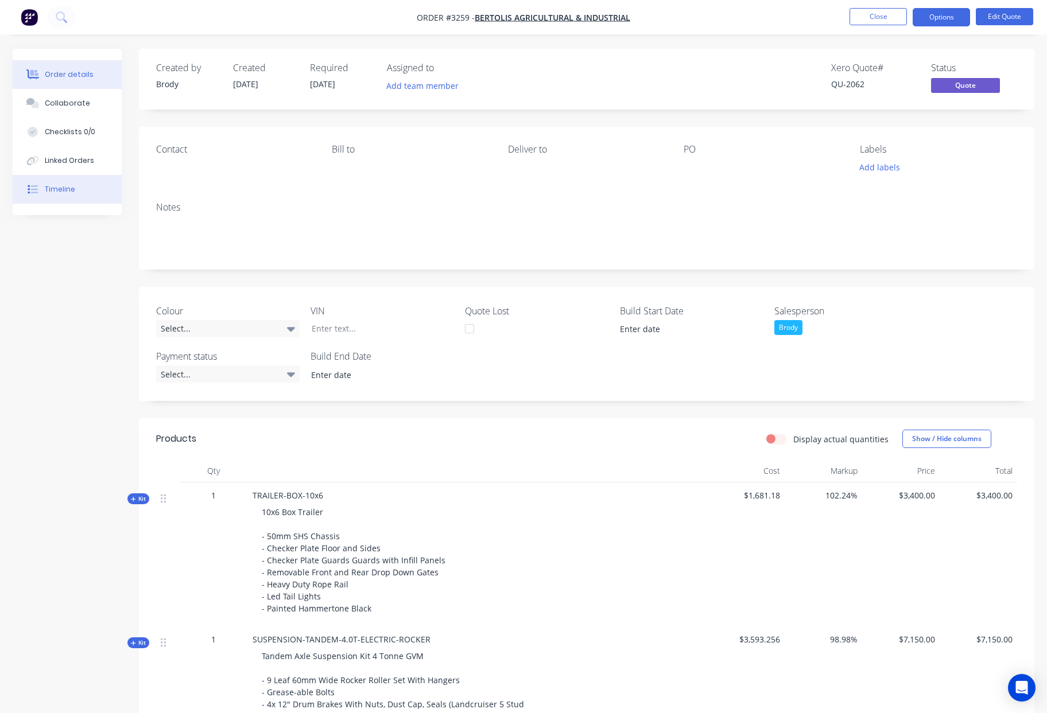
click at [70, 192] on div "Timeline" at bounding box center [60, 189] width 30 height 10
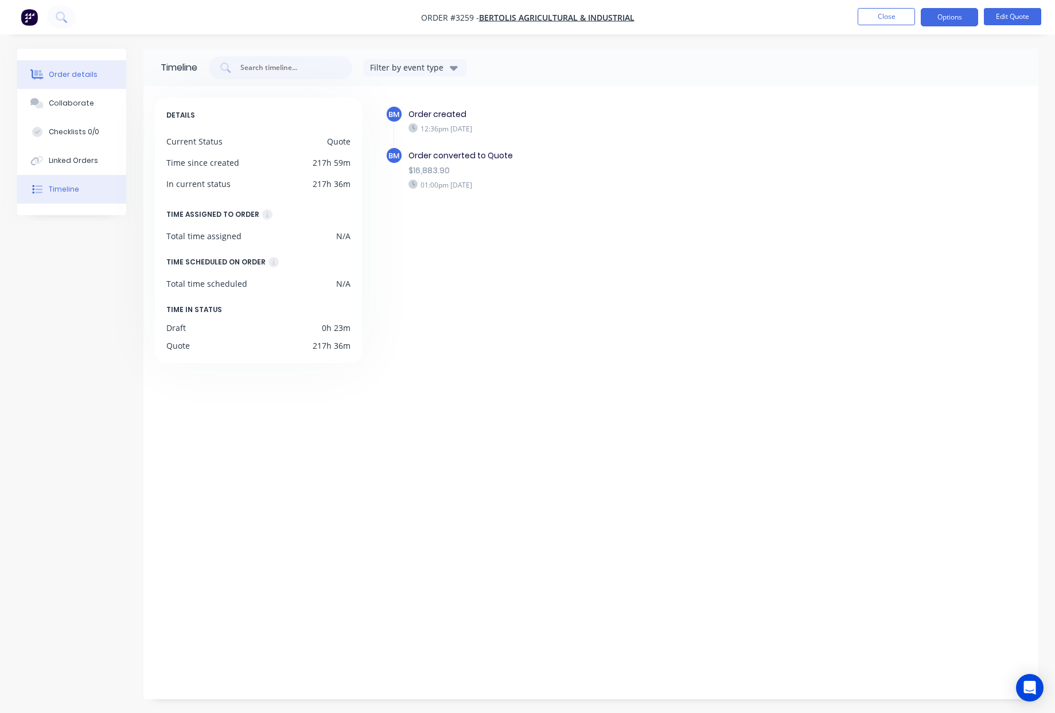
click at [74, 76] on div "Order details" at bounding box center [73, 74] width 49 height 10
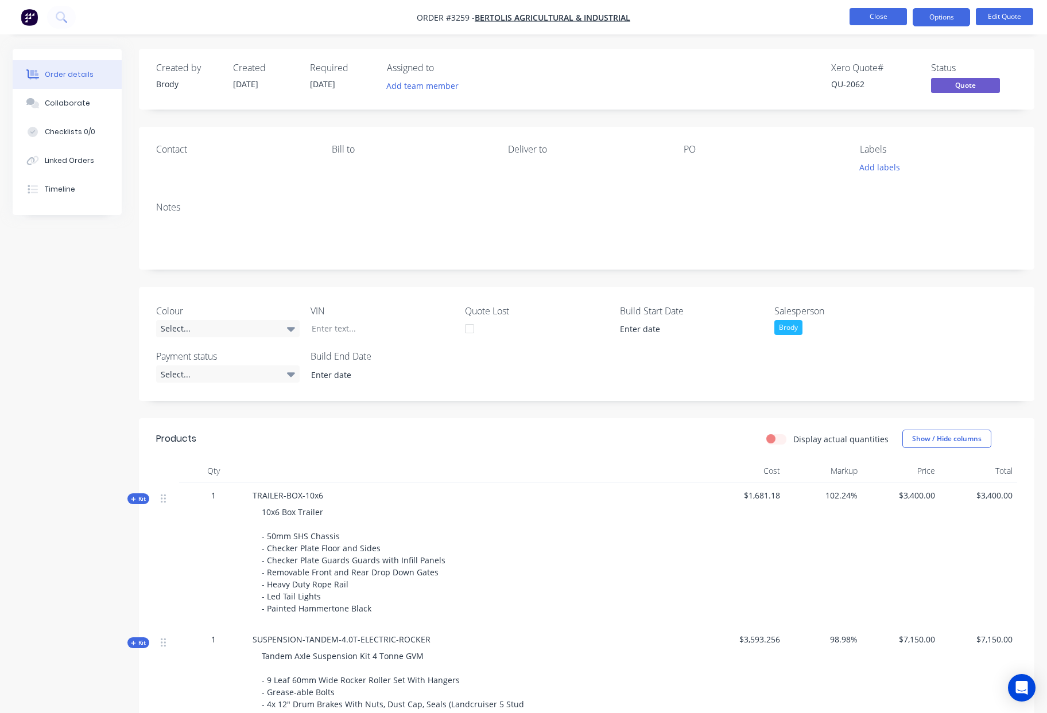
click at [876, 22] on button "Close" at bounding box center [877, 16] width 57 height 17
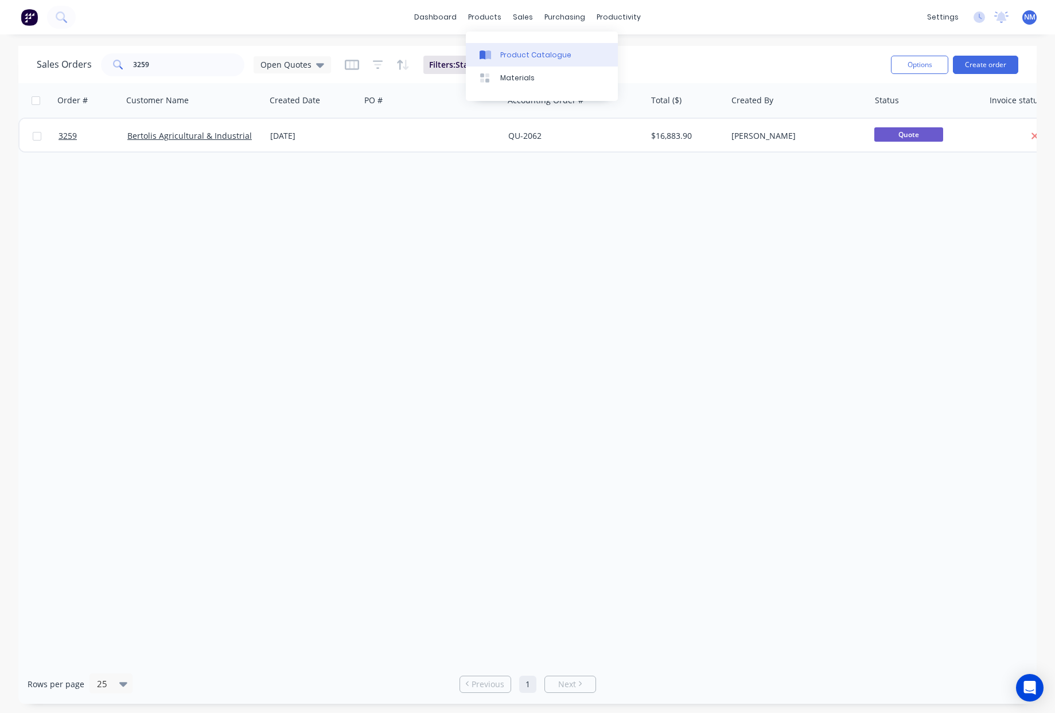
click at [589, 64] on link "Product Catalogue" at bounding box center [542, 54] width 152 height 23
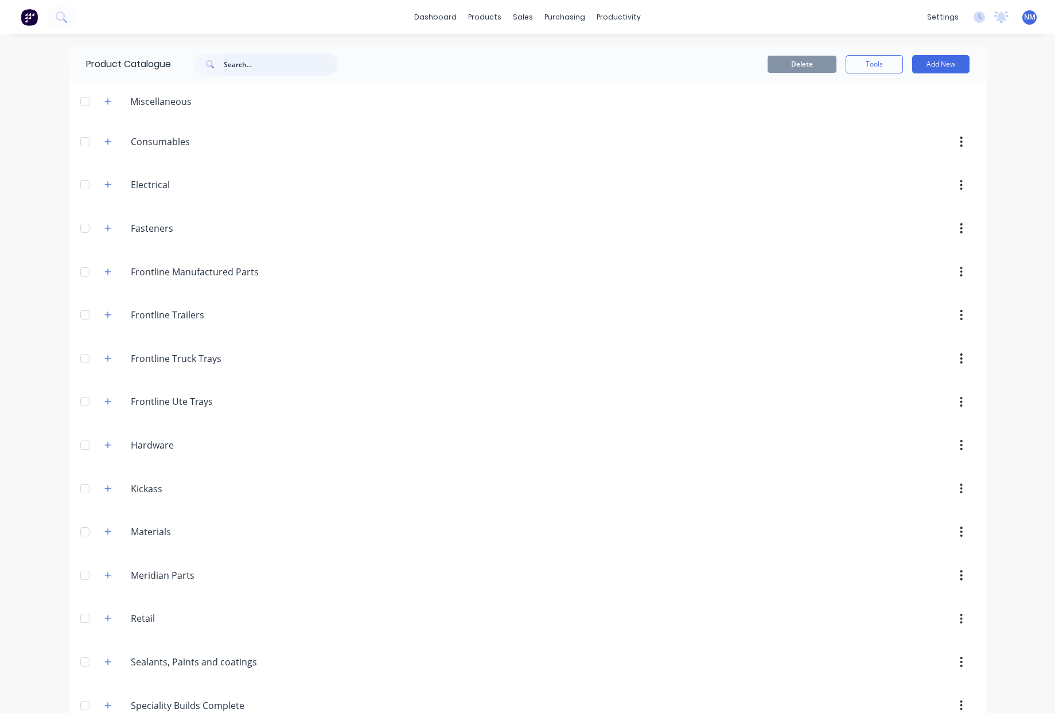
click at [262, 66] on input "text" at bounding box center [281, 64] width 114 height 23
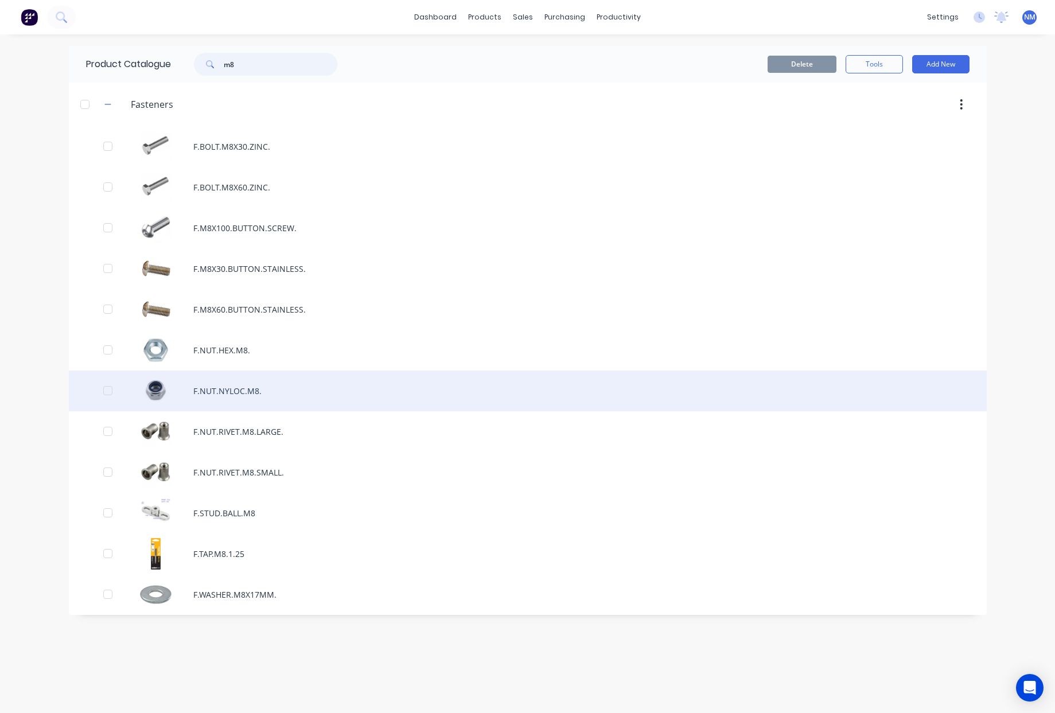
type input "m8"
click at [287, 392] on div "F.NUT.NYLOC.M8." at bounding box center [528, 391] width 918 height 41
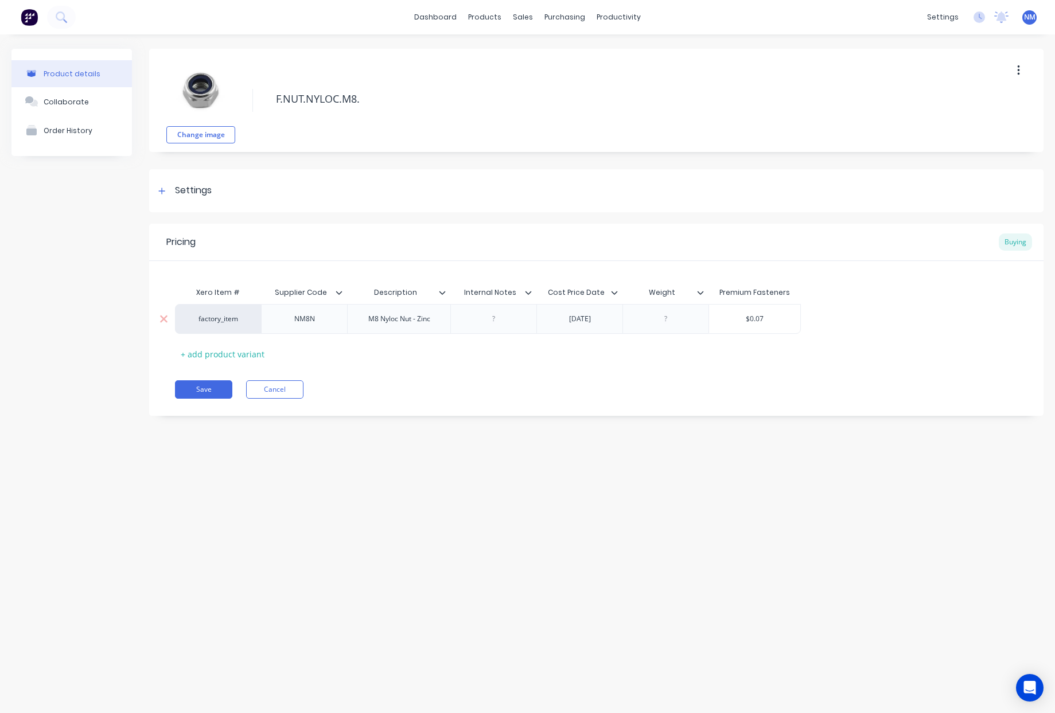
click at [319, 320] on div "NM8N" at bounding box center [304, 319] width 57 height 15
click at [211, 387] on button "Save" at bounding box center [203, 390] width 57 height 18
type textarea "x"
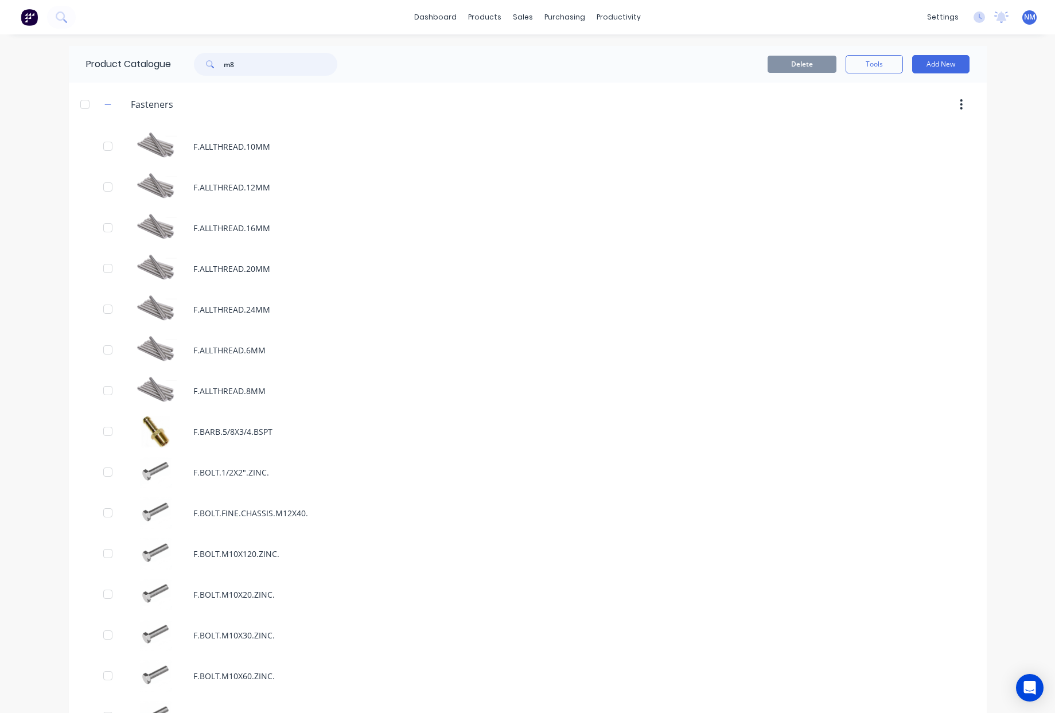
click at [253, 67] on input "m8" at bounding box center [281, 64] width 114 height 23
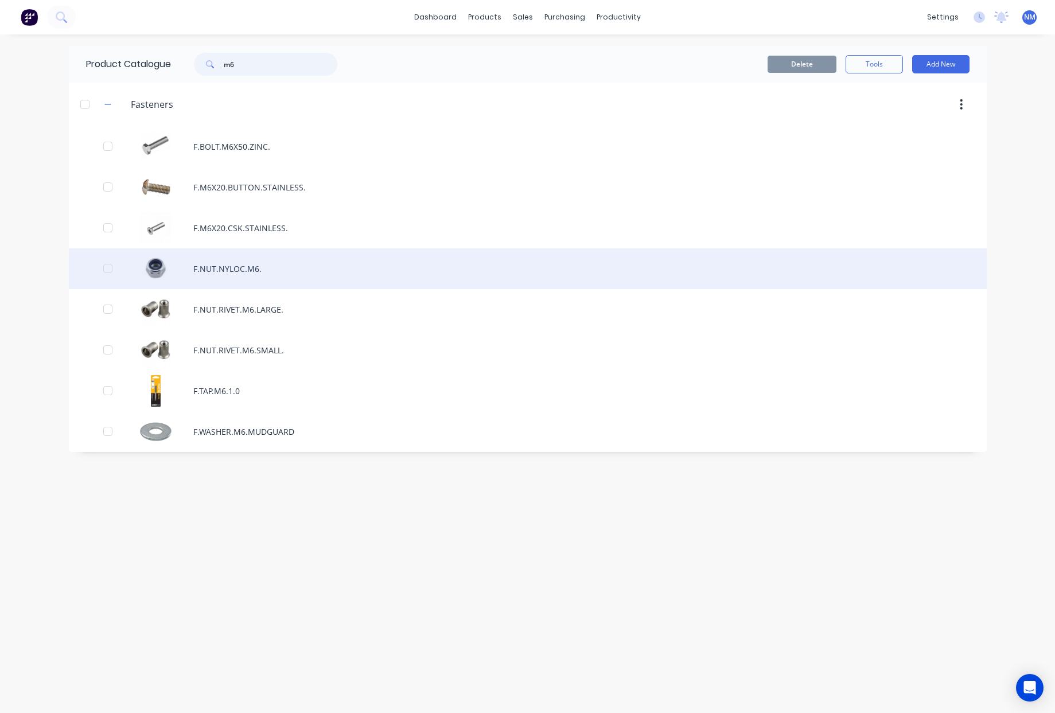
type input "m6"
click at [276, 273] on div "F.NUT.NYLOC.M6." at bounding box center [528, 269] width 918 height 41
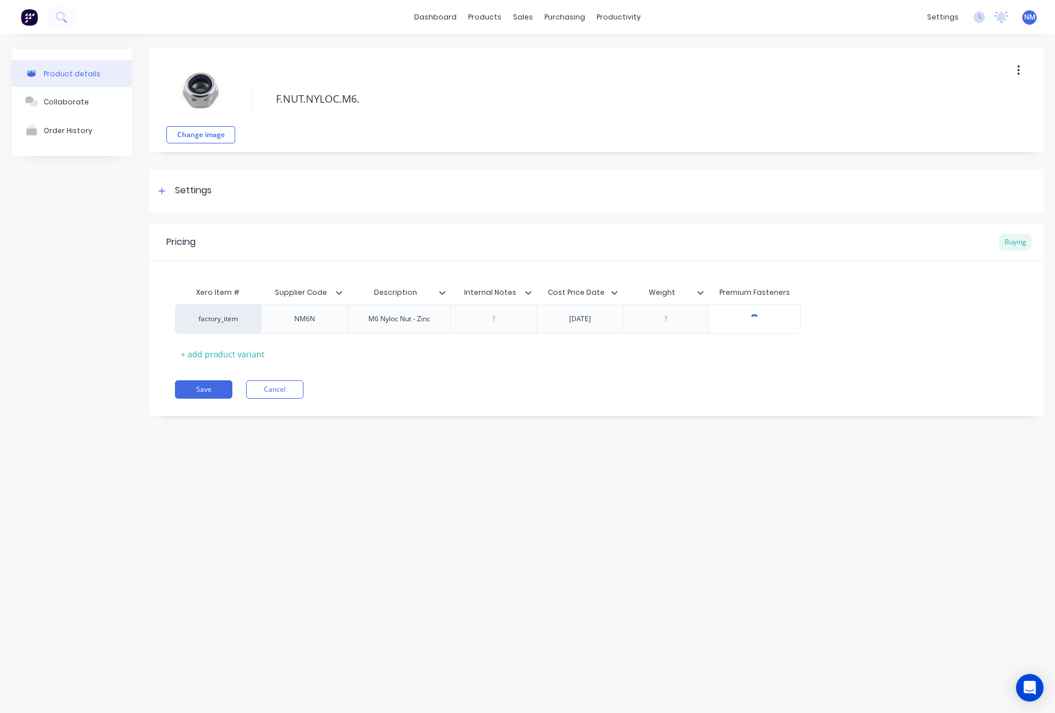
type textarea "x"
click at [325, 321] on div "NM6N" at bounding box center [304, 319] width 57 height 15
click at [205, 386] on button "Save" at bounding box center [203, 390] width 57 height 18
type textarea "x"
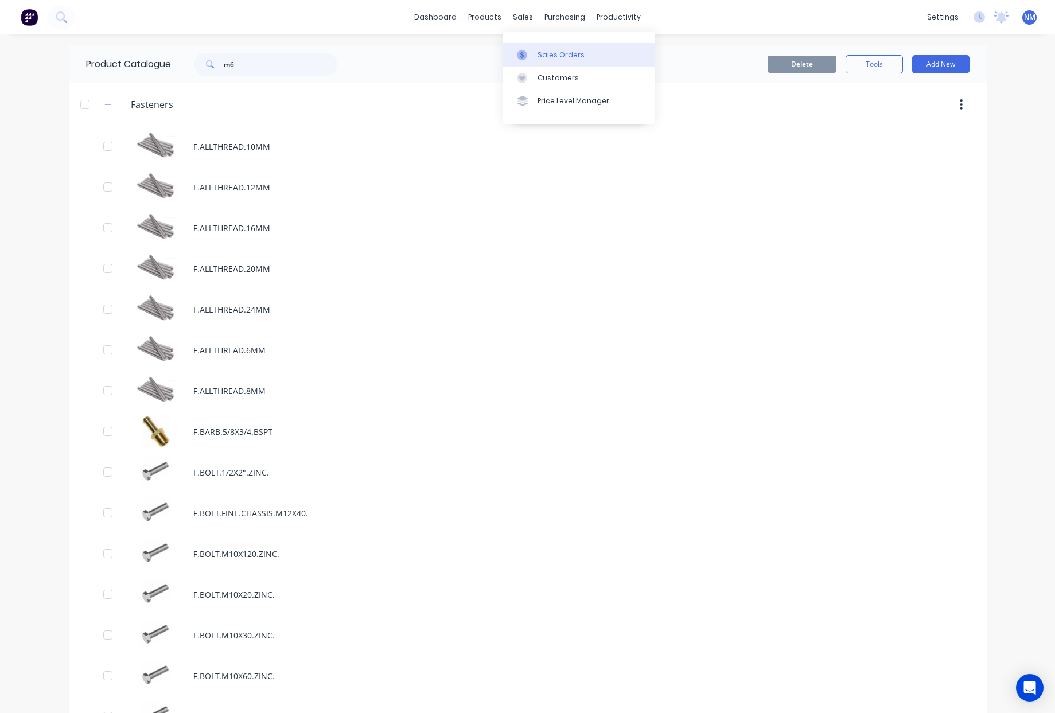
click at [546, 50] on div "Sales Orders" at bounding box center [561, 55] width 47 height 10
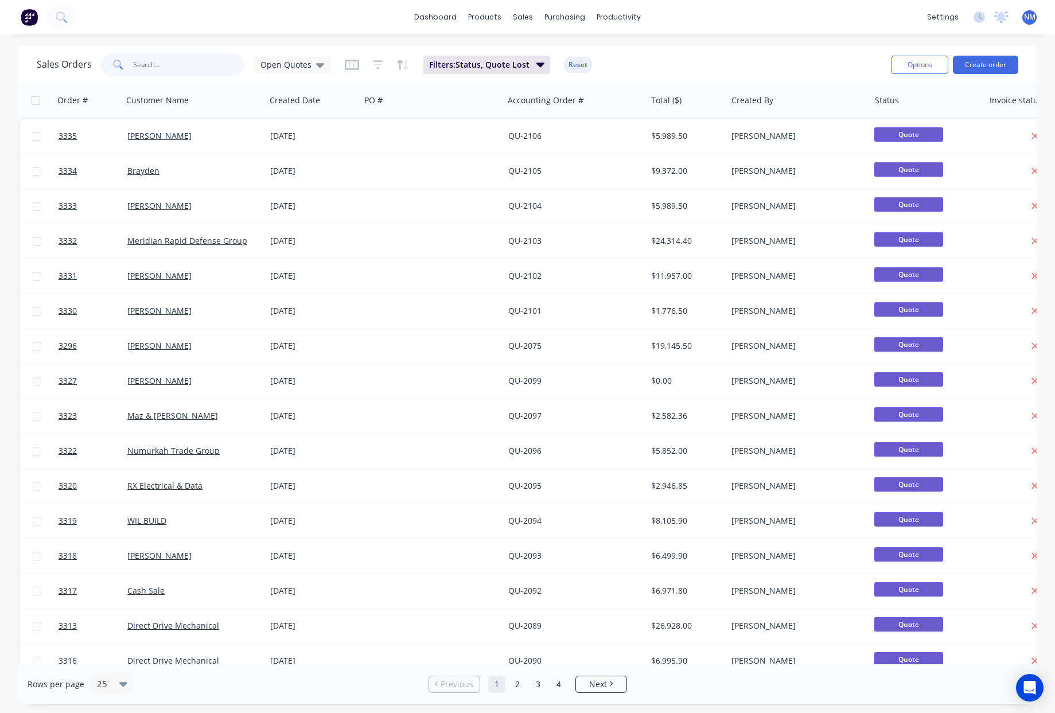
click at [176, 68] on input "text" at bounding box center [189, 64] width 112 height 23
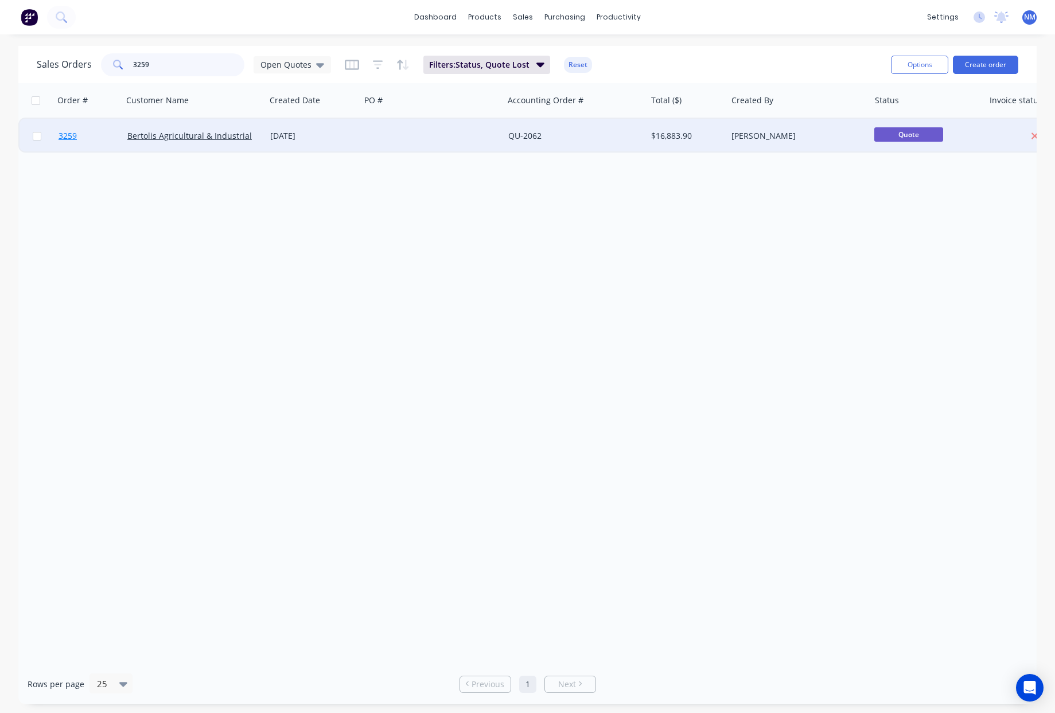
type input "3259"
click at [70, 137] on span "3259" at bounding box center [68, 135] width 18 height 11
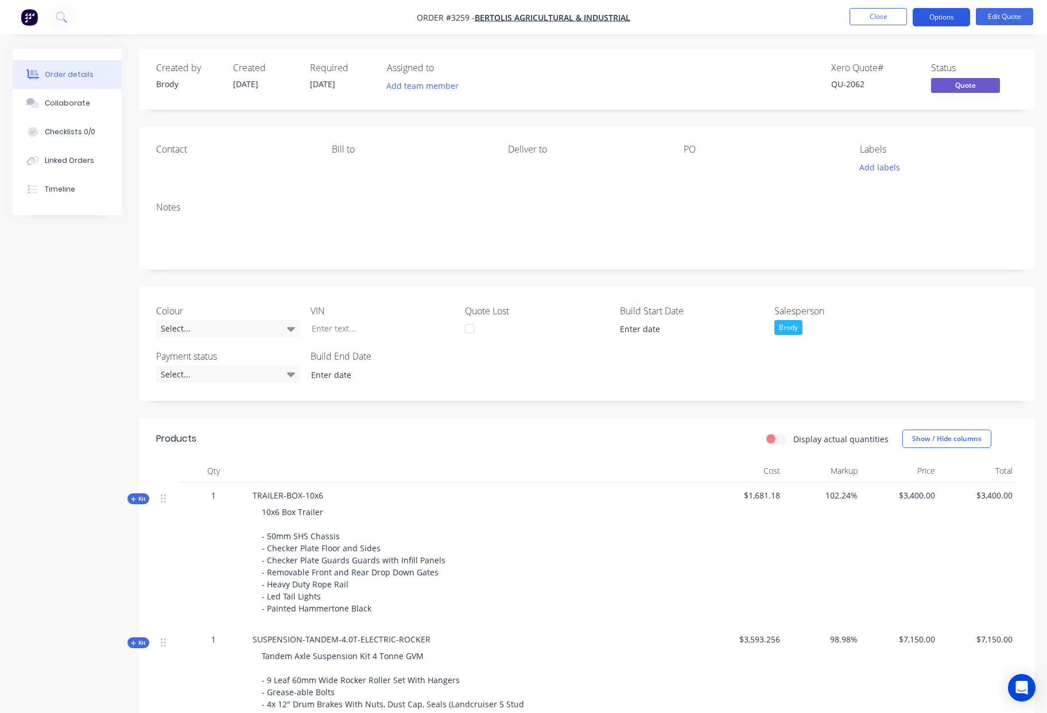
click at [949, 17] on button "Options" at bounding box center [941, 17] width 57 height 18
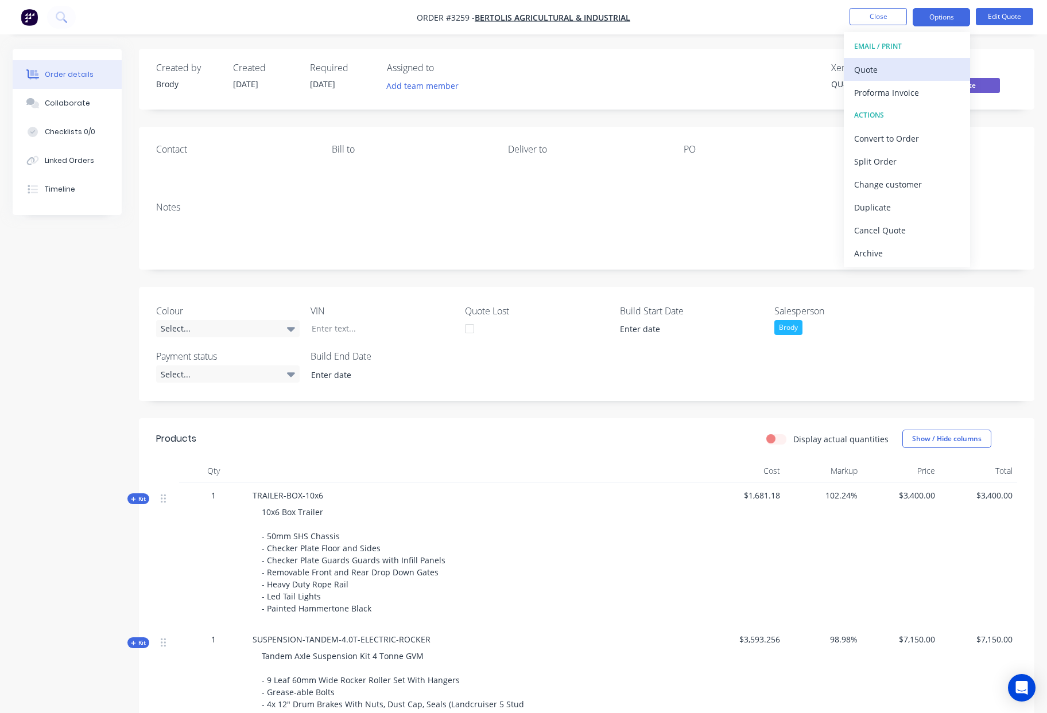
click at [882, 72] on div "Quote" at bounding box center [907, 69] width 106 height 17
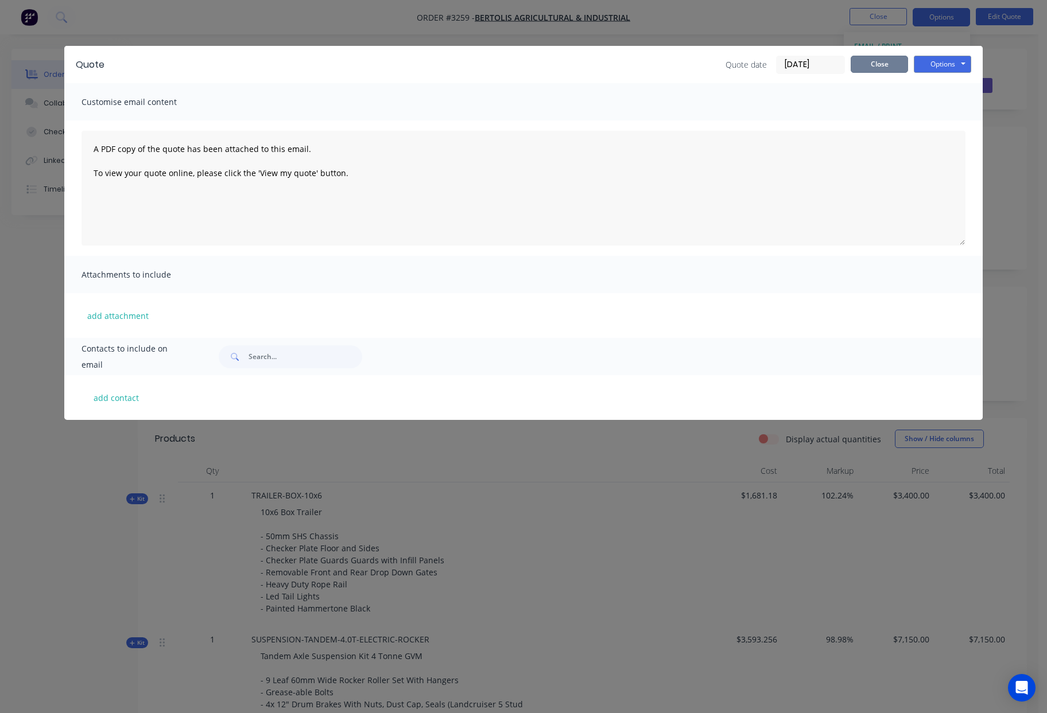
drag, startPoint x: 881, startPoint y: 68, endPoint x: 843, endPoint y: 81, distance: 40.1
click at [881, 68] on button "Close" at bounding box center [879, 64] width 57 height 17
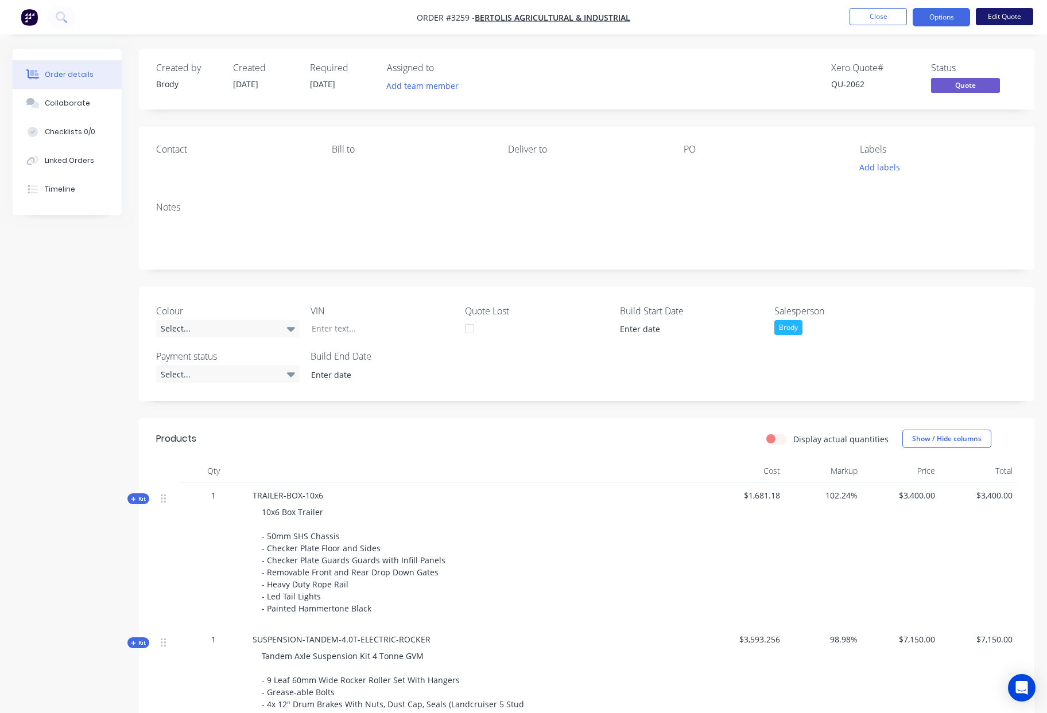
click at [999, 21] on button "Edit Quote" at bounding box center [1004, 16] width 57 height 17
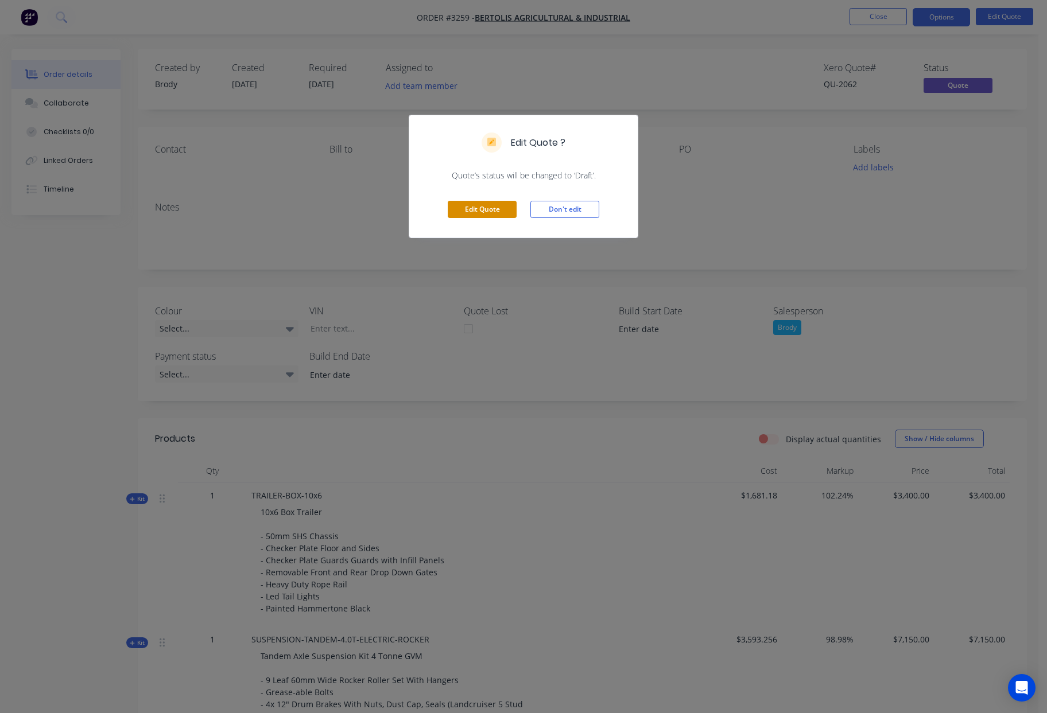
click at [476, 212] on button "Edit Quote" at bounding box center [482, 209] width 69 height 17
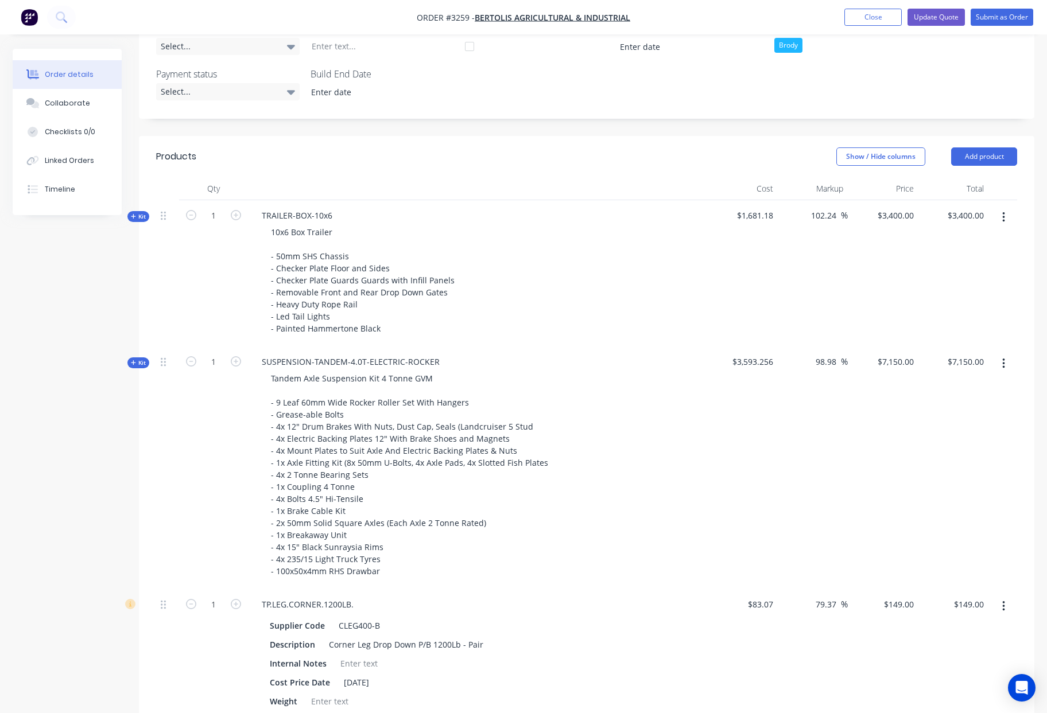
scroll to position [285, 0]
click at [986, 154] on button "Add product" at bounding box center [984, 155] width 66 height 18
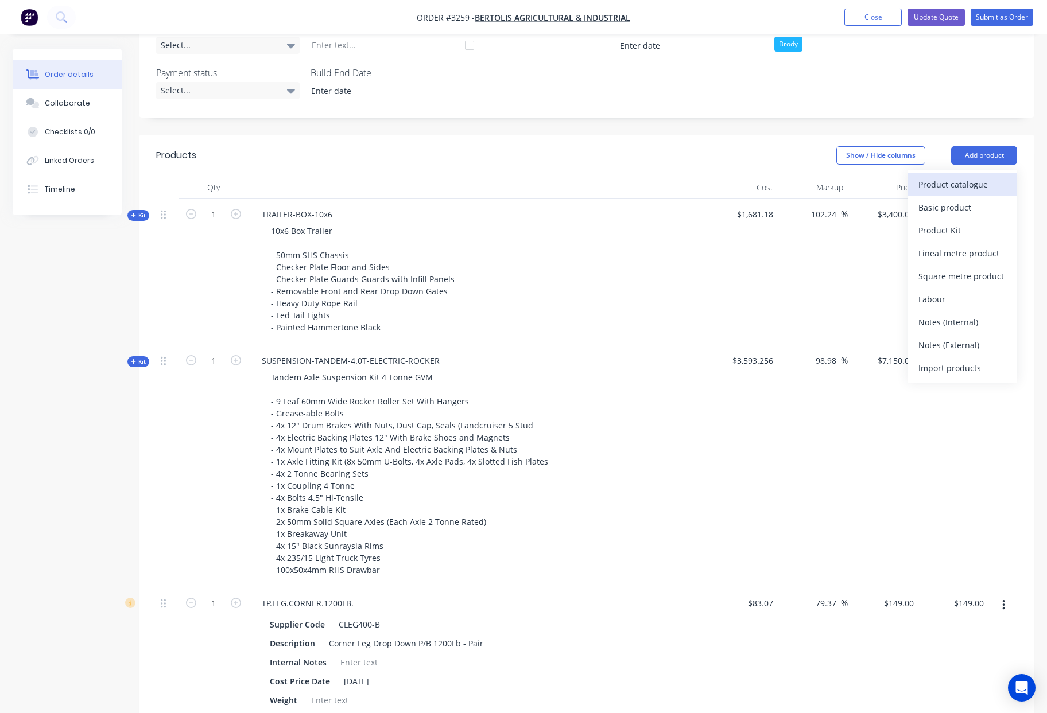
click at [954, 188] on div "Product catalogue" at bounding box center [962, 184] width 88 height 17
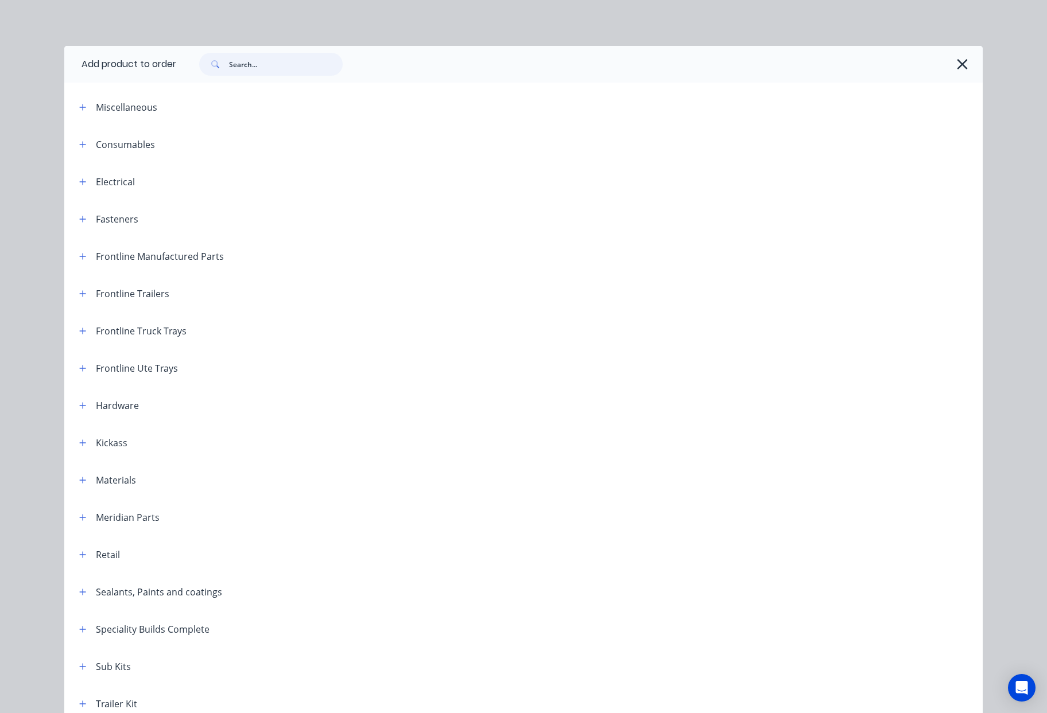
click at [244, 63] on input "text" at bounding box center [286, 64] width 114 height 23
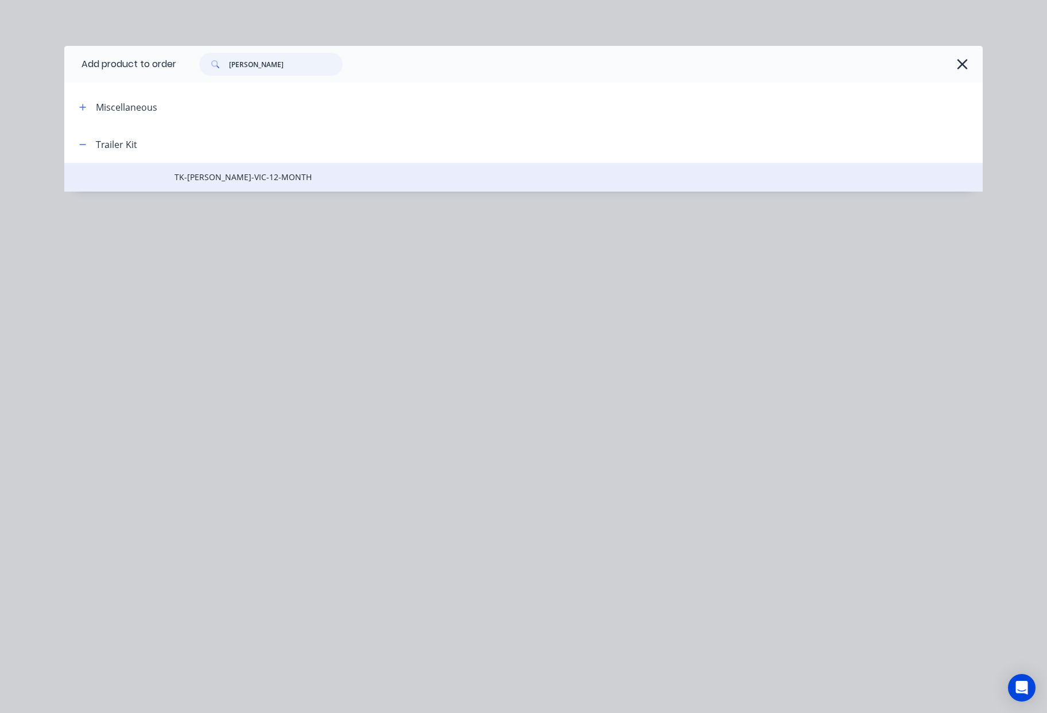
type input "[PERSON_NAME]"
click at [265, 183] on td "TK-[PERSON_NAME]-VIC-12-MONTH" at bounding box center [578, 177] width 808 height 29
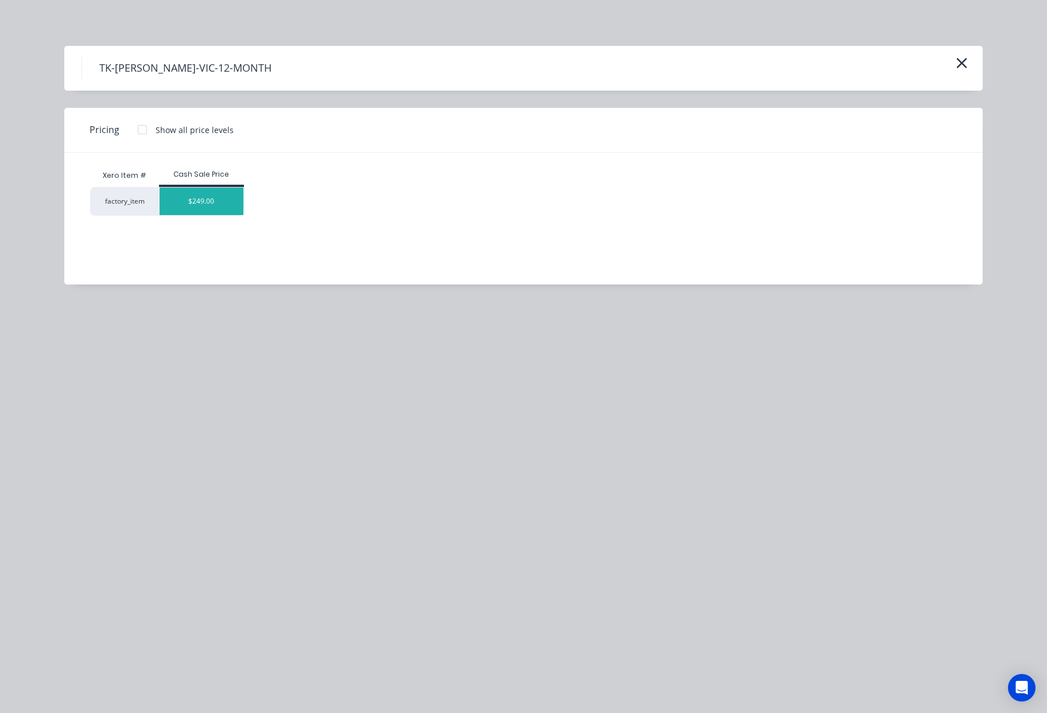
click at [205, 203] on div "$249.00" at bounding box center [202, 202] width 84 height 28
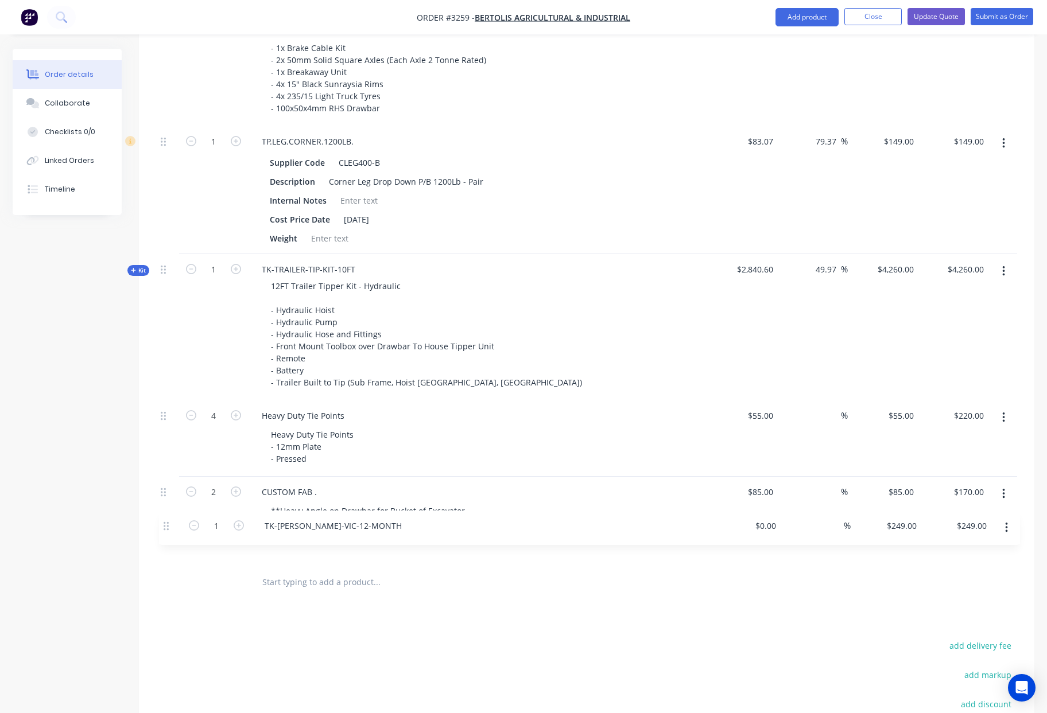
scroll to position [750, 0]
drag, startPoint x: 160, startPoint y: 546, endPoint x: 162, endPoint y: 479, distance: 67.2
click at [162, 479] on div "Kit 1 TRAILER-BOX-10x6 10x6 Box Trailer - 50mm SHS Chassis - Checker Plate Floo…" at bounding box center [586, 148] width 861 height 827
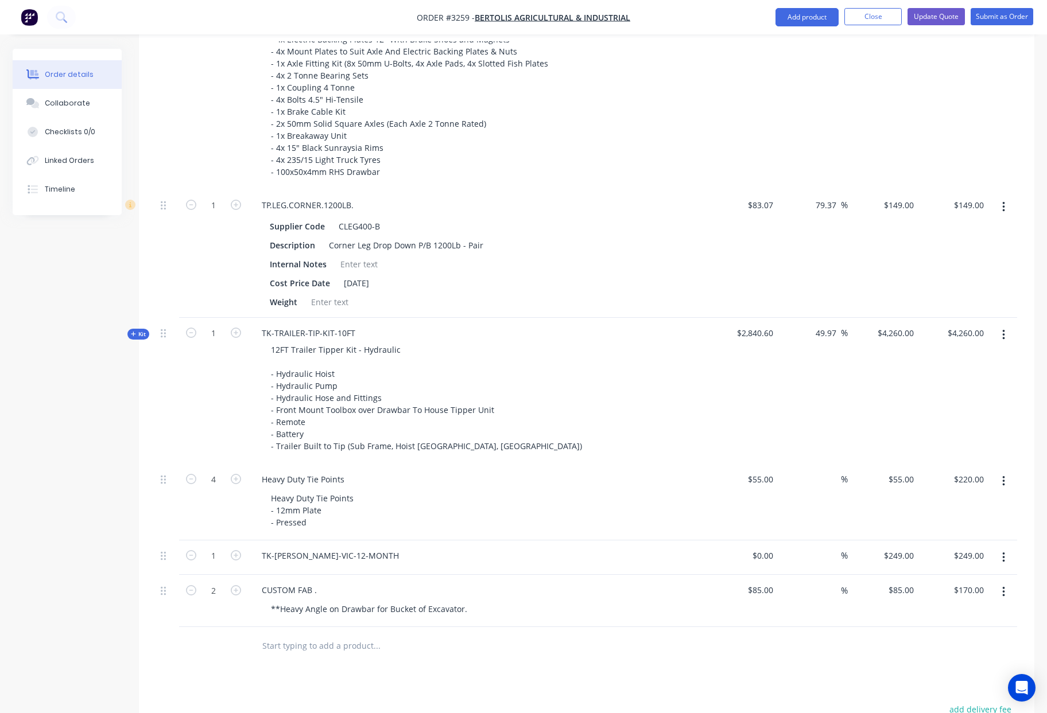
scroll to position [686, 0]
click at [813, 20] on button "Add product" at bounding box center [806, 17] width 63 height 18
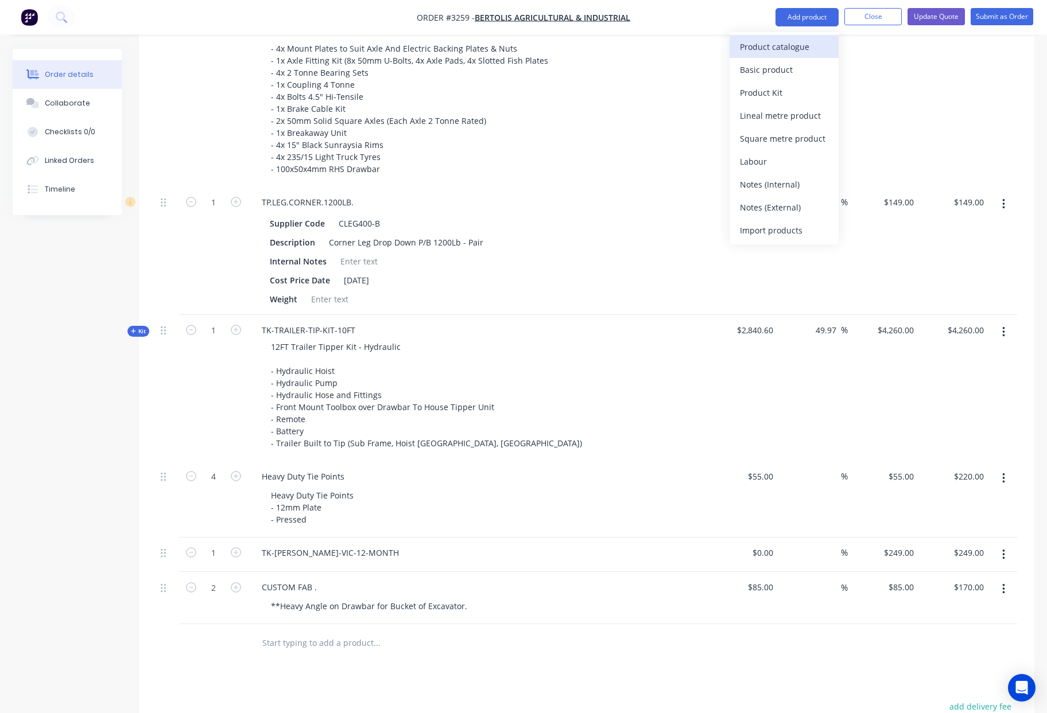
click at [775, 44] on div "Product catalogue" at bounding box center [784, 46] width 88 height 17
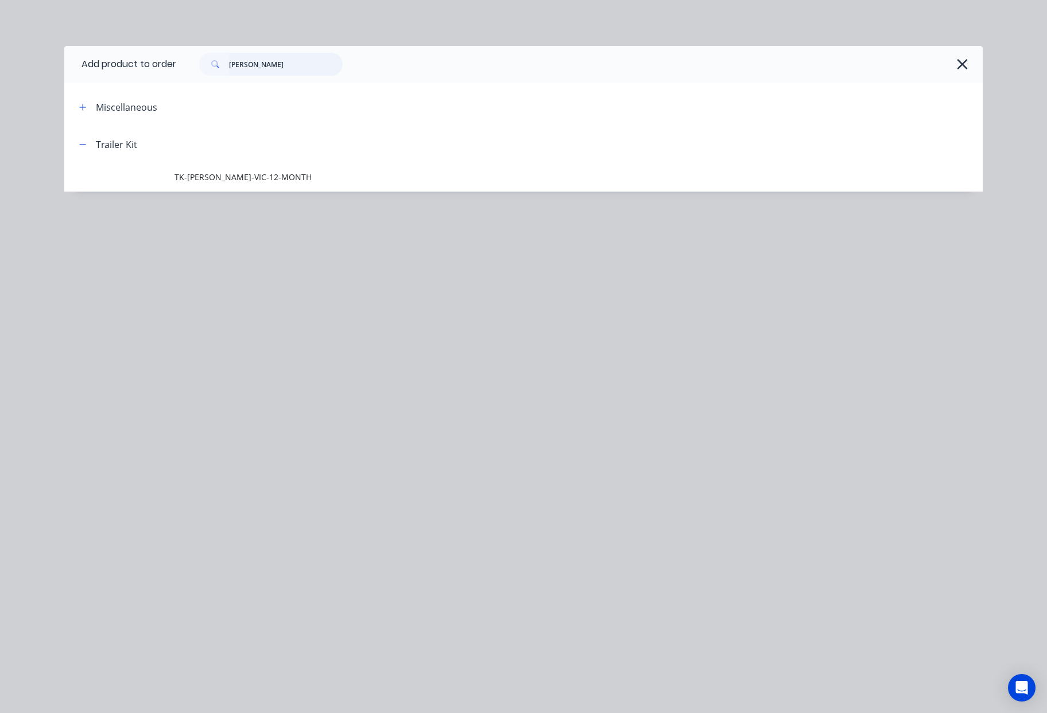
drag, startPoint x: 276, startPoint y: 70, endPoint x: 134, endPoint y: 60, distance: 142.1
click at [134, 60] on header "Add product to order [PERSON_NAME]" at bounding box center [523, 64] width 918 height 37
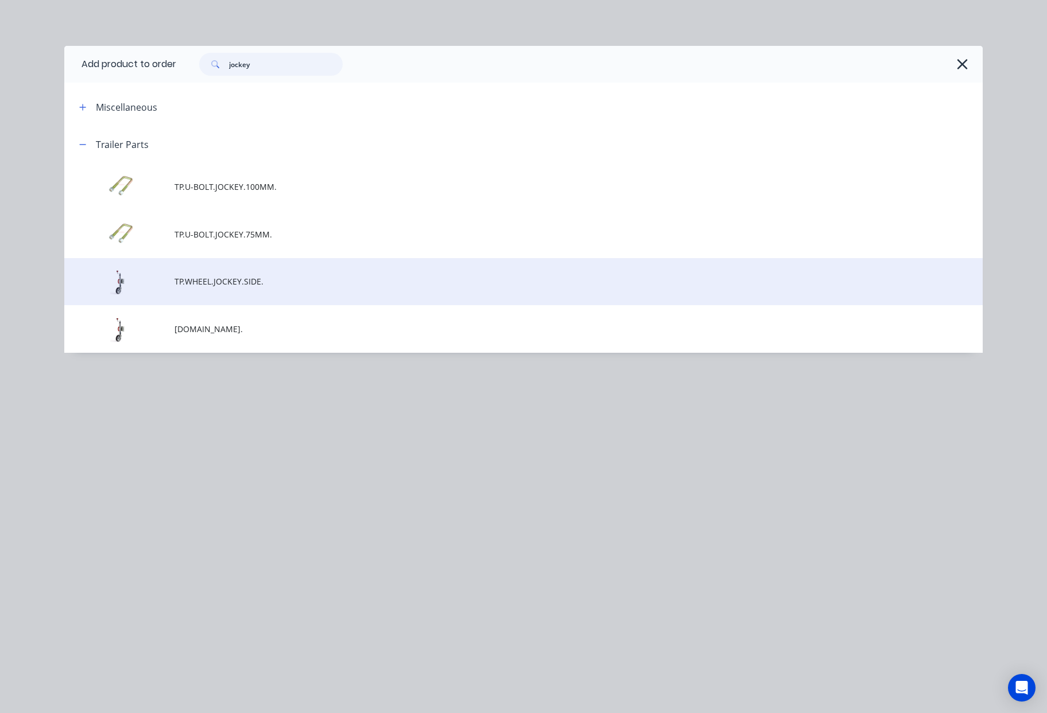
type input "jockey"
click at [327, 279] on span "TP.WHEEL.JOCKEY.SIDE." at bounding box center [497, 281] width 646 height 12
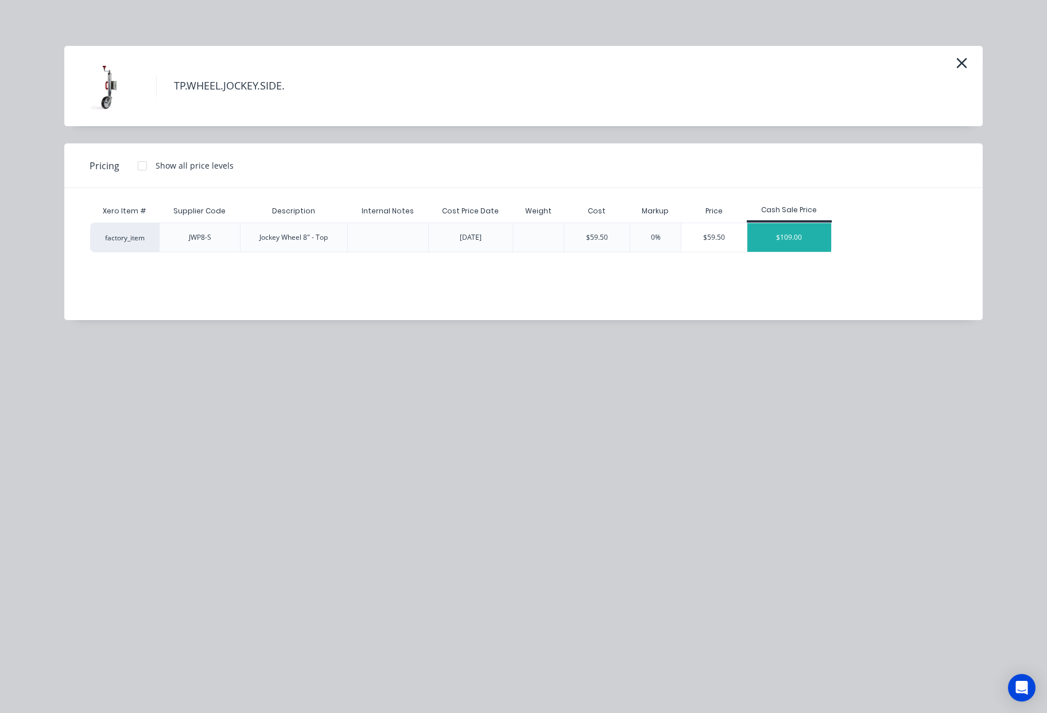
click at [789, 242] on div "$109.00" at bounding box center [789, 237] width 84 height 29
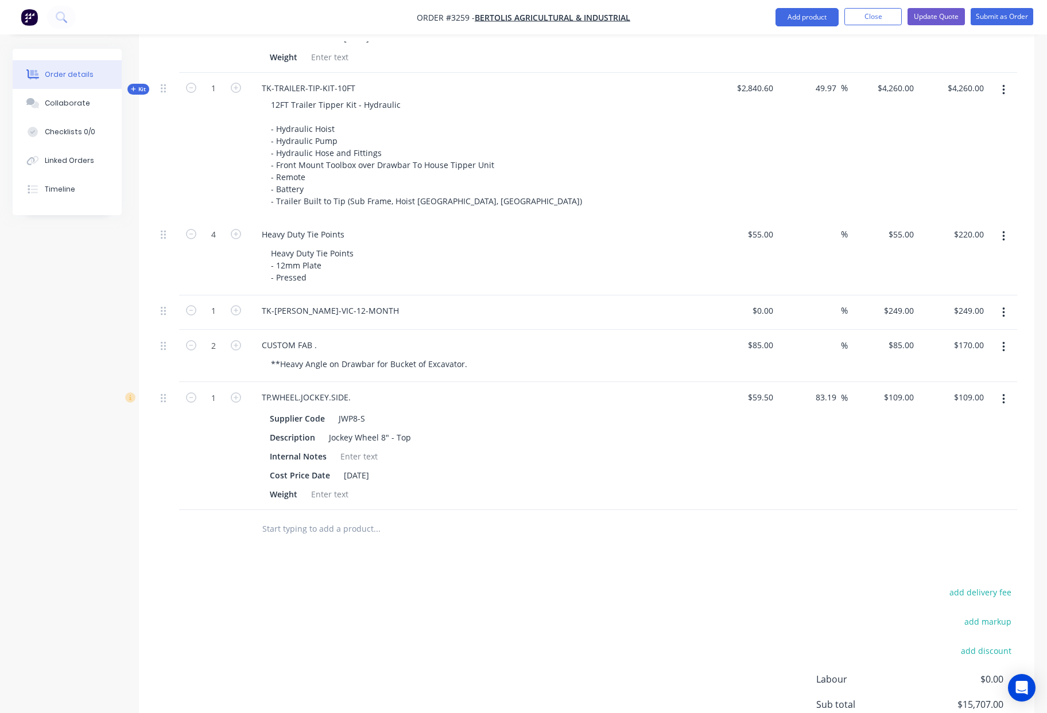
scroll to position [930, 0]
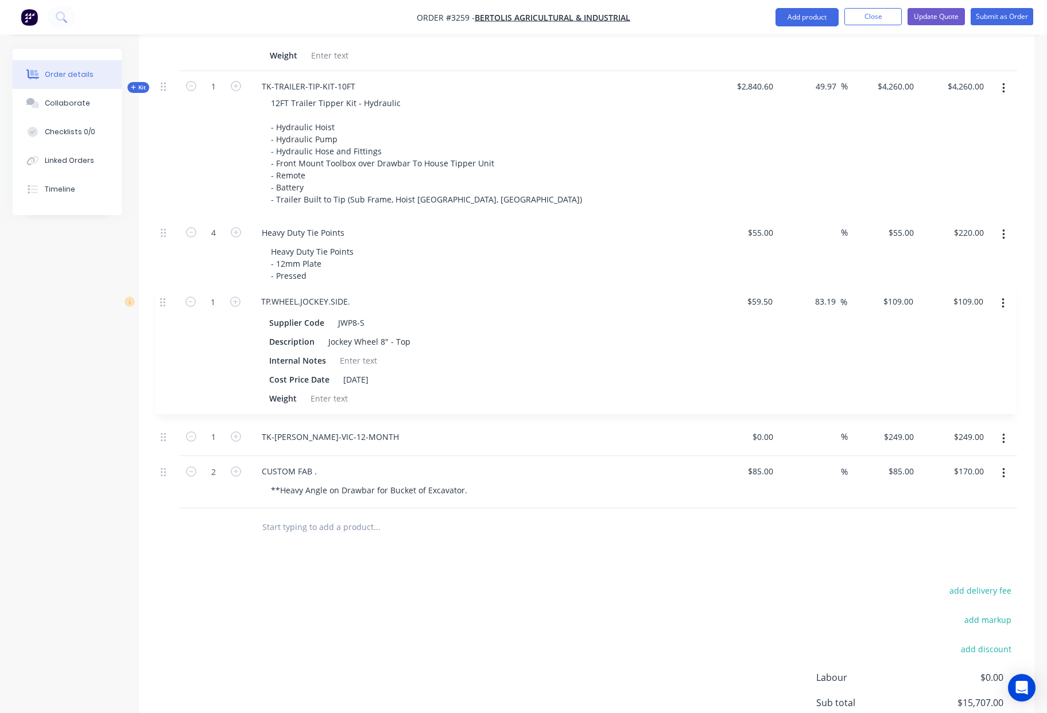
drag, startPoint x: 165, startPoint y: 397, endPoint x: 164, endPoint y: 296, distance: 100.4
click at [164, 296] on div "Kit 1 TRAILER-BOX-10x6 10x6 Box Trailer - 50mm SHS Chassis - Checker Plate Floo…" at bounding box center [586, 31] width 861 height 955
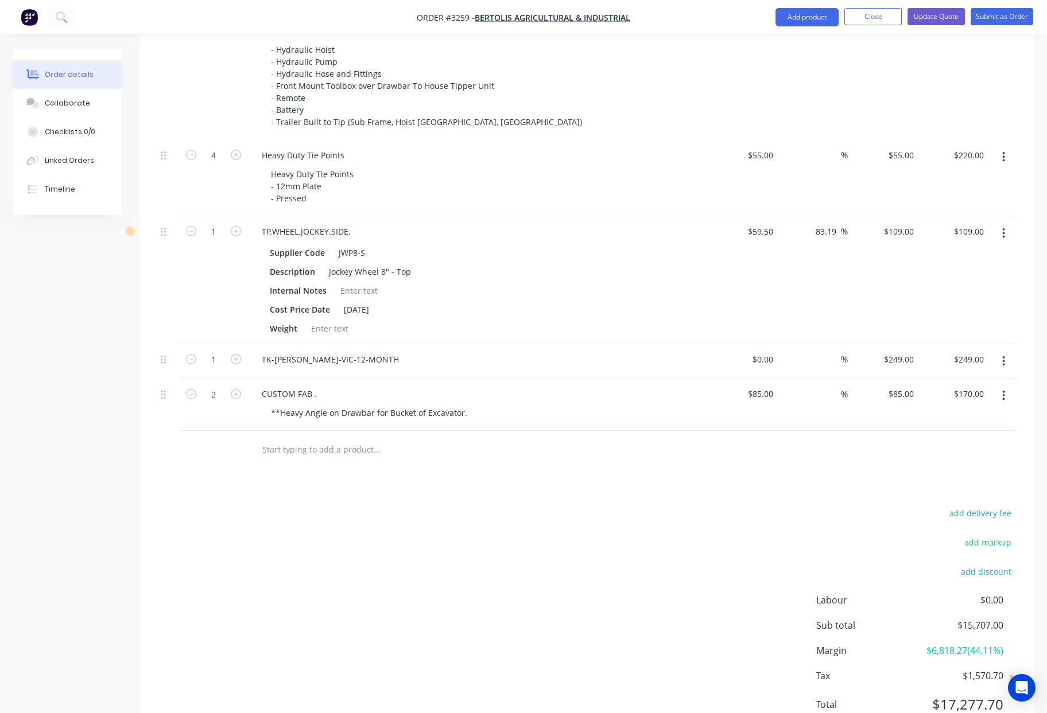
scroll to position [1055, 0]
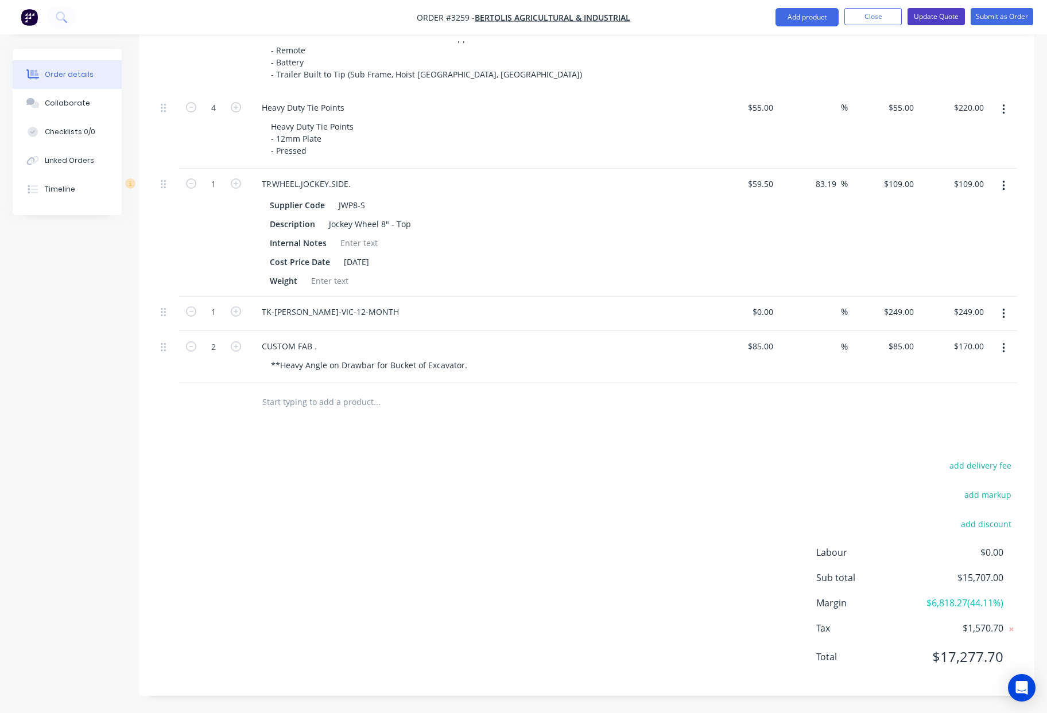
click at [927, 19] on button "Update Quote" at bounding box center [935, 16] width 57 height 17
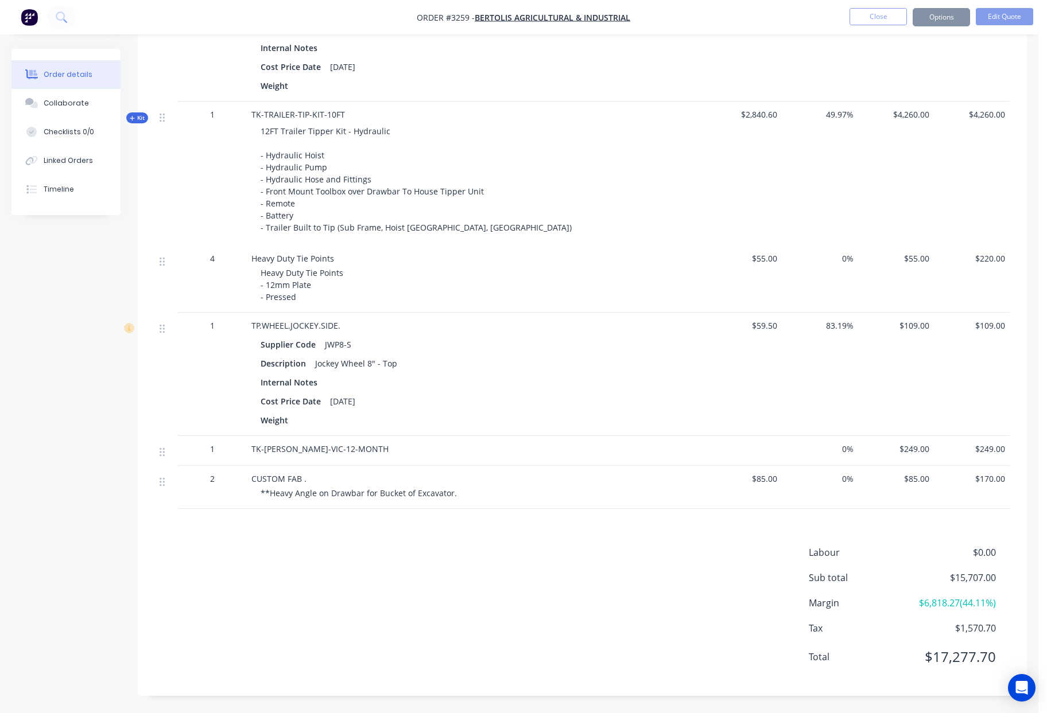
scroll to position [0, 0]
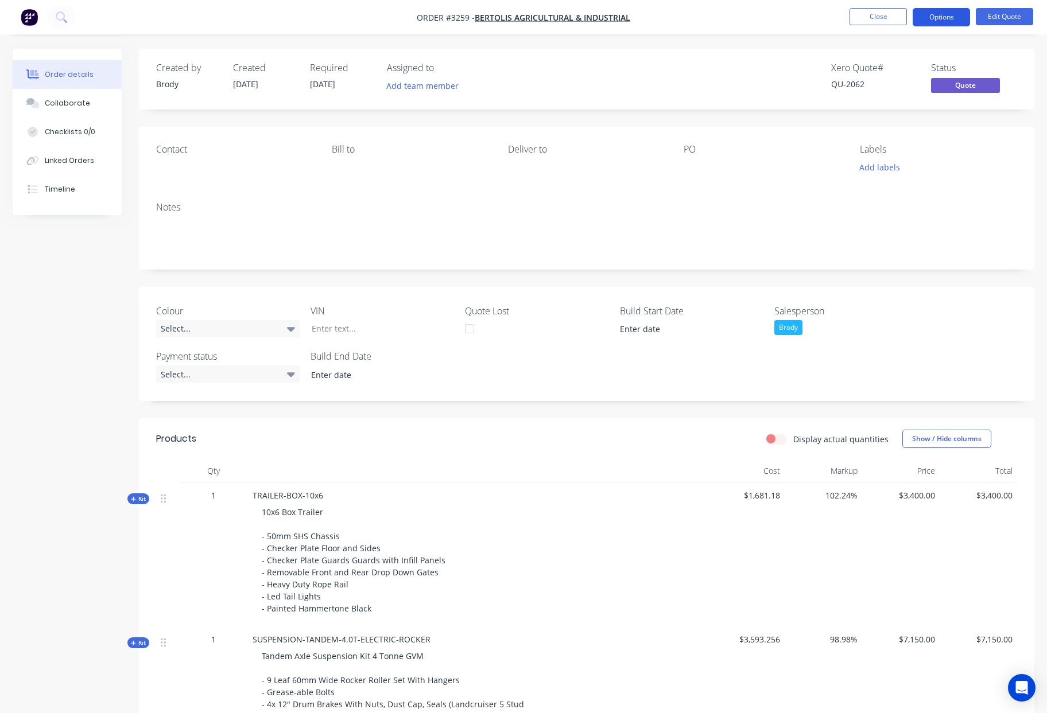
click at [942, 20] on button "Options" at bounding box center [941, 17] width 57 height 18
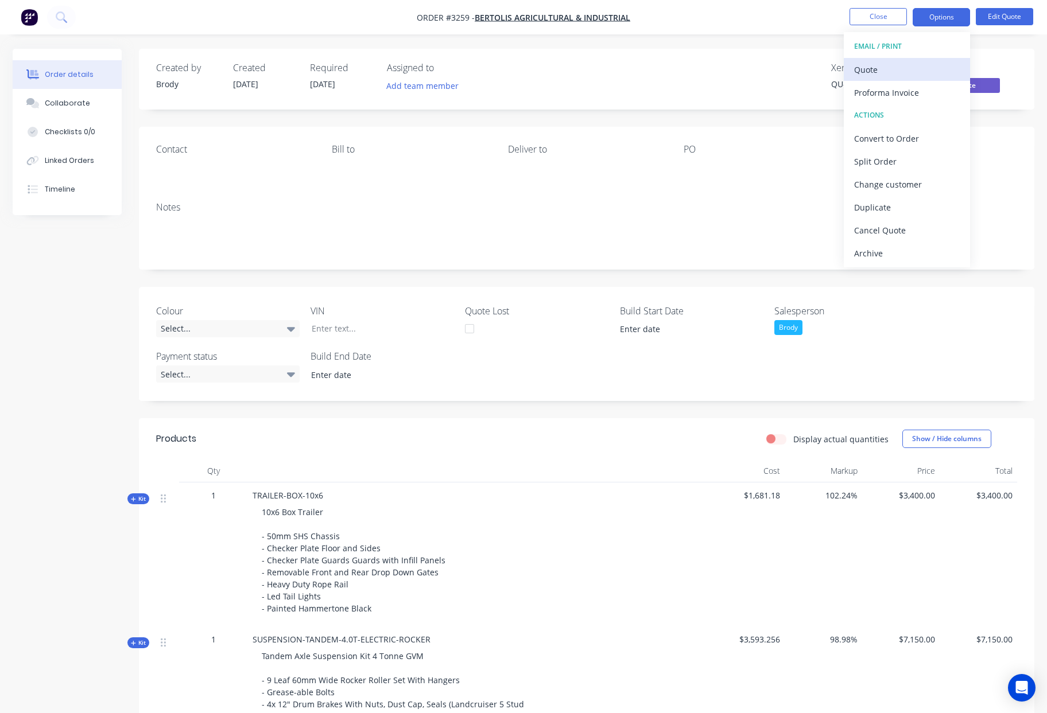
click at [905, 72] on div "Quote" at bounding box center [907, 69] width 106 height 17
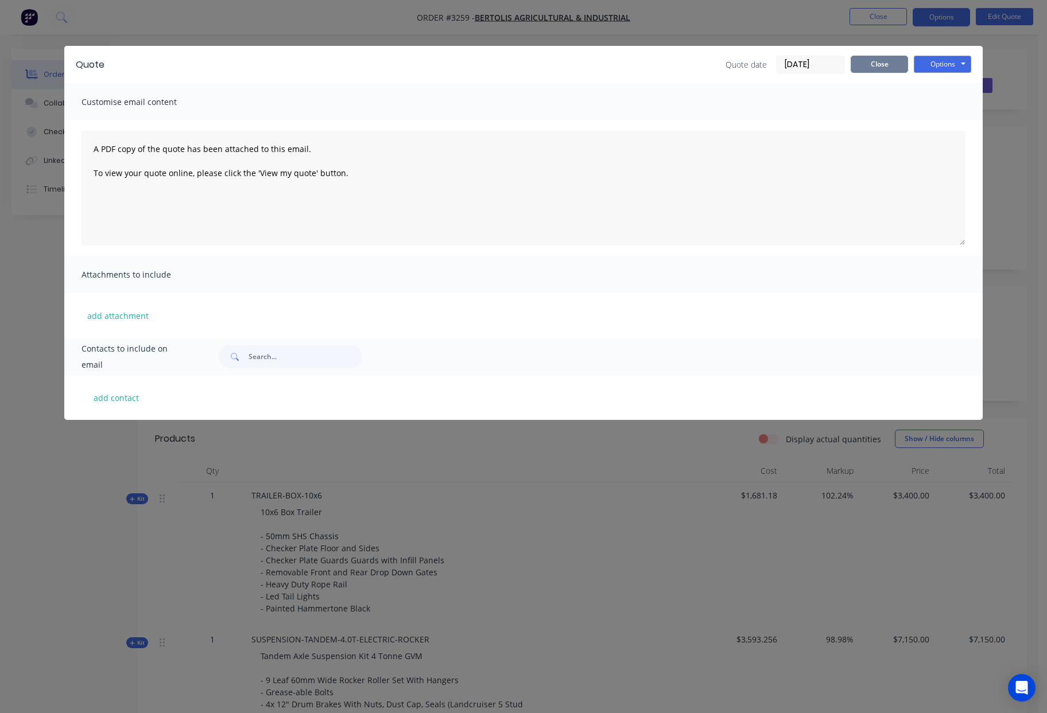
click at [891, 65] on button "Close" at bounding box center [879, 64] width 57 height 17
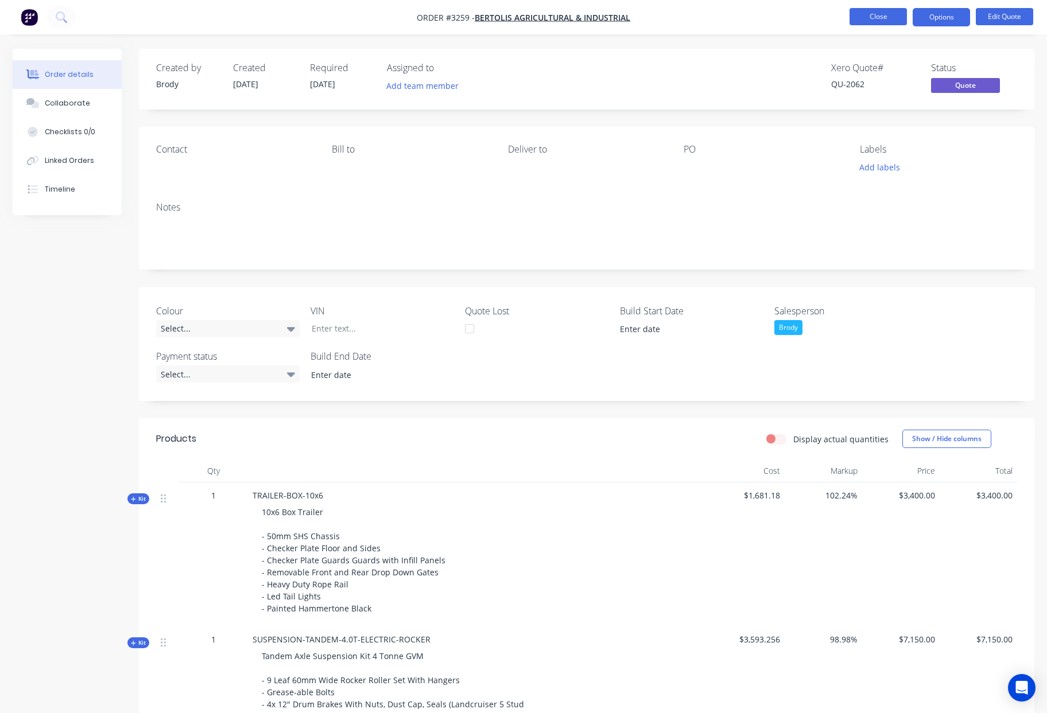
click at [875, 20] on button "Close" at bounding box center [877, 16] width 57 height 17
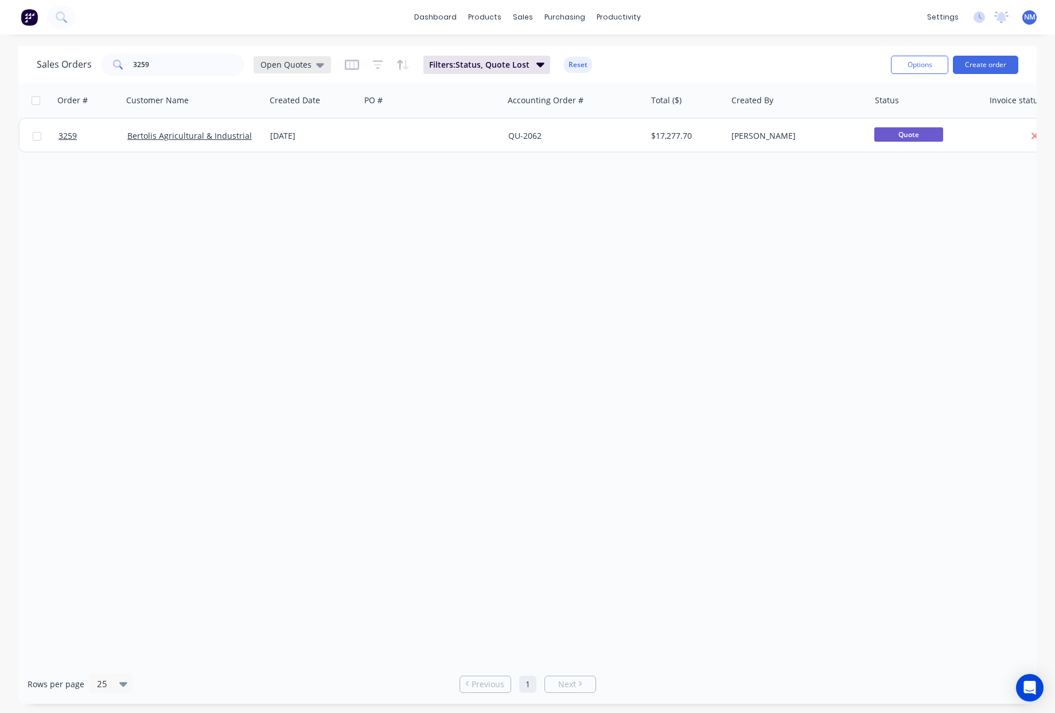
click at [312, 65] on div "Open Quotes" at bounding box center [293, 65] width 64 height 10
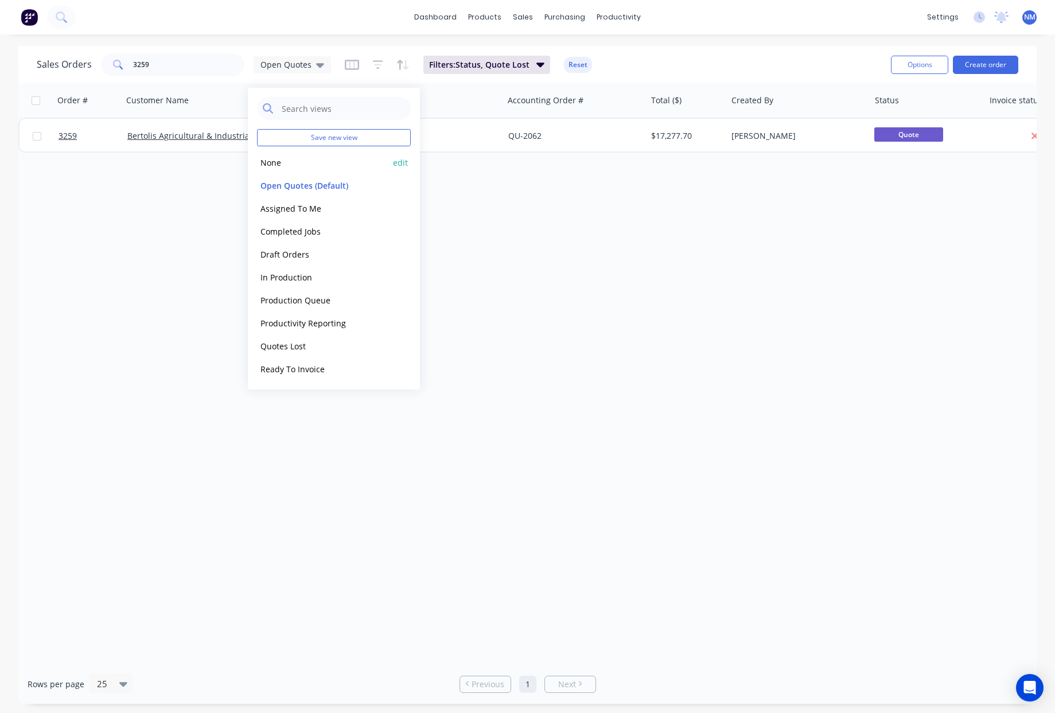
click at [284, 164] on button "None" at bounding box center [322, 162] width 131 height 13
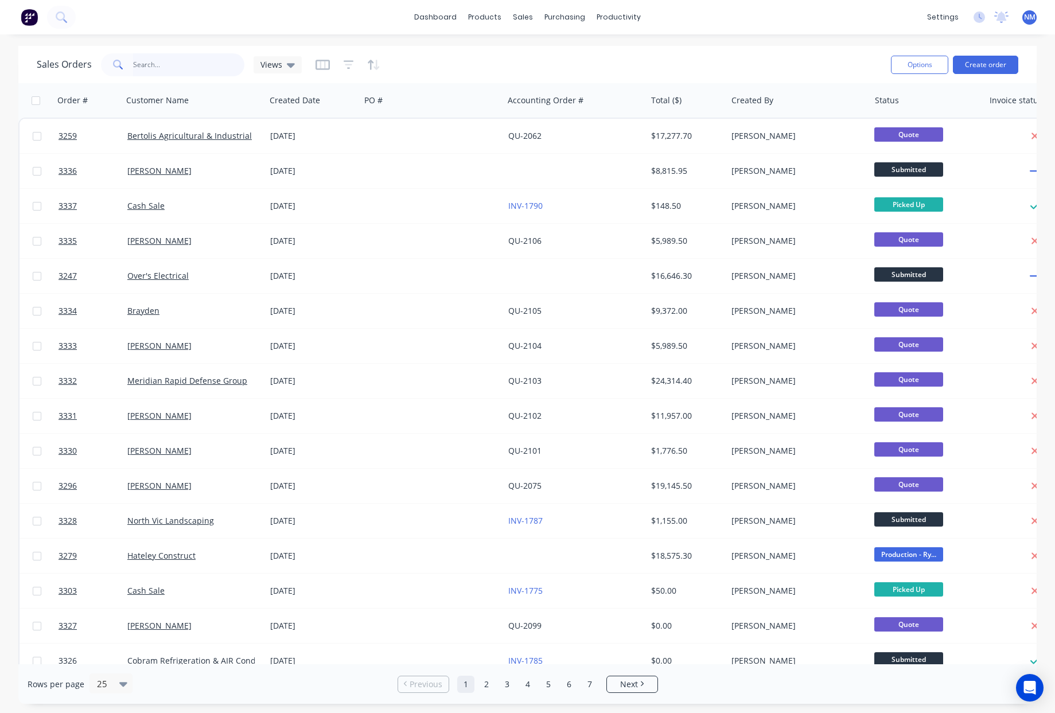
drag, startPoint x: 112, startPoint y: 60, endPoint x: 23, endPoint y: 58, distance: 89.6
click at [25, 58] on div "Sales Orders 3259 Views Options Create order" at bounding box center [527, 64] width 1019 height 37
click at [465, 64] on div "Sales Orders Views" at bounding box center [459, 65] width 845 height 28
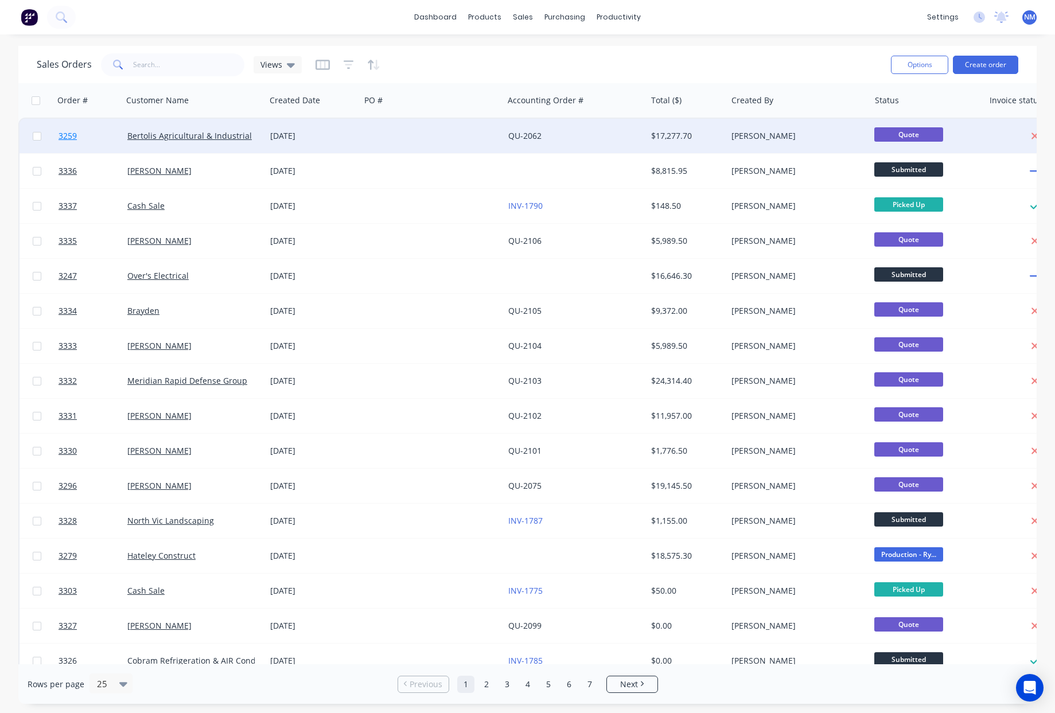
click at [63, 135] on span "3259" at bounding box center [68, 135] width 18 height 11
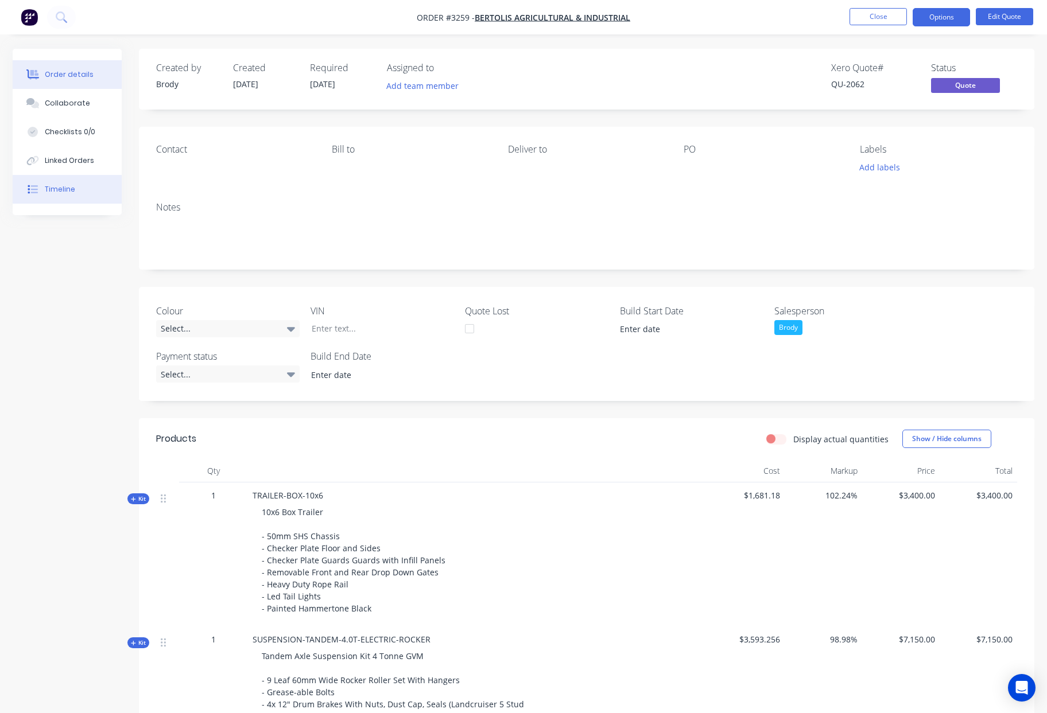
click at [65, 187] on div "Timeline" at bounding box center [60, 189] width 30 height 10
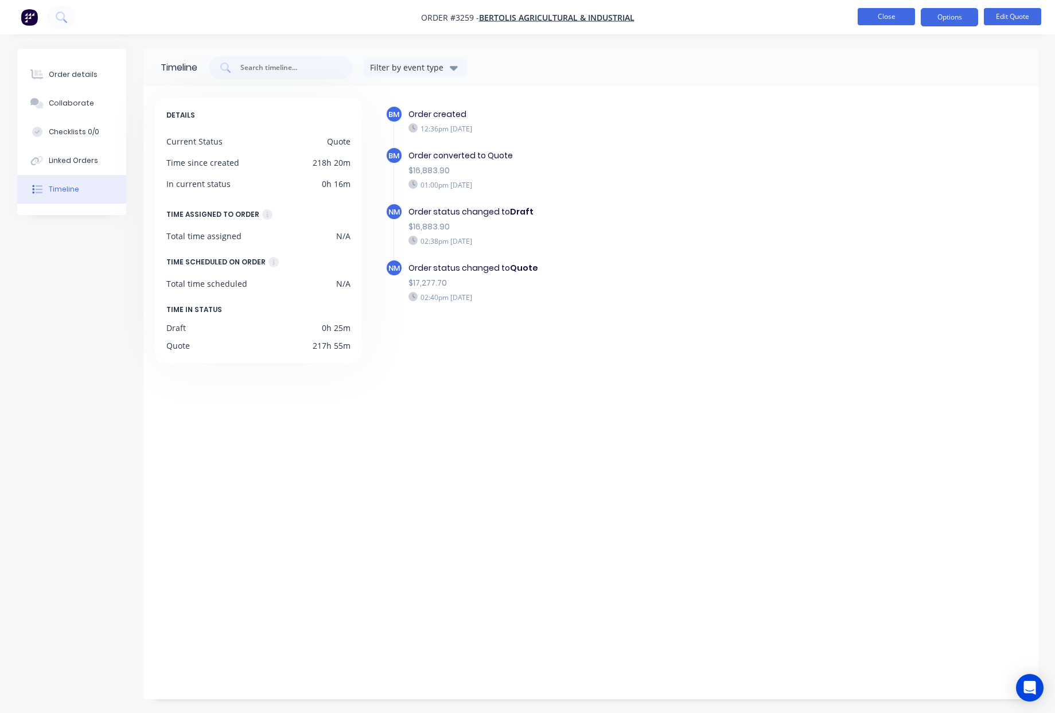
click at [890, 18] on button "Close" at bounding box center [886, 16] width 57 height 17
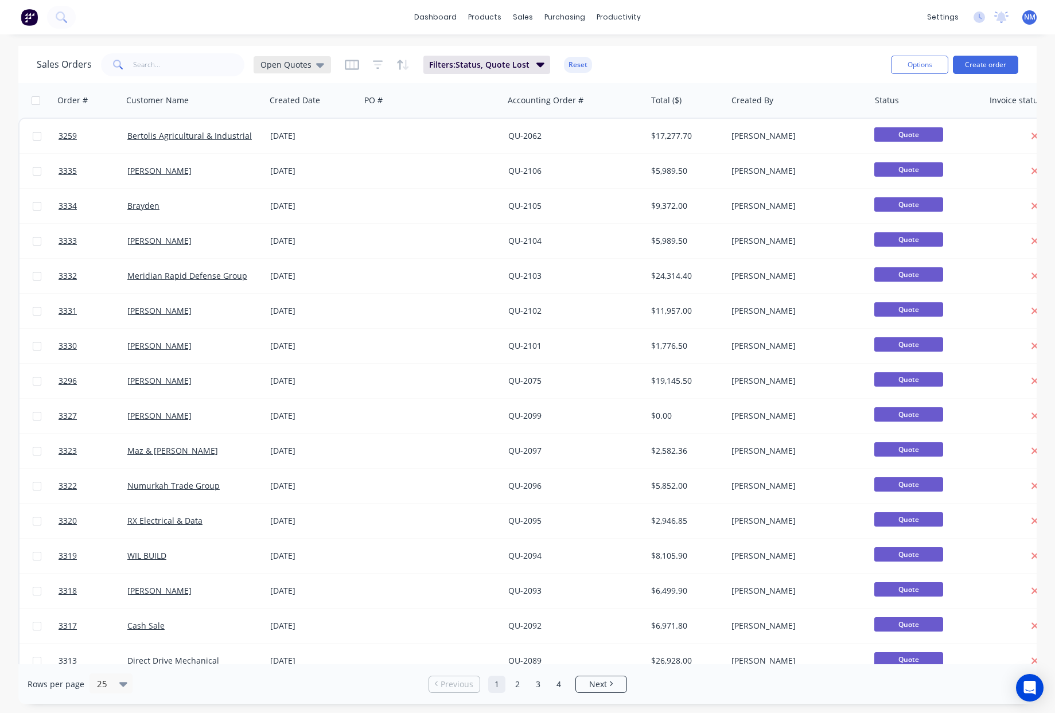
click at [296, 67] on span "Open Quotes" at bounding box center [286, 65] width 51 height 12
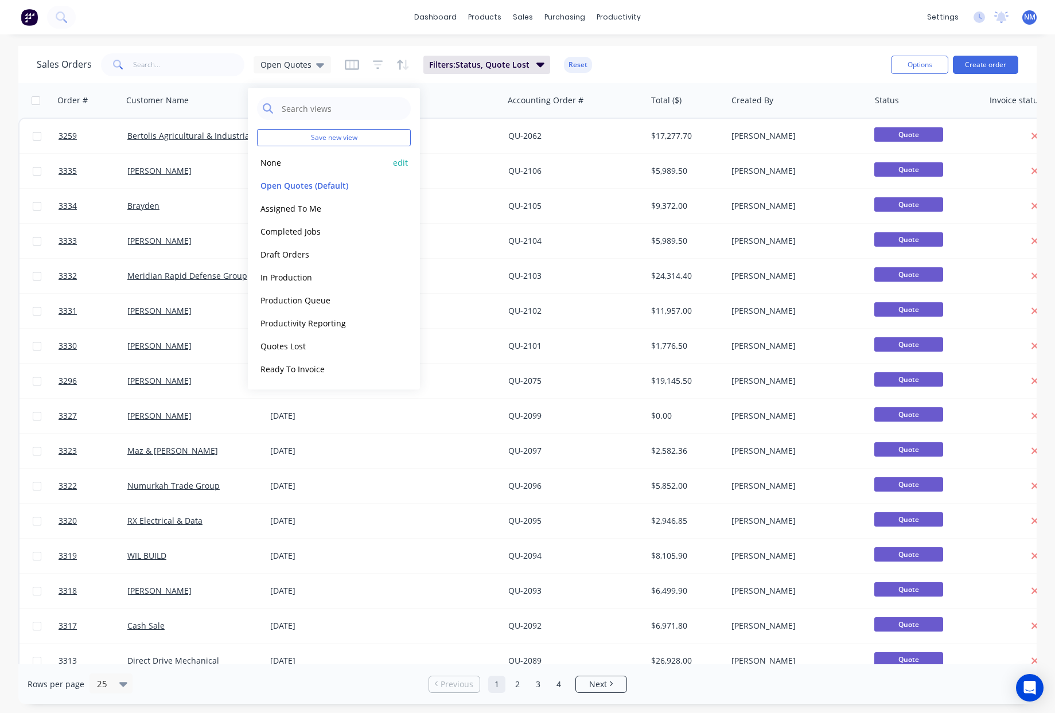
click at [281, 158] on button "None" at bounding box center [322, 162] width 131 height 13
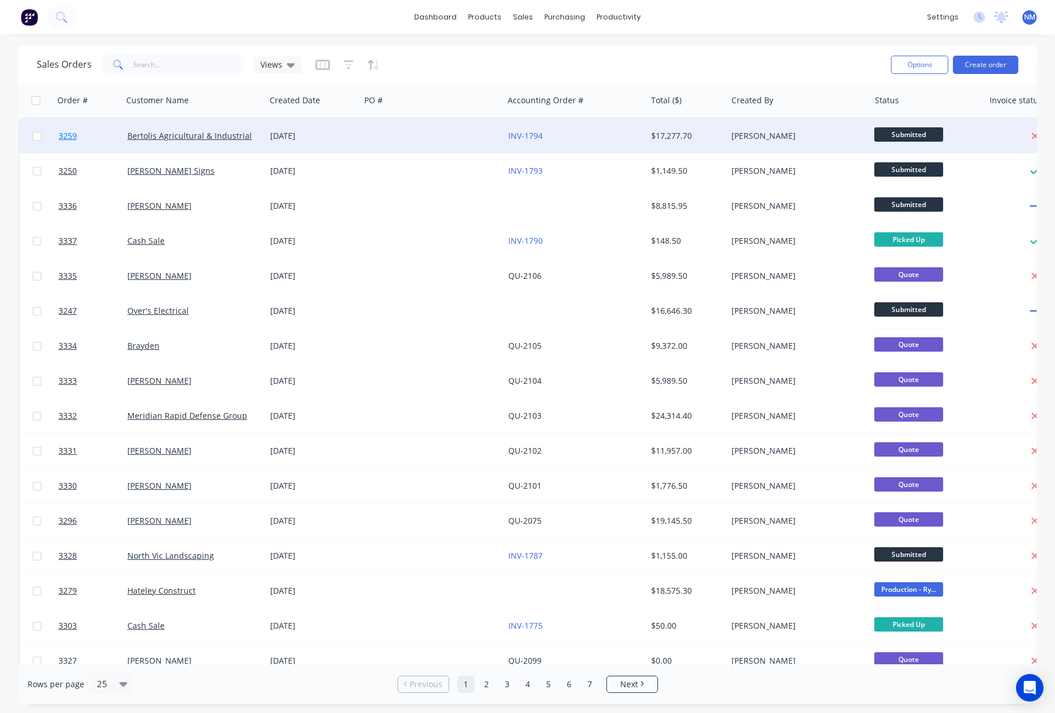
click at [63, 137] on span "3259" at bounding box center [68, 135] width 18 height 11
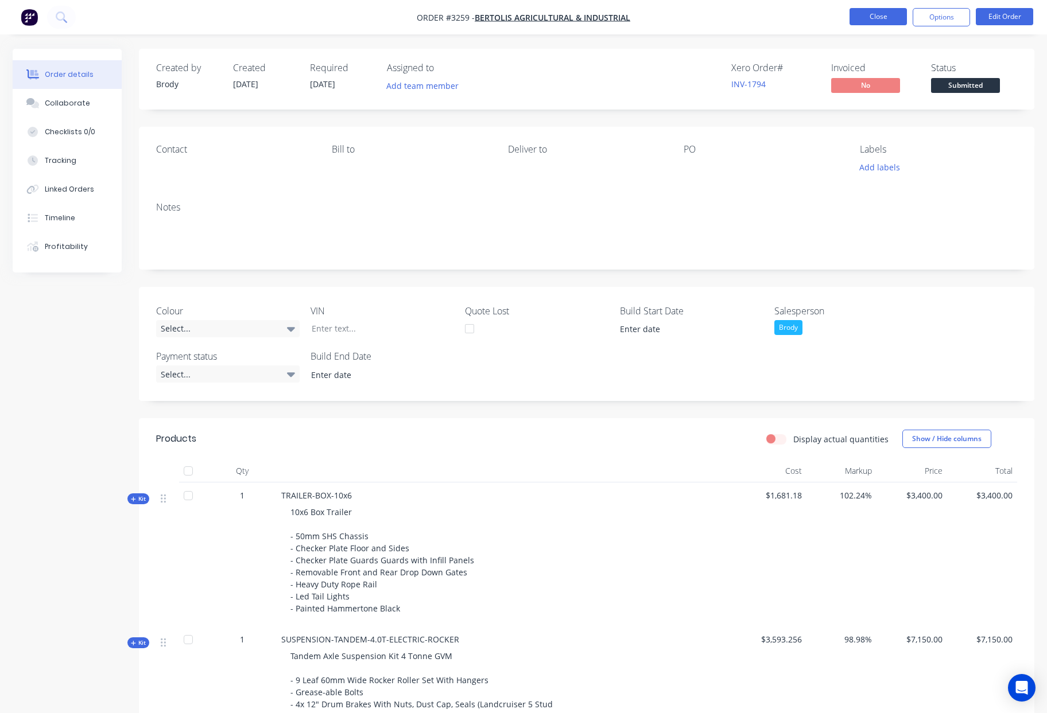
click at [872, 13] on button "Close" at bounding box center [877, 16] width 57 height 17
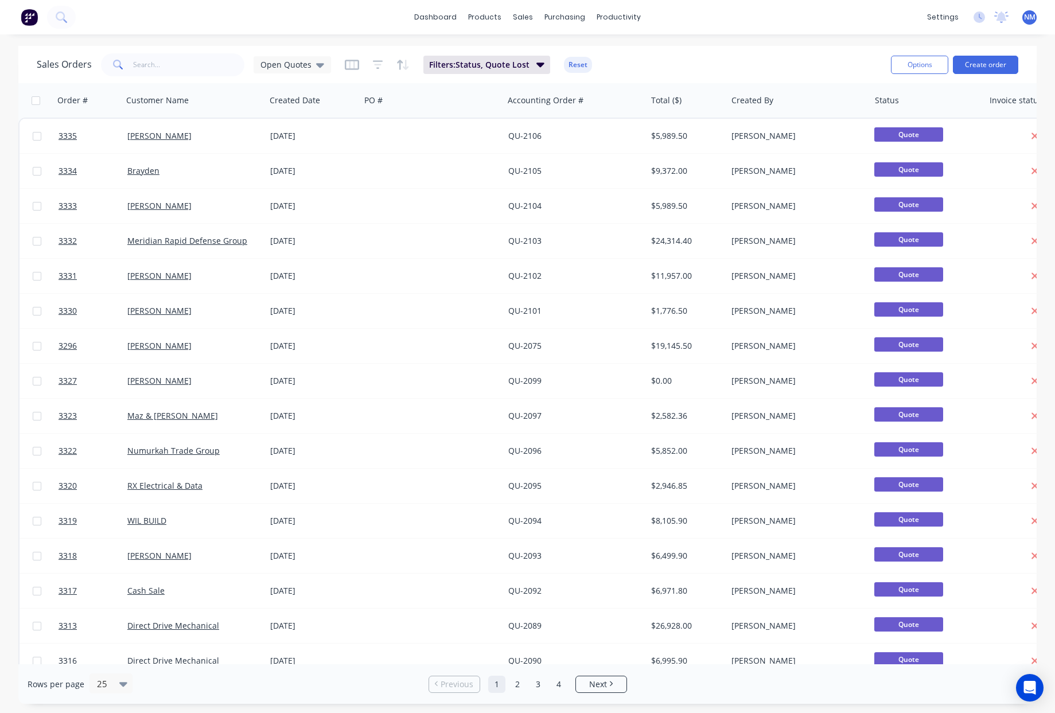
click at [312, 70] on div "Open Quotes" at bounding box center [292, 64] width 77 height 17
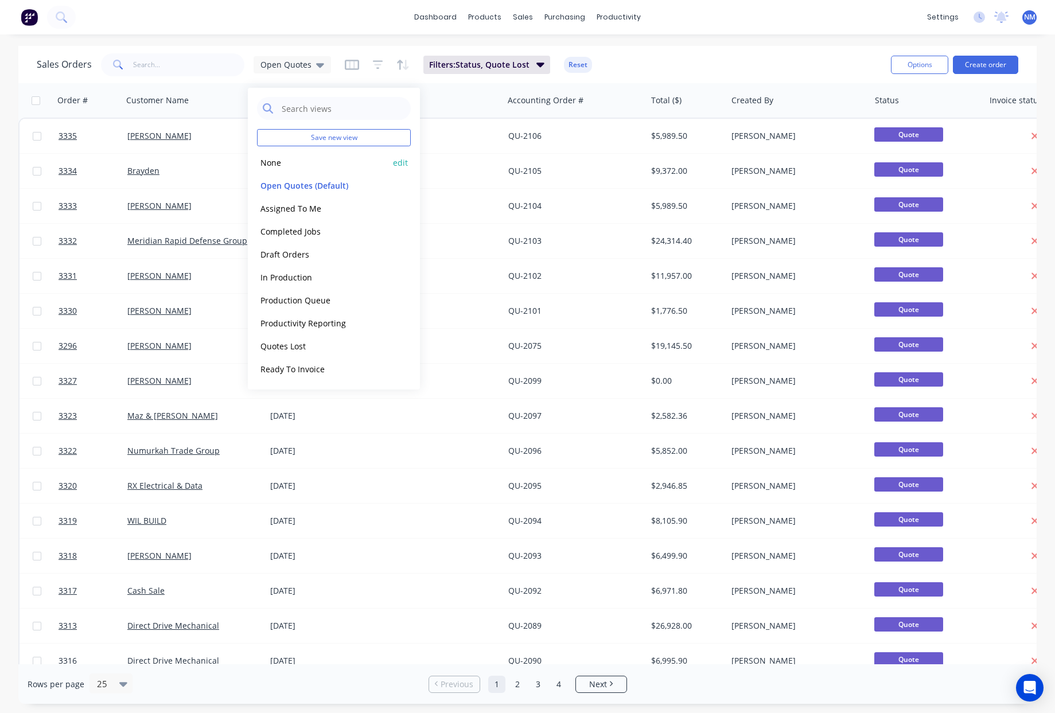
click at [275, 163] on button "None" at bounding box center [322, 162] width 131 height 13
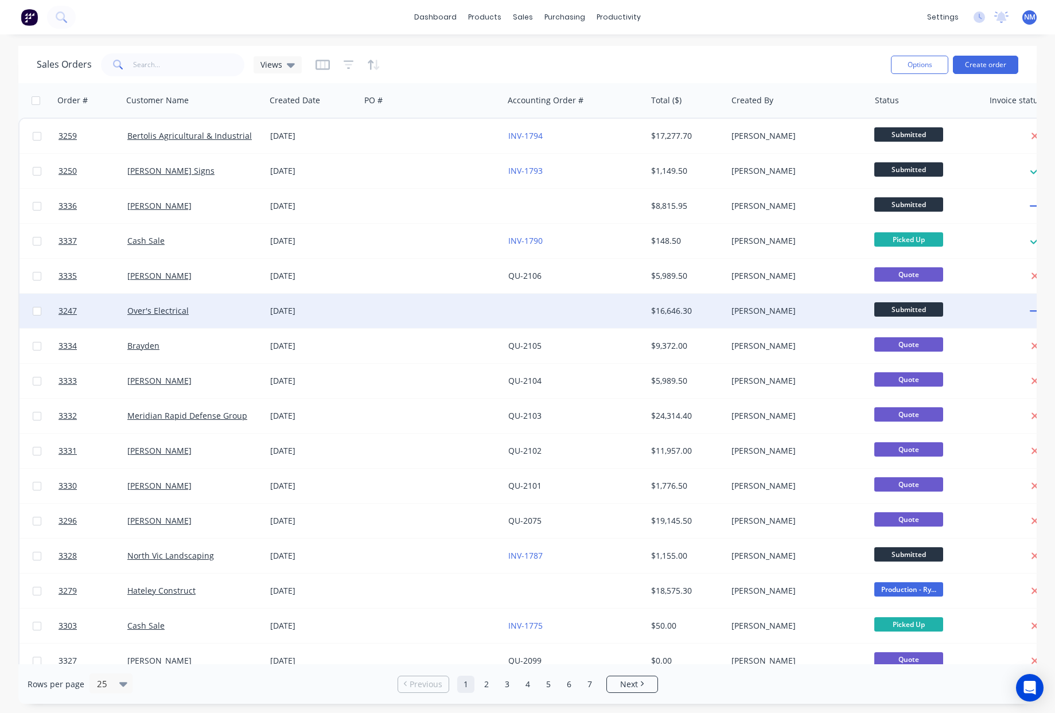
click at [322, 317] on div "[DATE]" at bounding box center [313, 311] width 95 height 34
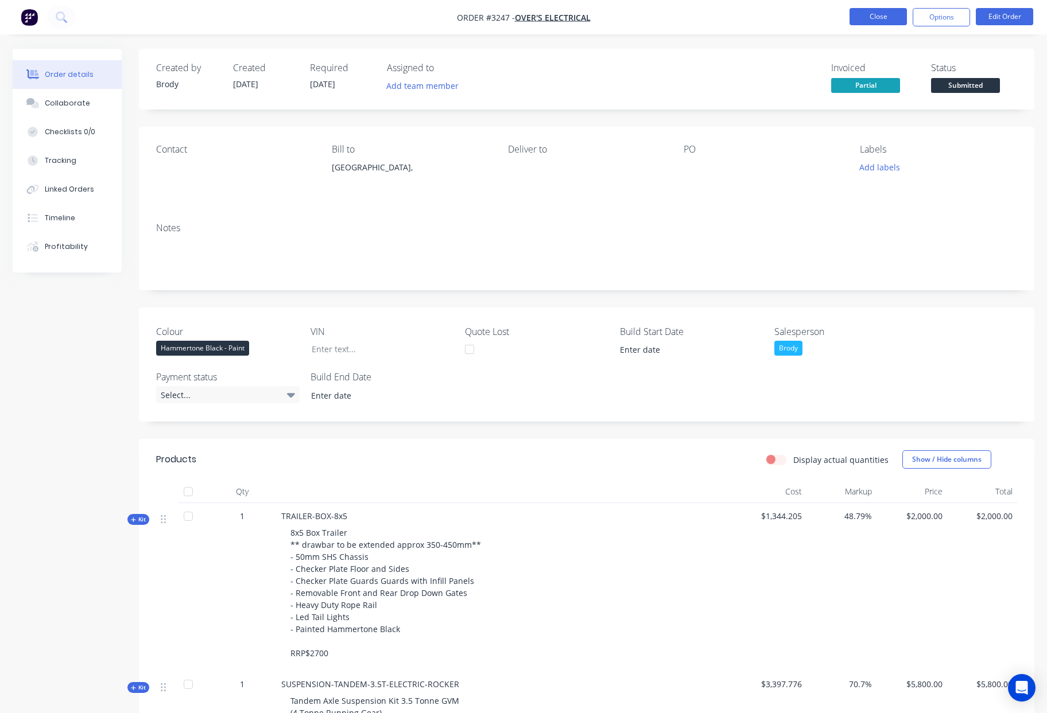
click at [851, 14] on button "Close" at bounding box center [877, 16] width 57 height 17
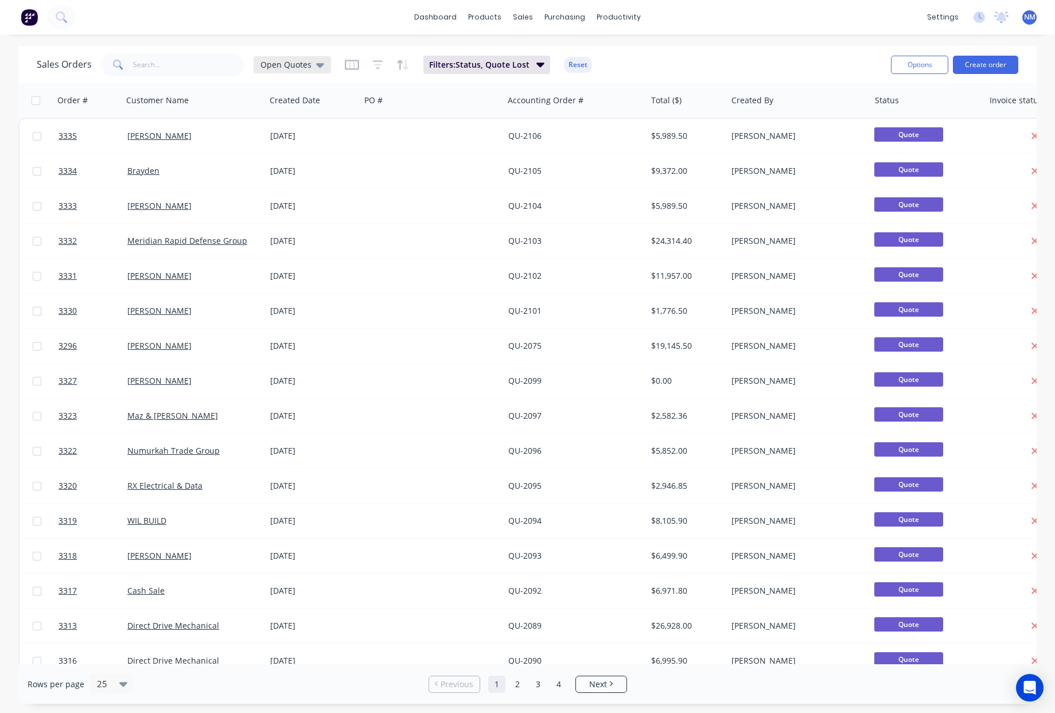
click at [310, 66] on div "Open Quotes" at bounding box center [293, 65] width 64 height 10
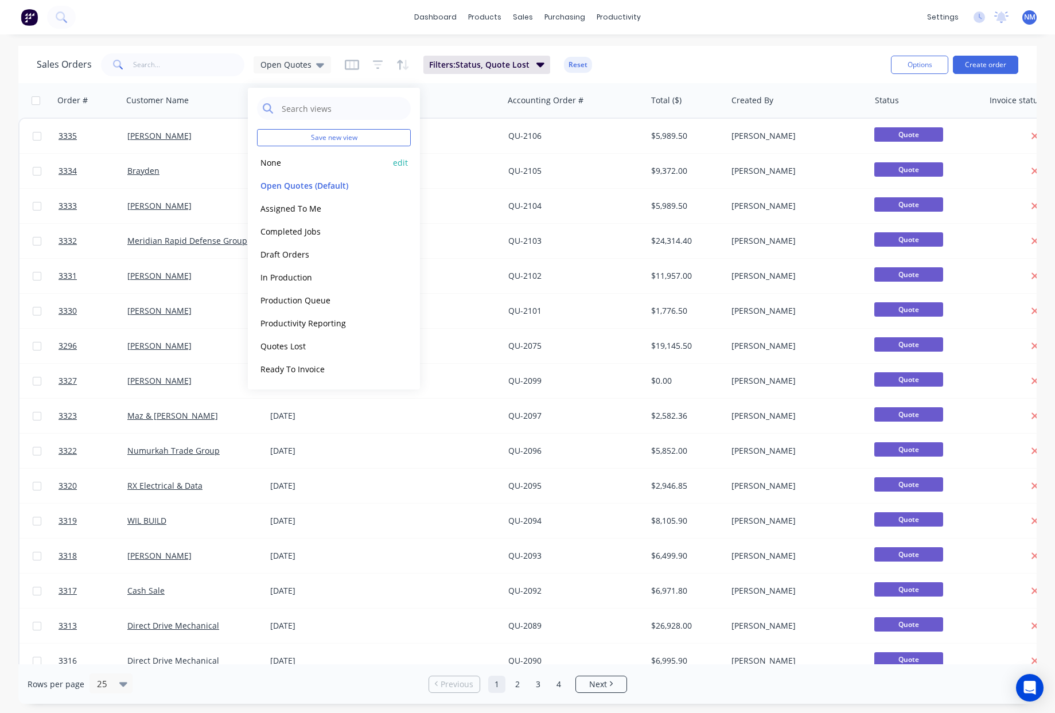
click at [297, 160] on button "None" at bounding box center [322, 162] width 131 height 13
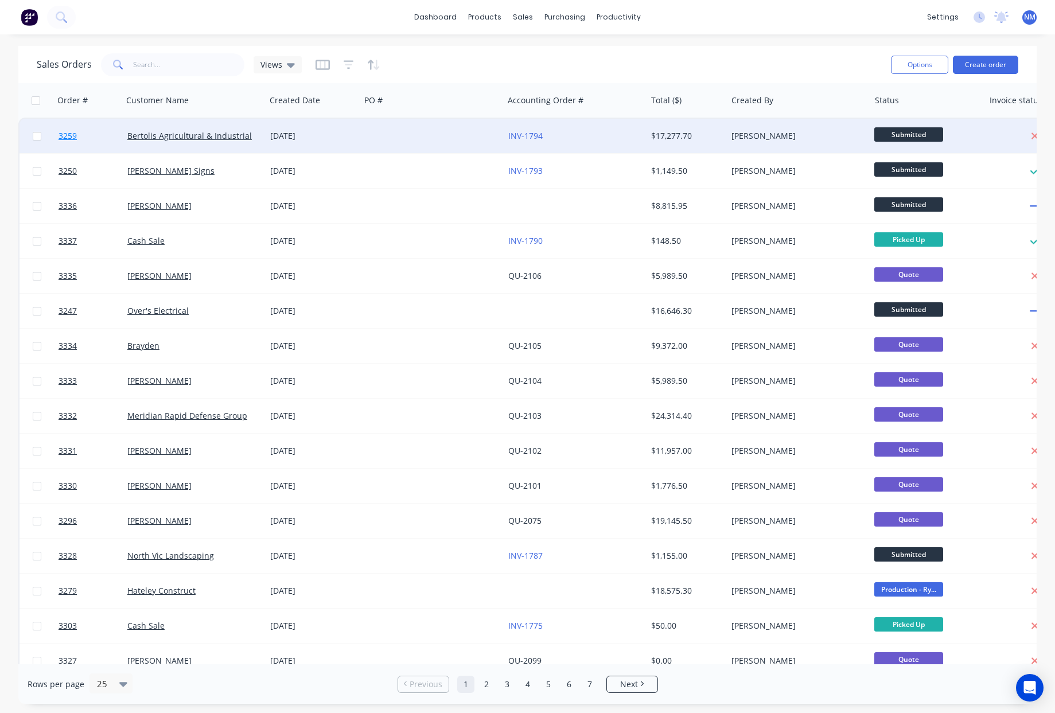
click at [62, 138] on span "3259" at bounding box center [68, 135] width 18 height 11
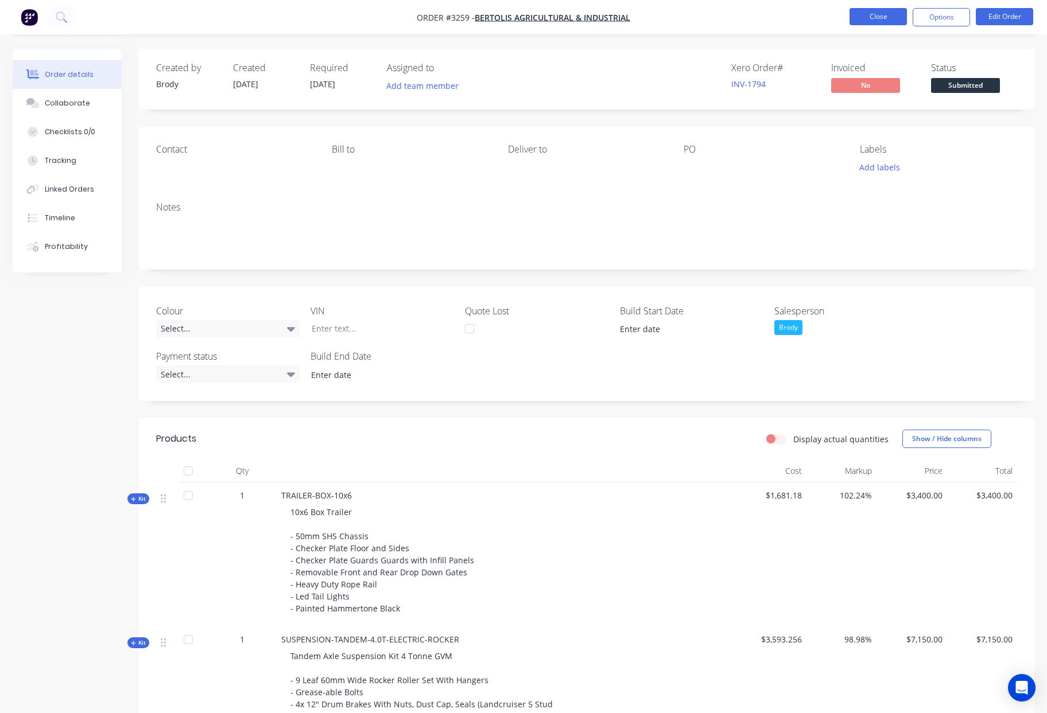
click at [863, 17] on button "Close" at bounding box center [877, 16] width 57 height 17
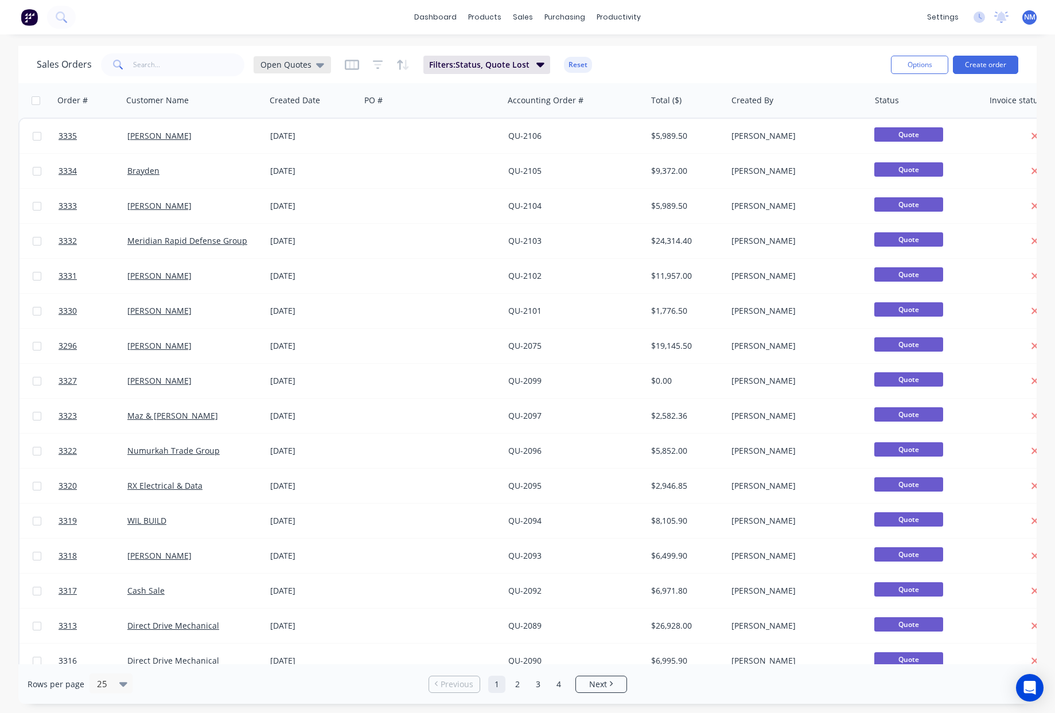
click at [289, 69] on span "Open Quotes" at bounding box center [286, 65] width 51 height 12
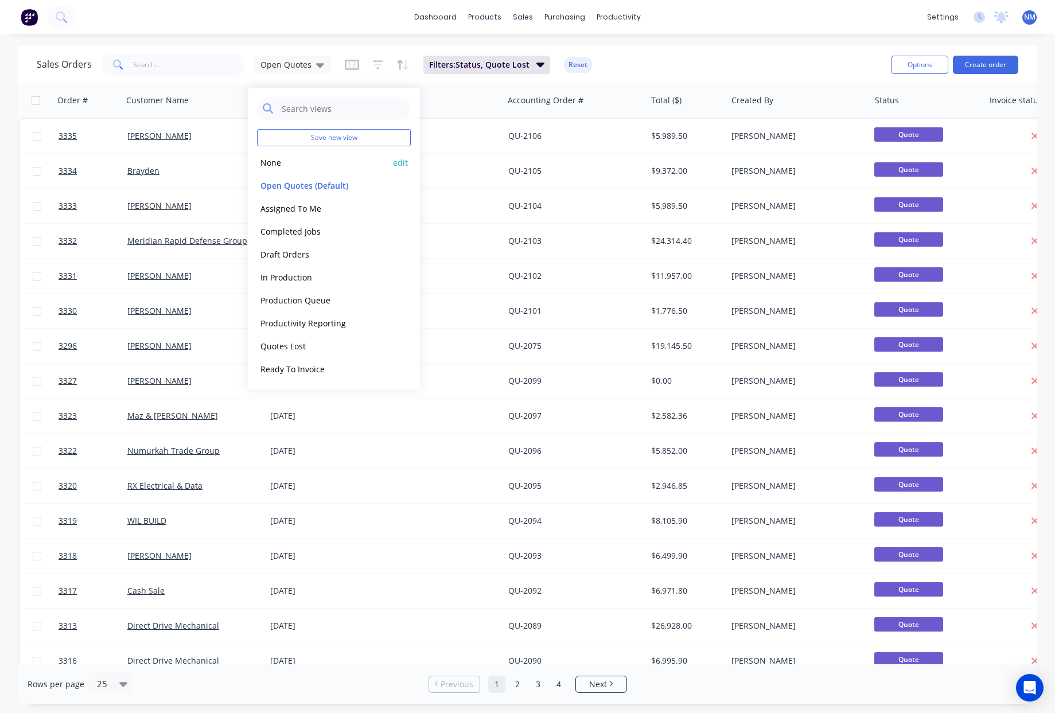
click at [268, 161] on button "None" at bounding box center [322, 162] width 131 height 13
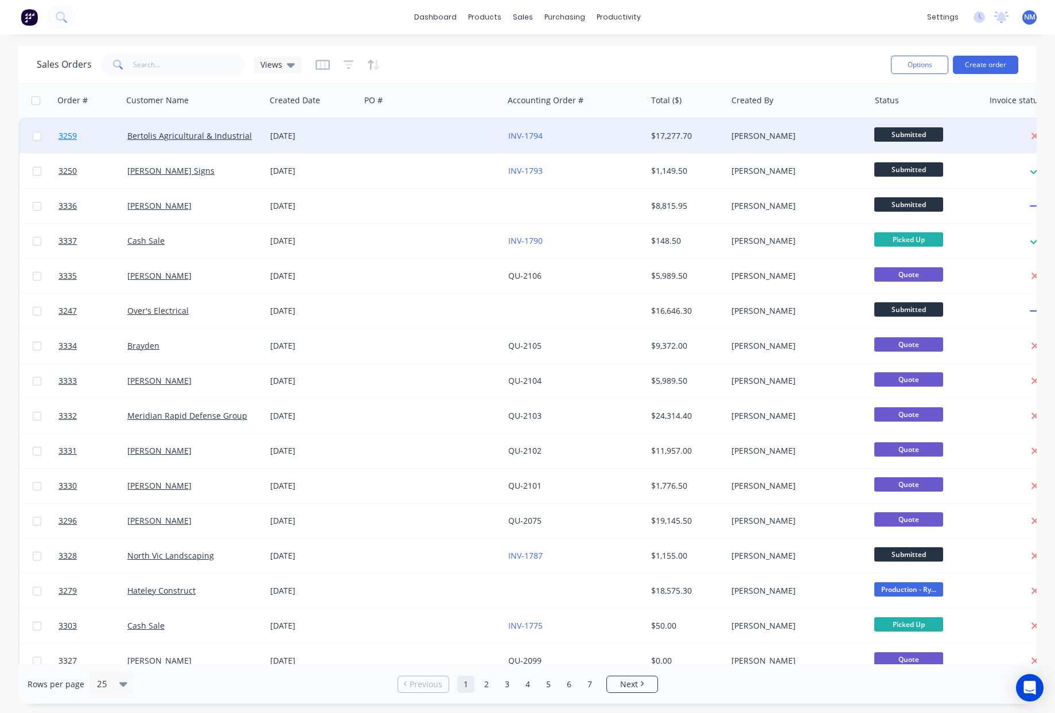
click at [70, 135] on span "3259" at bounding box center [68, 135] width 18 height 11
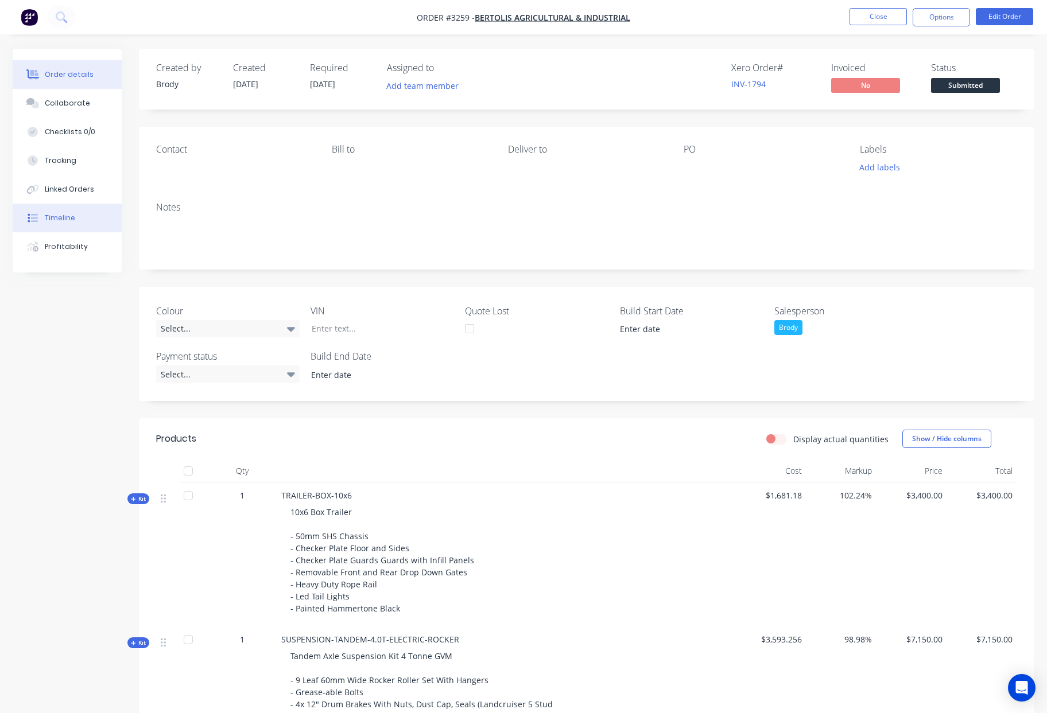
click at [64, 216] on div "Timeline" at bounding box center [60, 218] width 30 height 10
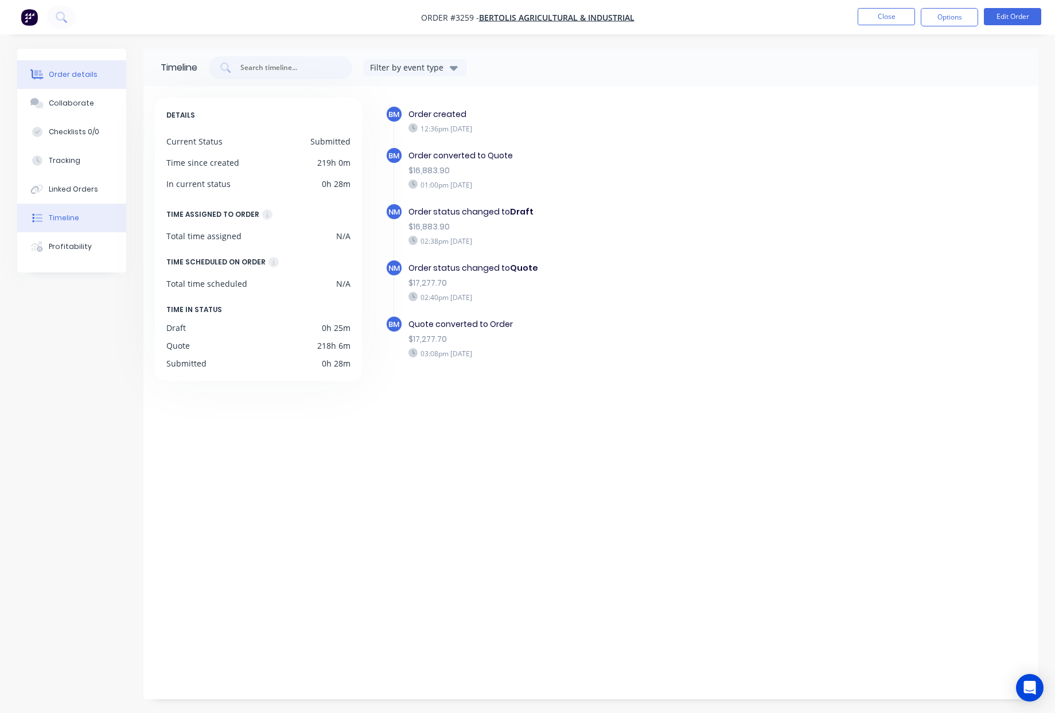
click at [77, 78] on div "Order details" at bounding box center [73, 74] width 49 height 10
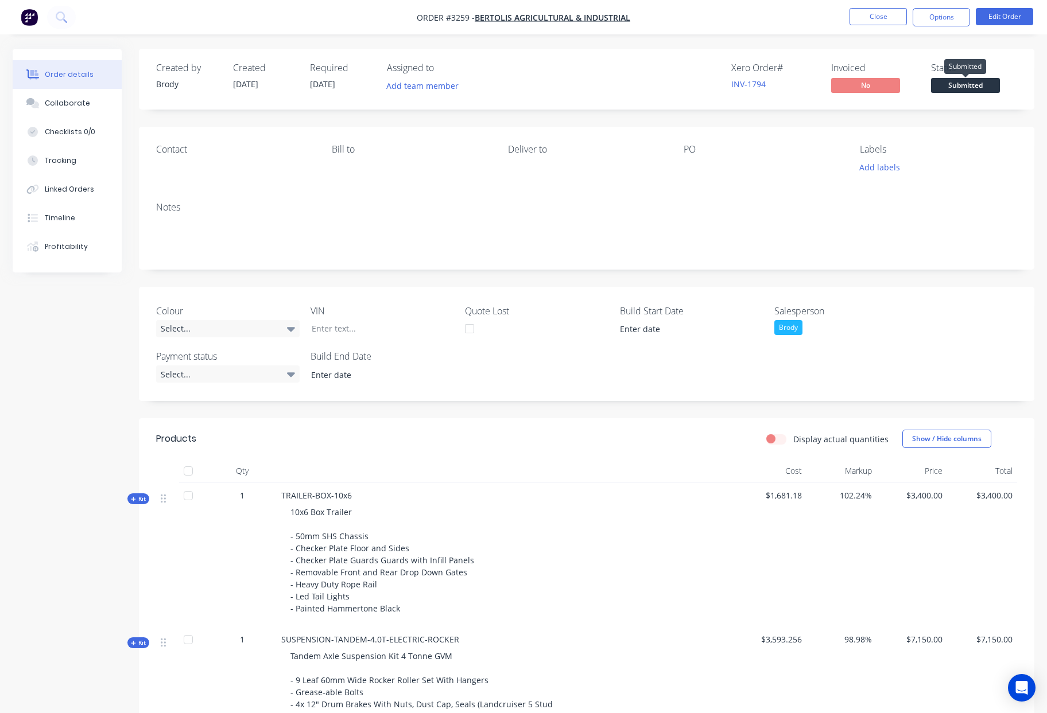
click at [966, 85] on span "Submitted" at bounding box center [965, 85] width 69 height 14
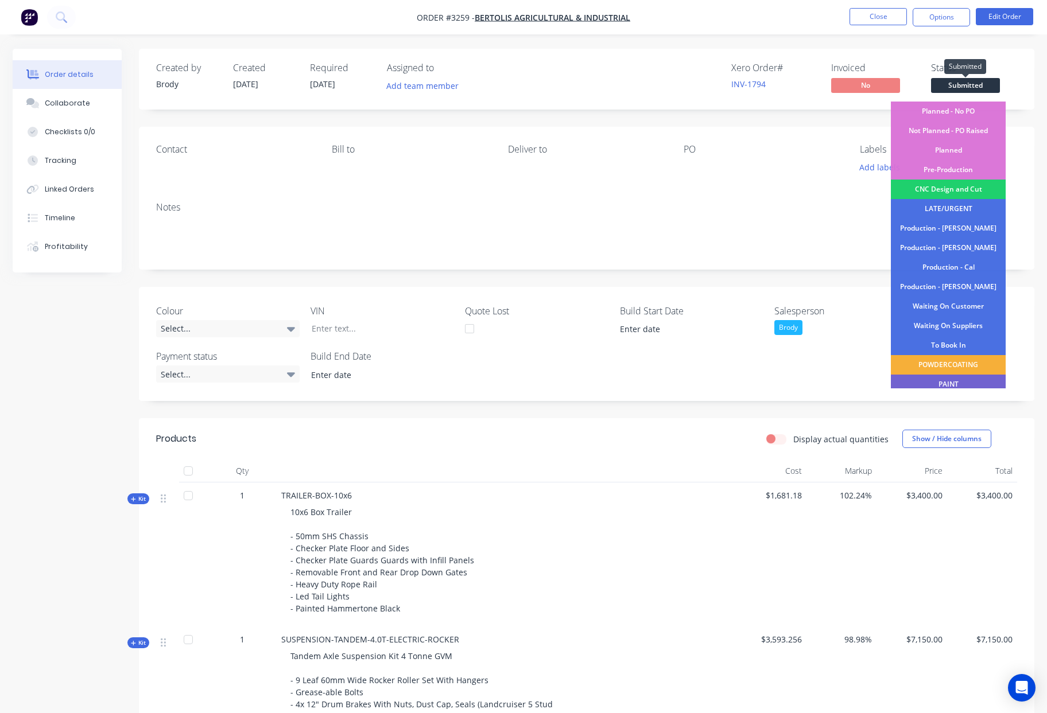
click at [966, 85] on span "Submitted" at bounding box center [965, 85] width 69 height 14
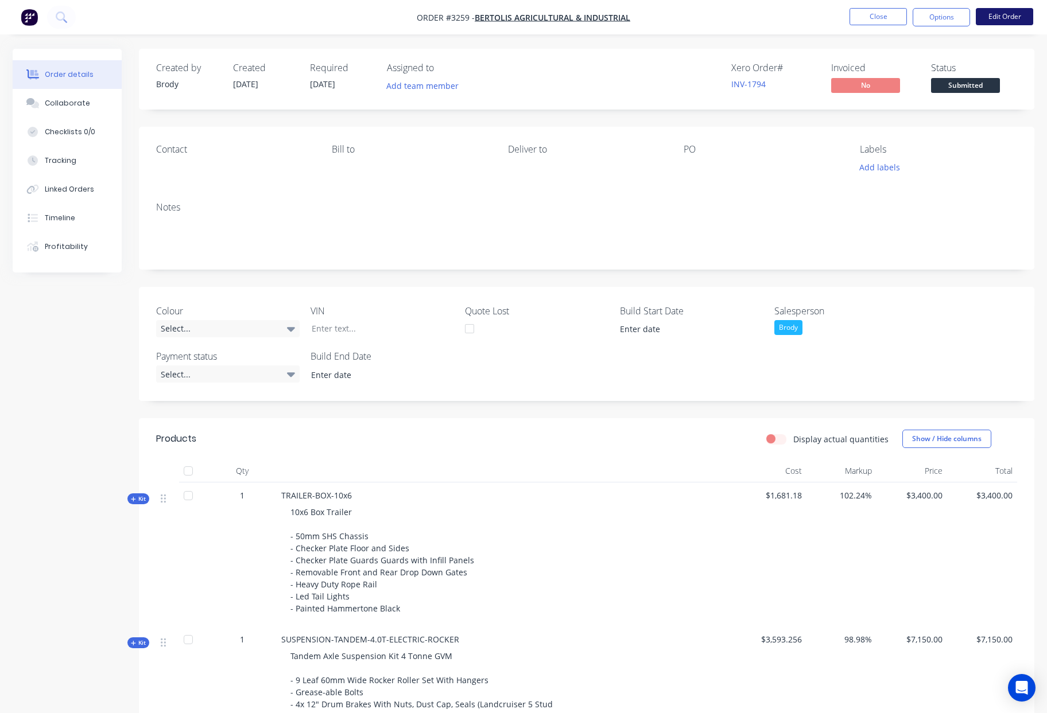
click at [1001, 15] on button "Edit Order" at bounding box center [1004, 16] width 57 height 17
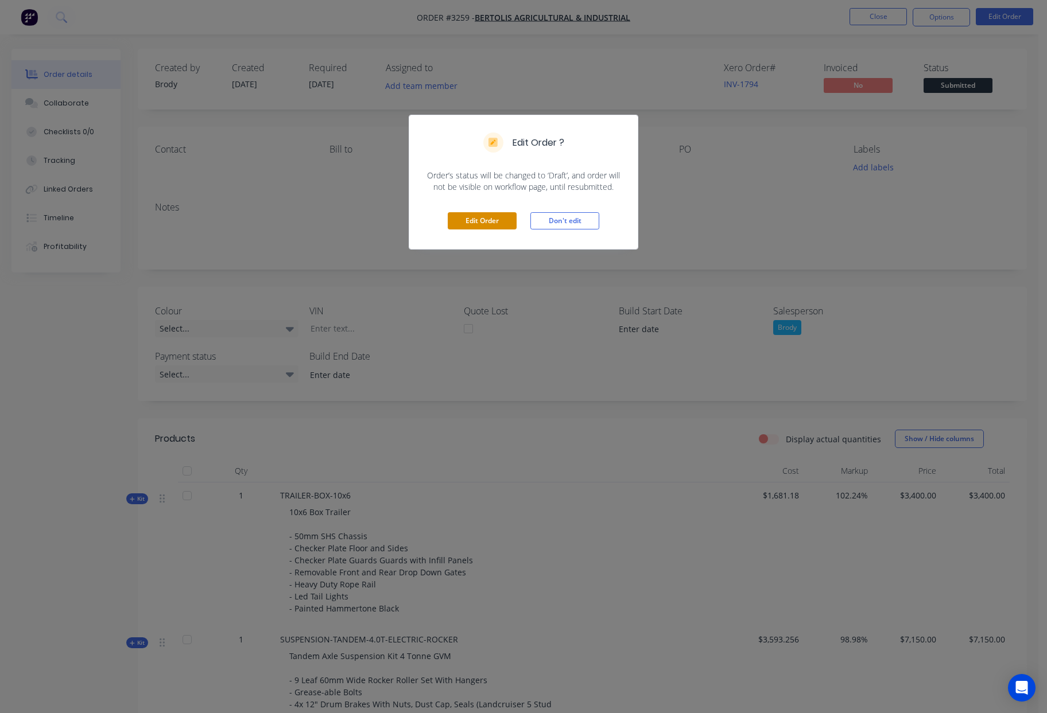
click at [486, 223] on button "Edit Order" at bounding box center [482, 220] width 69 height 17
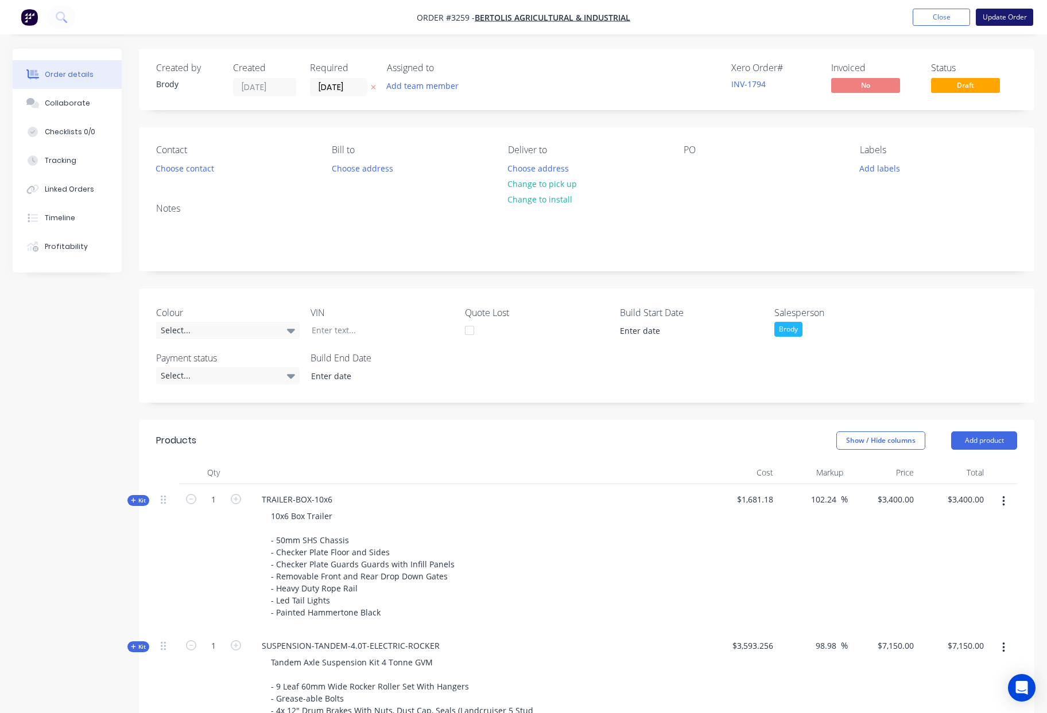
click at [1024, 25] on button "Update Order" at bounding box center [1004, 17] width 57 height 17
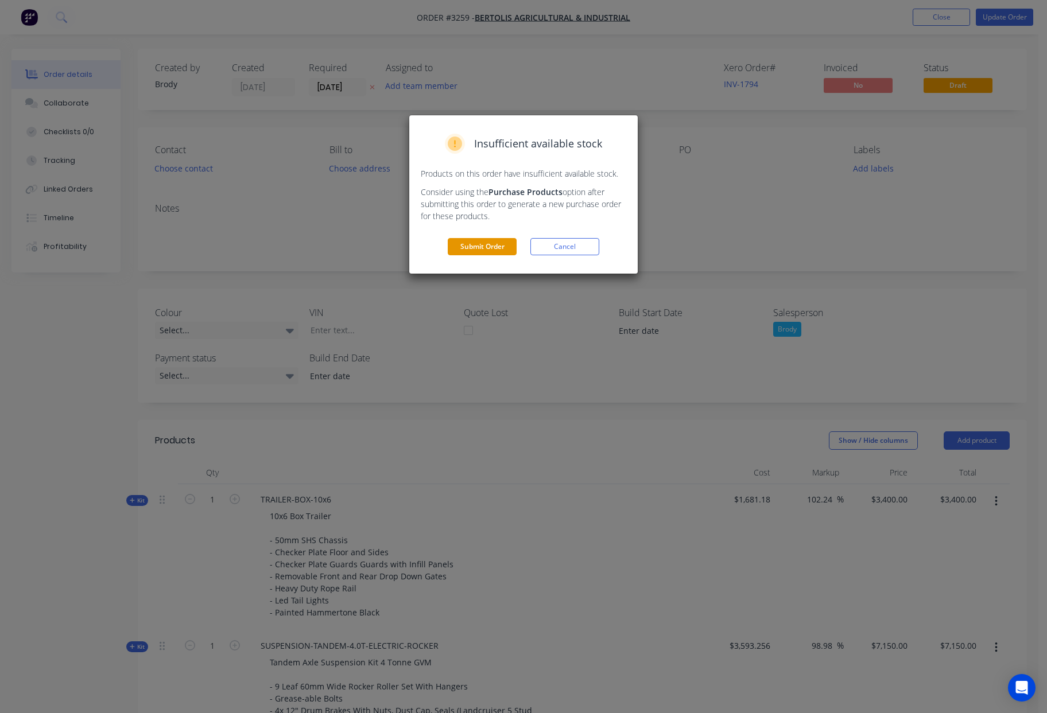
click at [471, 238] on button "Submit Order" at bounding box center [482, 246] width 69 height 17
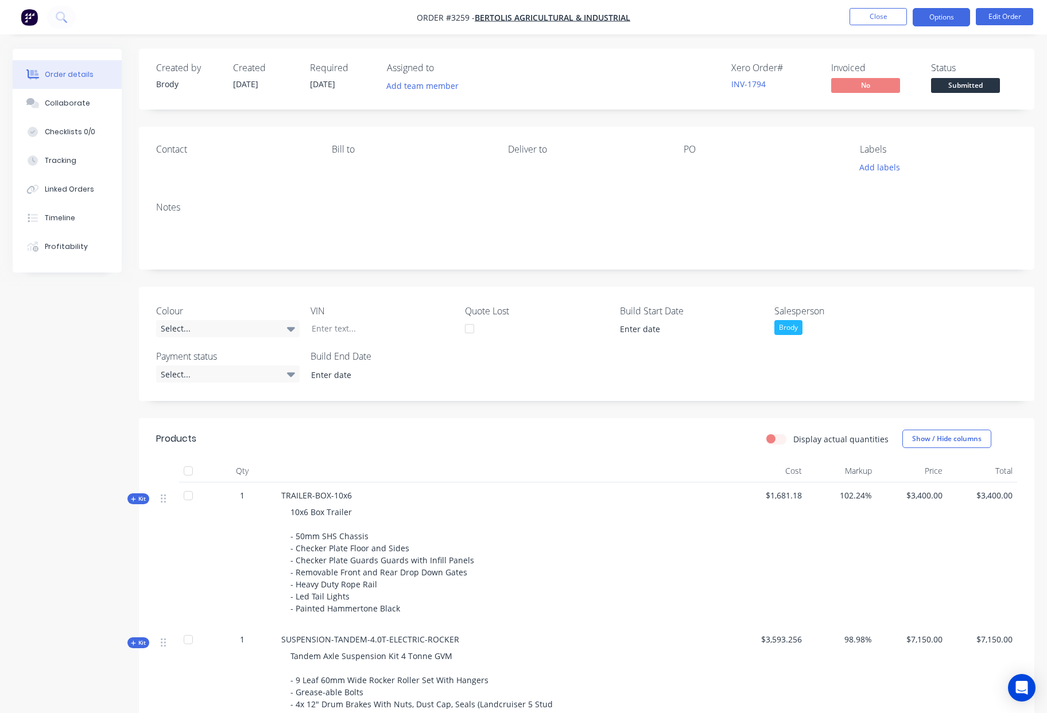
click at [945, 20] on button "Options" at bounding box center [941, 17] width 57 height 18
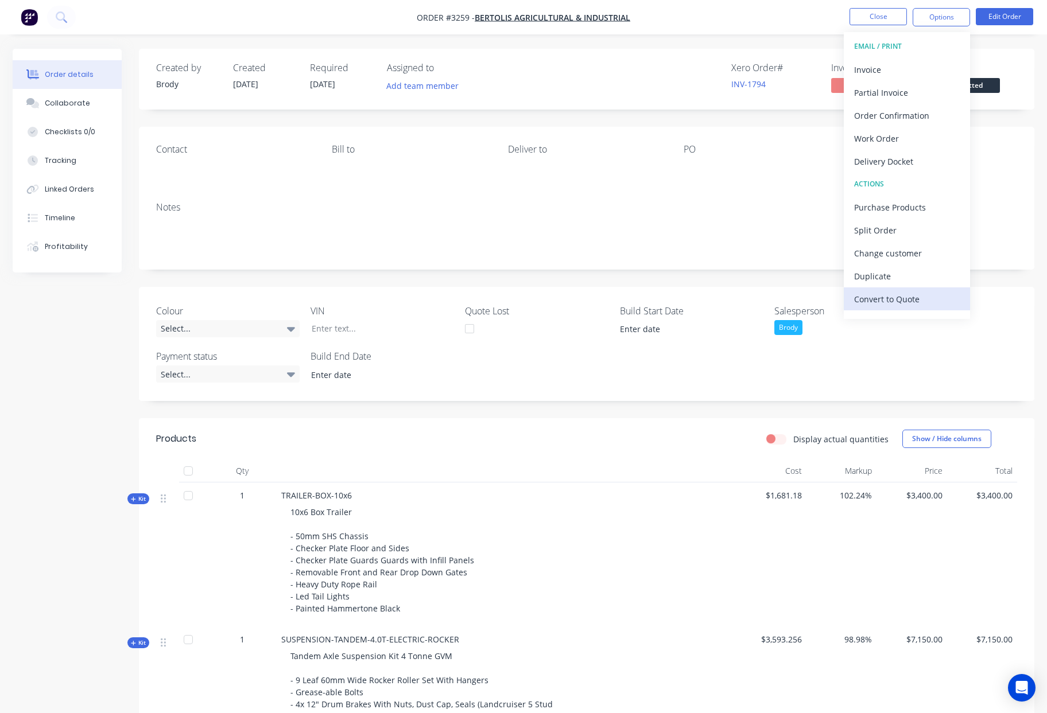
click at [908, 306] on div "Convert to Quote" at bounding box center [907, 299] width 106 height 17
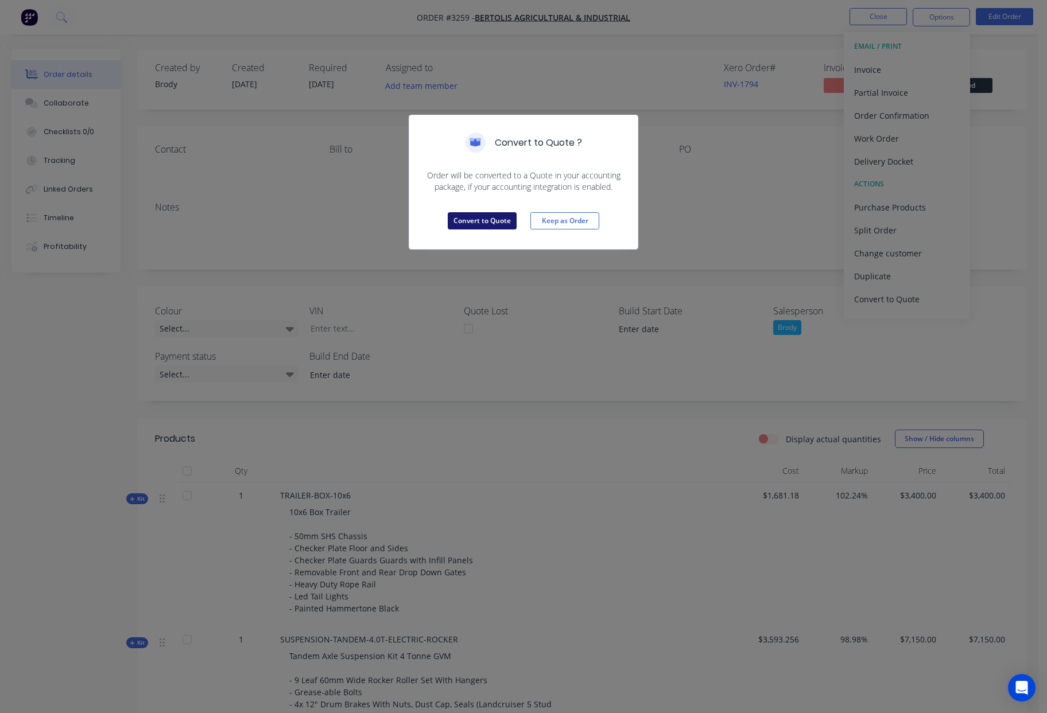
click at [480, 217] on button "Convert to Quote" at bounding box center [482, 220] width 69 height 17
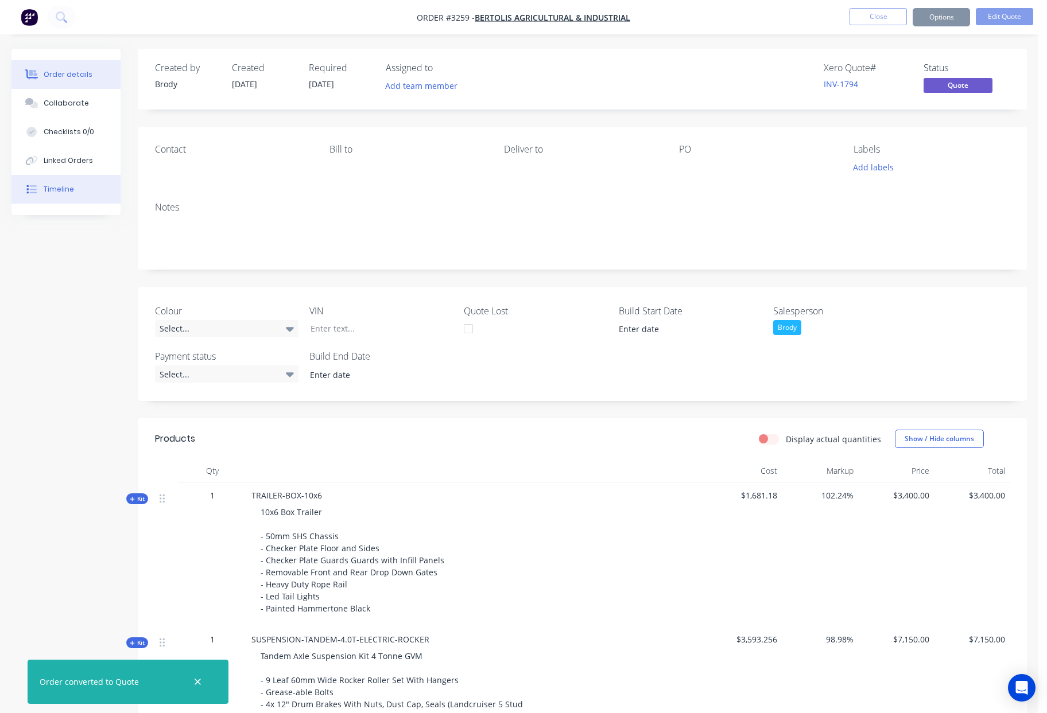
click at [57, 191] on div "Timeline" at bounding box center [59, 189] width 30 height 10
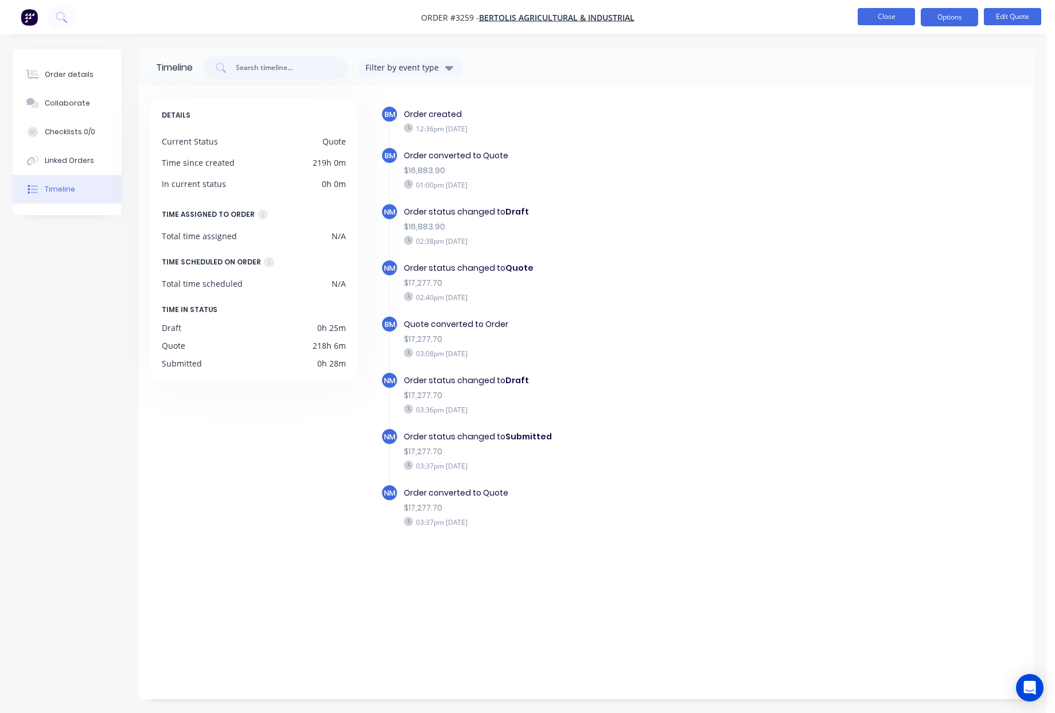
click at [878, 17] on button "Close" at bounding box center [886, 16] width 57 height 17
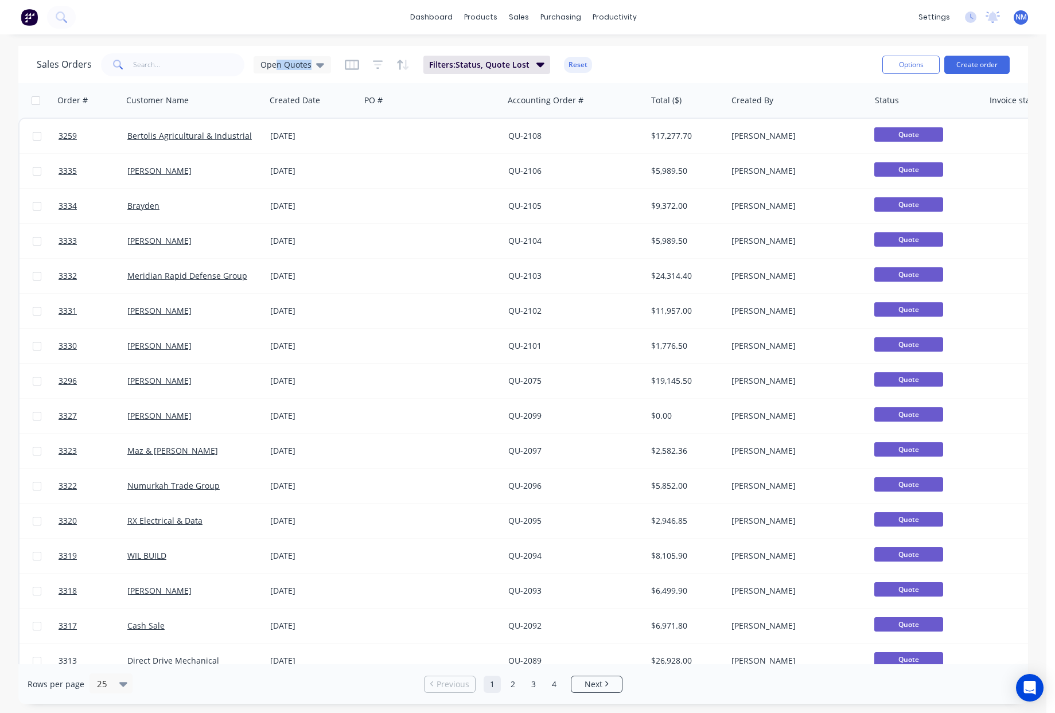
drag, startPoint x: 273, startPoint y: 70, endPoint x: 272, endPoint y: 81, distance: 11.0
click at [273, 70] on div "Open Quotes" at bounding box center [292, 64] width 77 height 17
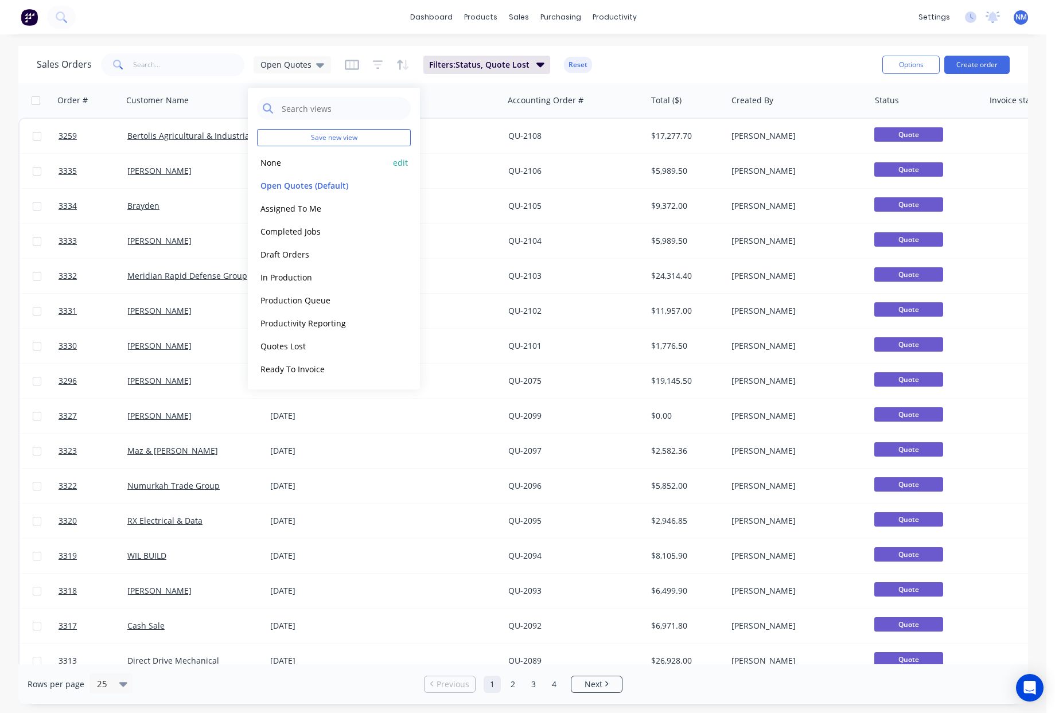
click at [294, 166] on button "None" at bounding box center [322, 162] width 131 height 13
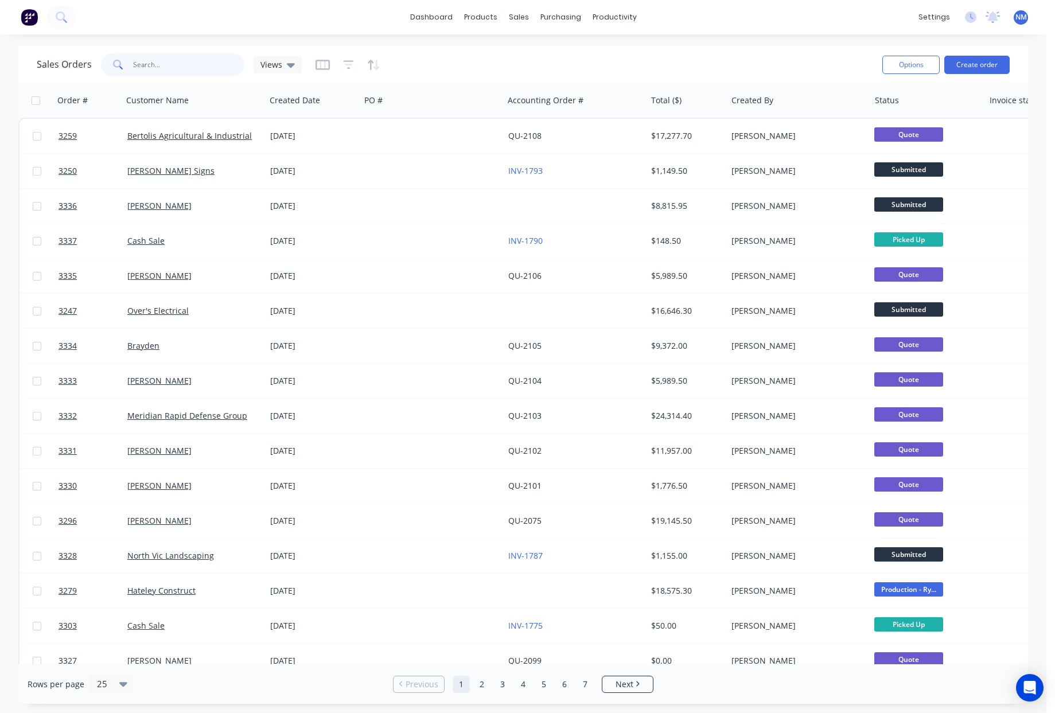
click at [173, 67] on input "text" at bounding box center [189, 64] width 112 height 23
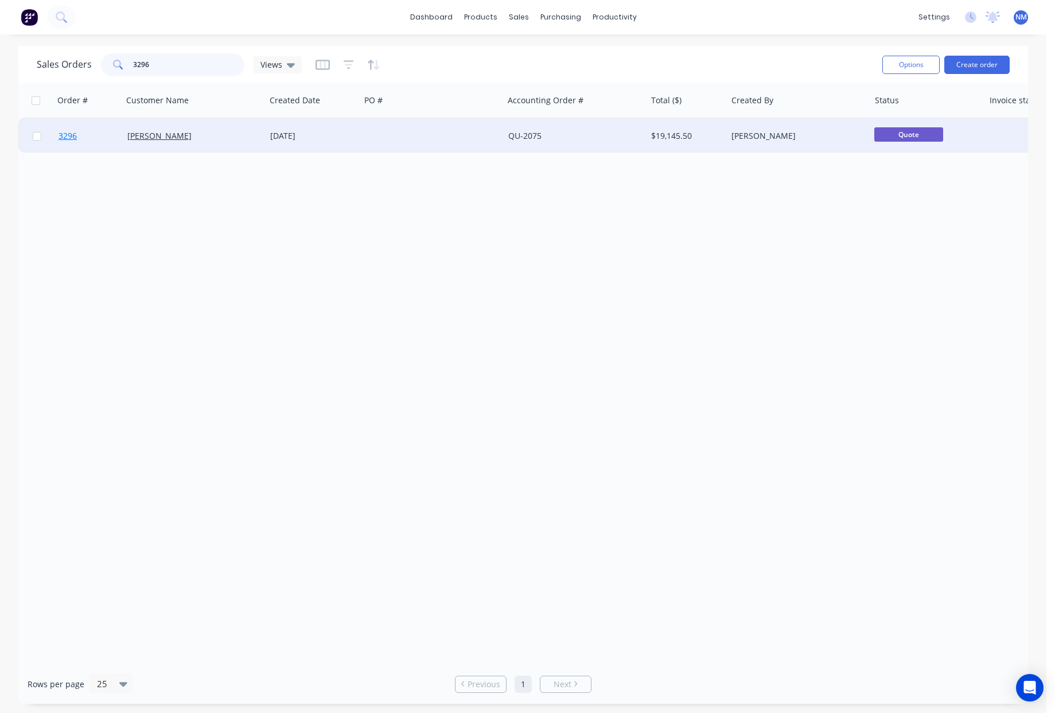
type input "3296"
click at [63, 137] on span "3296" at bounding box center [68, 135] width 18 height 11
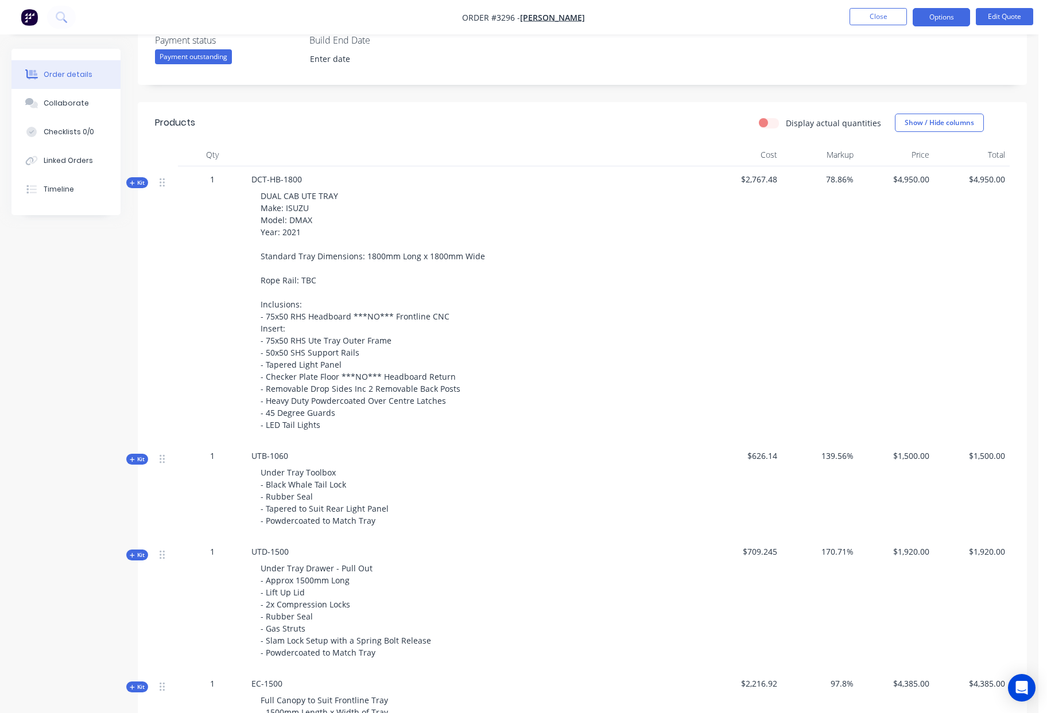
scroll to position [1097, 0]
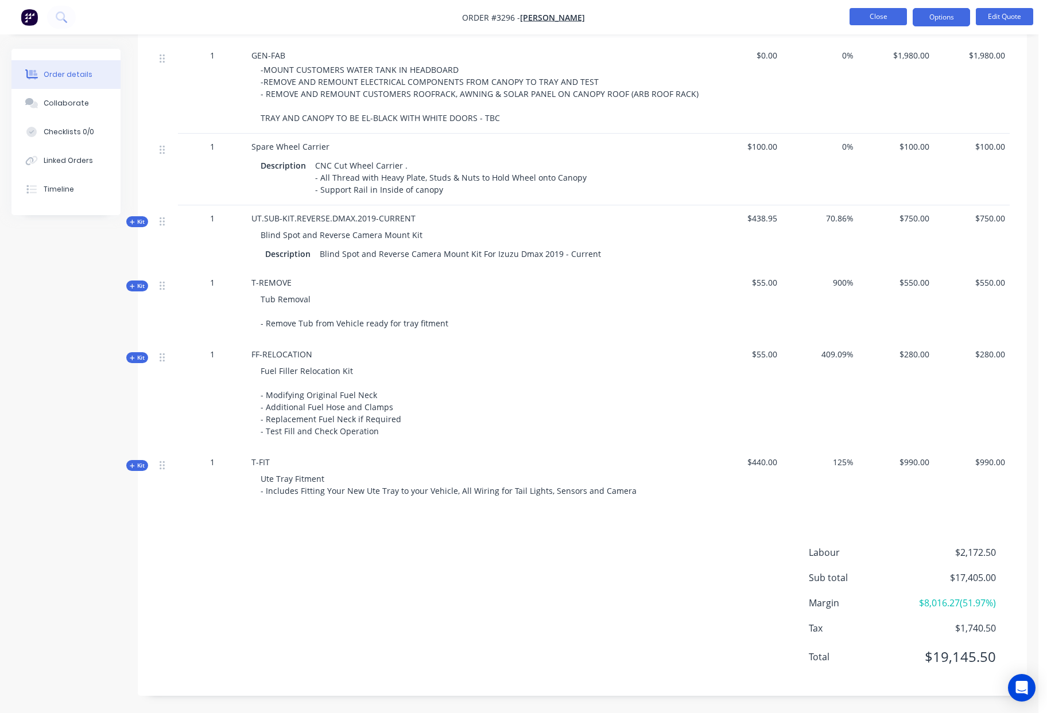
click at [879, 21] on button "Close" at bounding box center [877, 16] width 57 height 17
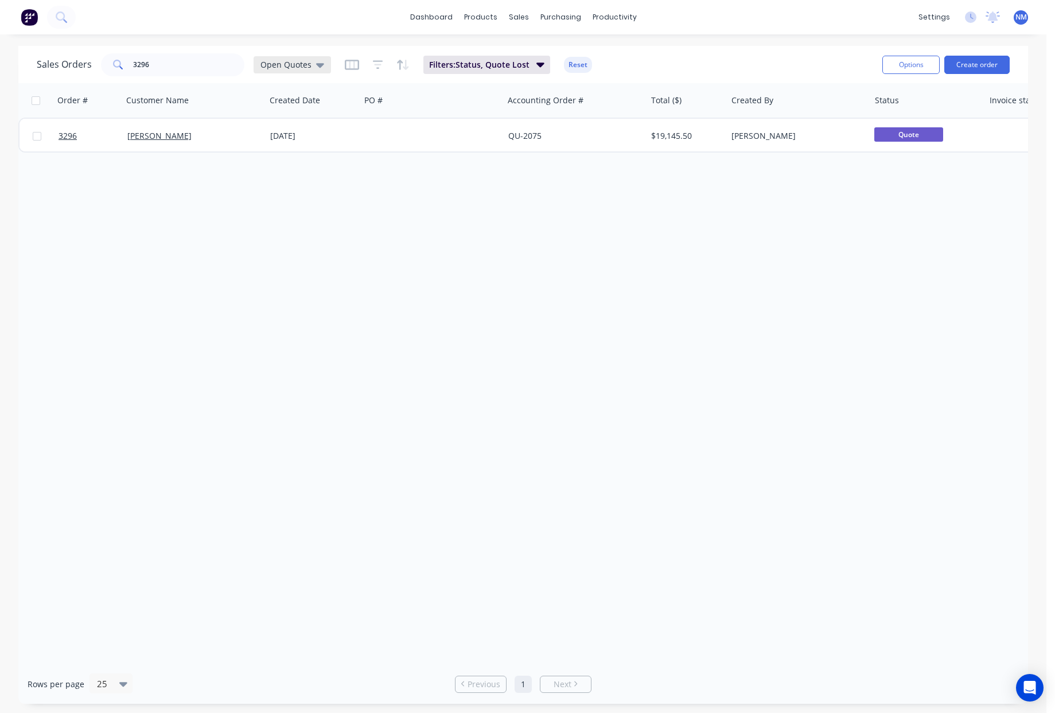
click at [302, 67] on span "Open Quotes" at bounding box center [286, 65] width 51 height 12
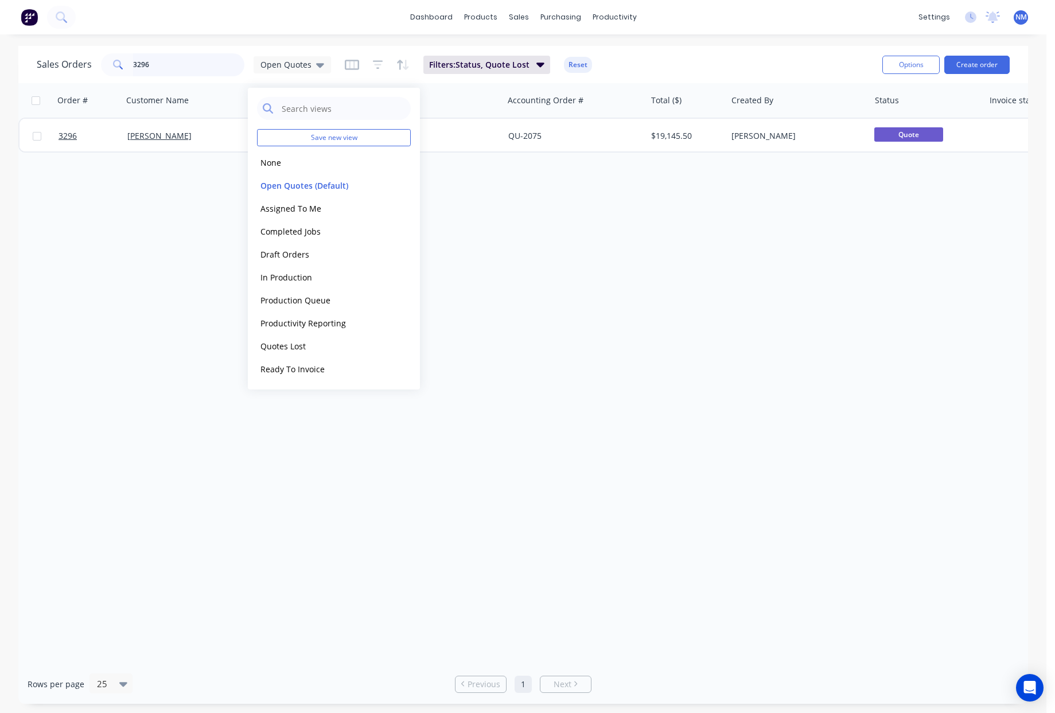
click at [172, 65] on input "3296" at bounding box center [189, 64] width 112 height 23
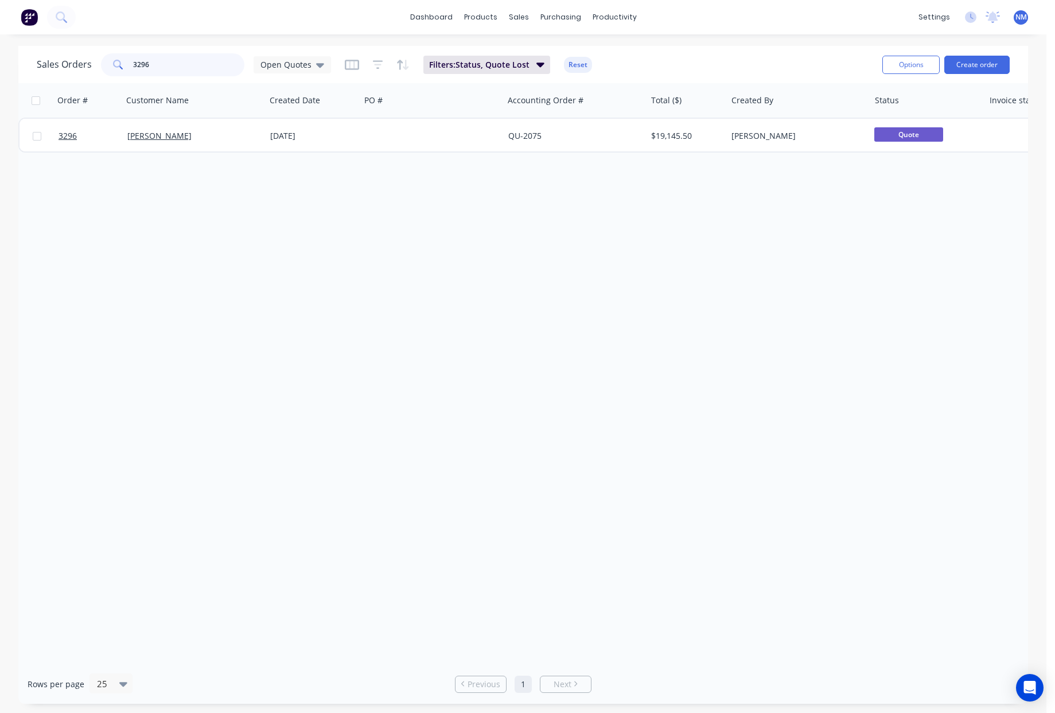
drag, startPoint x: 172, startPoint y: 65, endPoint x: 1, endPoint y: 62, distance: 171.1
click at [9, 63] on div "Sales Orders 3296 Open Quotes Filters: Status, Quote Lost Reset Options Create …" at bounding box center [523, 375] width 1047 height 658
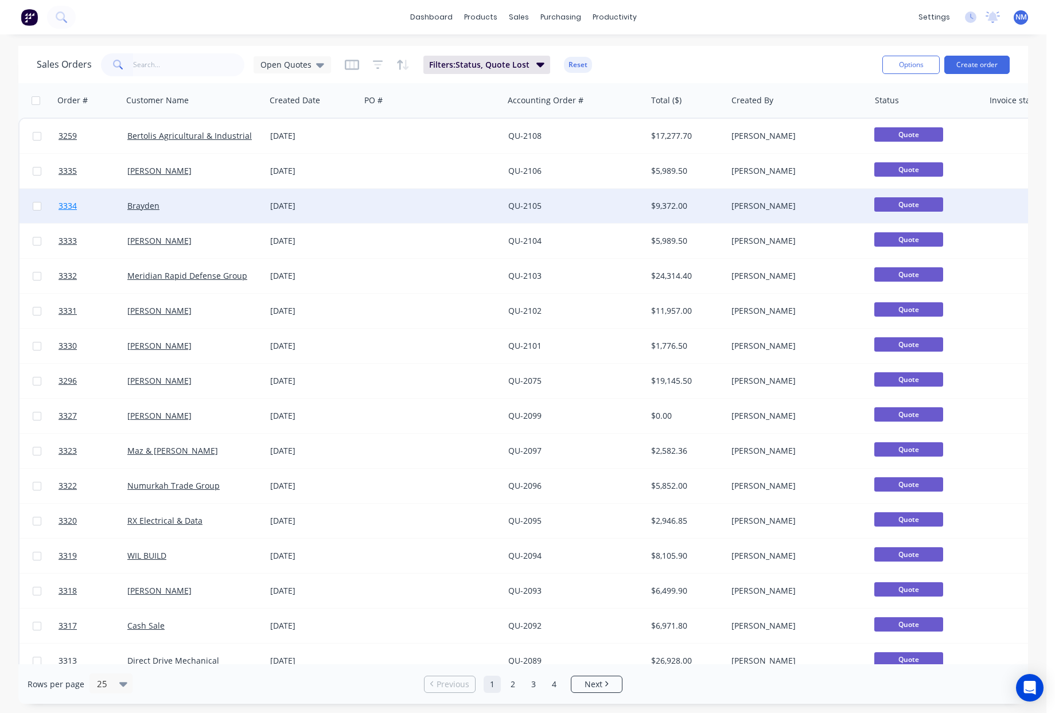
click at [68, 204] on span "3334" at bounding box center [68, 205] width 18 height 11
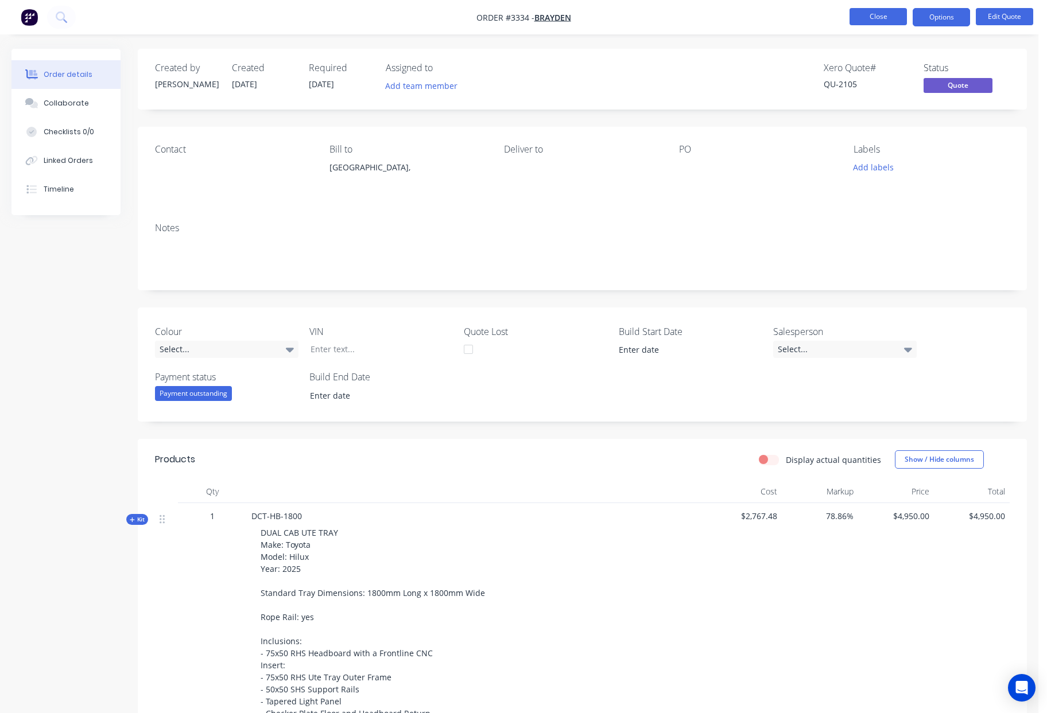
click at [895, 14] on button "Close" at bounding box center [877, 16] width 57 height 17
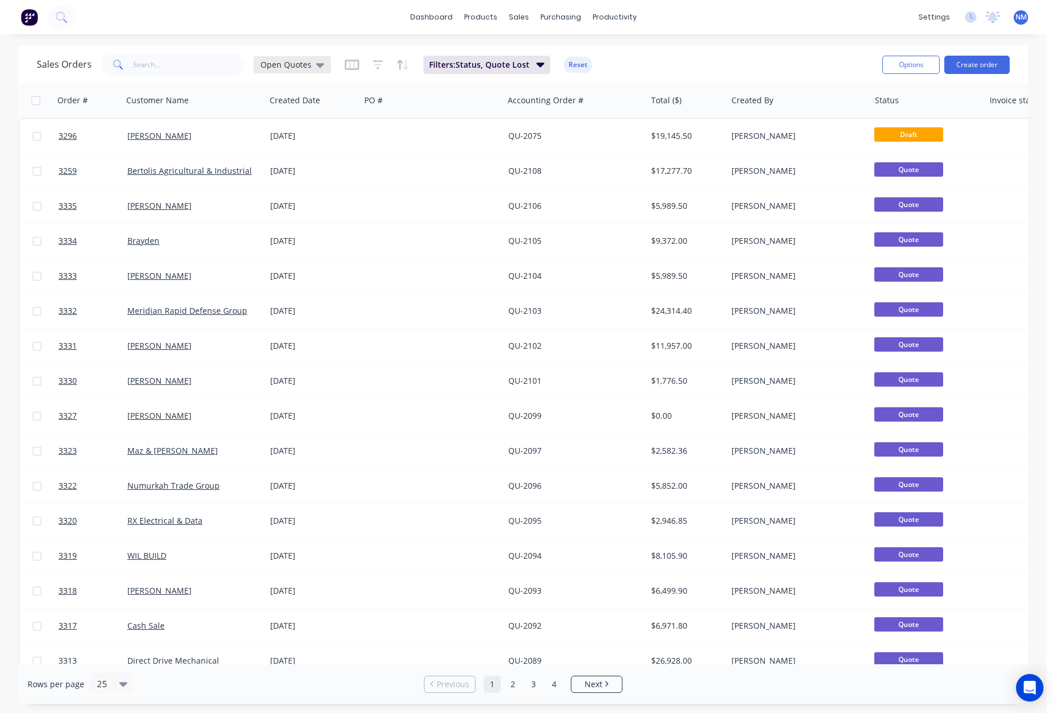
click at [318, 66] on icon at bounding box center [320, 65] width 8 height 5
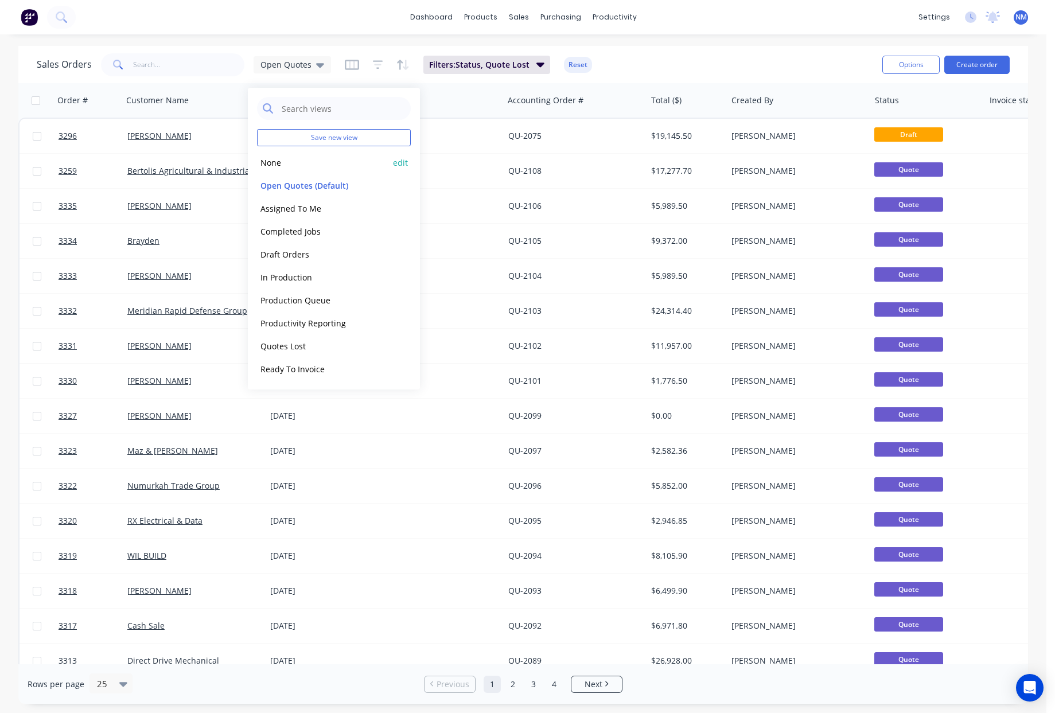
click at [288, 170] on div "None edit" at bounding box center [334, 162] width 154 height 23
click at [279, 166] on button "None" at bounding box center [322, 162] width 131 height 13
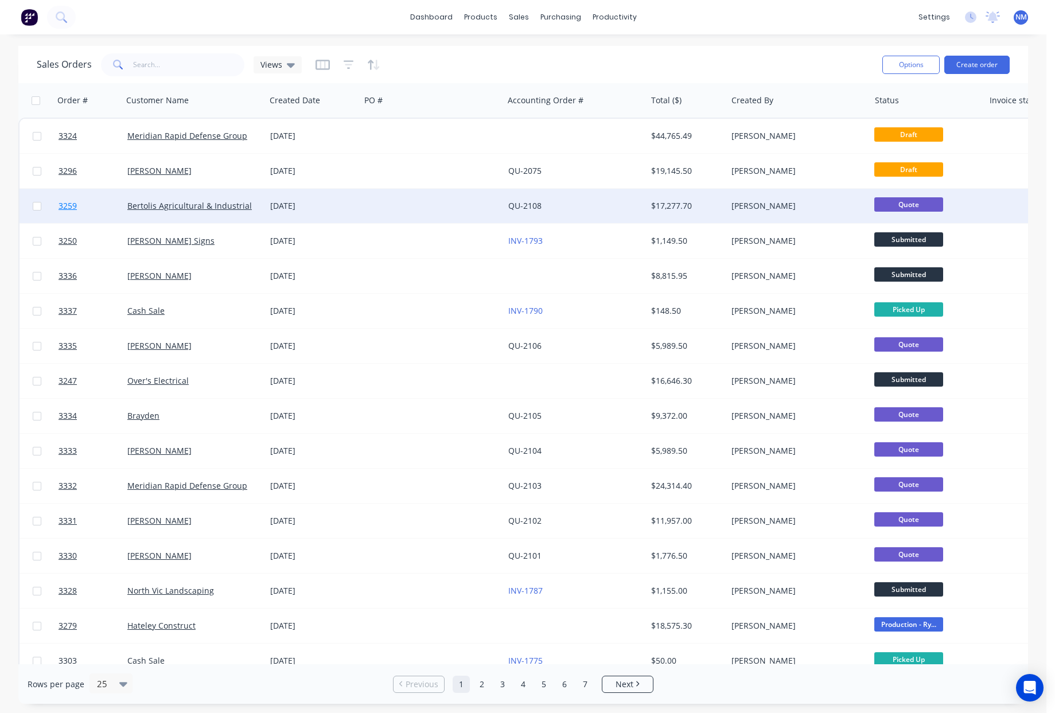
click at [73, 205] on span "3259" at bounding box center [68, 205] width 18 height 11
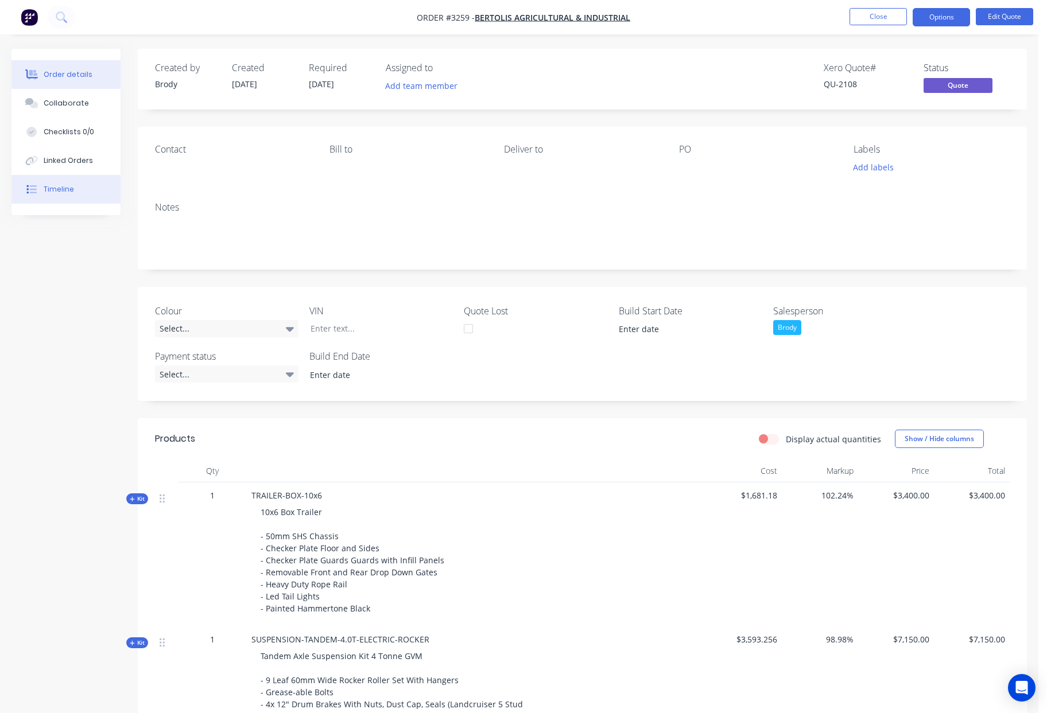
click at [68, 187] on div "Timeline" at bounding box center [59, 189] width 30 height 10
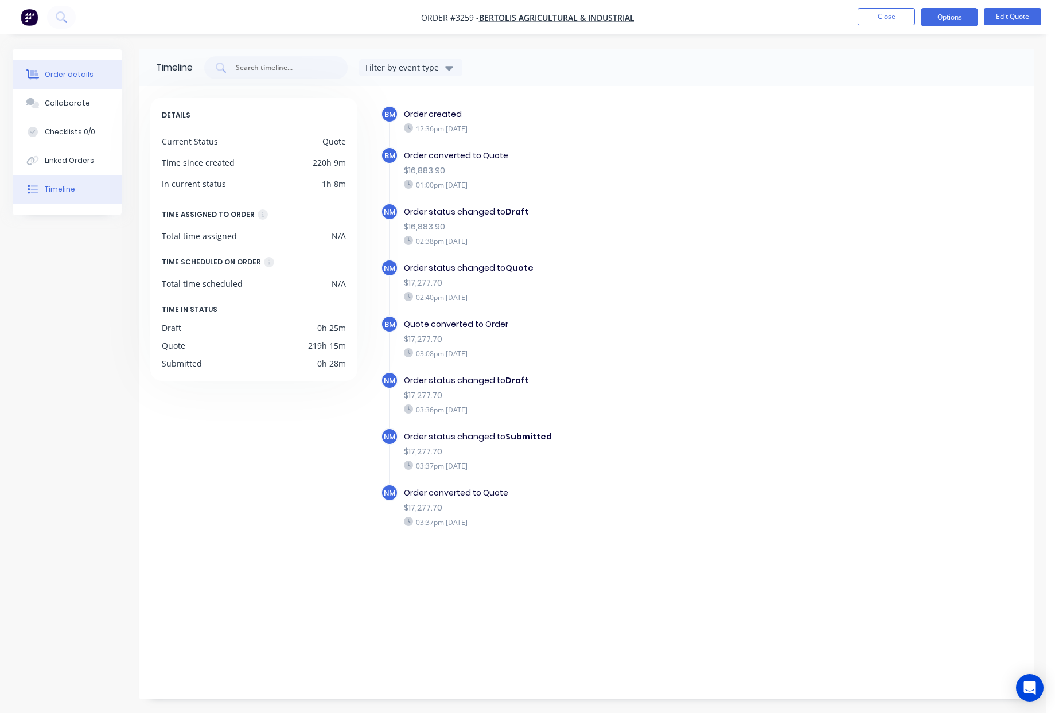
click at [76, 75] on div "Order details" at bounding box center [69, 74] width 49 height 10
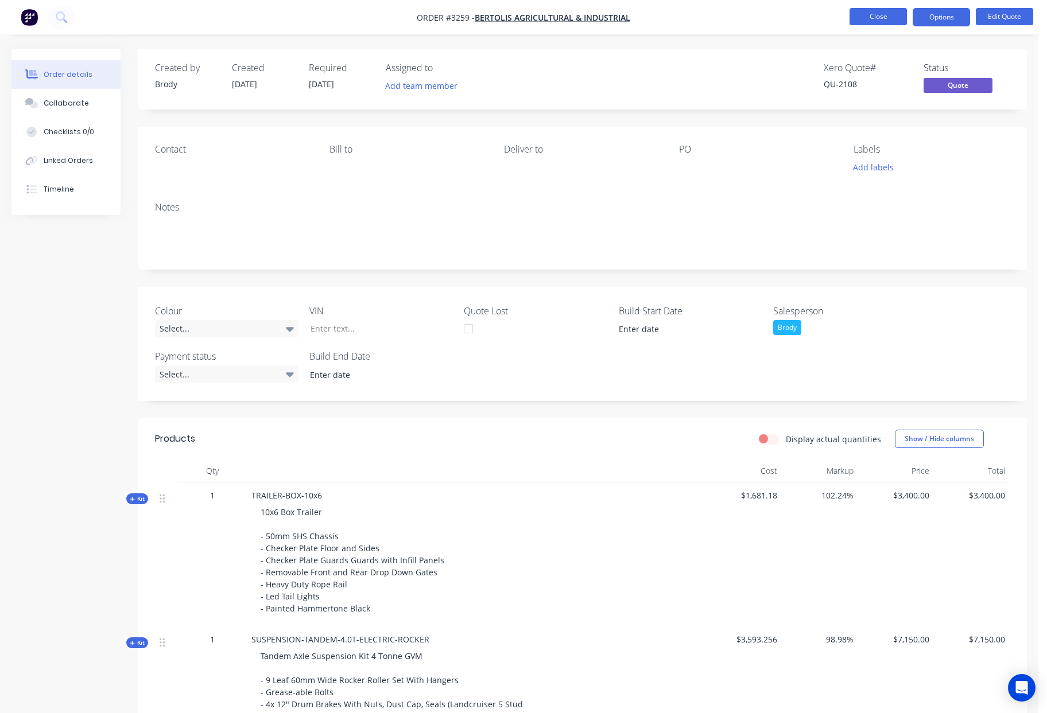
click at [864, 19] on button "Close" at bounding box center [877, 16] width 57 height 17
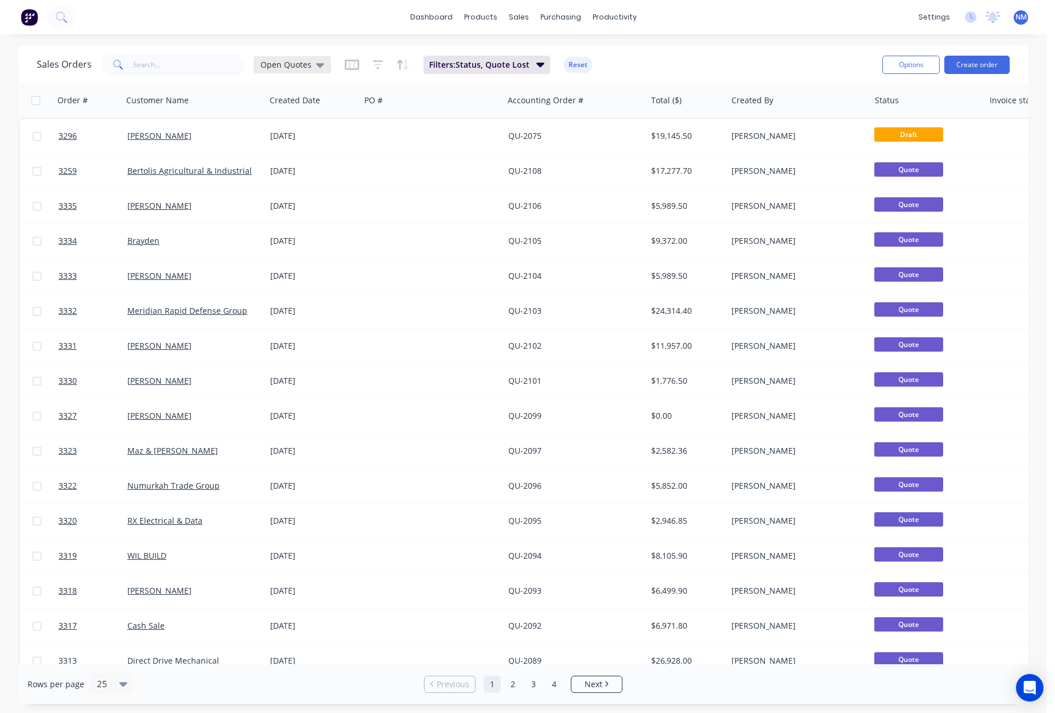
click at [286, 68] on span "Open Quotes" at bounding box center [286, 65] width 51 height 12
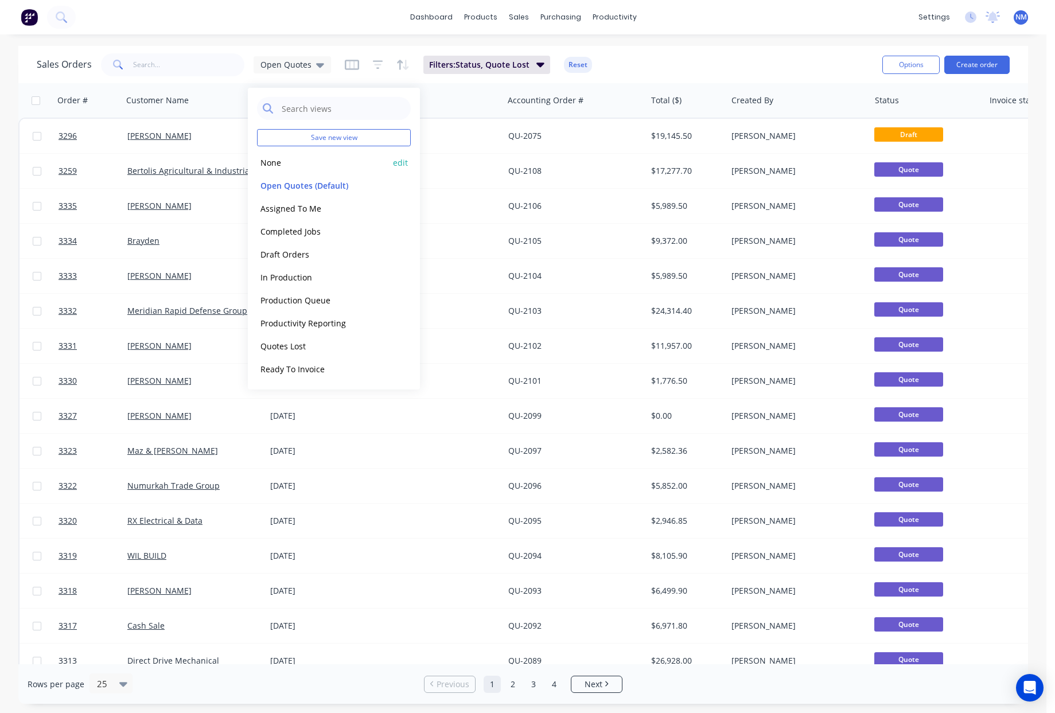
click at [274, 163] on button "None" at bounding box center [322, 162] width 131 height 13
